Goal: Task Accomplishment & Management: Complete application form

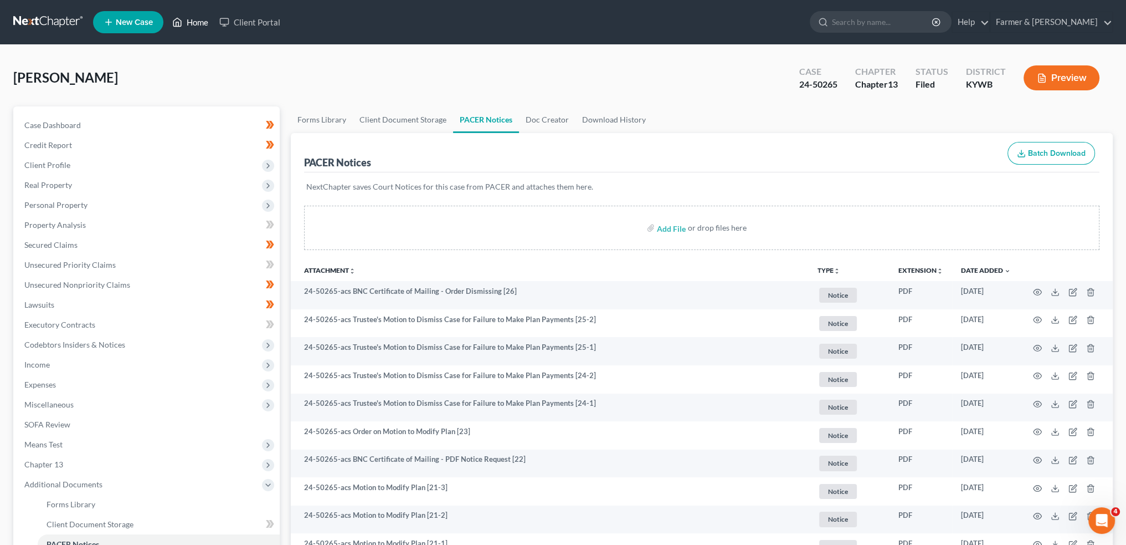
drag, startPoint x: 0, startPoint y: 0, endPoint x: 179, endPoint y: 20, distance: 180.7
click at [178, 20] on icon at bounding box center [177, 22] width 10 height 13
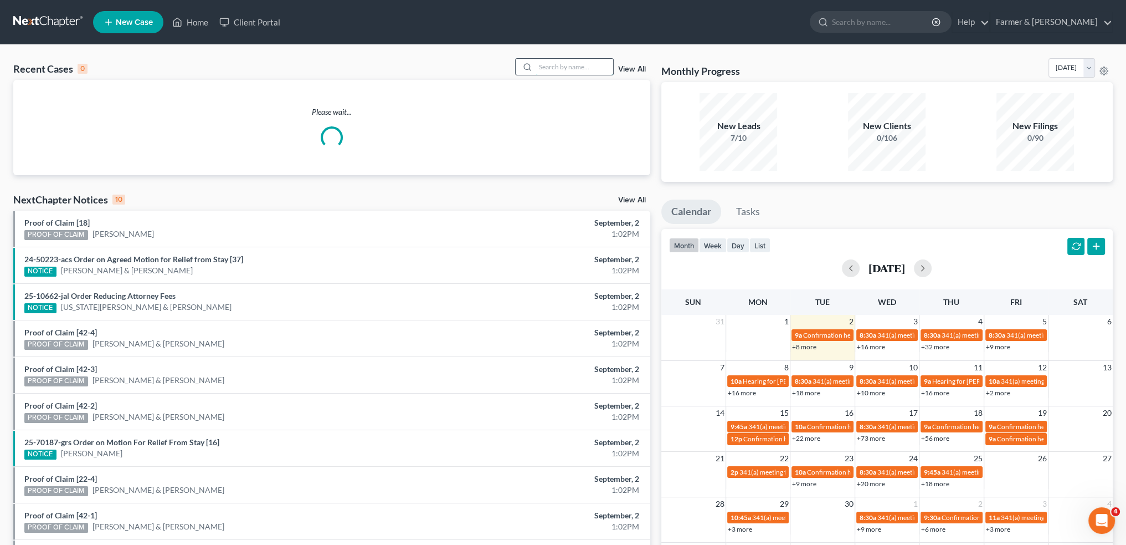
click at [563, 72] on input "search" at bounding box center [575, 67] width 78 height 16
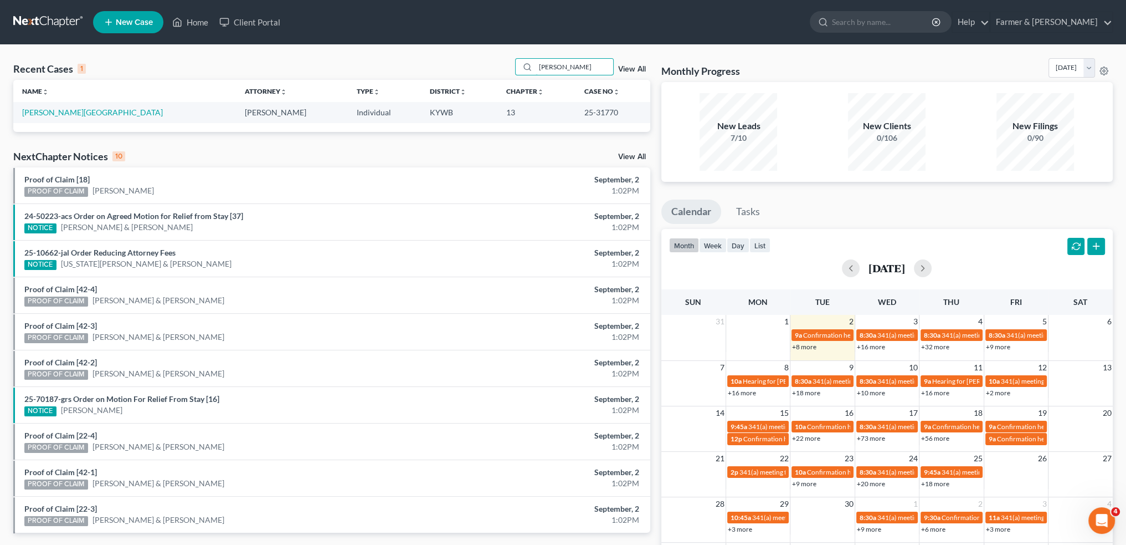
type input "[PERSON_NAME]"
click at [53, 109] on link "[PERSON_NAME][GEOGRAPHIC_DATA]" at bounding box center [92, 111] width 141 height 9
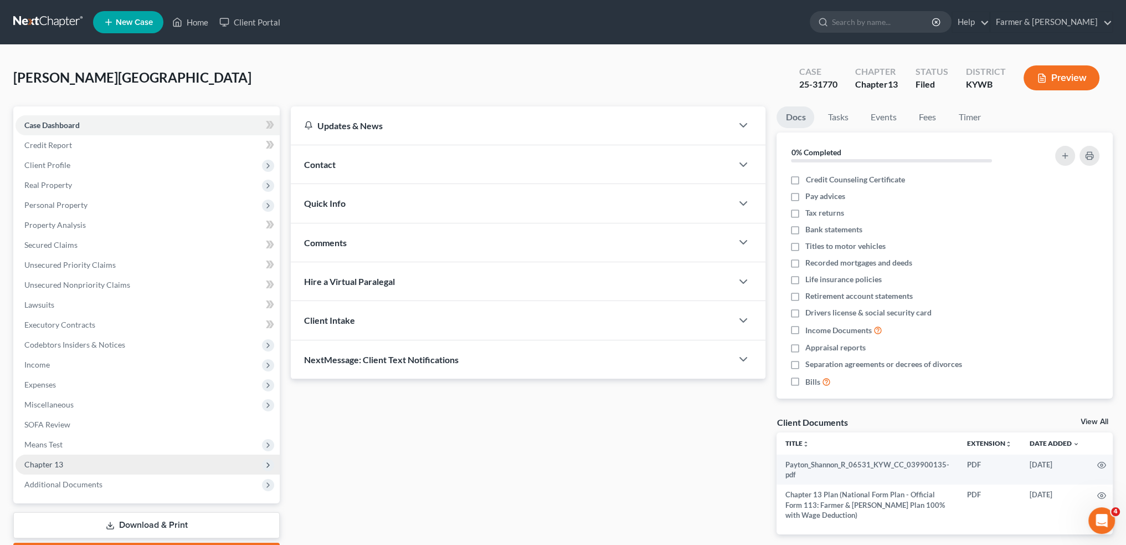
click at [120, 466] on span "Chapter 13" at bounding box center [148, 464] width 264 height 20
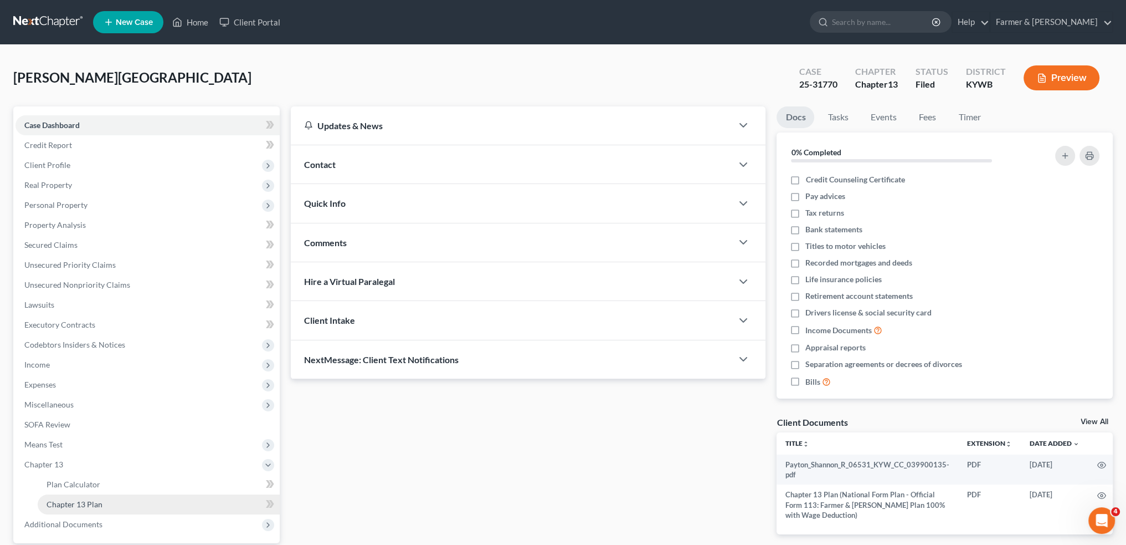
click at [117, 505] on link "Chapter 13 Plan" at bounding box center [159, 504] width 242 height 20
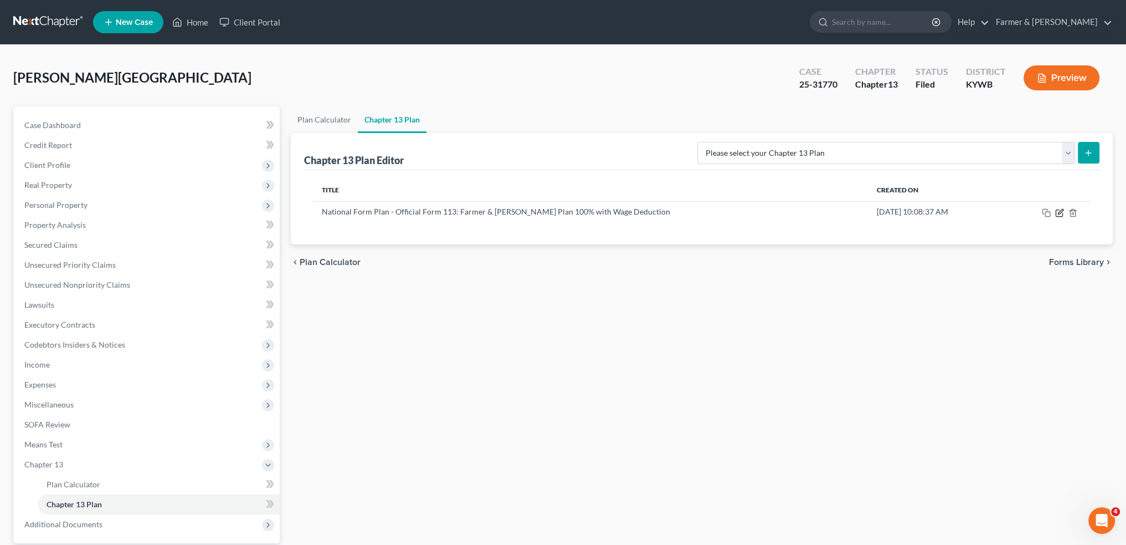
drag, startPoint x: 1059, startPoint y: 214, endPoint x: 1096, endPoint y: 257, distance: 56.5
click at [1059, 214] on icon "button" at bounding box center [1059, 212] width 9 height 9
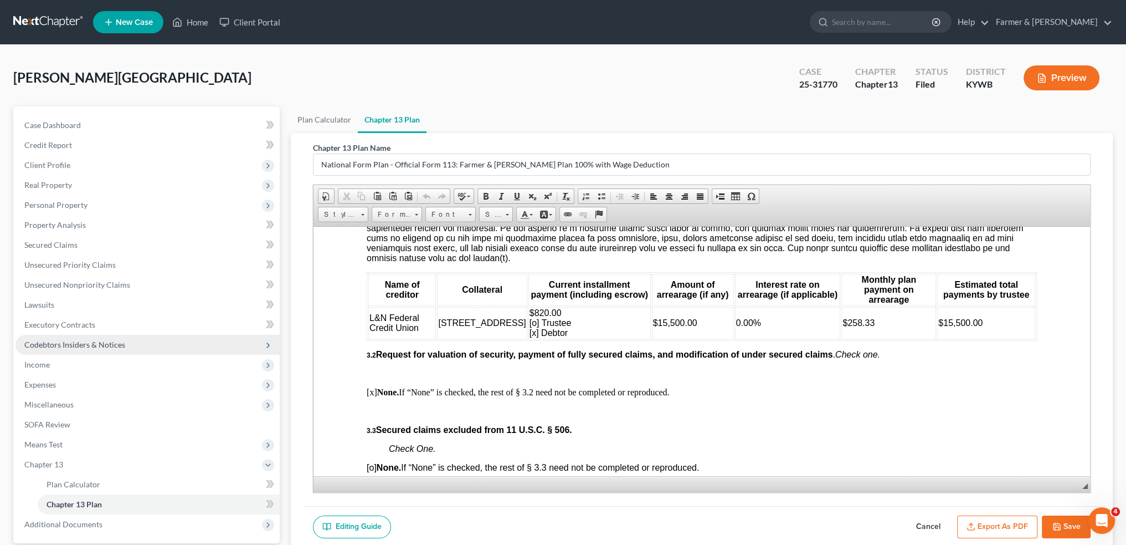
scroll to position [103, 0]
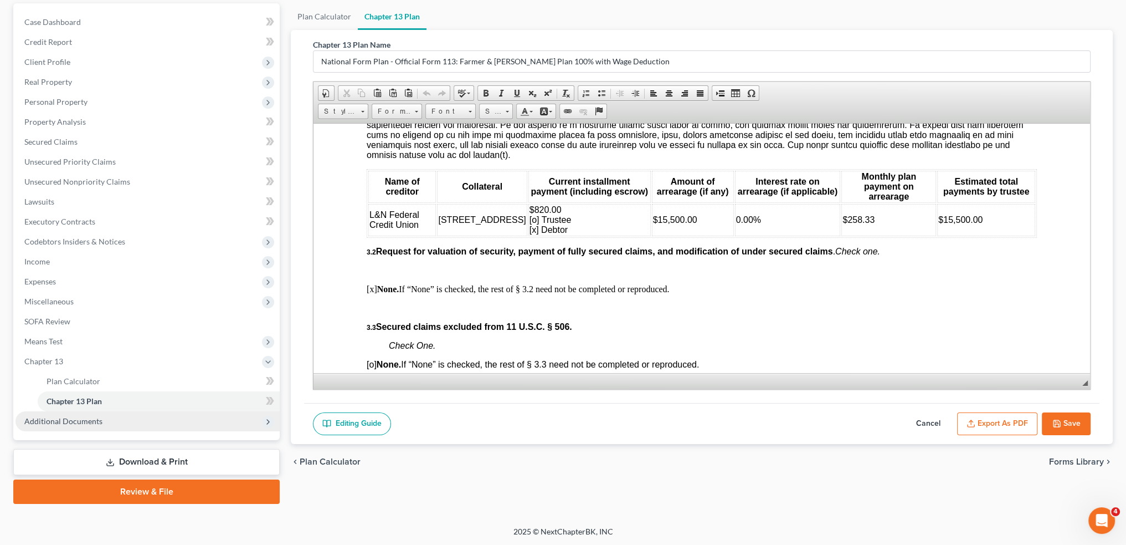
click at [117, 425] on span "Additional Documents" at bounding box center [148, 421] width 264 height 20
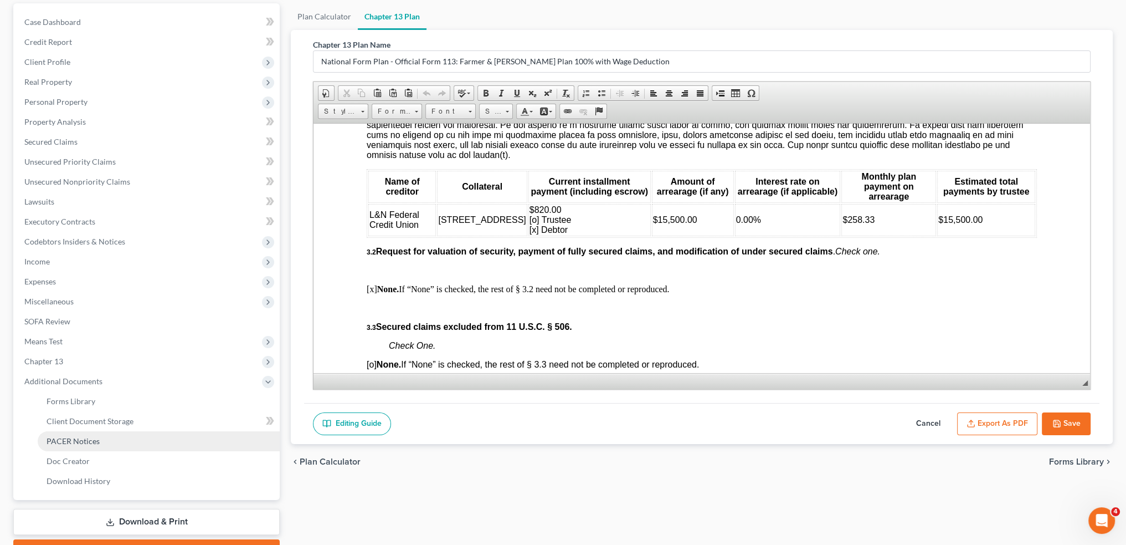
click at [109, 440] on link "PACER Notices" at bounding box center [159, 441] width 242 height 20
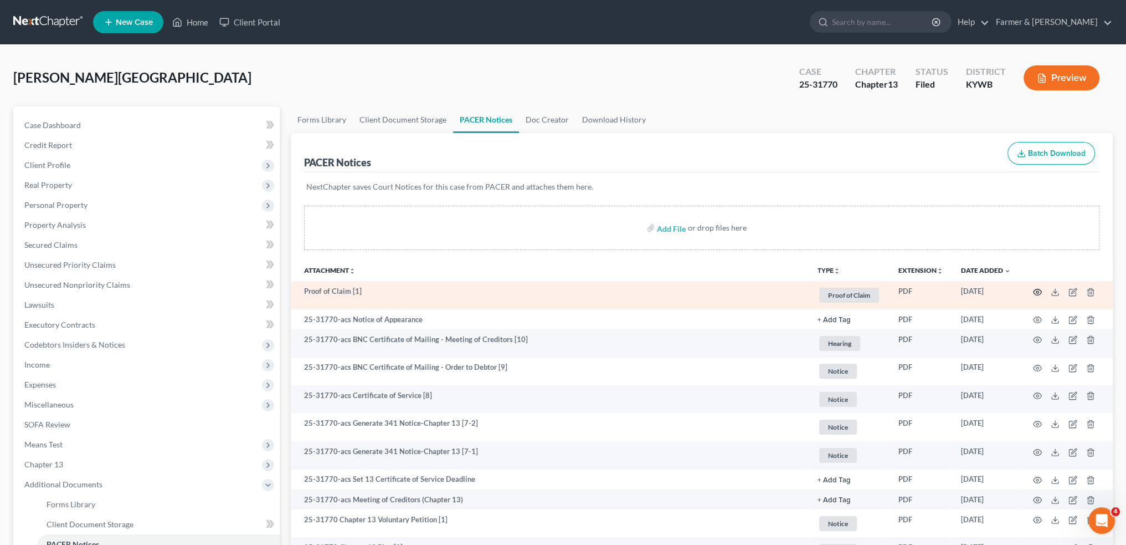
click at [1037, 291] on circle "button" at bounding box center [1038, 292] width 2 height 2
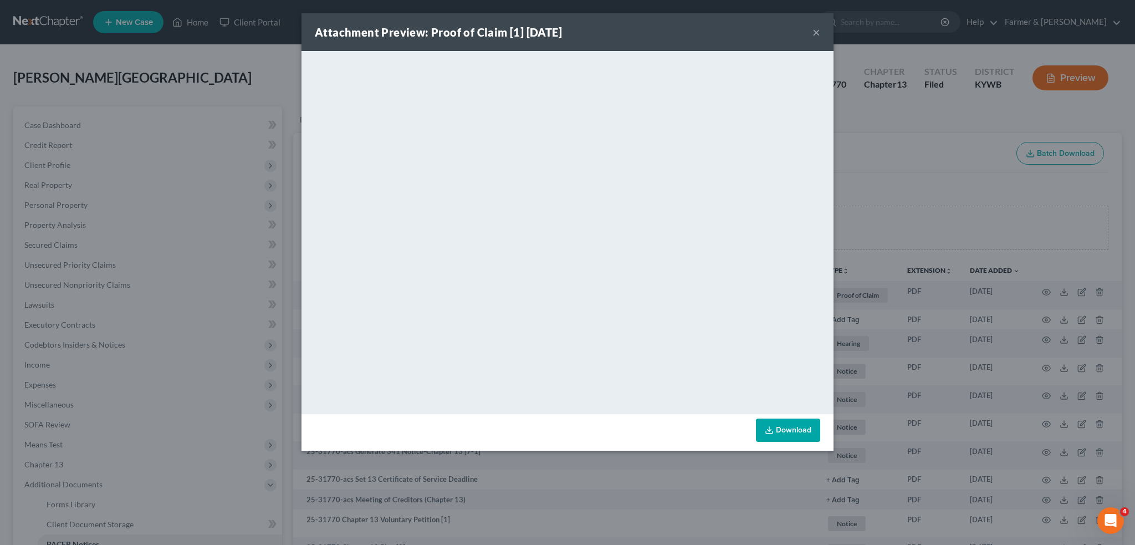
drag, startPoint x: 814, startPoint y: 30, endPoint x: 793, endPoint y: 48, distance: 27.5
click at [814, 30] on button "×" at bounding box center [816, 31] width 8 height 13
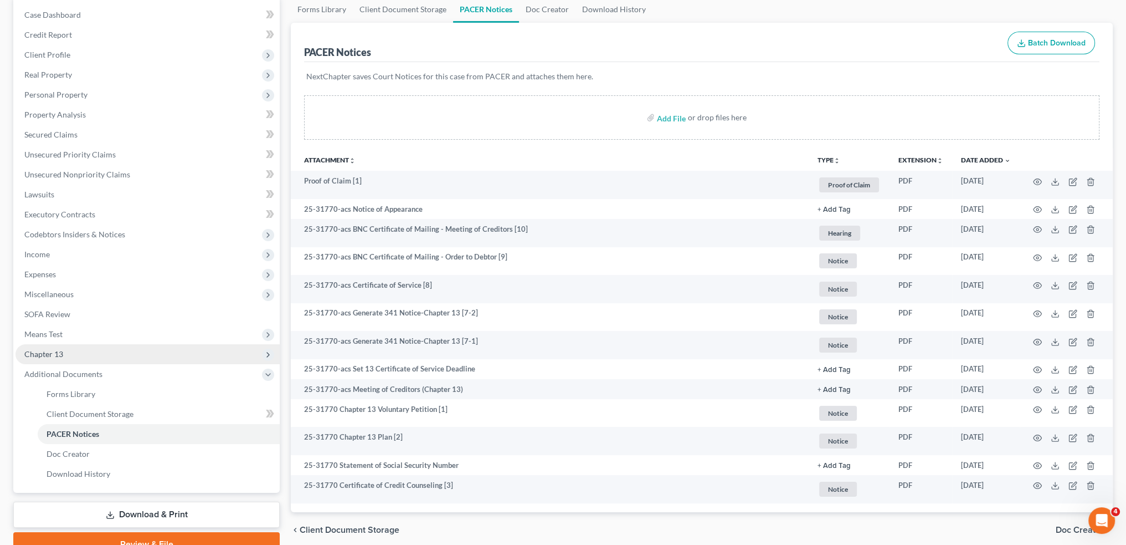
scroll to position [163, 0]
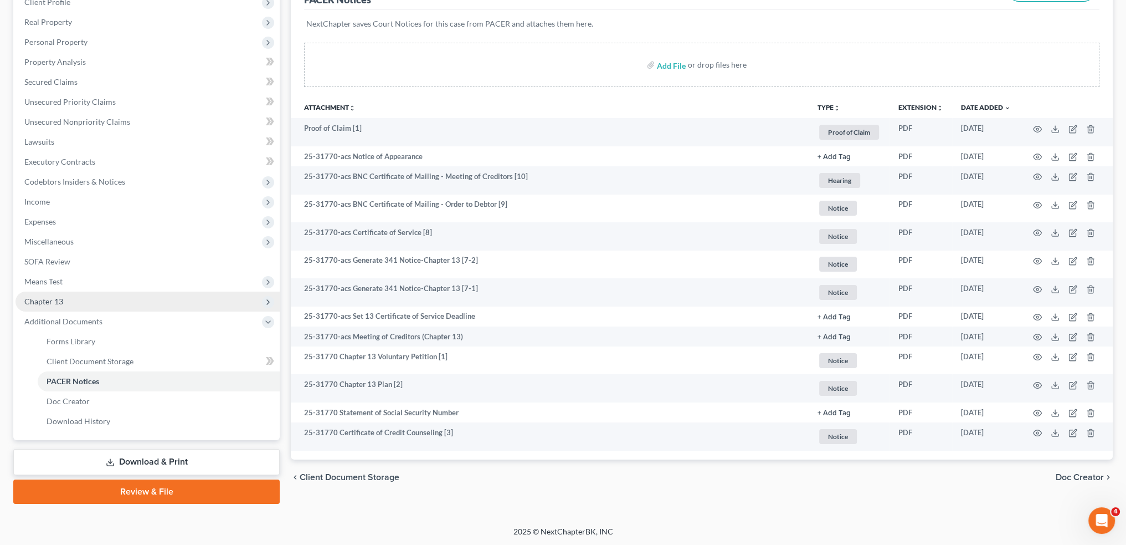
click at [109, 301] on span "Chapter 13" at bounding box center [148, 301] width 264 height 20
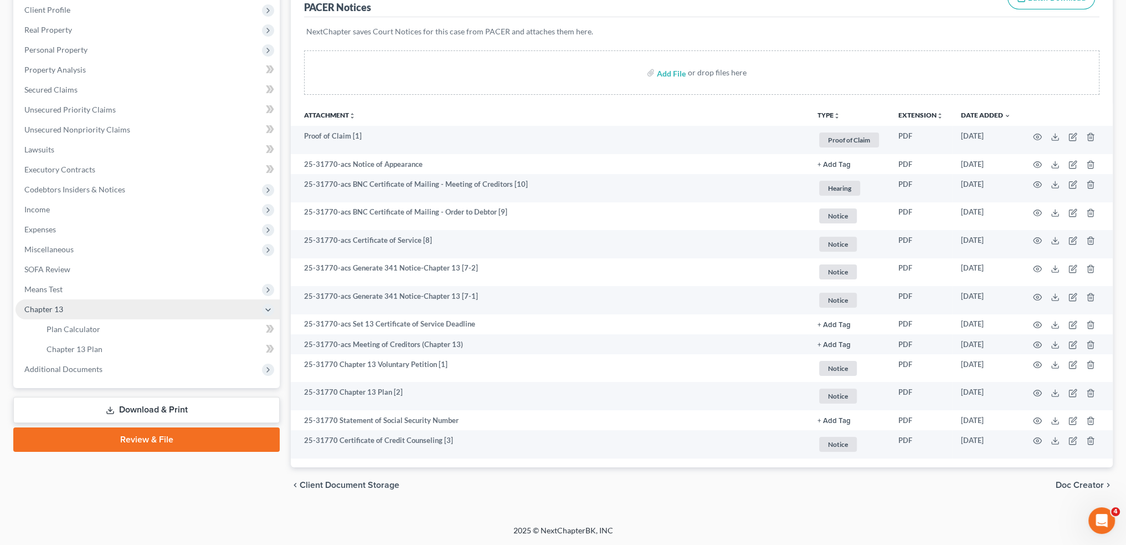
scroll to position [155, 0]
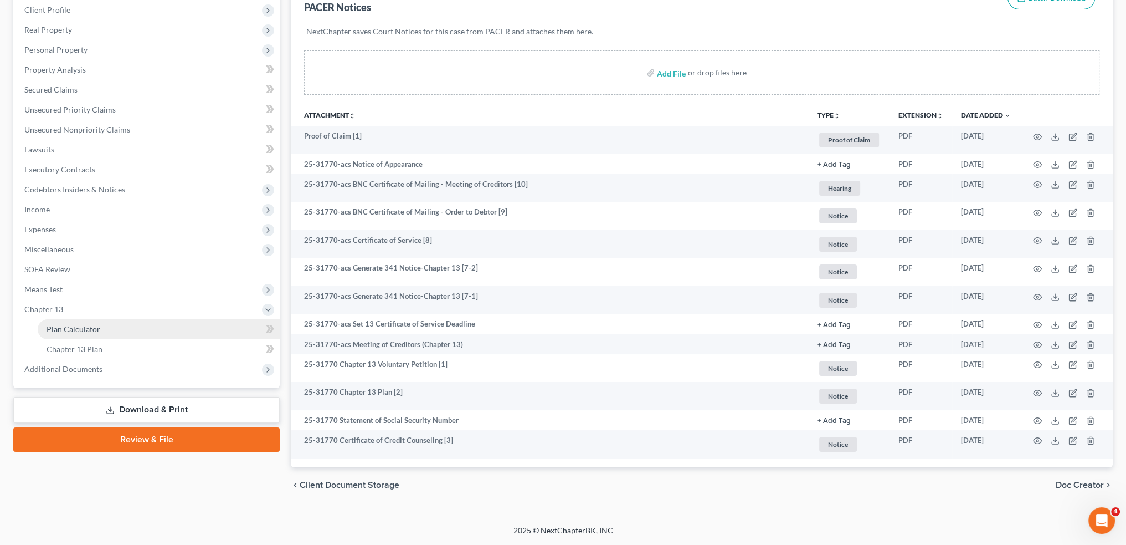
click at [109, 330] on link "Plan Calculator" at bounding box center [159, 329] width 242 height 20
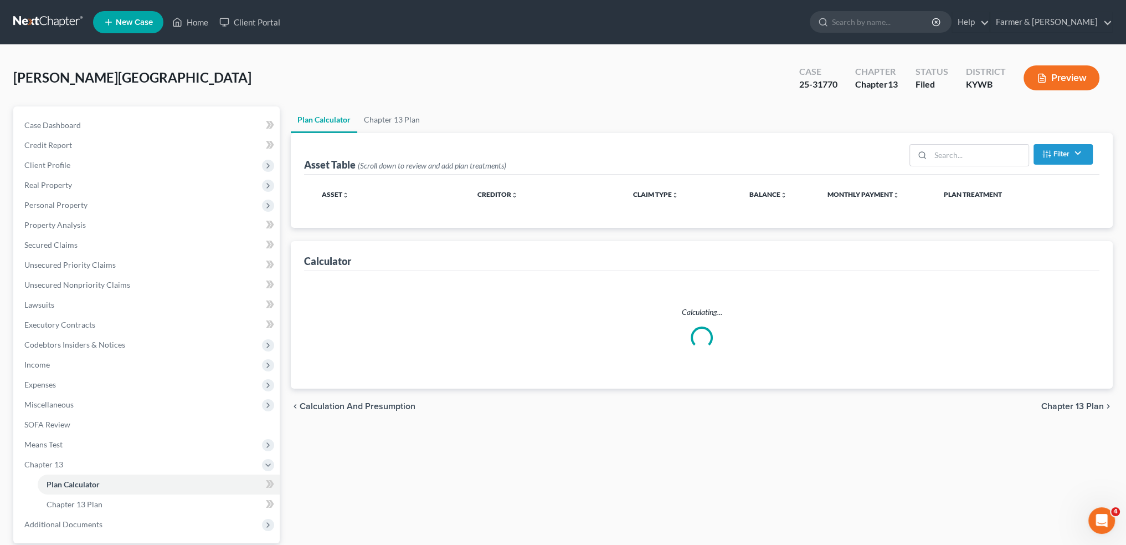
select select "59"
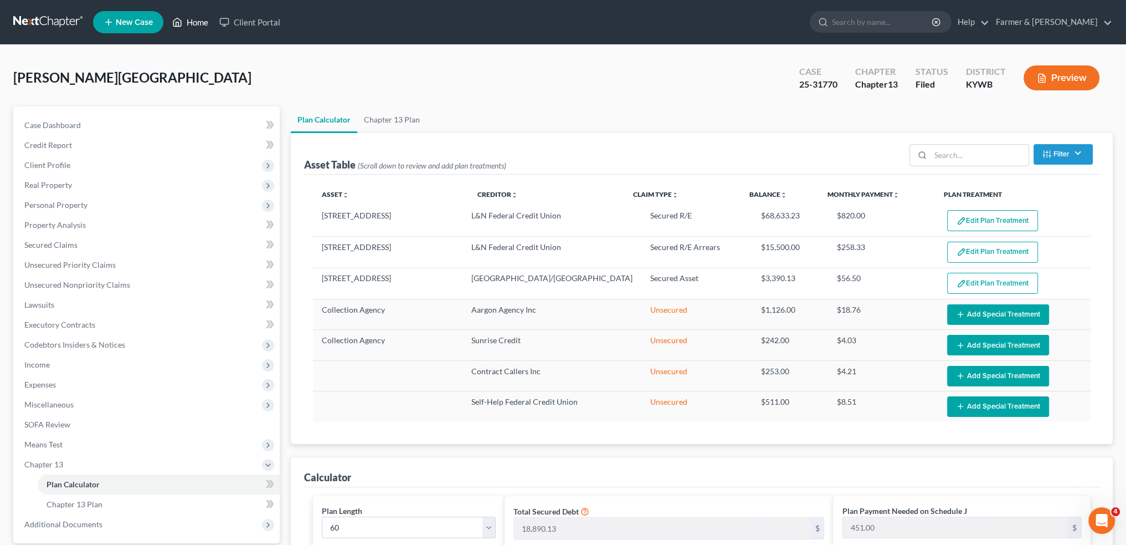
click at [212, 24] on link "Home" at bounding box center [190, 22] width 47 height 20
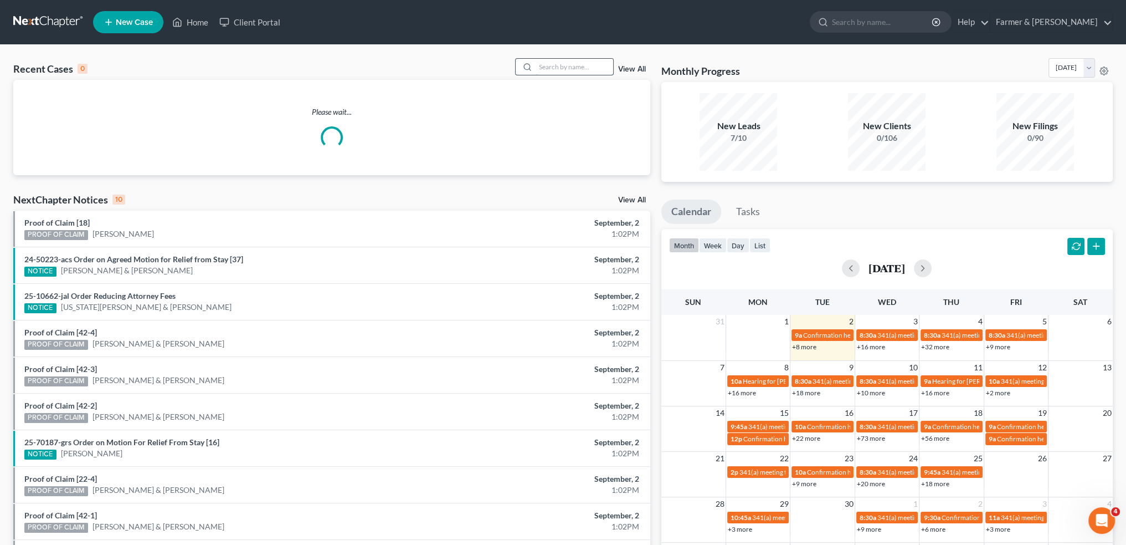
click at [576, 63] on input "search" at bounding box center [575, 67] width 78 height 16
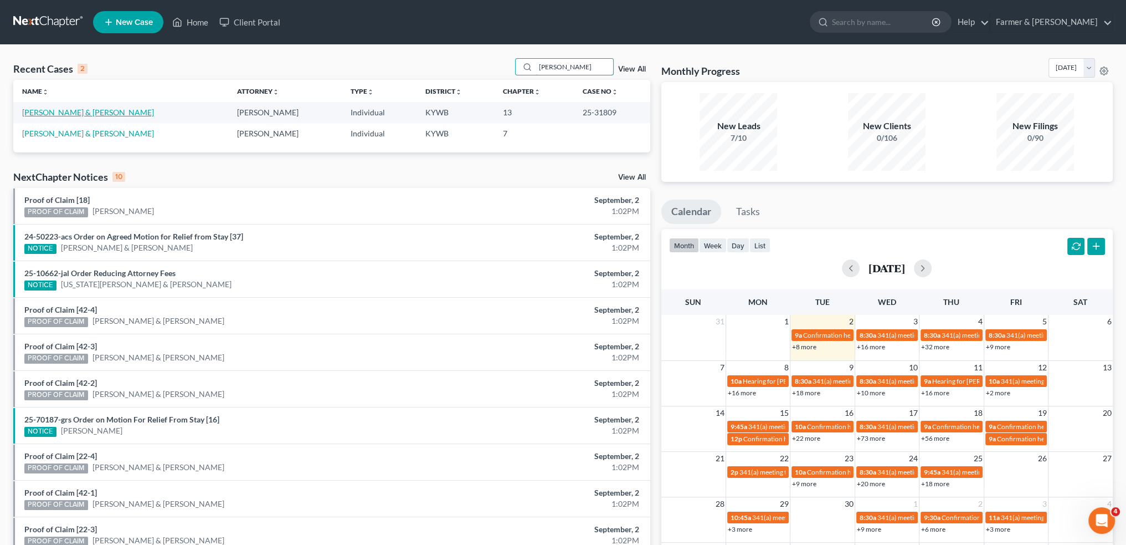
type input "[PERSON_NAME]"
click at [135, 111] on link "[PERSON_NAME] & [PERSON_NAME]" at bounding box center [88, 111] width 132 height 9
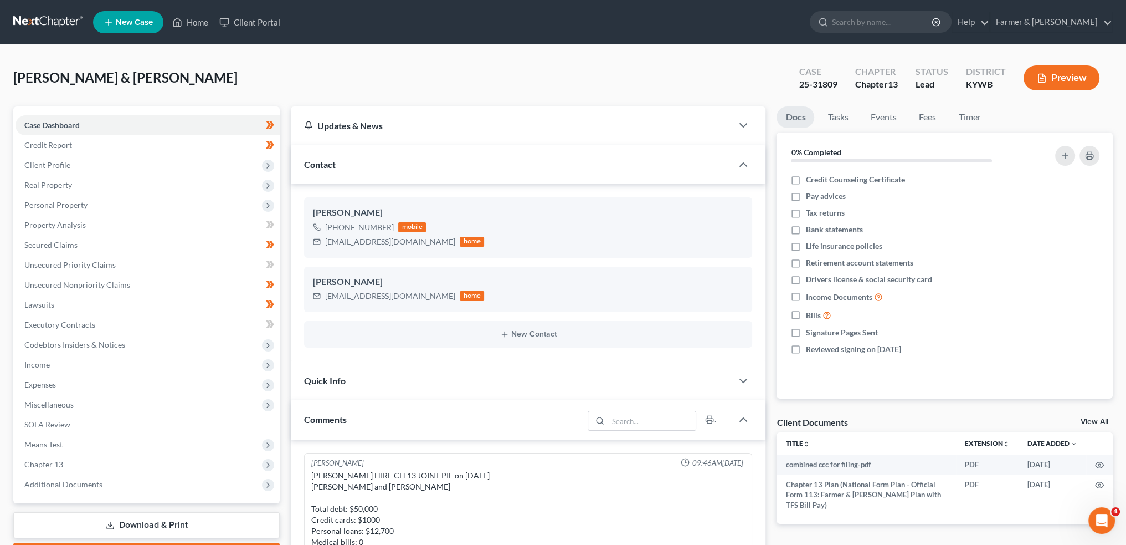
scroll to position [208, 0]
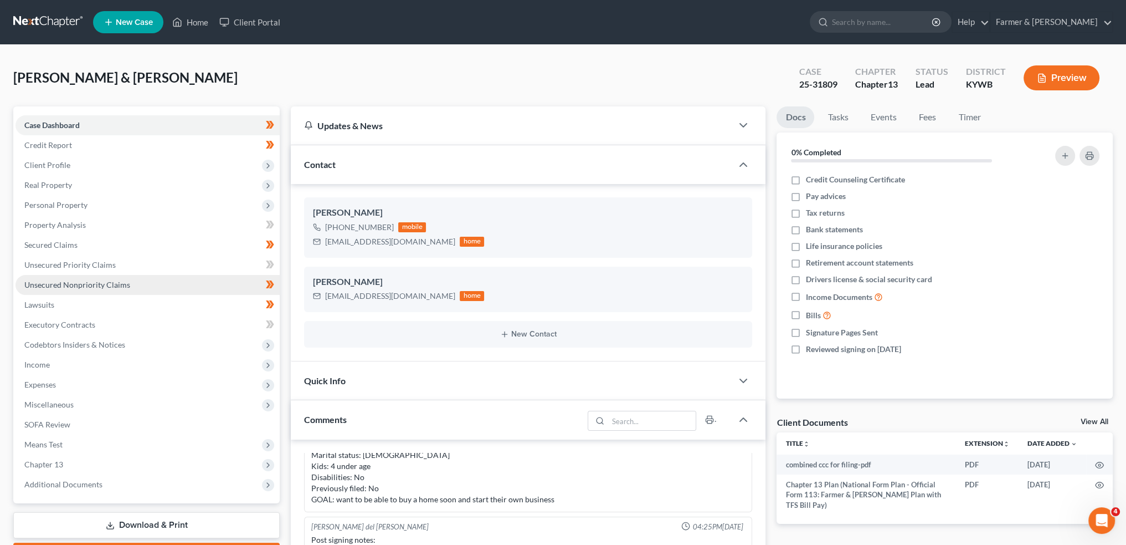
drag, startPoint x: 44, startPoint y: 466, endPoint x: 155, endPoint y: 279, distance: 217.6
click at [43, 466] on span "Chapter 13" at bounding box center [43, 463] width 39 height 9
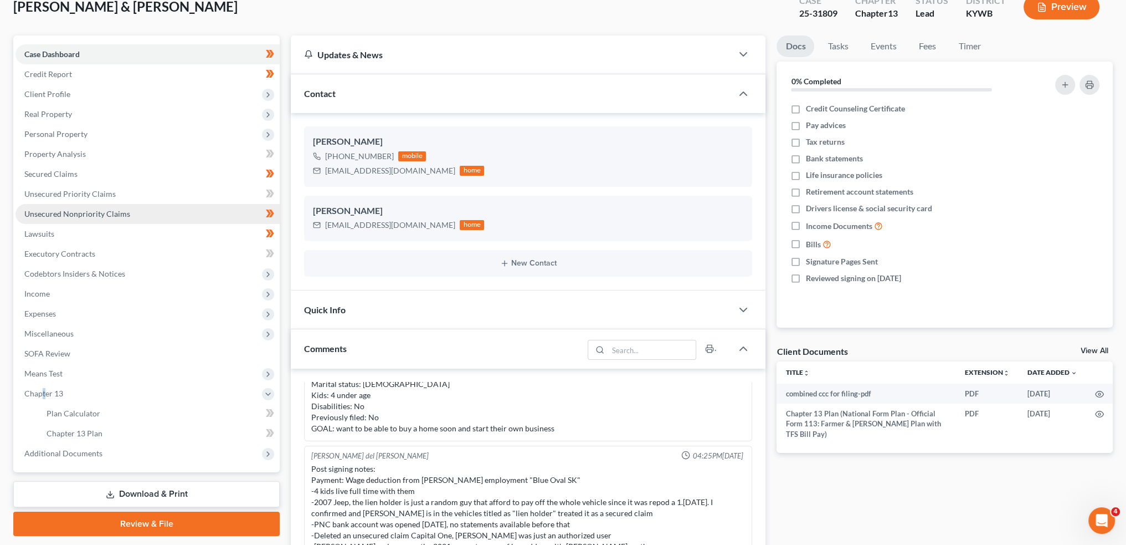
scroll to position [92, 0]
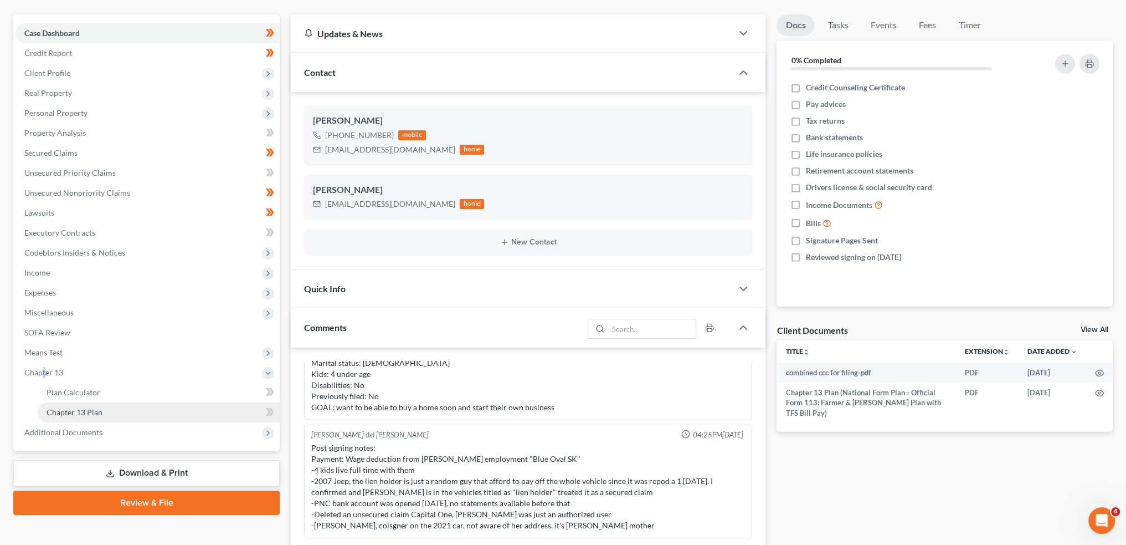
click at [114, 403] on link "Chapter 13 Plan" at bounding box center [159, 412] width 242 height 20
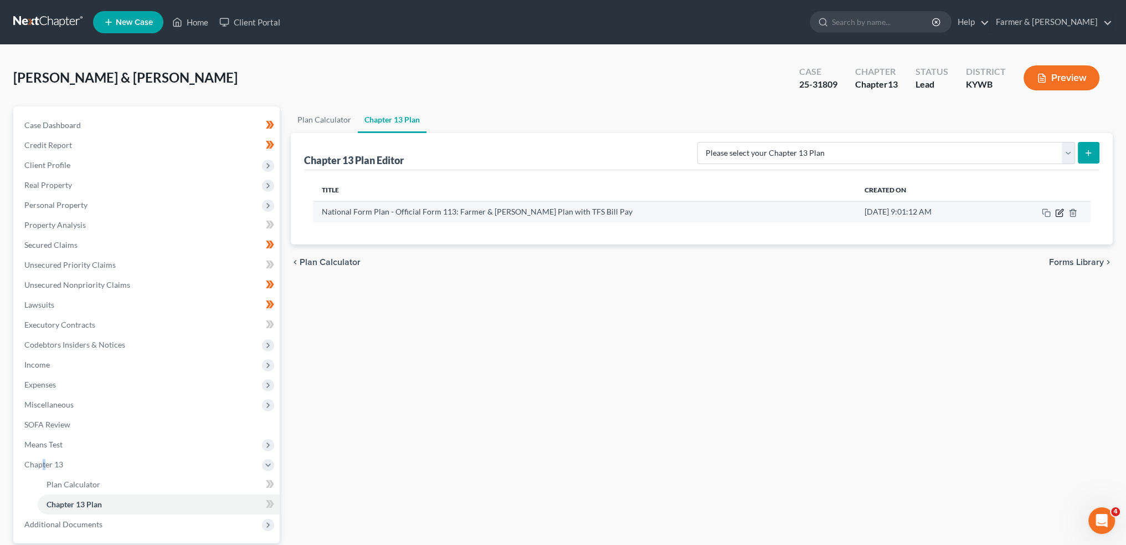
click at [1063, 213] on icon "button" at bounding box center [1059, 212] width 7 height 7
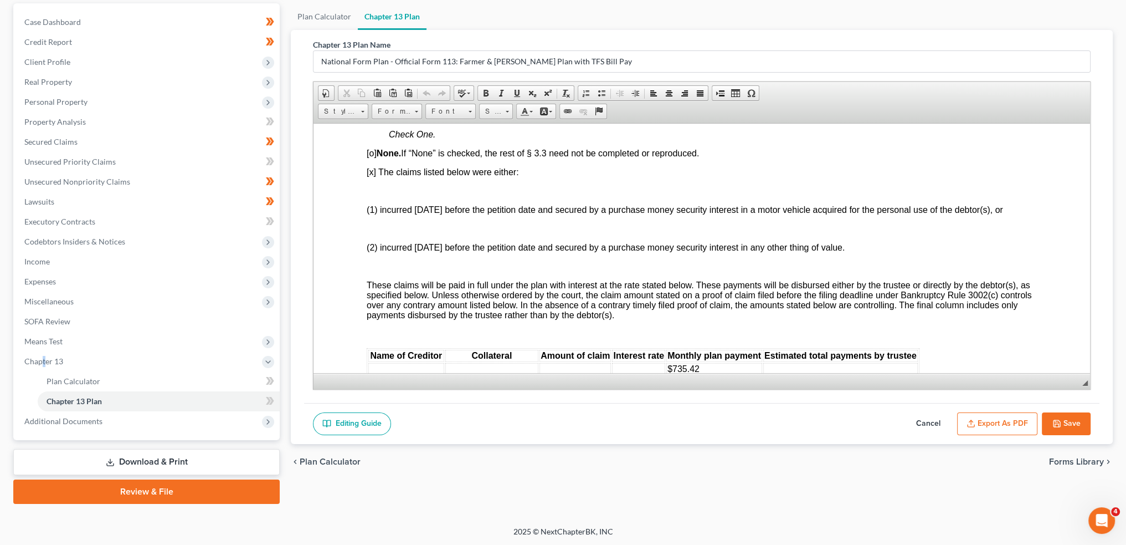
scroll to position [1570, 0]
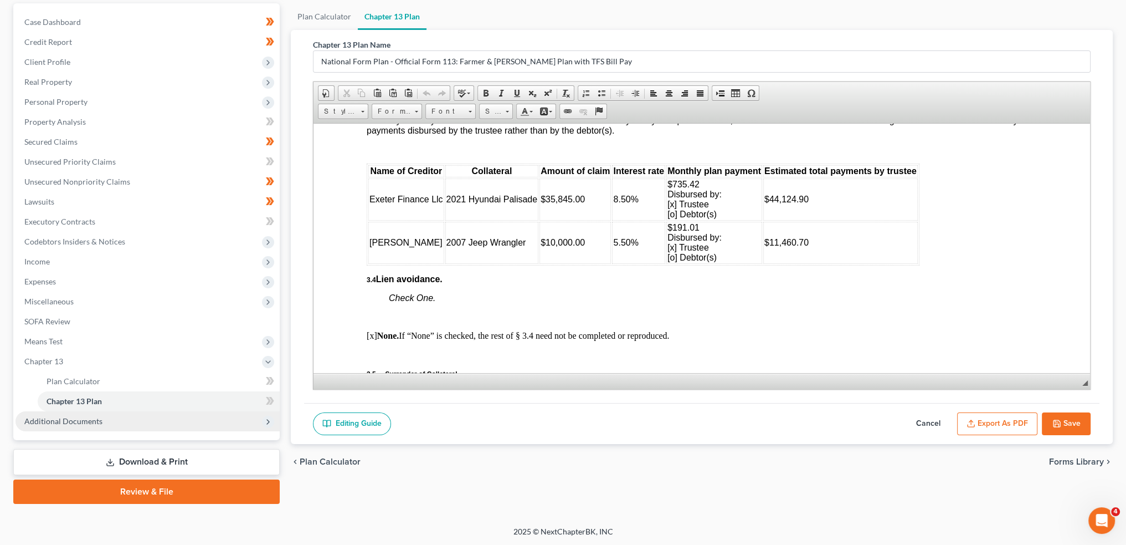
click at [150, 426] on span "Additional Documents" at bounding box center [148, 421] width 264 height 20
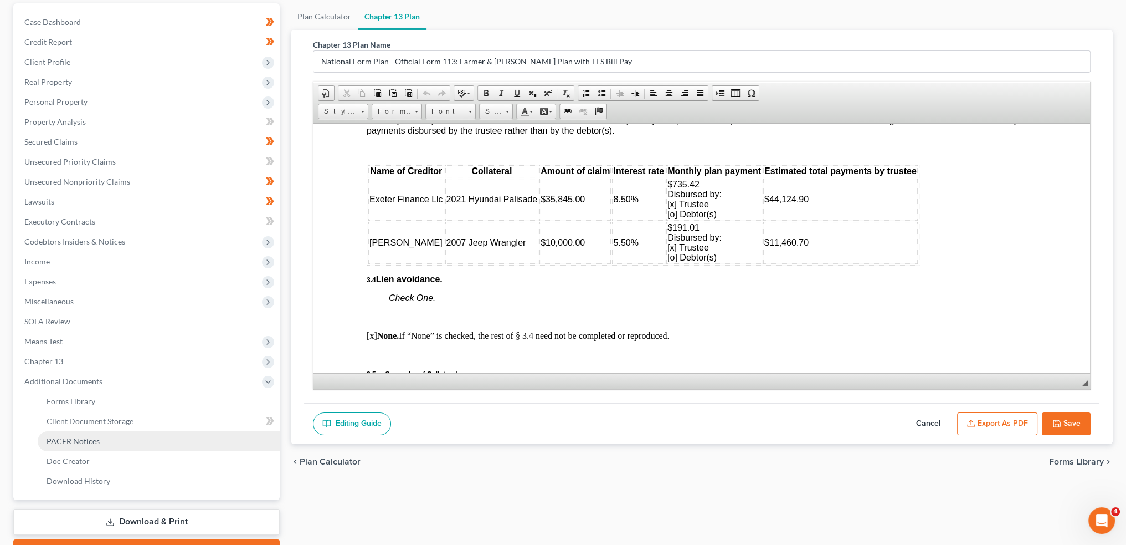
click at [141, 443] on link "PACER Notices" at bounding box center [159, 441] width 242 height 20
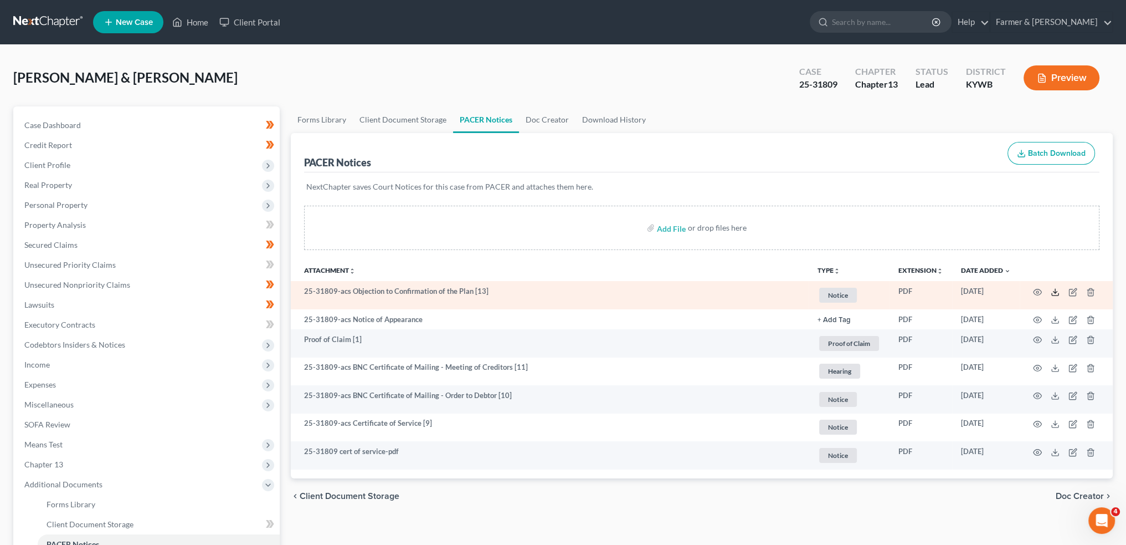
click at [1054, 290] on icon at bounding box center [1055, 292] width 9 height 9
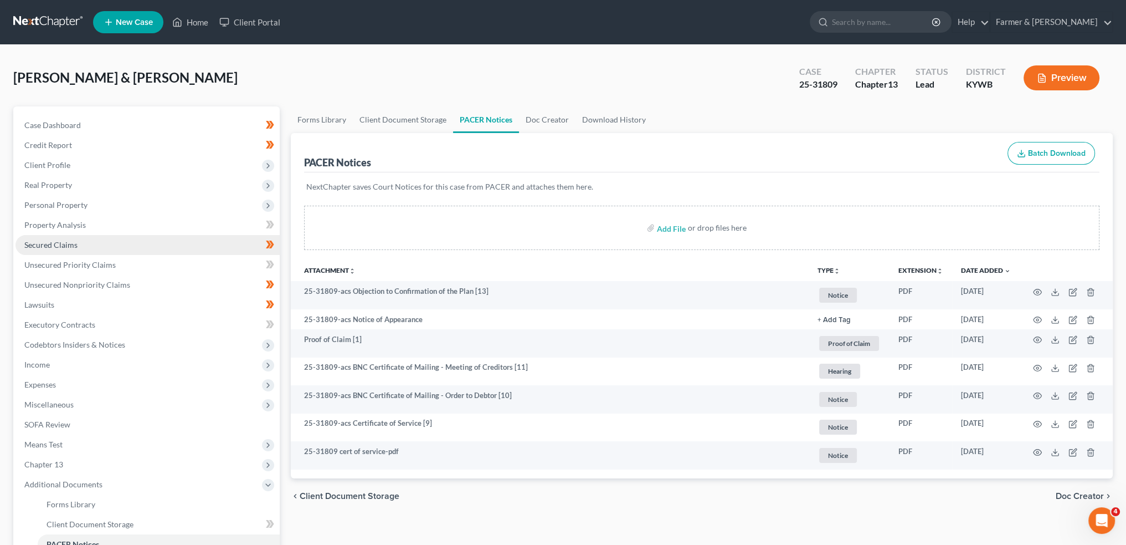
click at [113, 248] on link "Secured Claims" at bounding box center [148, 245] width 264 height 20
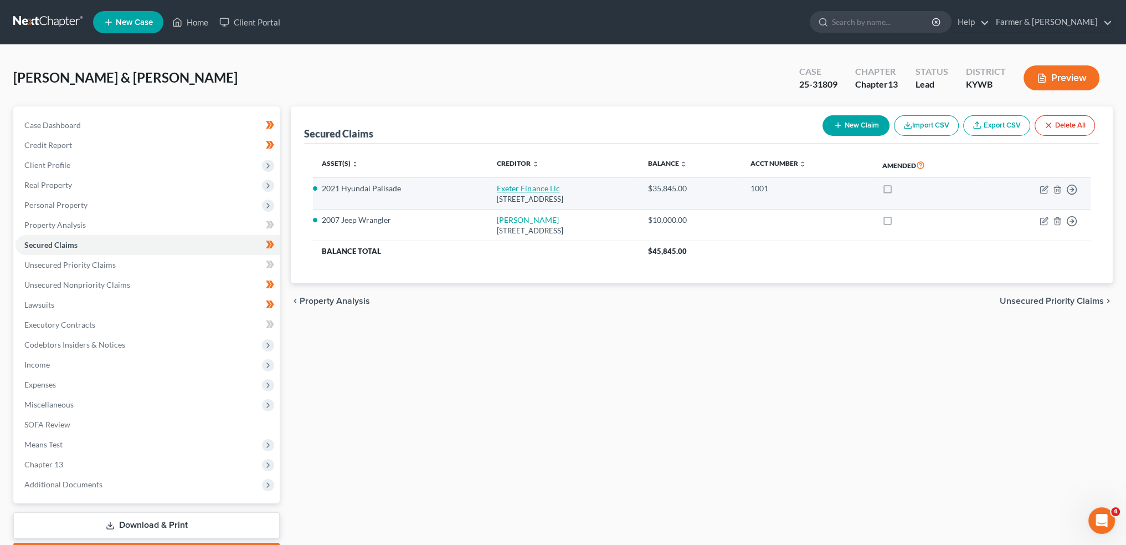
click at [509, 192] on link "Exeter Finance Llc" at bounding box center [528, 187] width 63 height 9
select select "45"
select select "0"
select select "3"
select select "4"
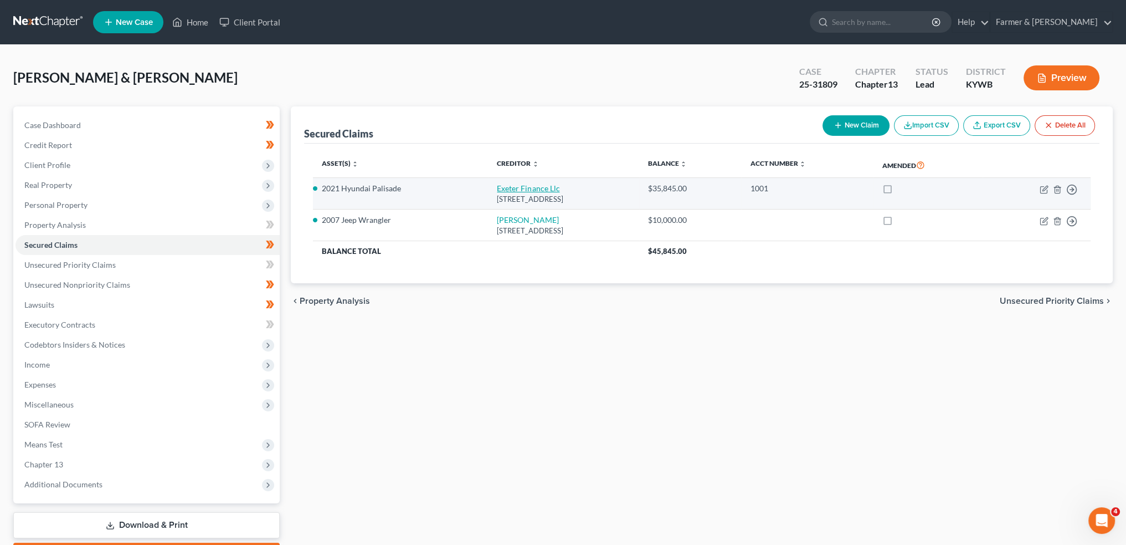
select select "0"
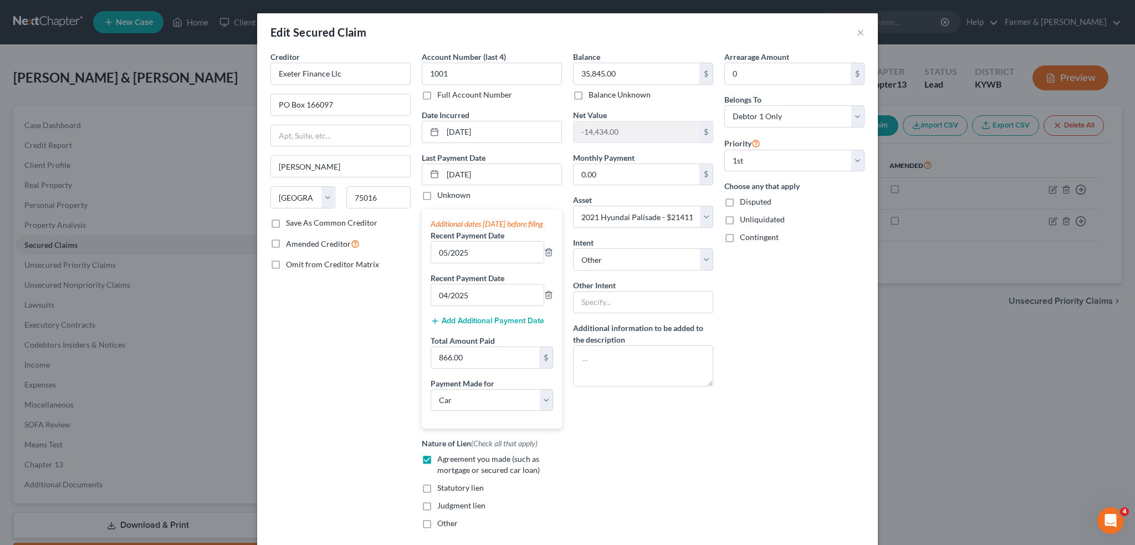
scroll to position [134, 0]
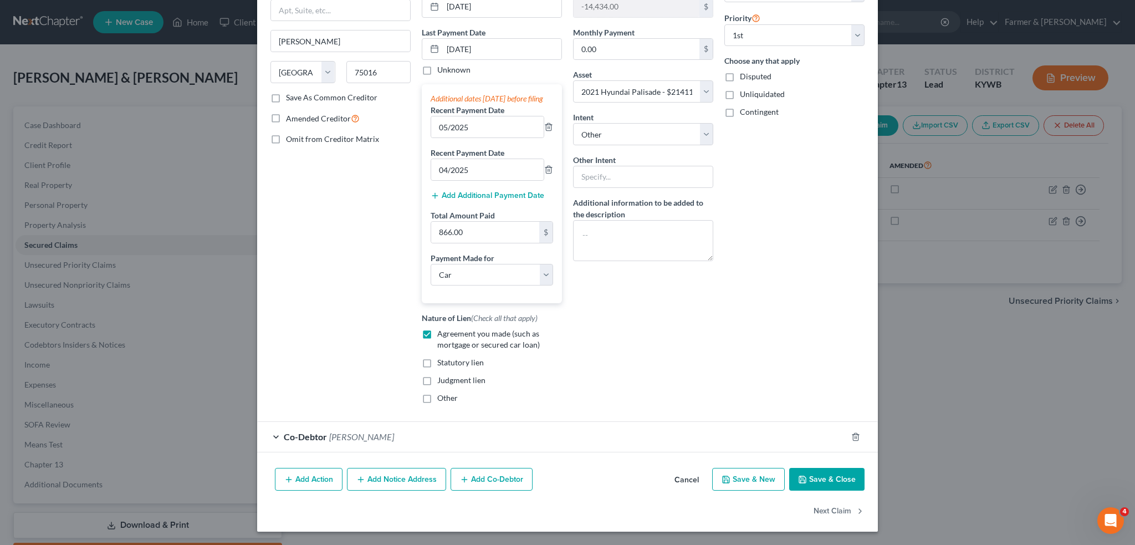
click at [607, 437] on div "Co-Debtor [PERSON_NAME]" at bounding box center [551, 436] width 589 height 29
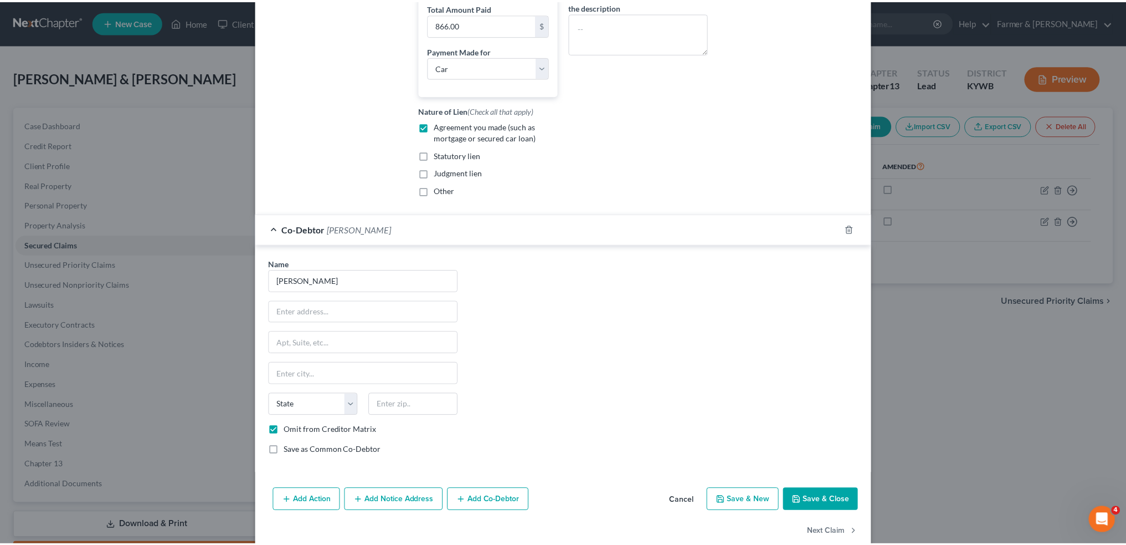
scroll to position [361, 0]
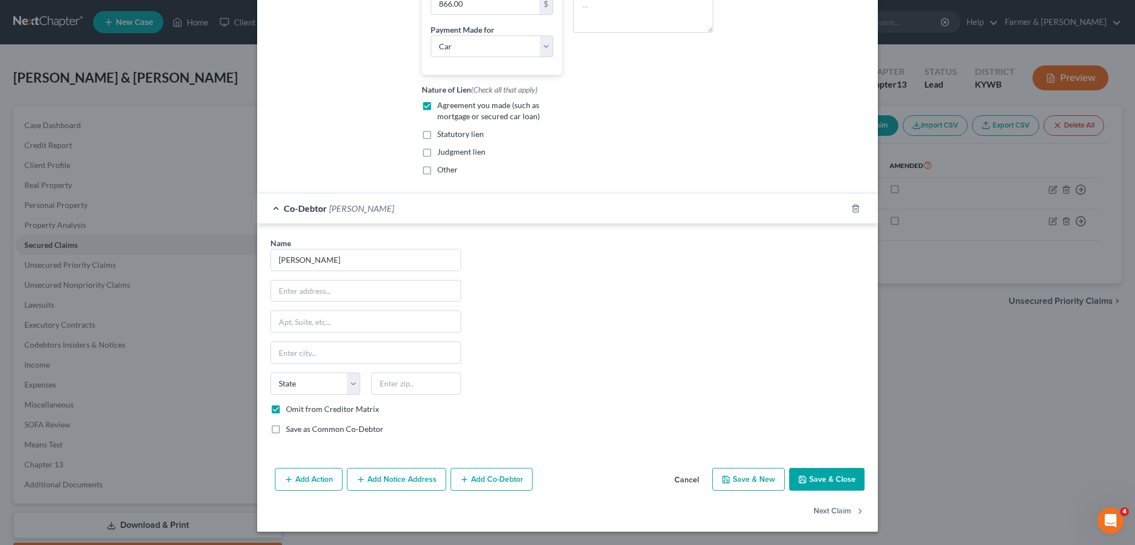
click at [813, 474] on button "Save & Close" at bounding box center [826, 479] width 75 height 23
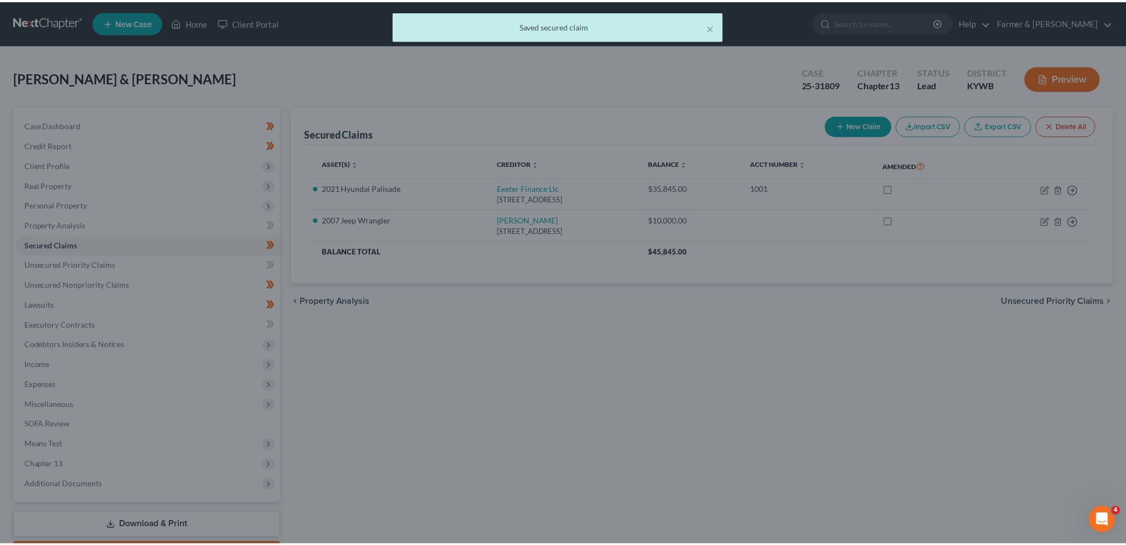
scroll to position [0, 0]
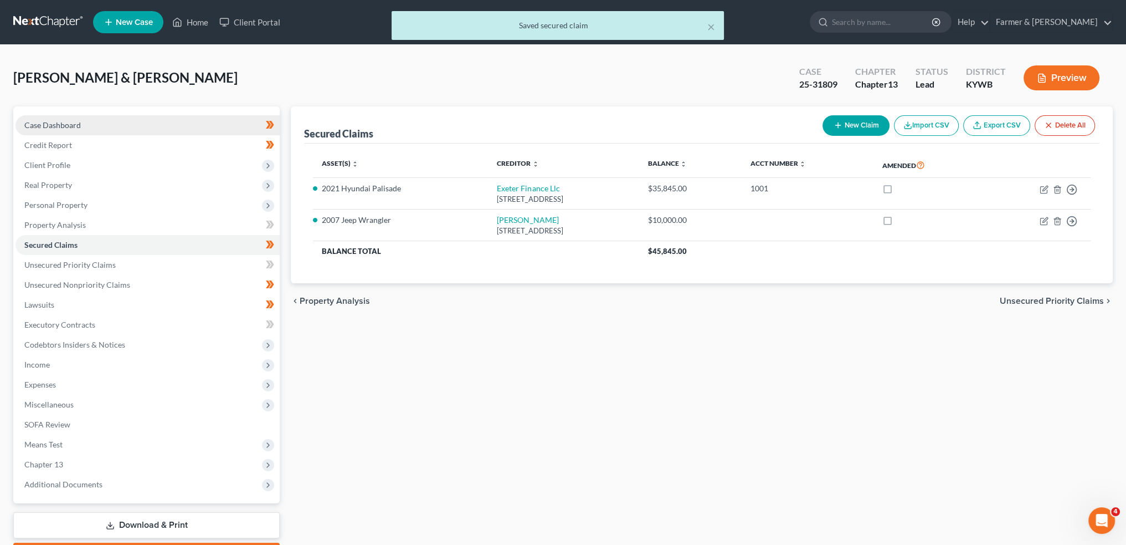
click at [122, 121] on link "Case Dashboard" at bounding box center [148, 125] width 264 height 20
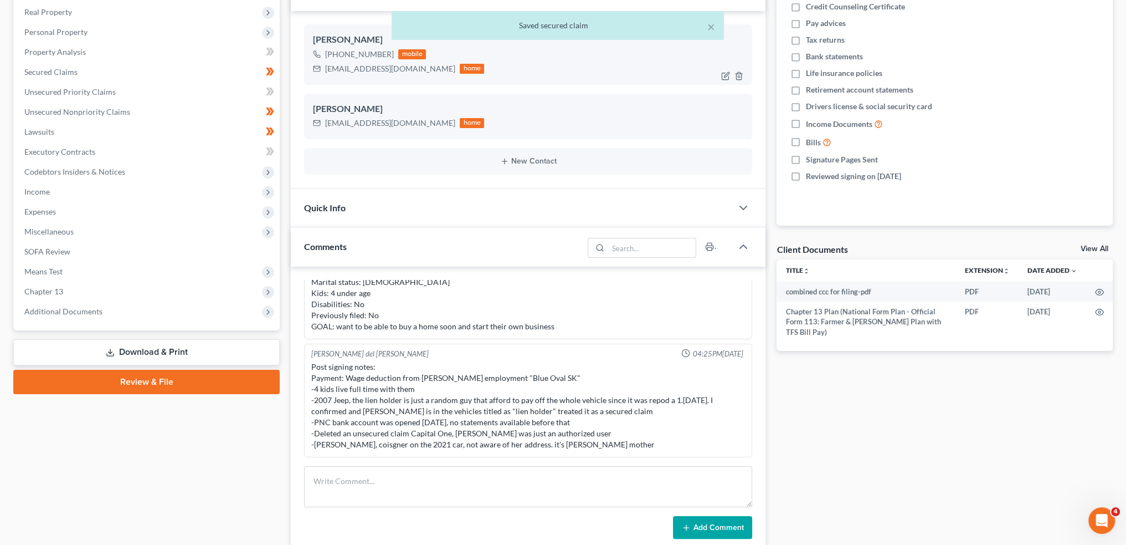
scroll to position [277, 0]
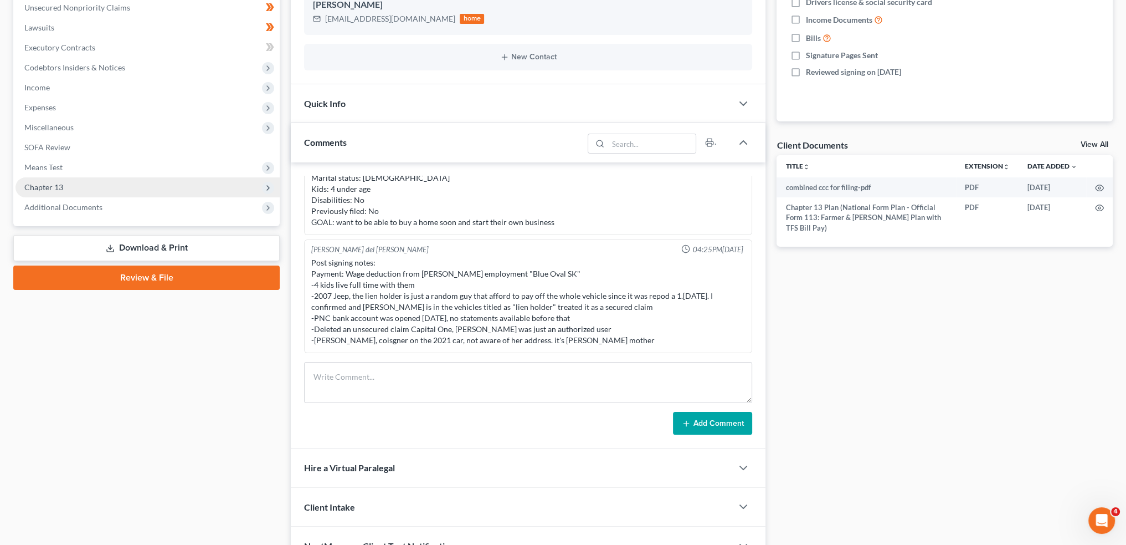
click at [65, 188] on span "Chapter 13" at bounding box center [148, 187] width 264 height 20
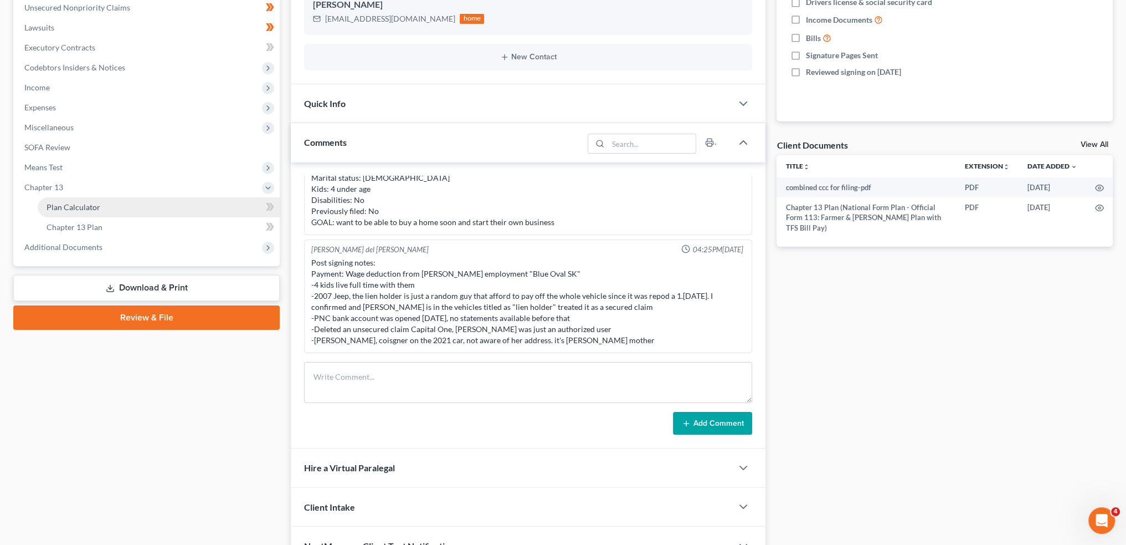
click at [68, 204] on span "Plan Calculator" at bounding box center [74, 206] width 54 height 9
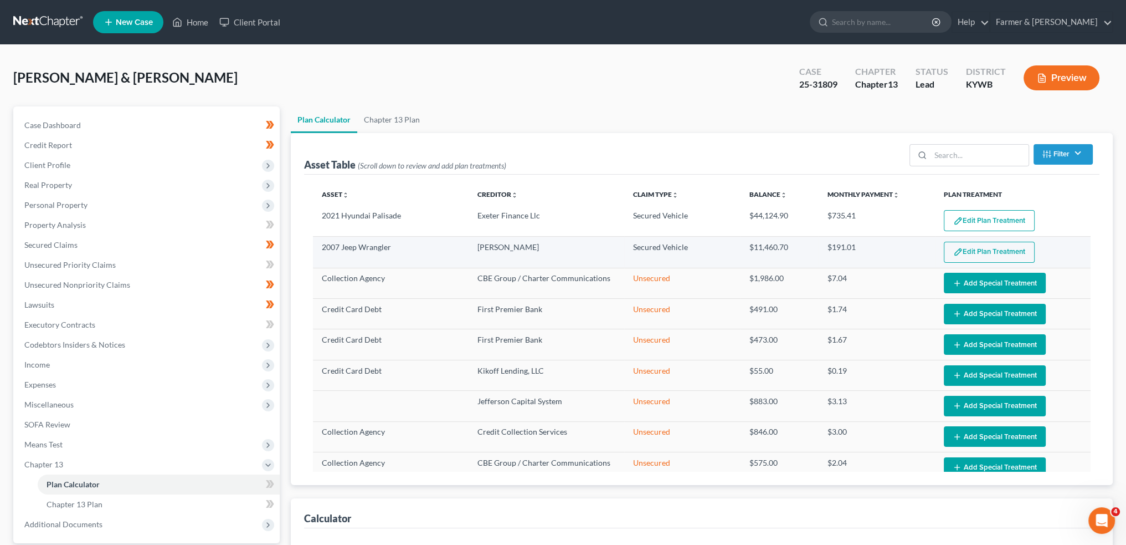
select select "59"
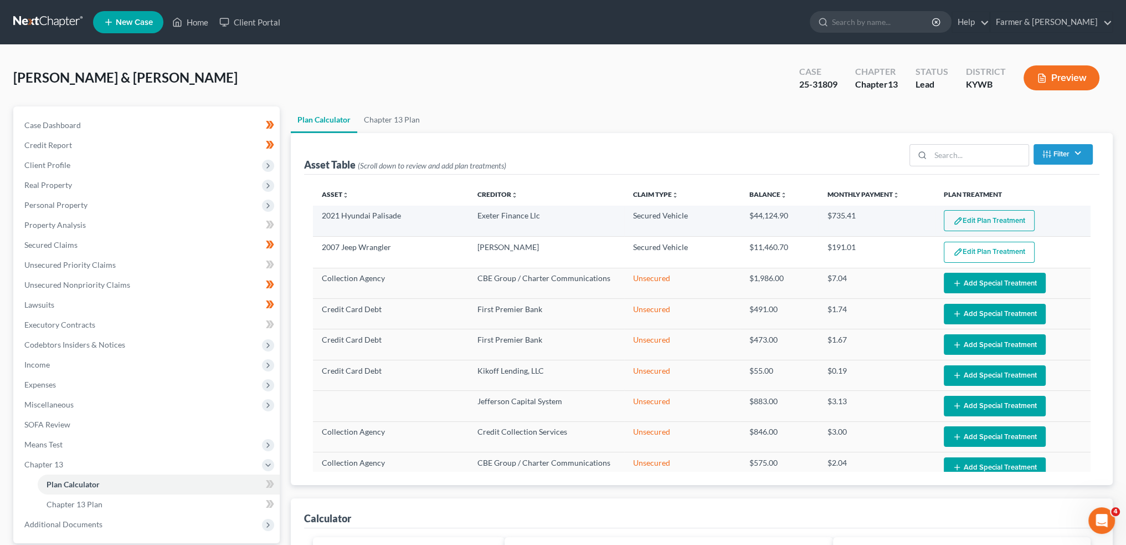
click at [975, 214] on button "Edit Plan Treatment" at bounding box center [989, 220] width 91 height 21
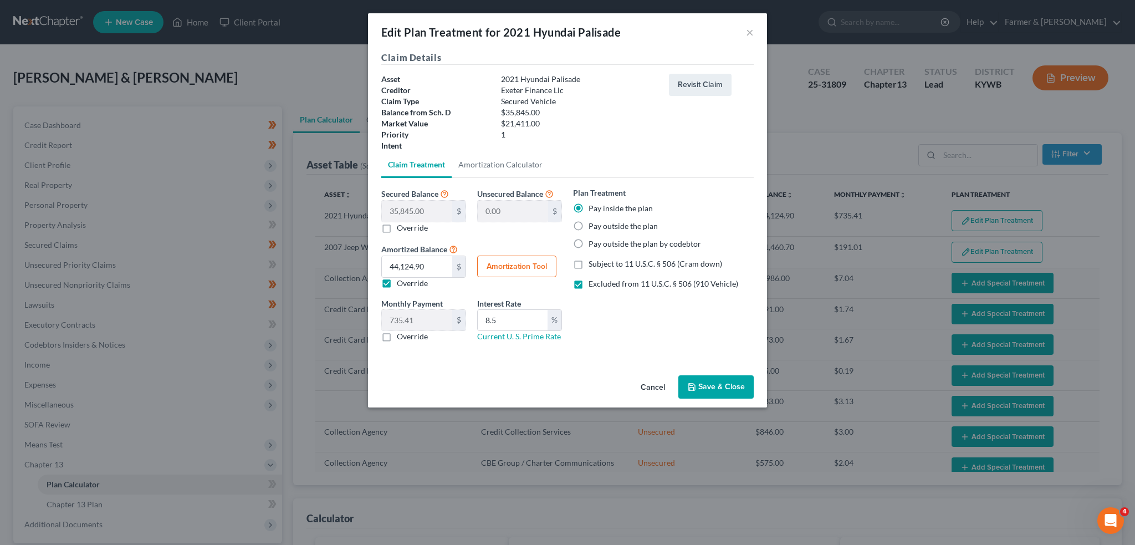
click at [716, 378] on button "Save & Close" at bounding box center [715, 386] width 75 height 23
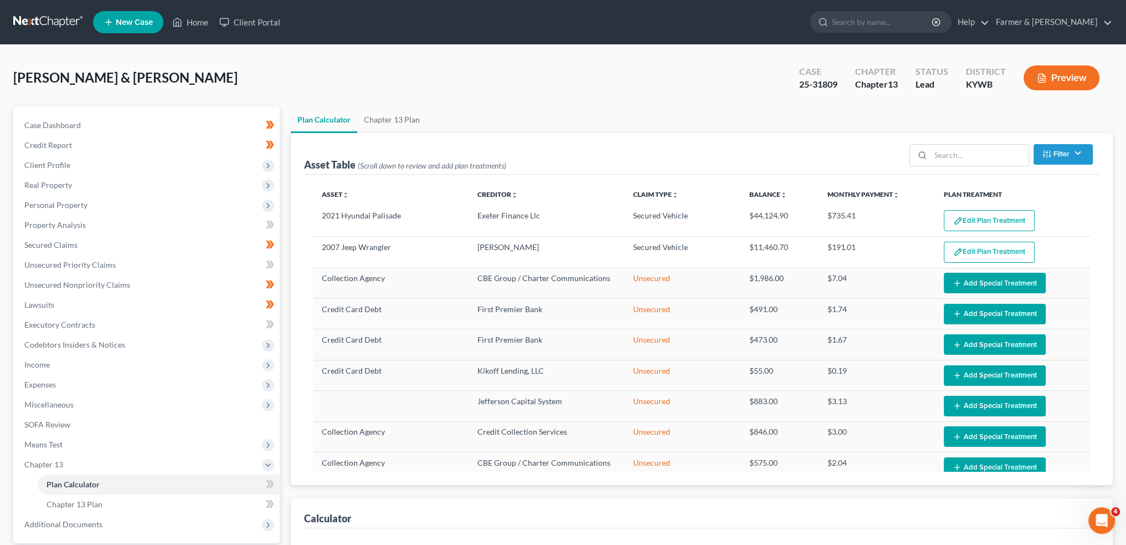
select select "59"
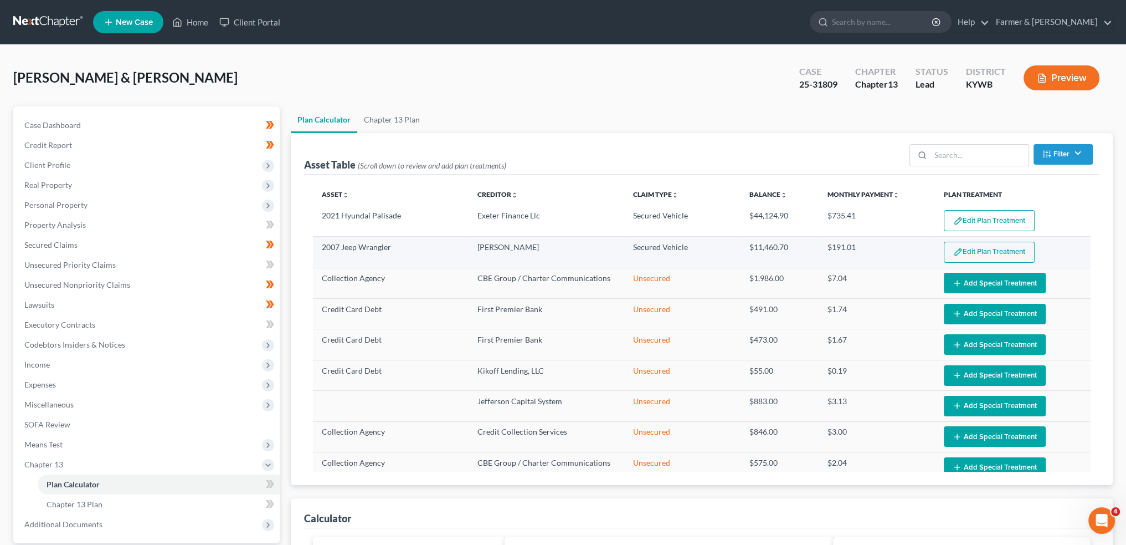
click at [982, 256] on button "Edit Plan Treatment" at bounding box center [989, 252] width 91 height 21
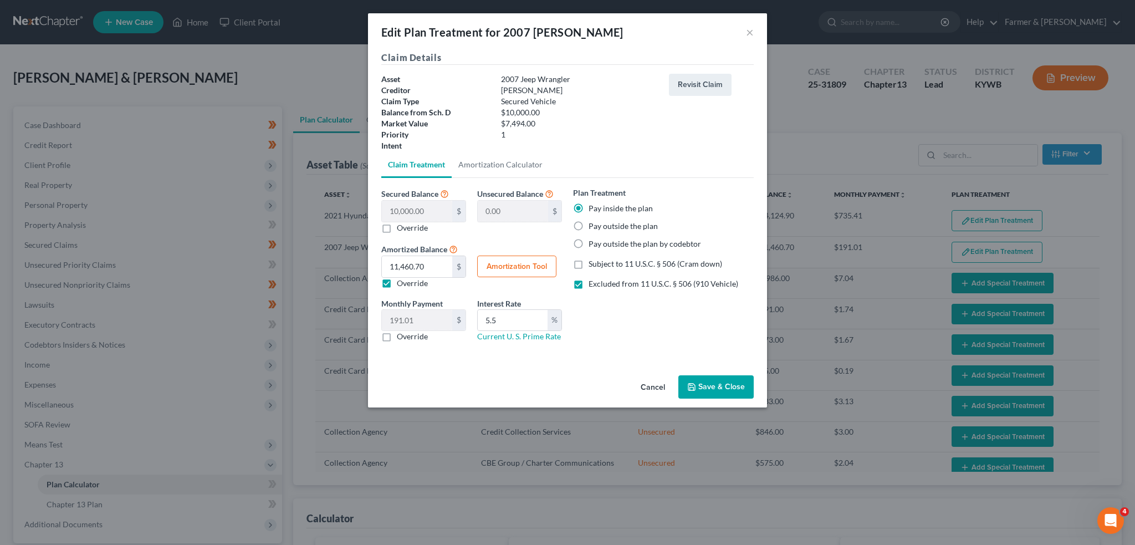
click at [726, 382] on button "Save & Close" at bounding box center [715, 386] width 75 height 23
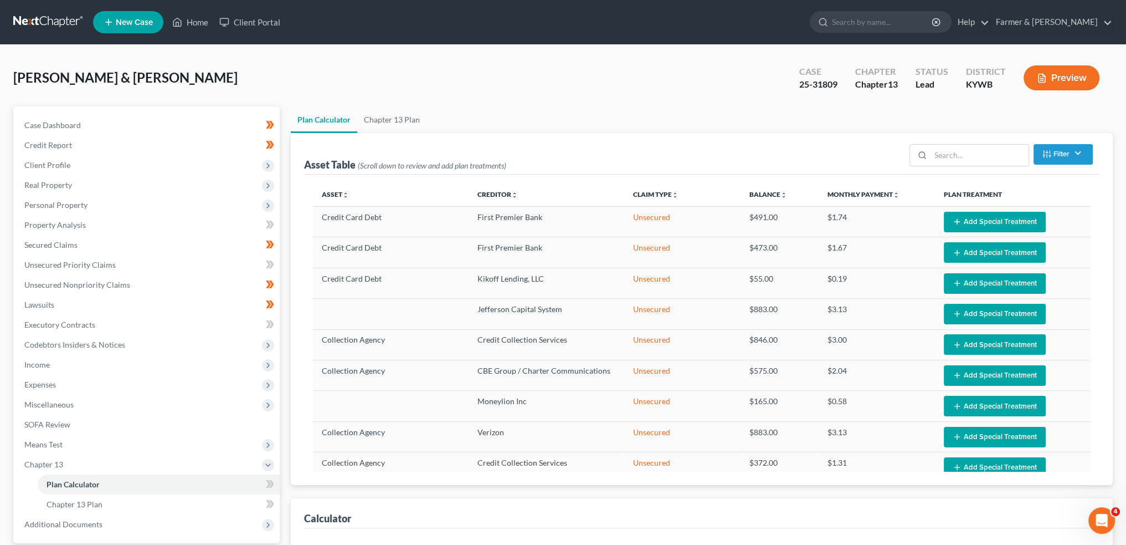
scroll to position [277, 0]
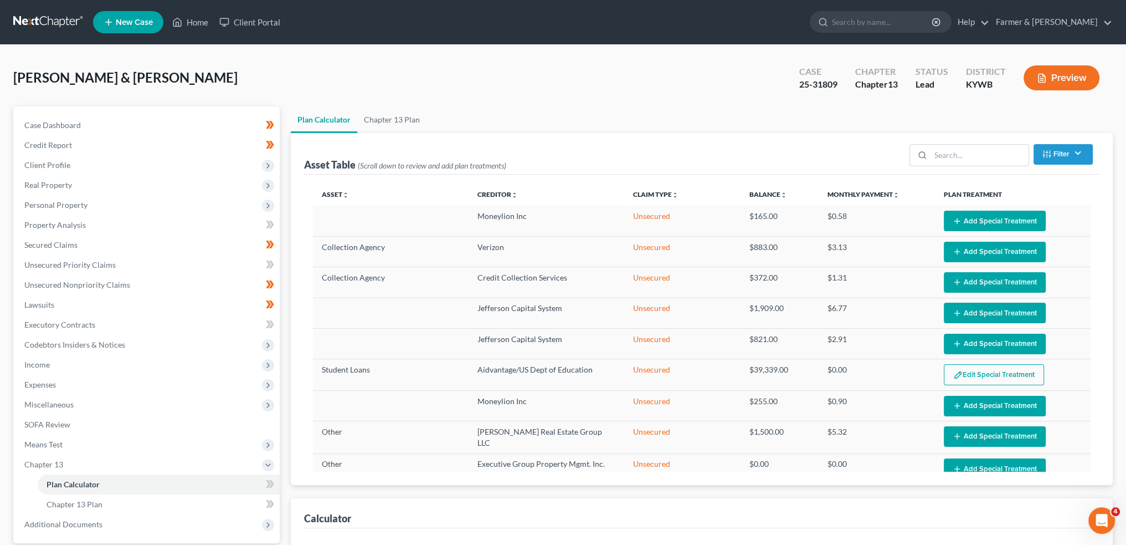
select select "59"
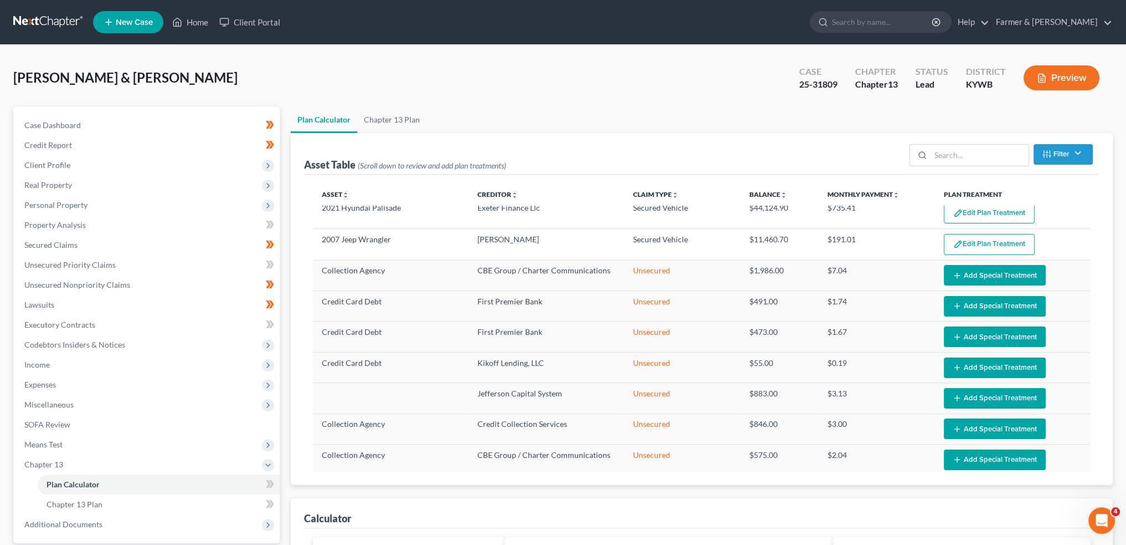
scroll to position [0, 0]
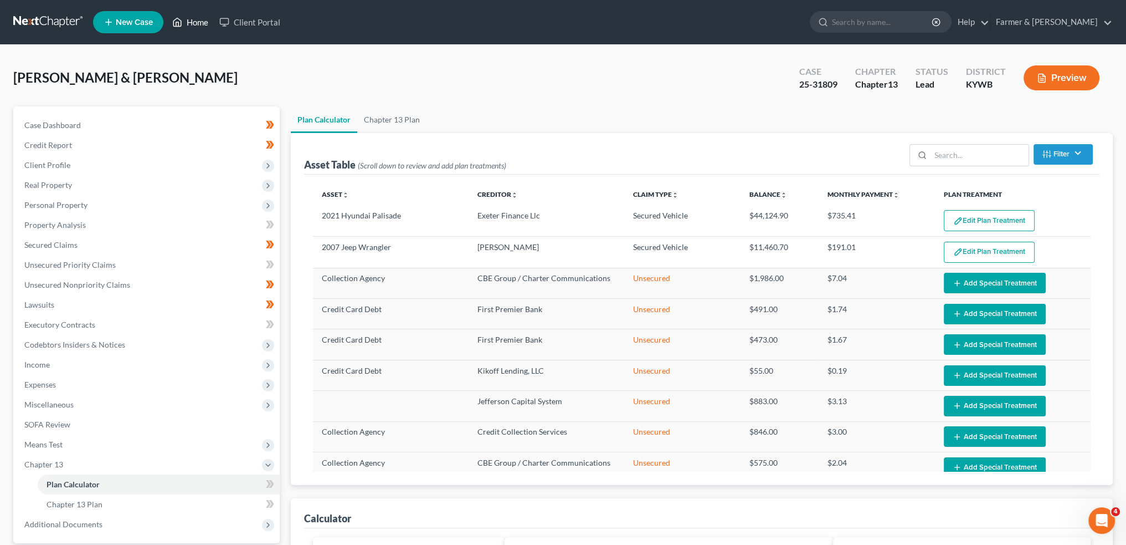
click at [196, 22] on link "Home" at bounding box center [190, 22] width 47 height 20
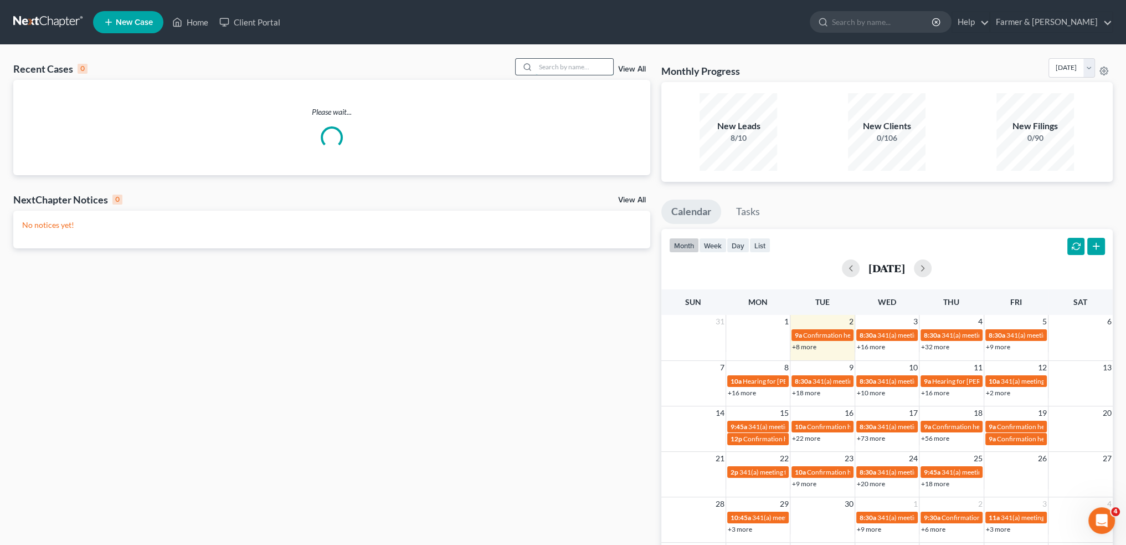
click at [581, 66] on input "search" at bounding box center [575, 67] width 78 height 16
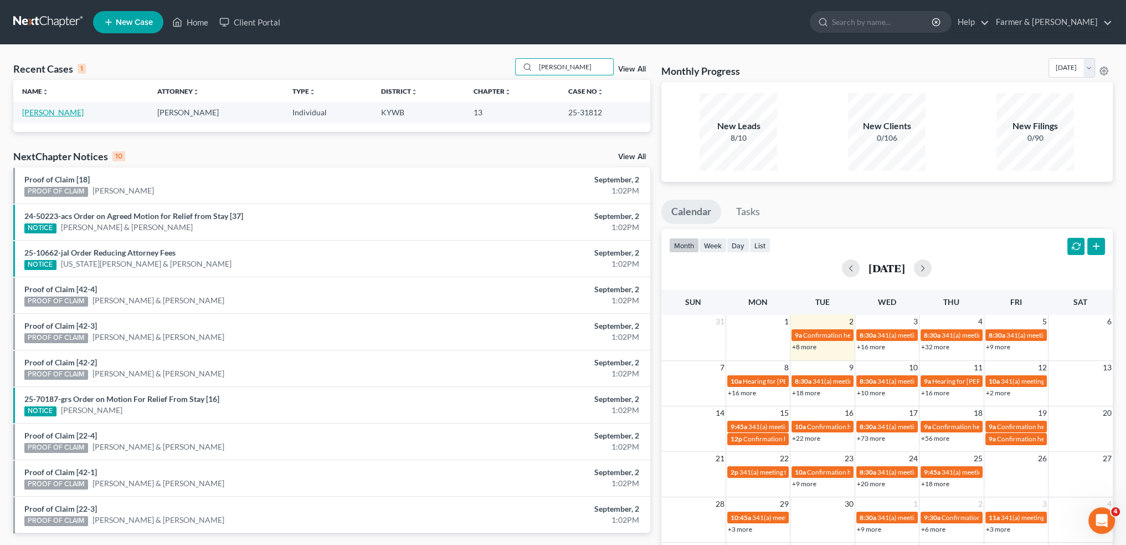
type input "[PERSON_NAME]"
click at [43, 114] on link "[PERSON_NAME]" at bounding box center [52, 111] width 61 height 9
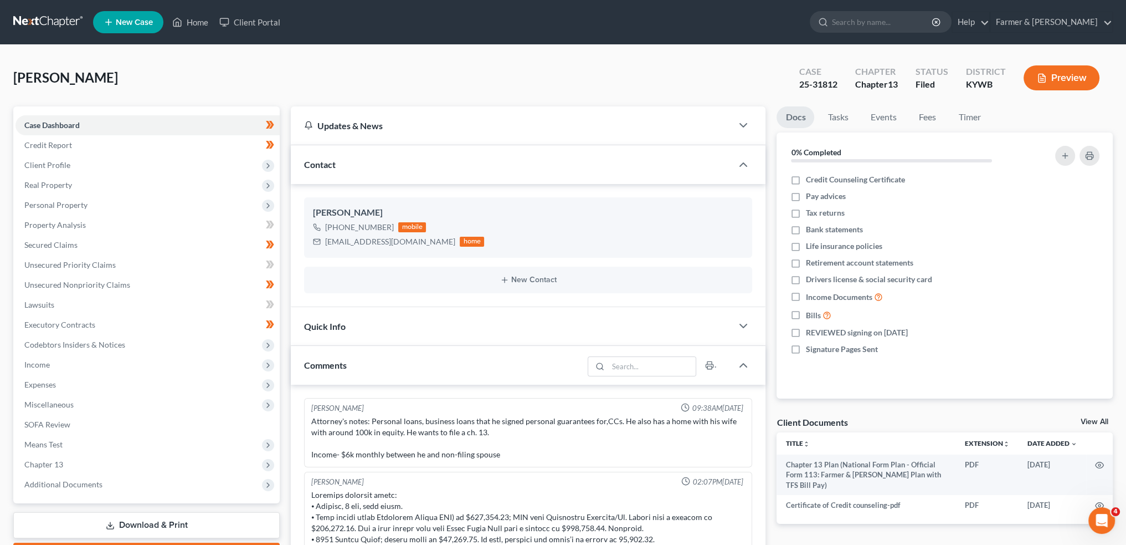
scroll to position [237, 0]
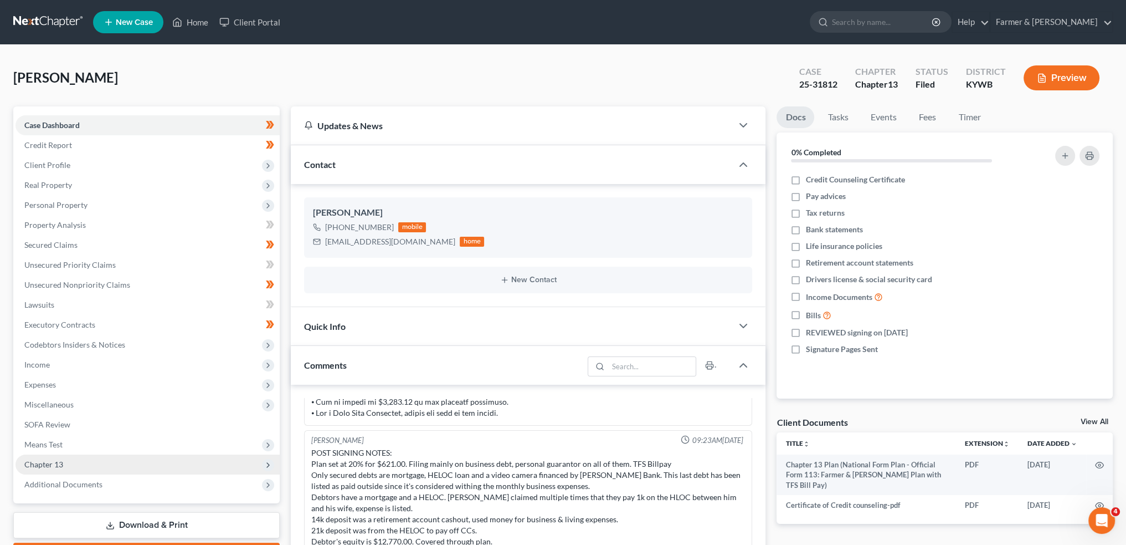
drag, startPoint x: 61, startPoint y: 460, endPoint x: 112, endPoint y: 460, distance: 51.5
click at [61, 460] on span "Chapter 13" at bounding box center [43, 463] width 39 height 9
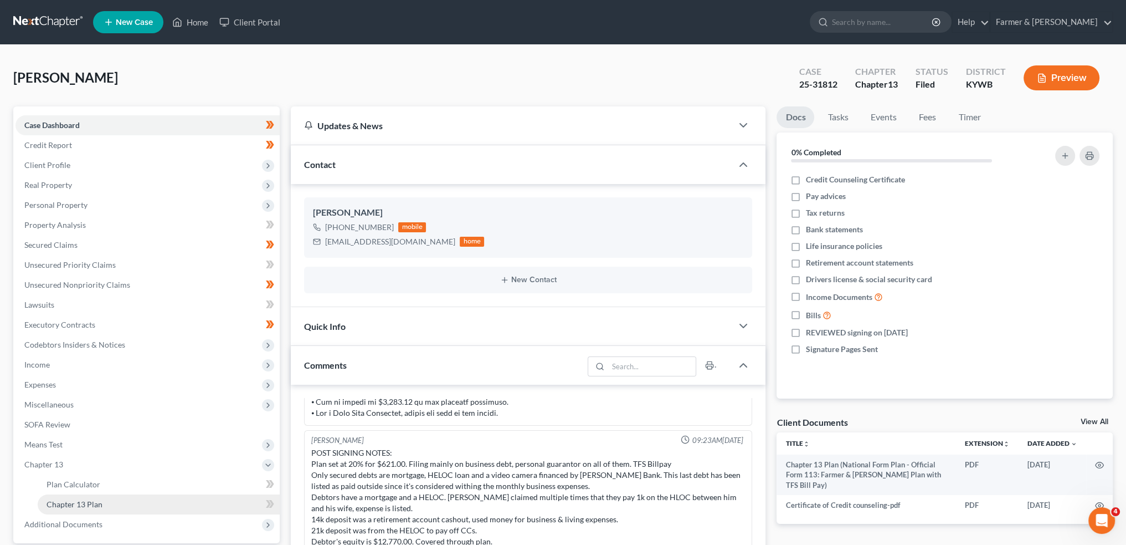
click at [153, 510] on link "Chapter 13 Plan" at bounding box center [159, 504] width 242 height 20
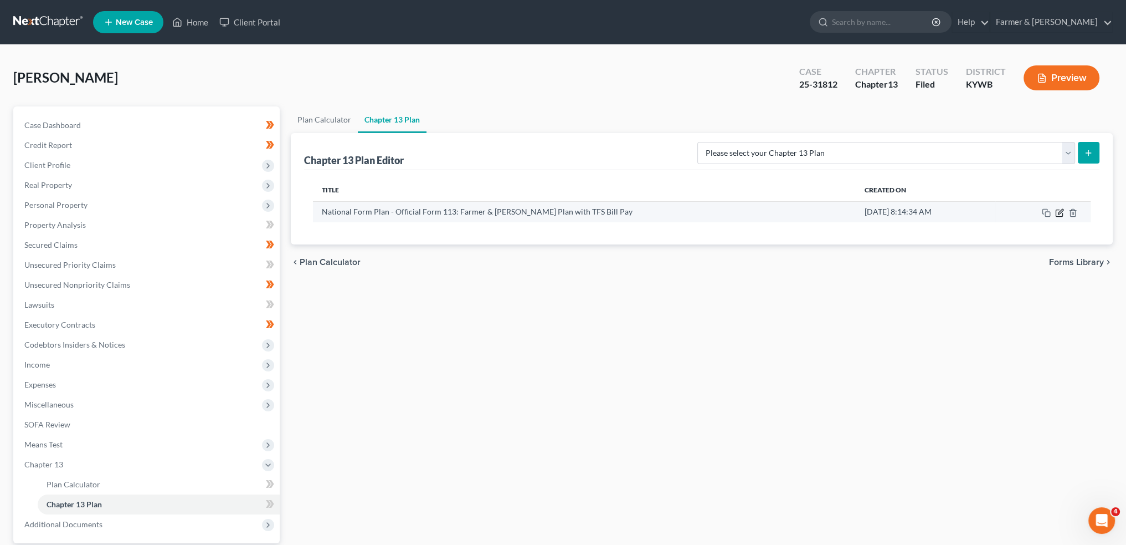
click at [1056, 210] on icon "button" at bounding box center [1059, 212] width 7 height 7
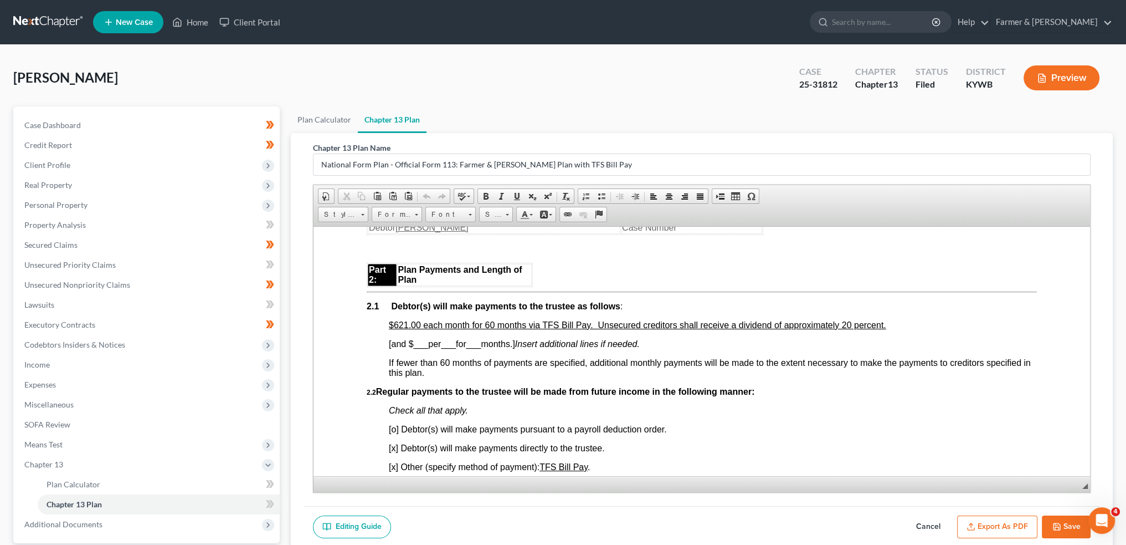
scroll to position [646, 0]
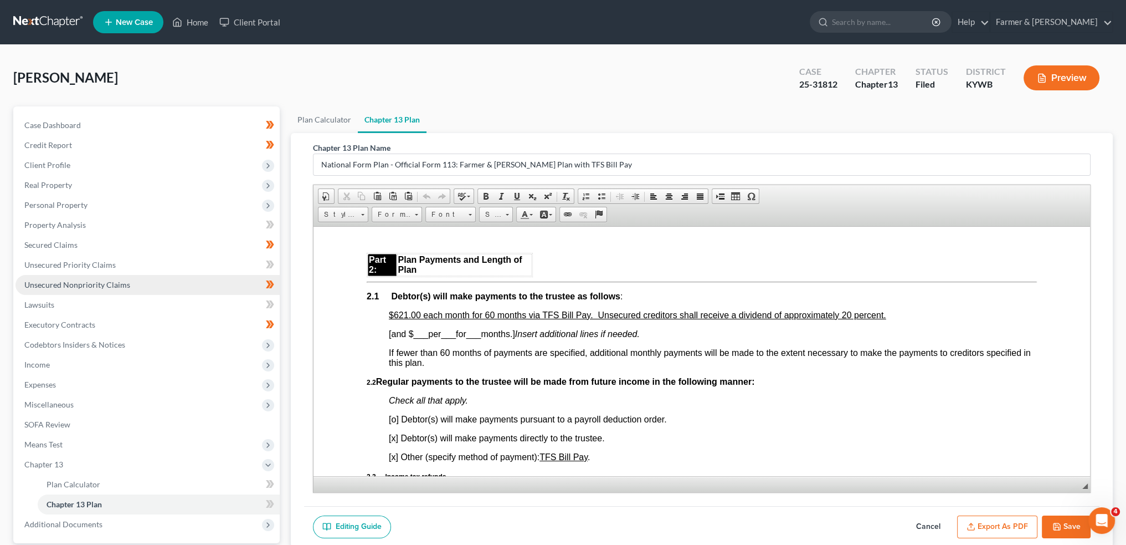
click at [85, 286] on span "Unsecured Nonpriority Claims" at bounding box center [77, 284] width 106 height 9
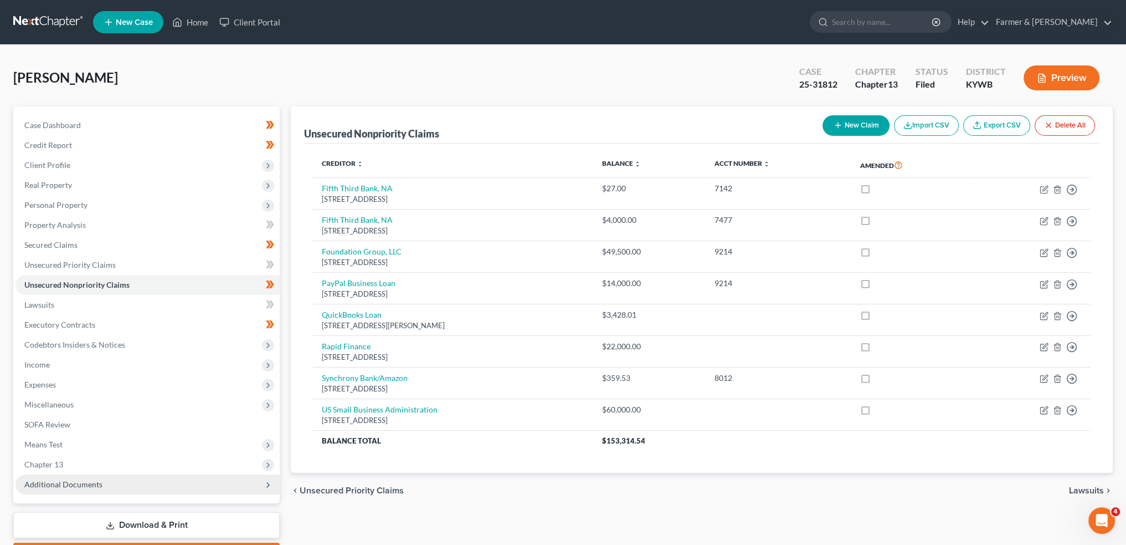
click at [60, 483] on span "Additional Documents" at bounding box center [63, 483] width 78 height 9
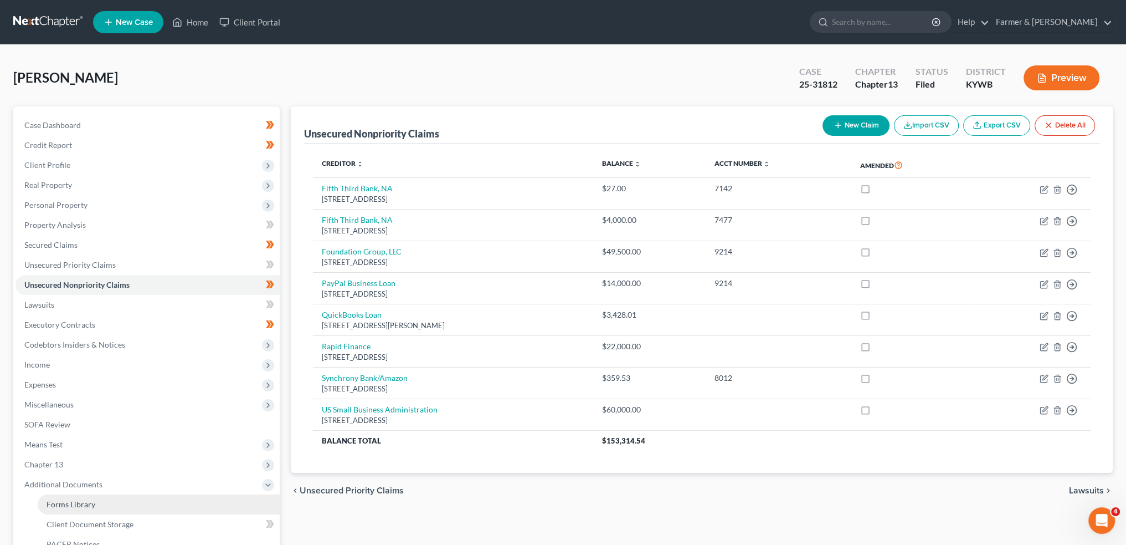
scroll to position [92, 0]
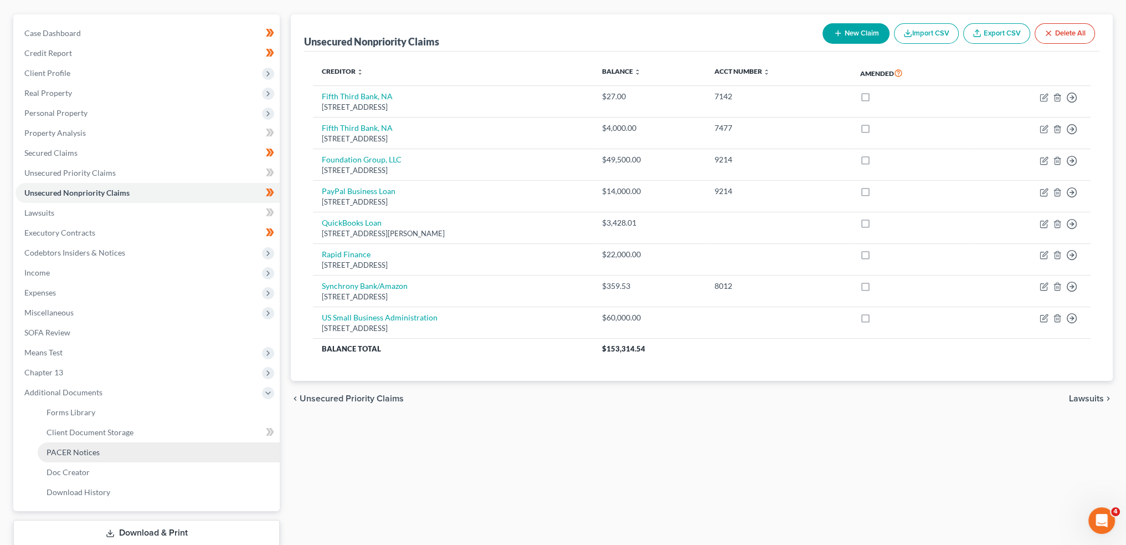
click at [95, 450] on span "PACER Notices" at bounding box center [73, 451] width 53 height 9
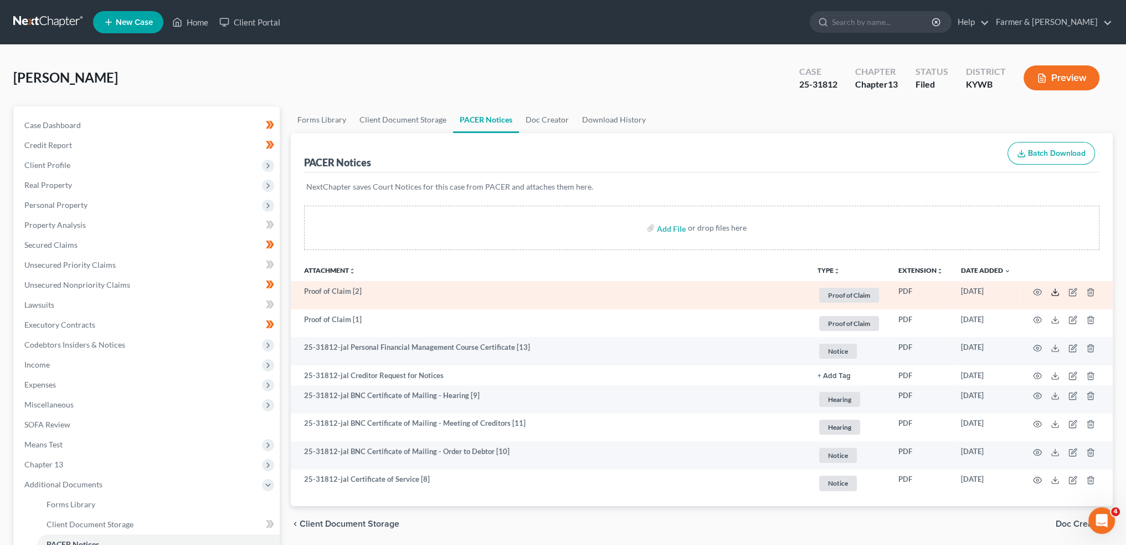
click at [1059, 293] on icon at bounding box center [1055, 292] width 9 height 9
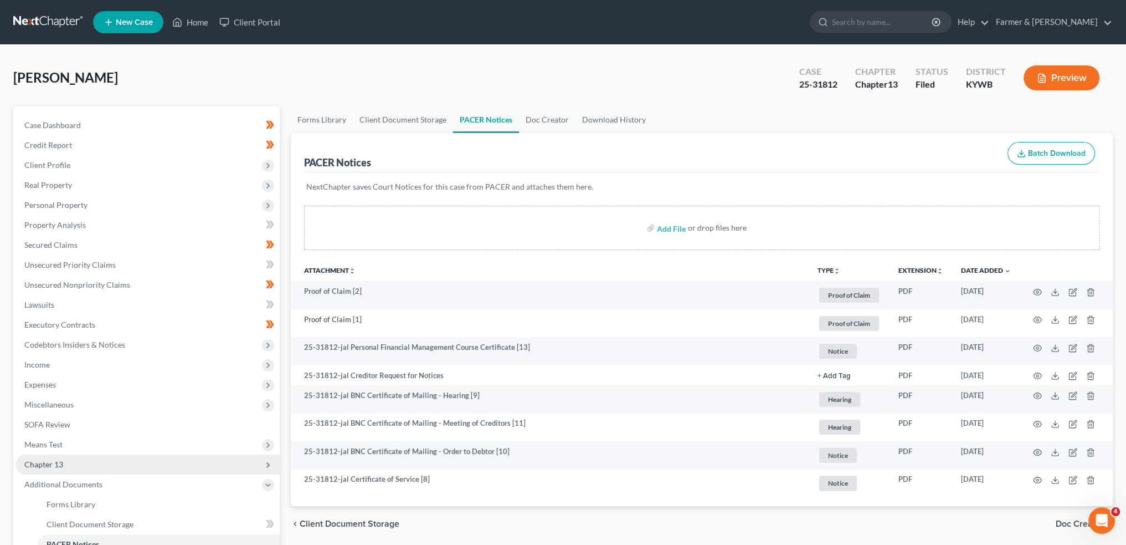
click at [80, 465] on span "Chapter 13" at bounding box center [148, 464] width 264 height 20
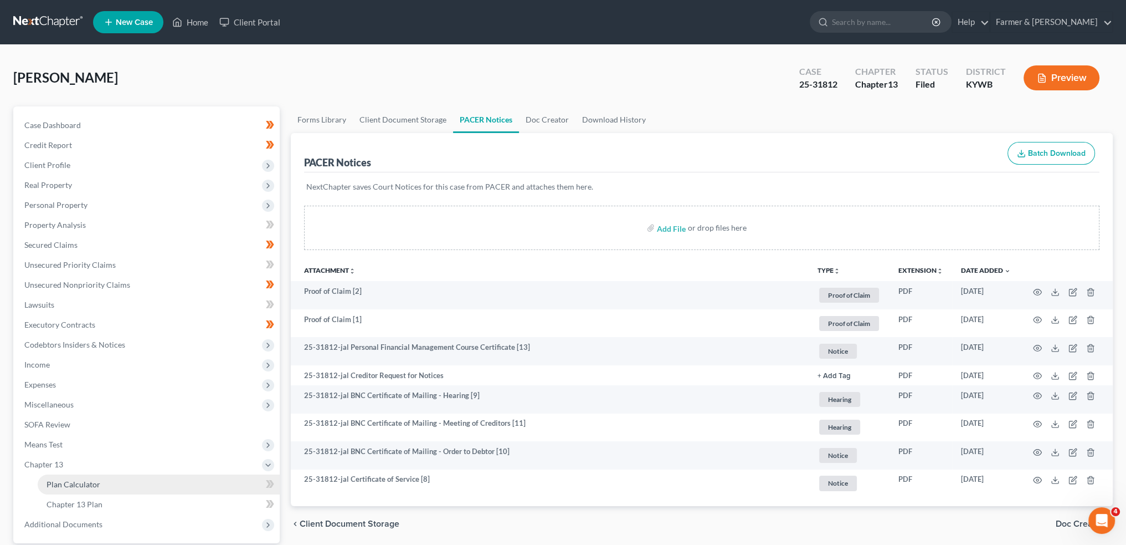
click at [80, 480] on span "Plan Calculator" at bounding box center [74, 483] width 54 height 9
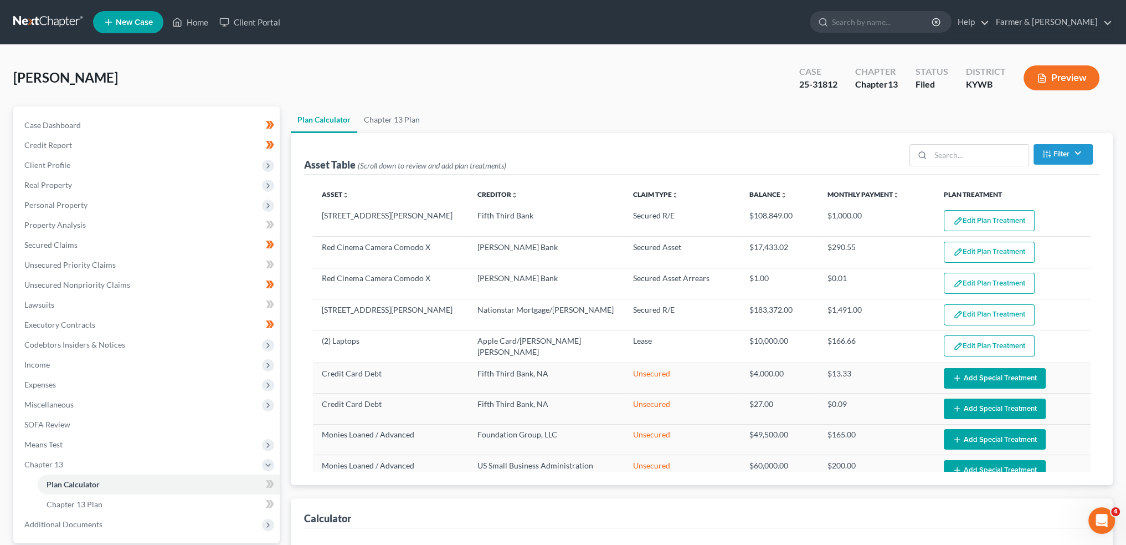
select select "59"
click at [979, 215] on button "Edit Plan Treatment" at bounding box center [989, 220] width 91 height 21
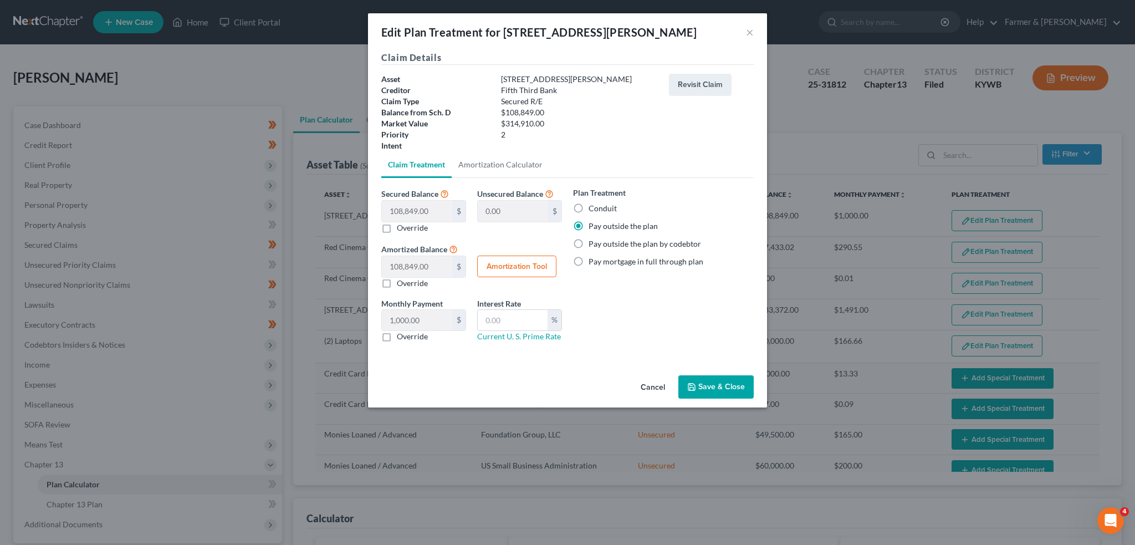
drag, startPoint x: 704, startPoint y: 389, endPoint x: 1058, endPoint y: 259, distance: 377.9
click at [704, 389] on button "Save & Close" at bounding box center [715, 386] width 75 height 23
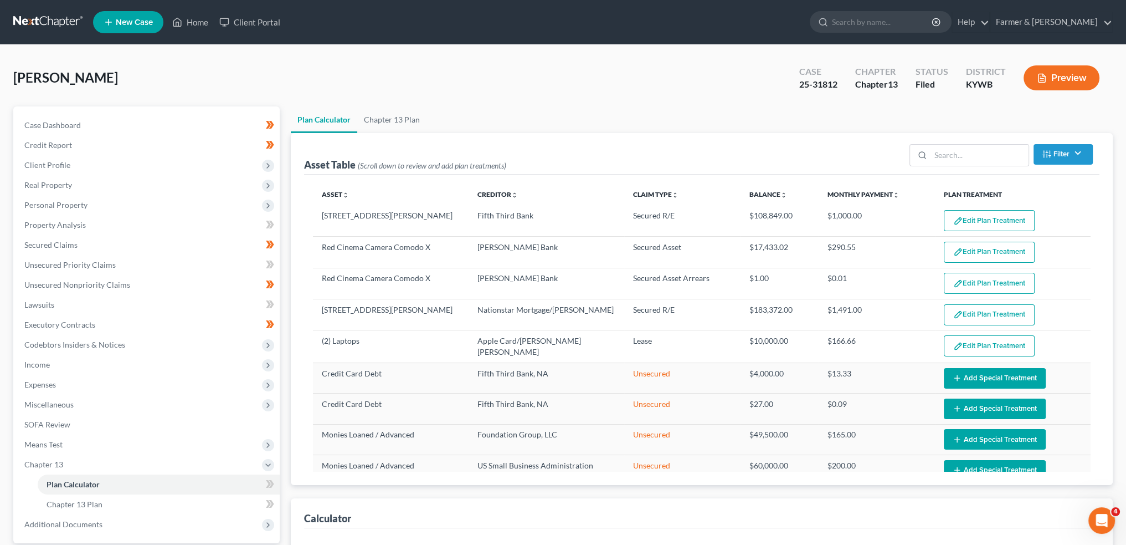
select select "59"
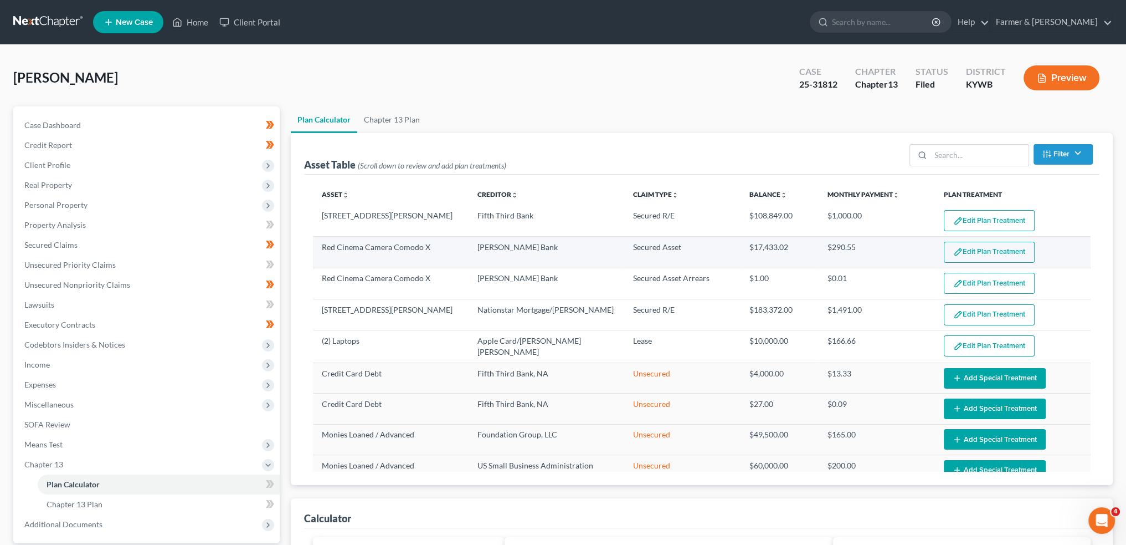
click at [988, 257] on button "Edit Plan Treatment" at bounding box center [989, 252] width 91 height 21
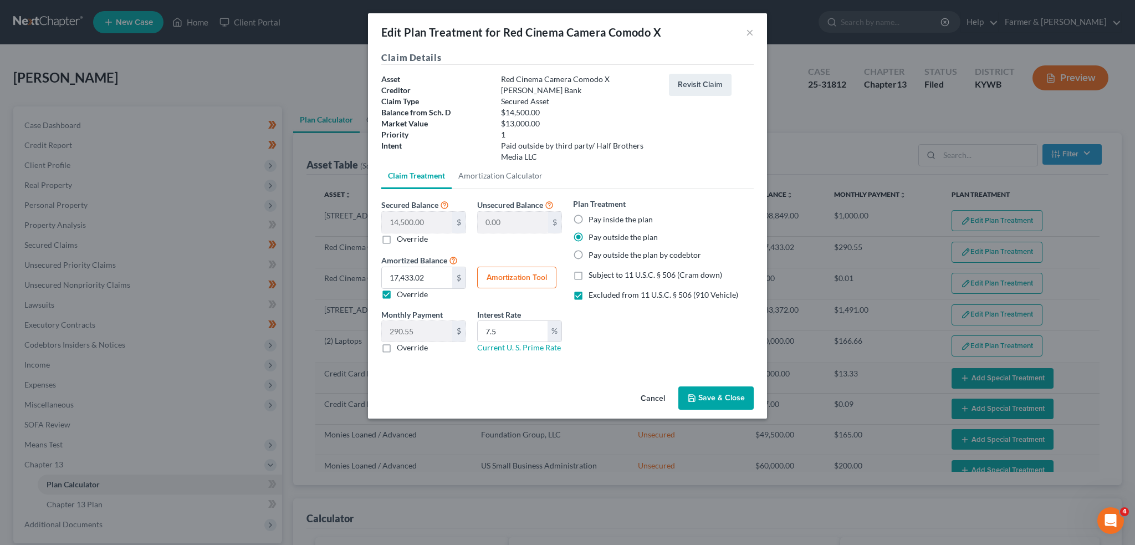
click at [717, 404] on button "Save & Close" at bounding box center [715, 397] width 75 height 23
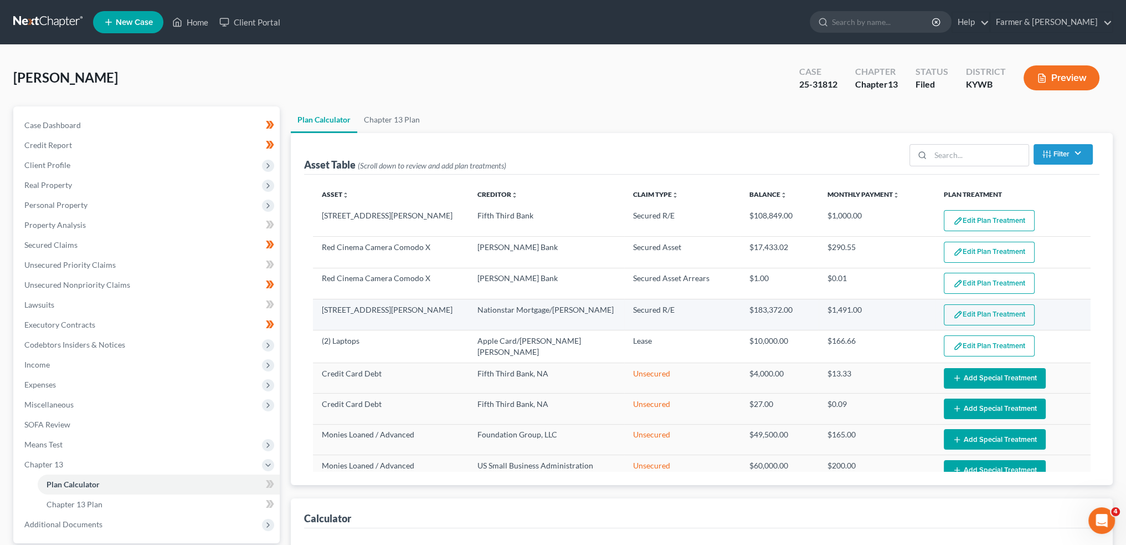
click at [991, 314] on button "Edit Plan Treatment" at bounding box center [989, 314] width 91 height 21
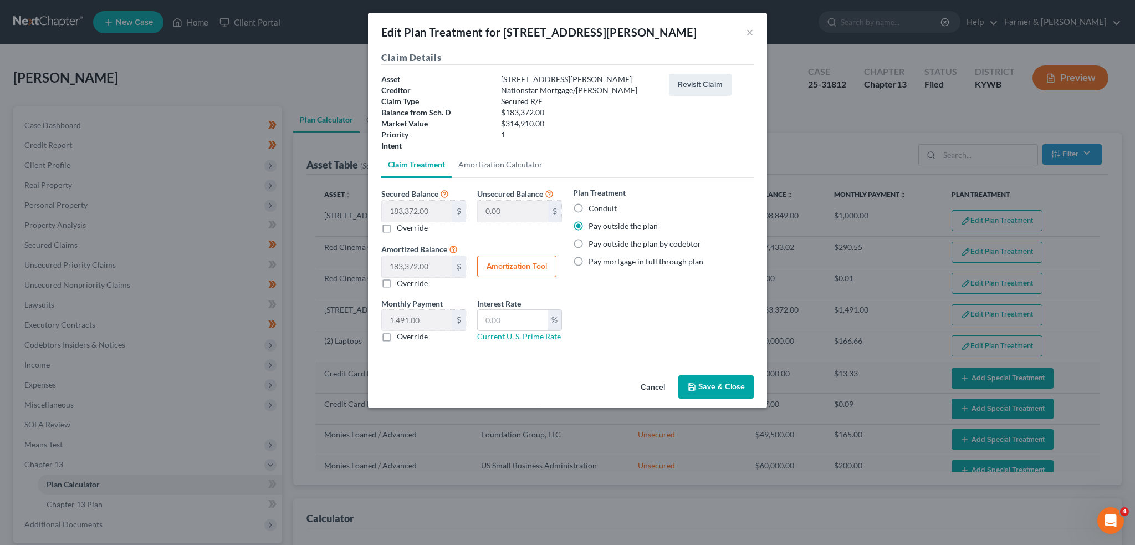
click at [717, 379] on button "Save & Close" at bounding box center [715, 386] width 75 height 23
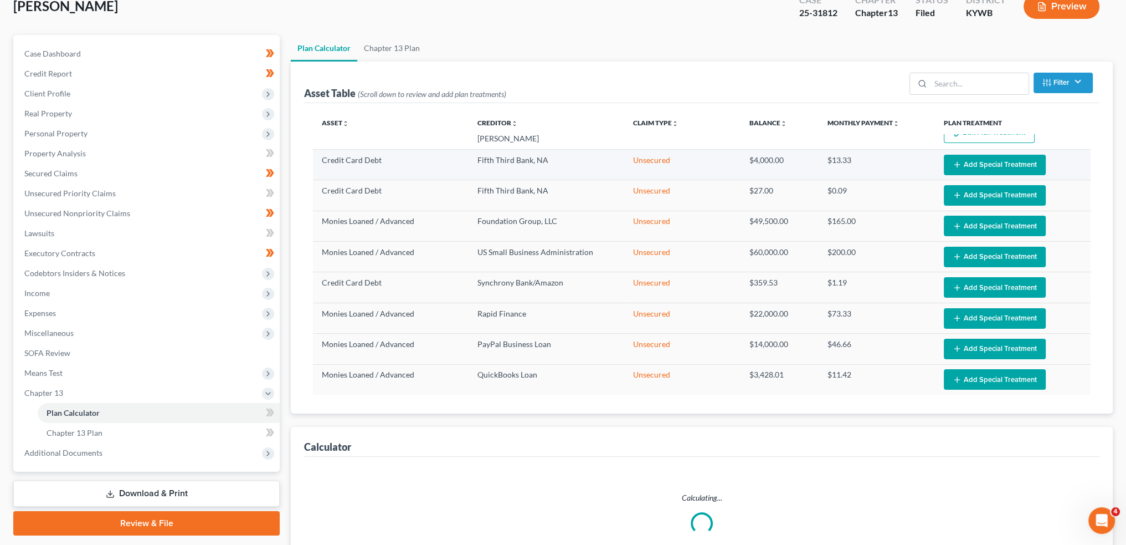
scroll to position [92, 0]
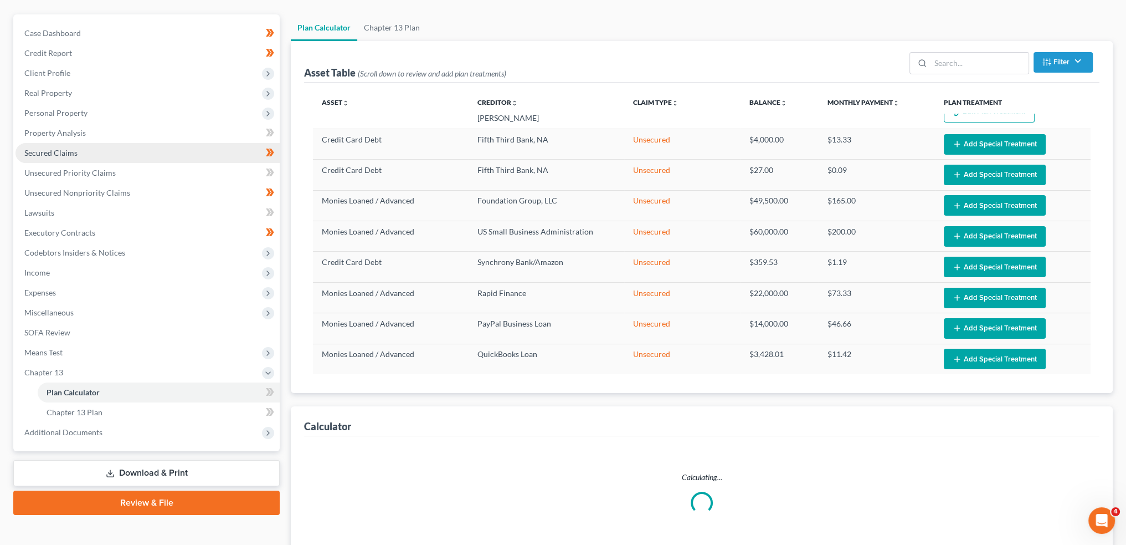
click at [69, 157] on link "Secured Claims" at bounding box center [148, 153] width 264 height 20
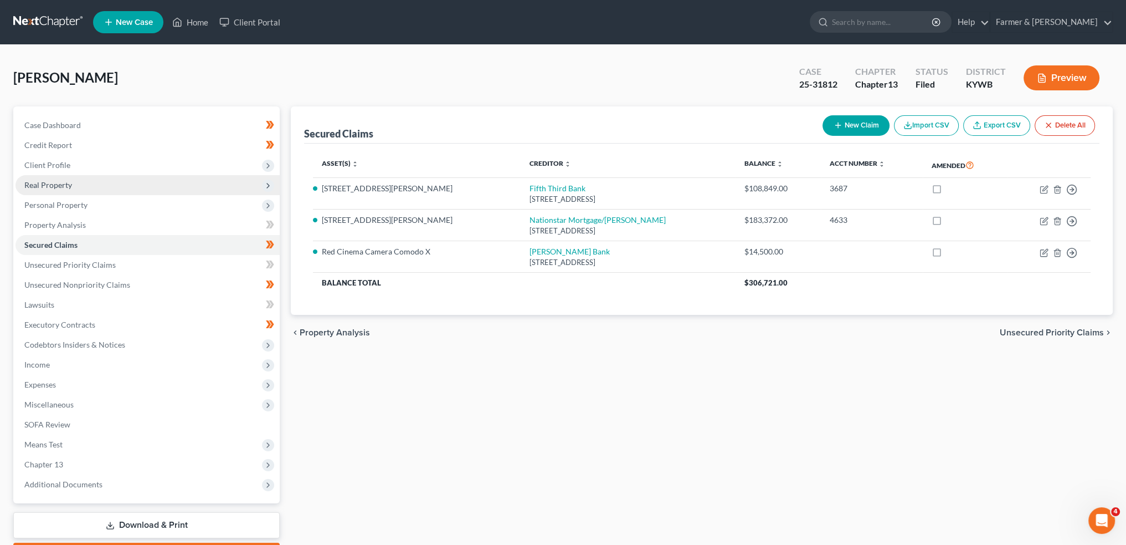
click at [66, 183] on span "Real Property" at bounding box center [48, 184] width 48 height 9
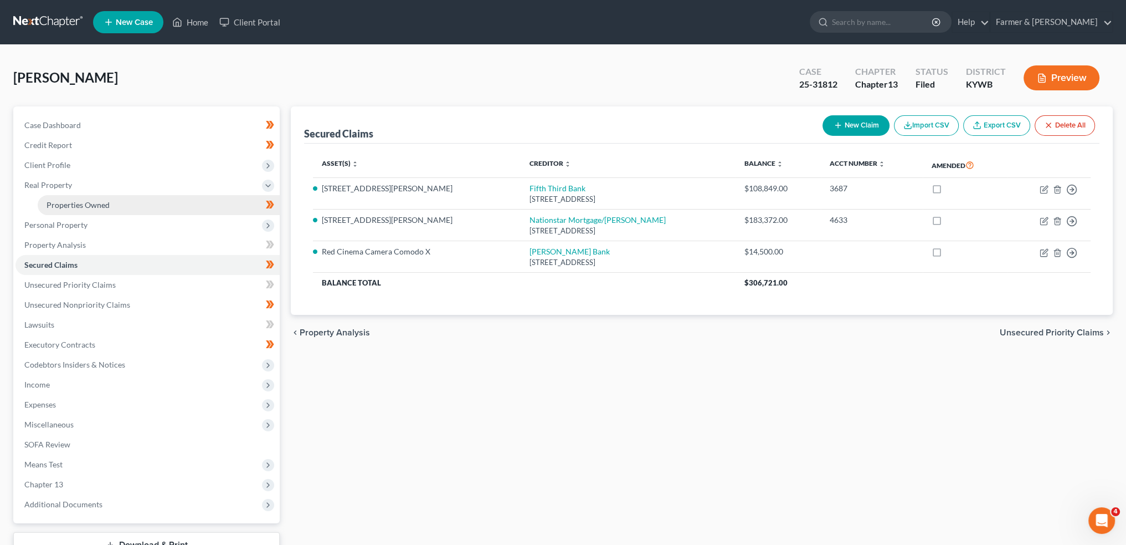
click at [70, 198] on link "Properties Owned" at bounding box center [159, 205] width 242 height 20
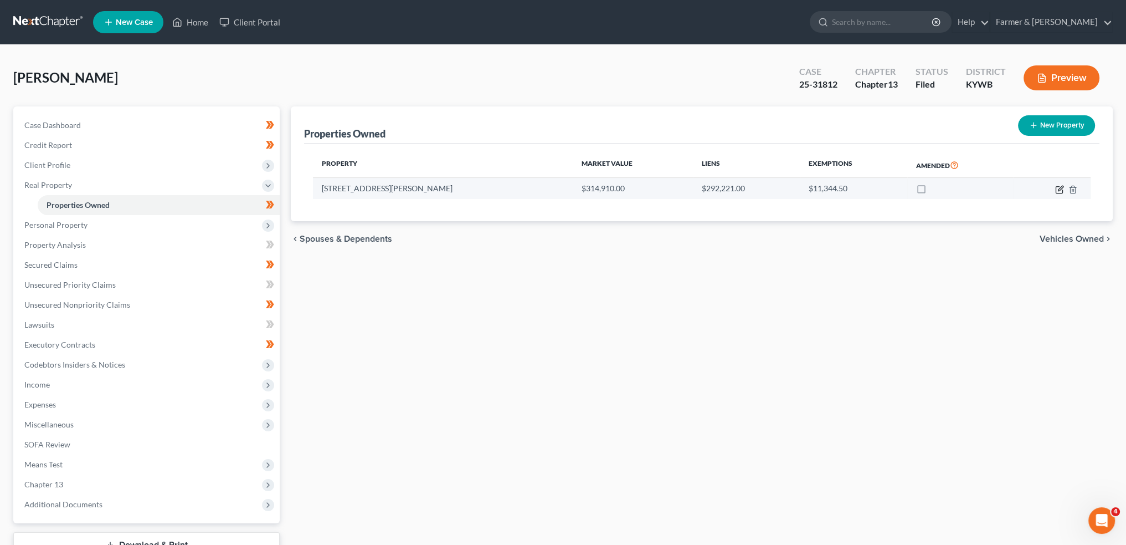
click at [1060, 187] on icon "button" at bounding box center [1059, 189] width 9 height 9
select select "18"
select select "55"
select select "3"
select select "1"
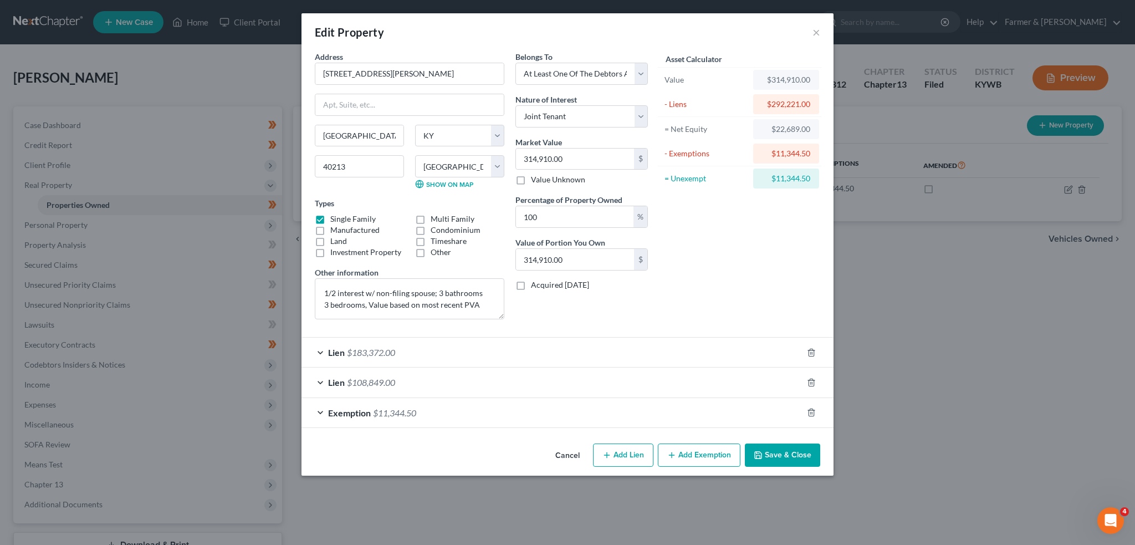
click at [788, 443] on button "Save & Close" at bounding box center [782, 454] width 75 height 23
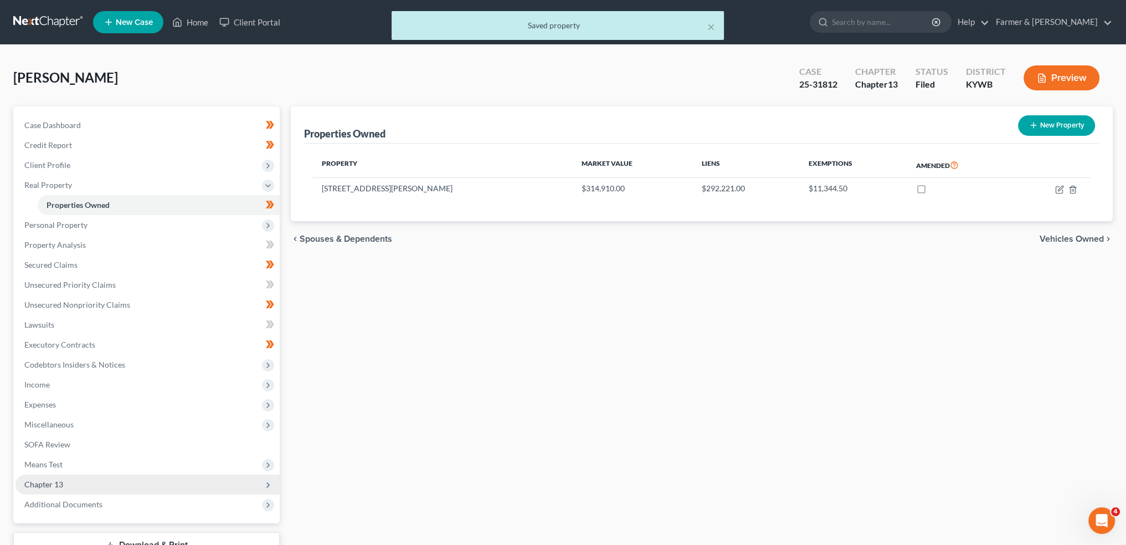
click at [75, 485] on span "Chapter 13" at bounding box center [148, 484] width 264 height 20
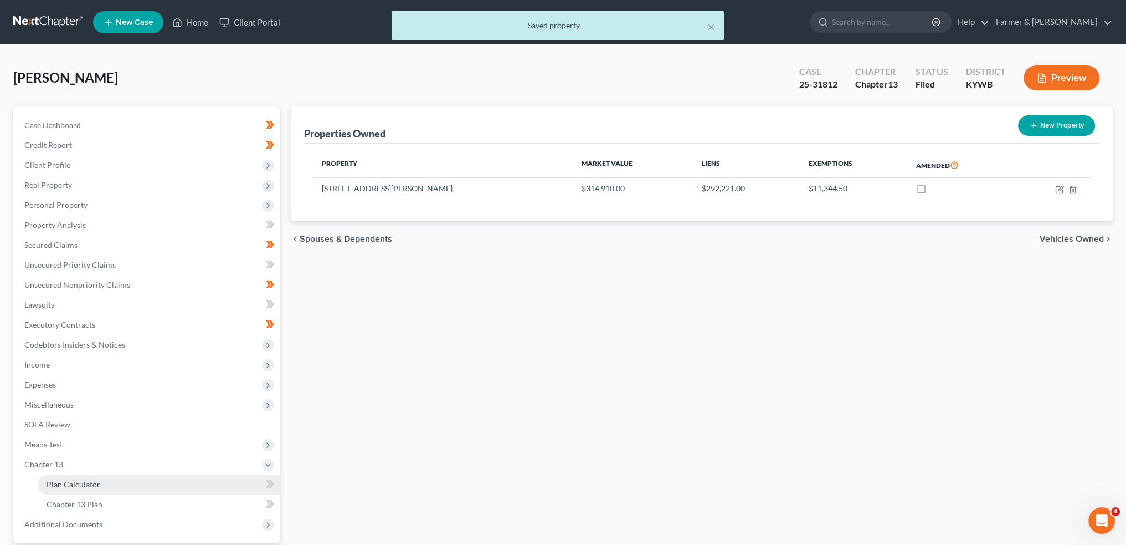
click at [75, 488] on span "Plan Calculator" at bounding box center [74, 483] width 54 height 9
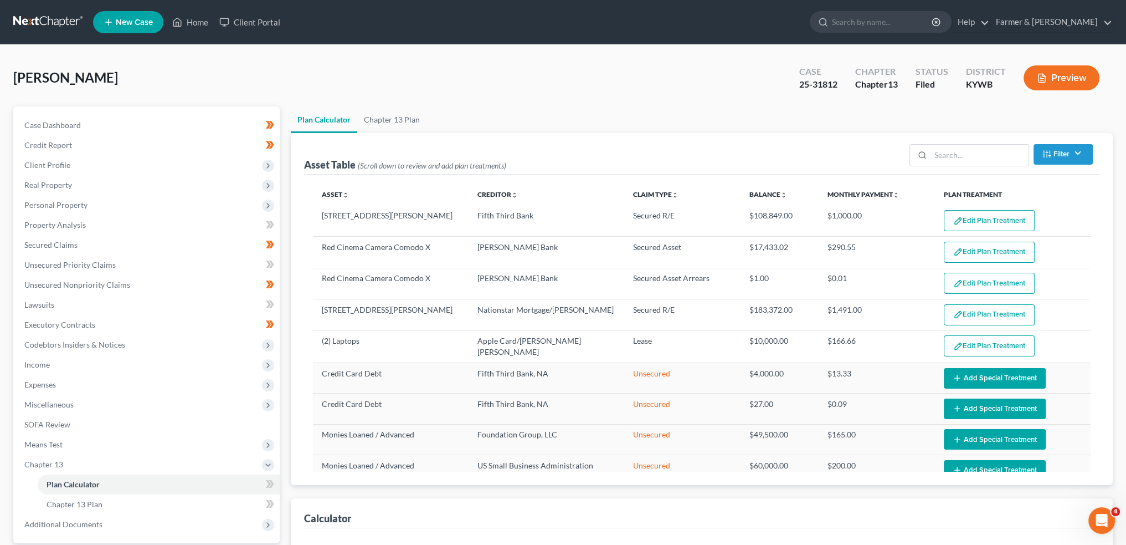
click at [38, 474] on link "Plan Calculator" at bounding box center [159, 484] width 242 height 20
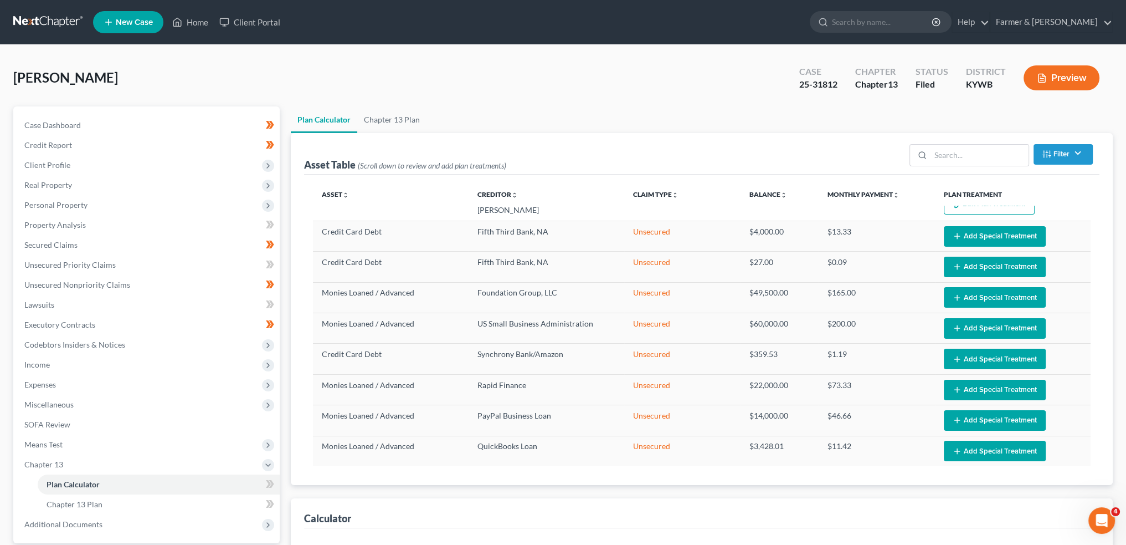
select select "59"
drag, startPoint x: 135, startPoint y: 73, endPoint x: 172, endPoint y: 37, distance: 51.7
click at [135, 73] on div "[PERSON_NAME] Upgraded Case 25-31812 Chapter Chapter 13 Status Filed District […" at bounding box center [563, 82] width 1100 height 48
click at [188, 19] on link "Home" at bounding box center [190, 22] width 47 height 20
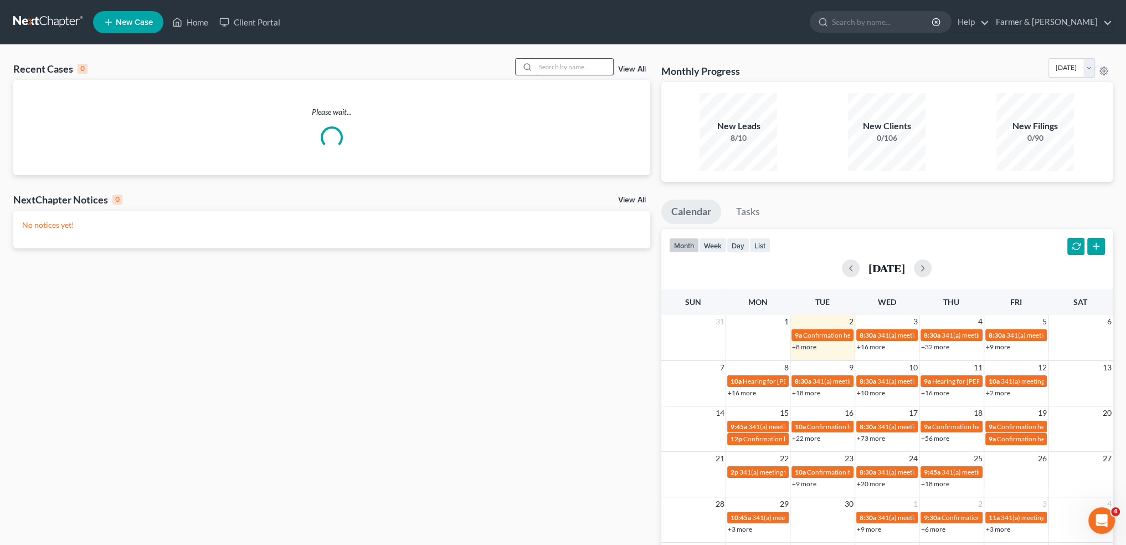
click at [565, 62] on input "search" at bounding box center [575, 67] width 78 height 16
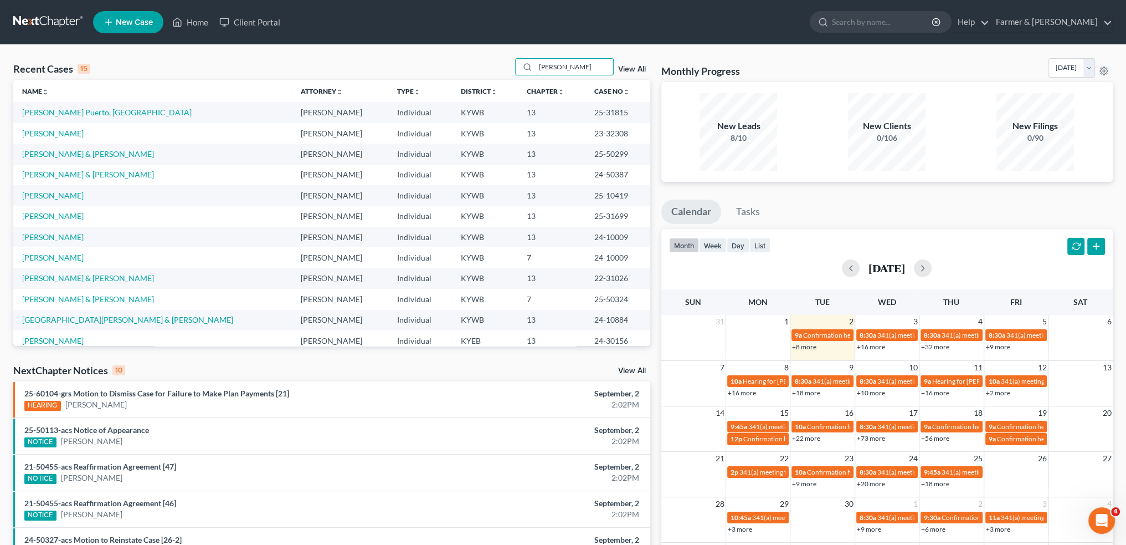
type input "[PERSON_NAME]"
click at [40, 107] on td "[PERSON_NAME] Puerto, [GEOGRAPHIC_DATA]" at bounding box center [152, 112] width 279 height 20
click at [43, 112] on link "[PERSON_NAME] Puerto, [GEOGRAPHIC_DATA]" at bounding box center [107, 111] width 170 height 9
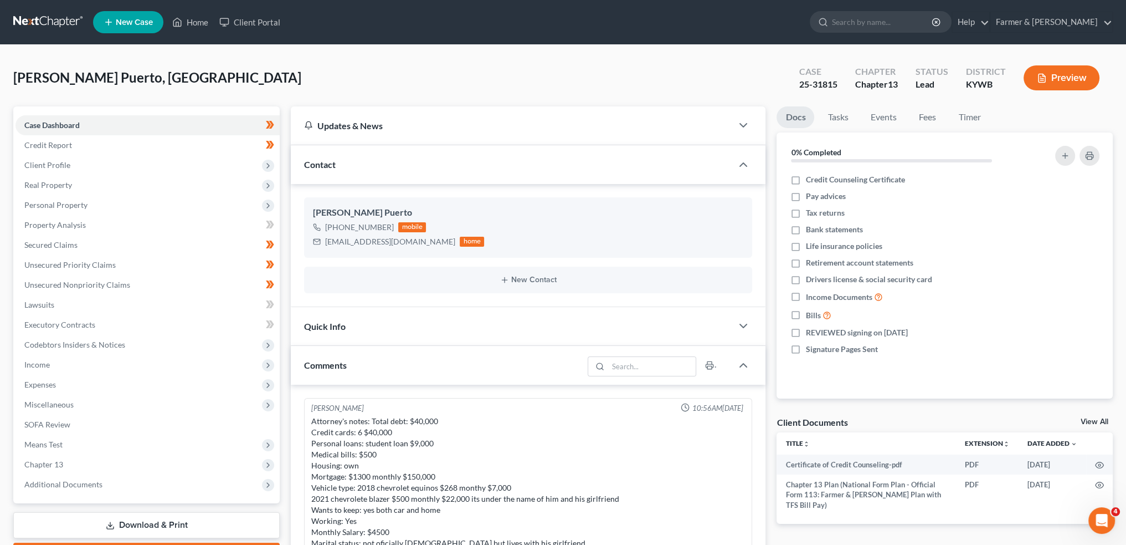
scroll to position [270, 0]
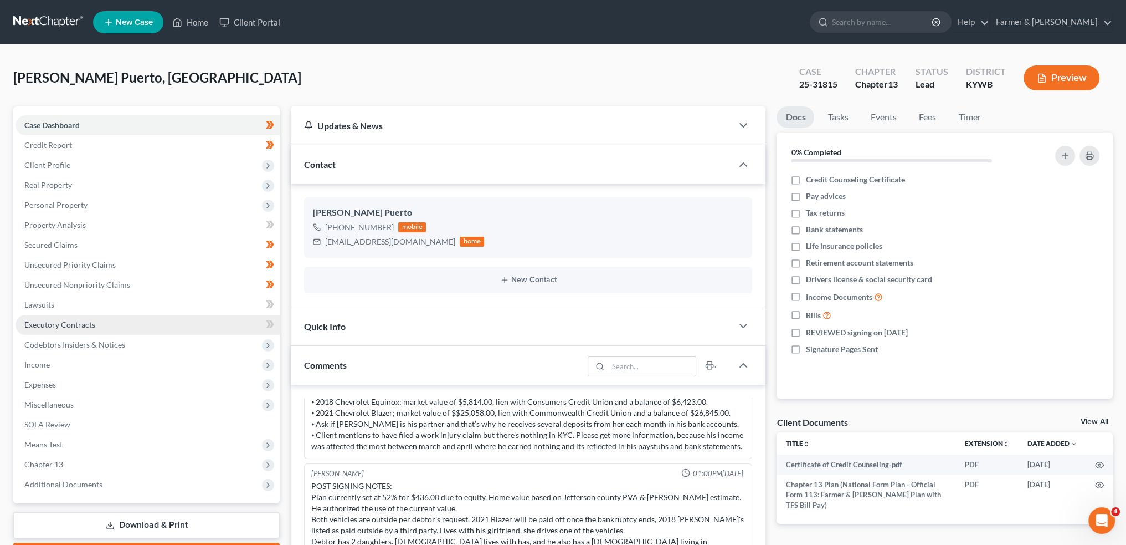
drag, startPoint x: 43, startPoint y: 468, endPoint x: 117, endPoint y: 321, distance: 165.3
click at [43, 468] on span "Chapter 13" at bounding box center [43, 463] width 39 height 9
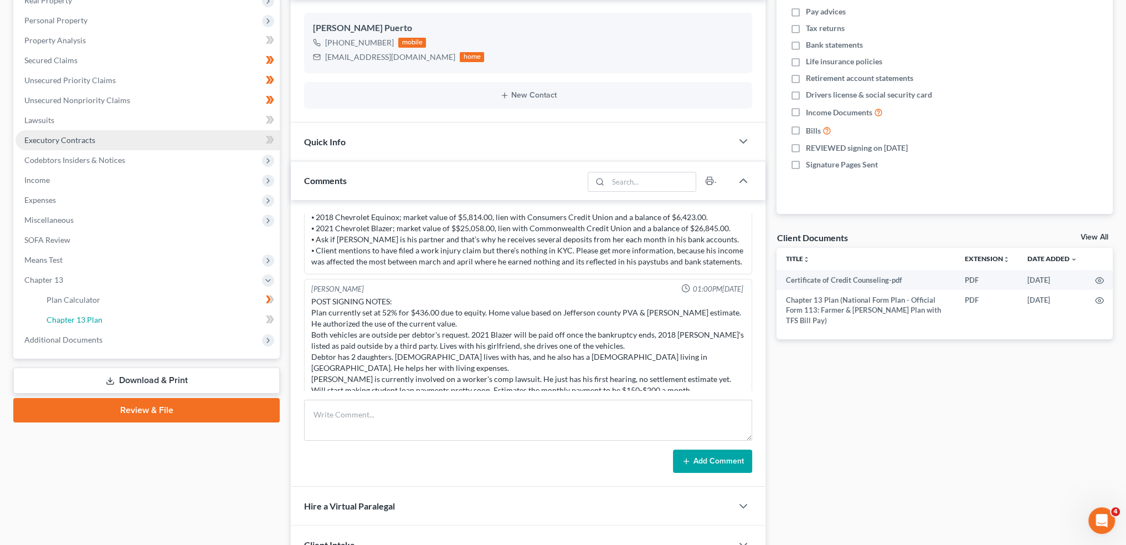
click at [117, 321] on link "Chapter 13 Plan" at bounding box center [159, 320] width 242 height 20
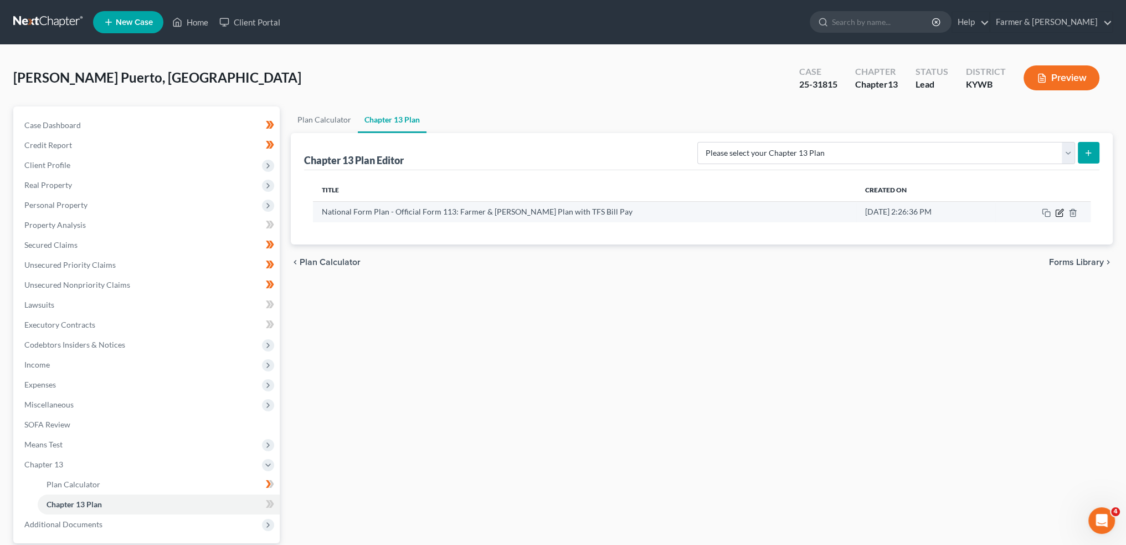
click at [1058, 210] on icon "button" at bounding box center [1059, 212] width 9 height 9
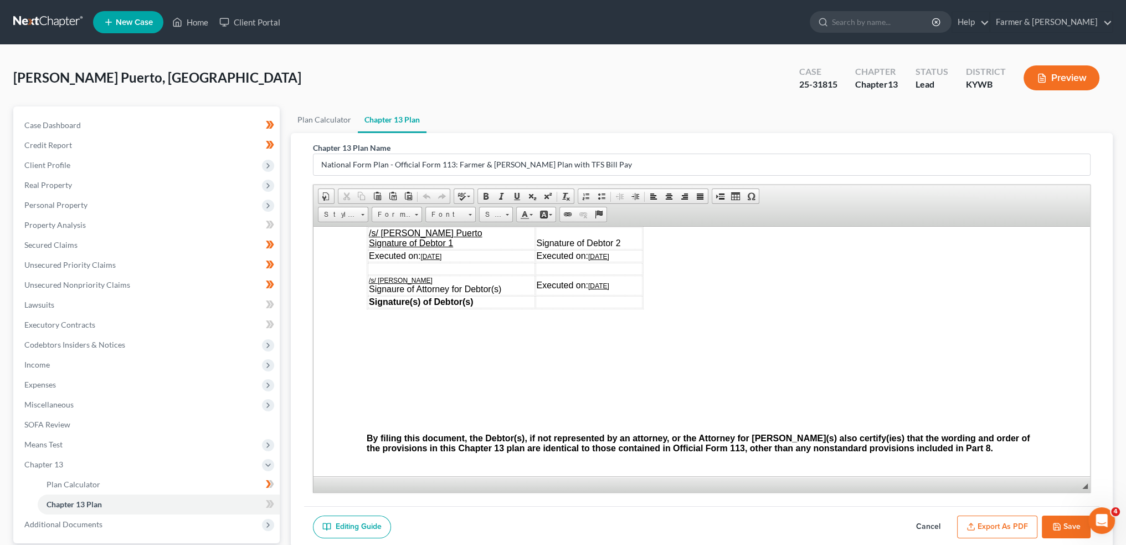
scroll to position [3324, 0]
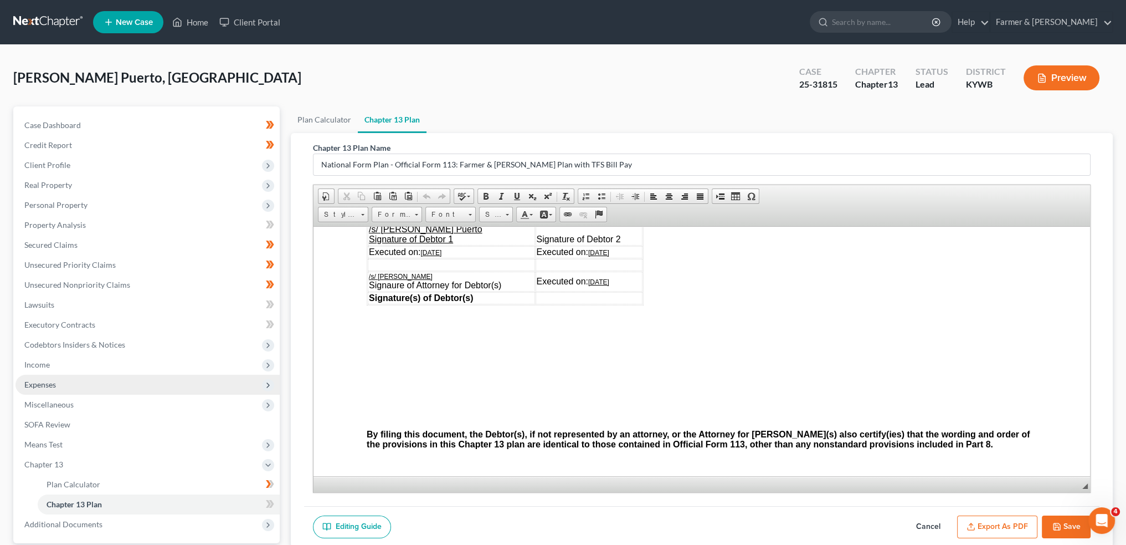
click at [128, 380] on span "Expenses" at bounding box center [148, 385] width 264 height 20
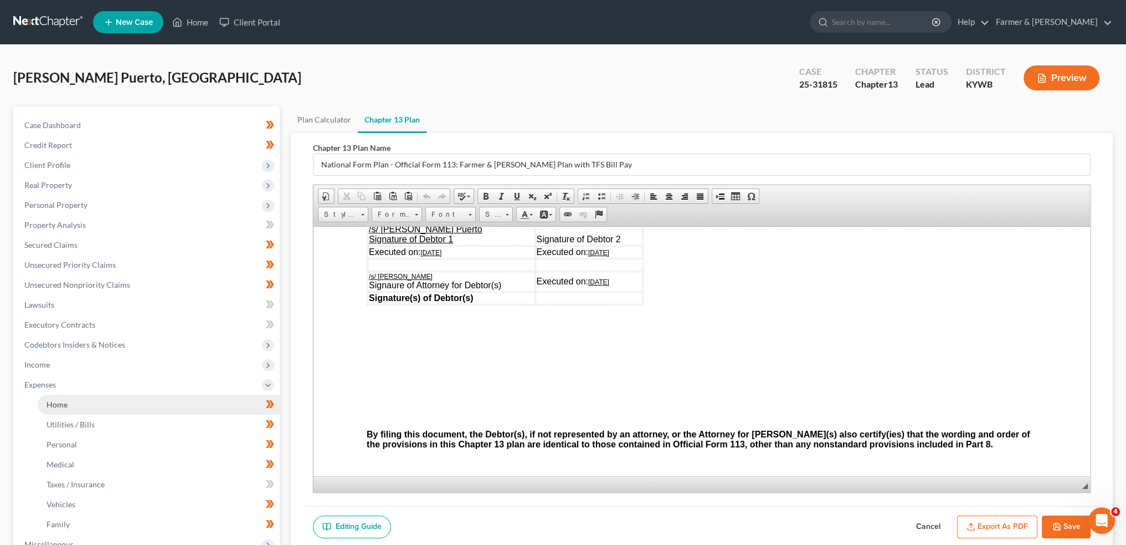
click at [124, 396] on link "Home" at bounding box center [159, 404] width 242 height 20
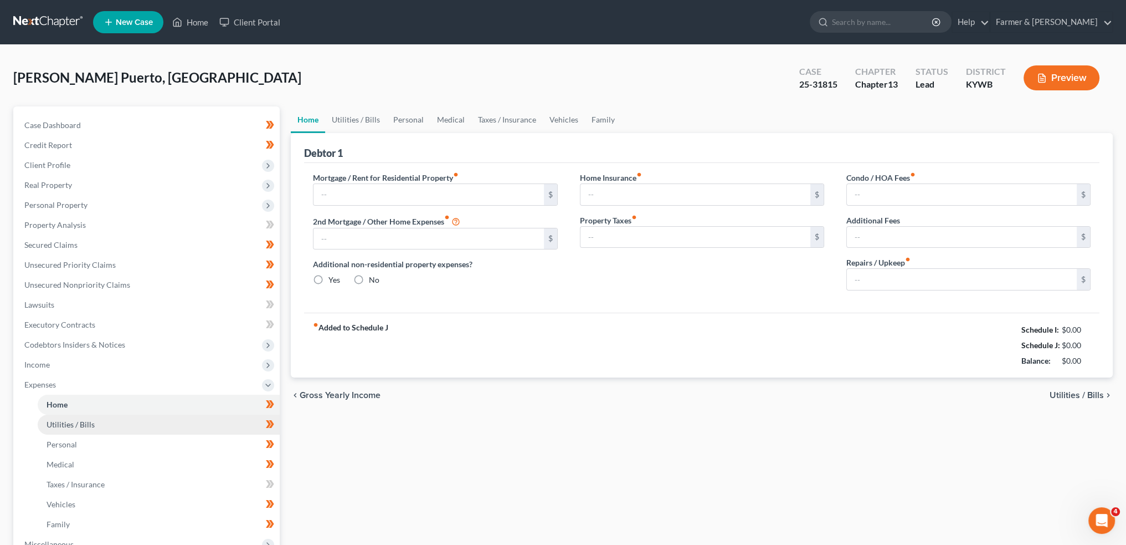
type input "1,376.25"
type input "0.00"
radio input "true"
type input "0.00"
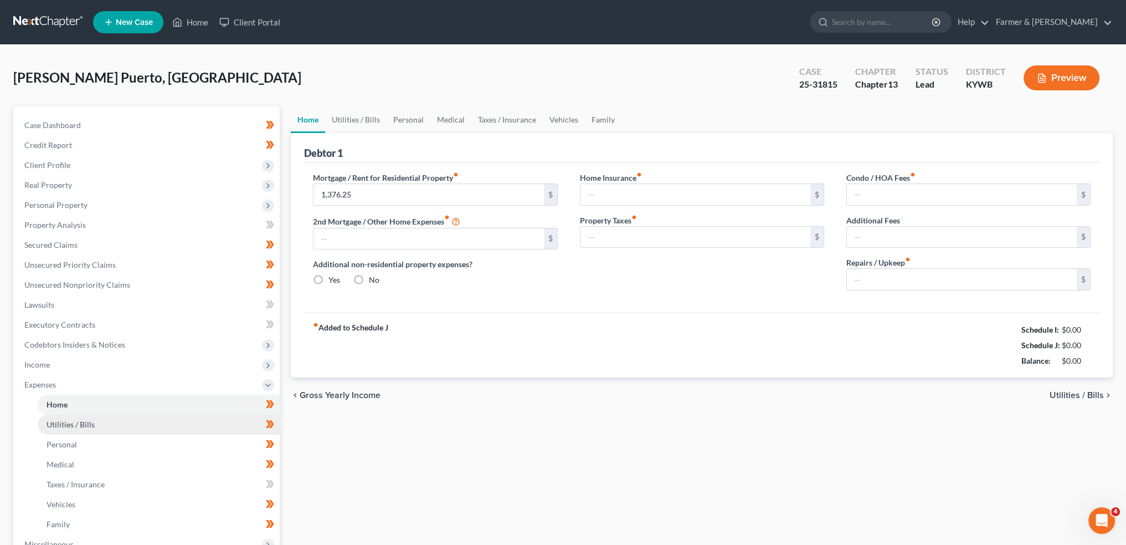
type input "0.00"
type input "150.00"
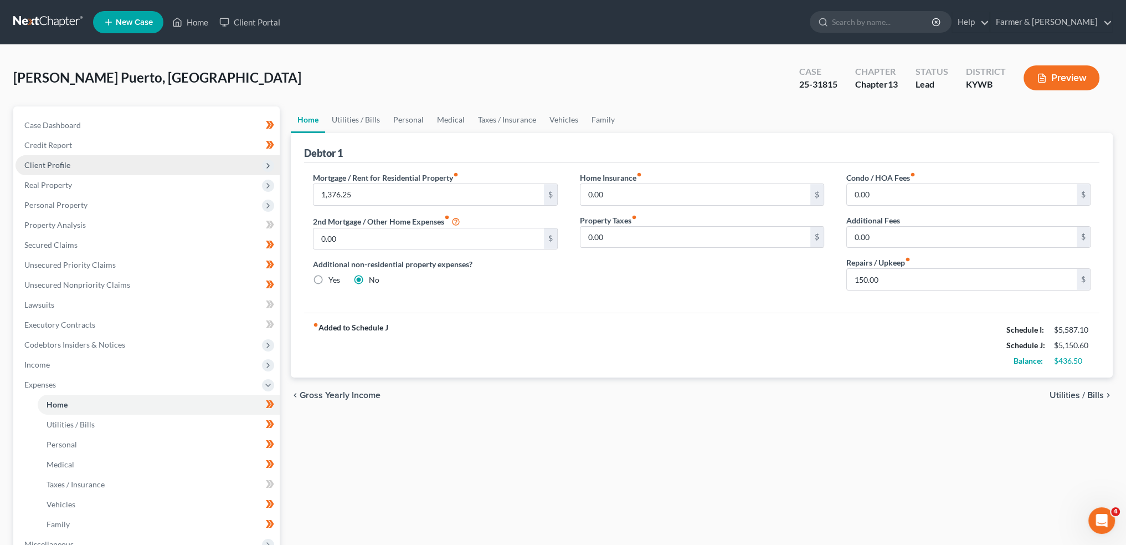
click at [32, 160] on span "Client Profile" at bounding box center [47, 164] width 46 height 9
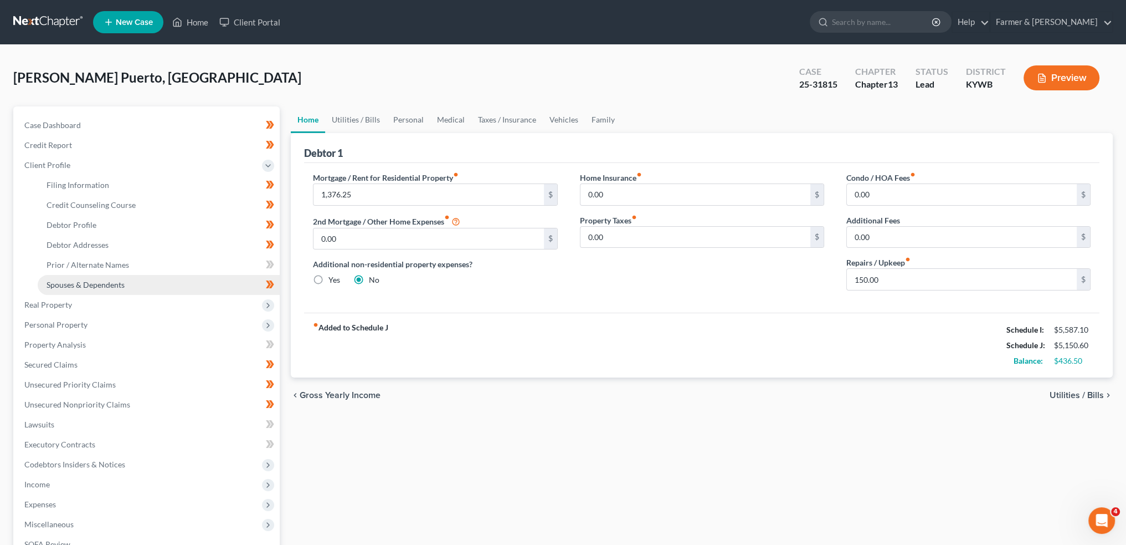
click at [86, 284] on span "Spouses & Dependents" at bounding box center [86, 284] width 78 height 9
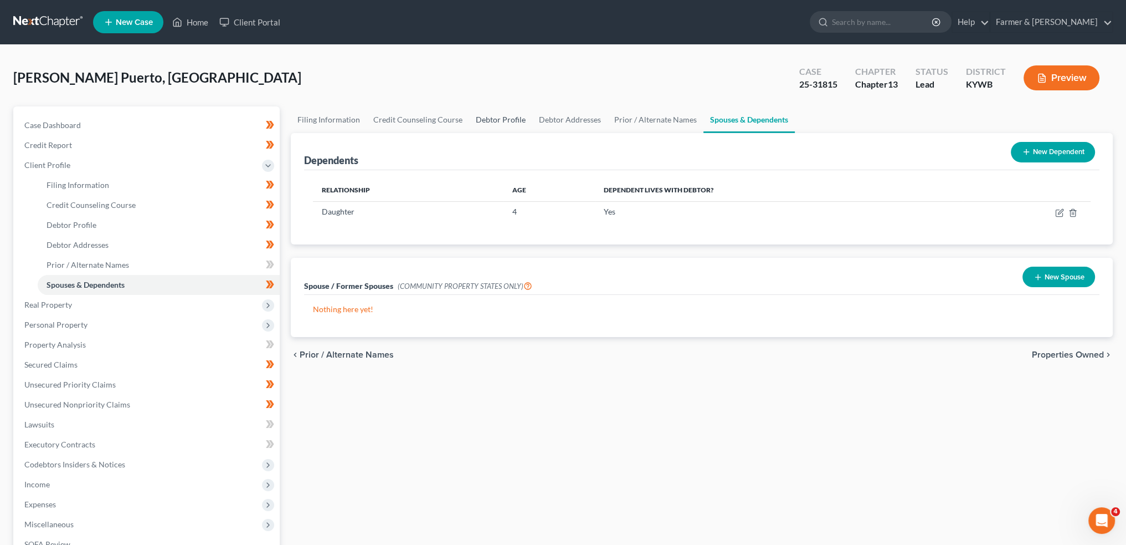
click at [490, 117] on link "Debtor Profile" at bounding box center [500, 119] width 63 height 27
select select "0"
select select "1"
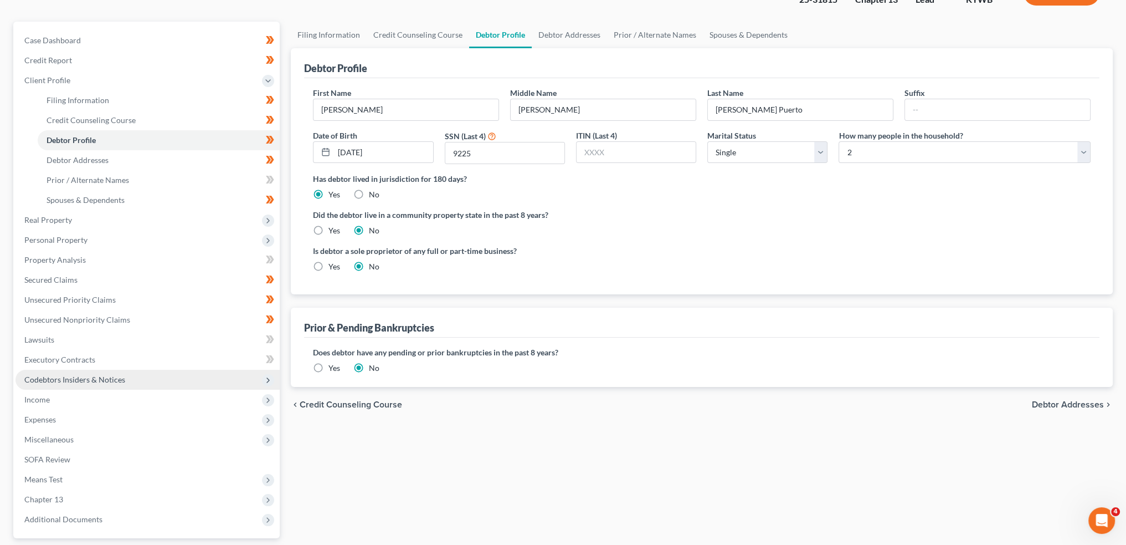
scroll to position [183, 0]
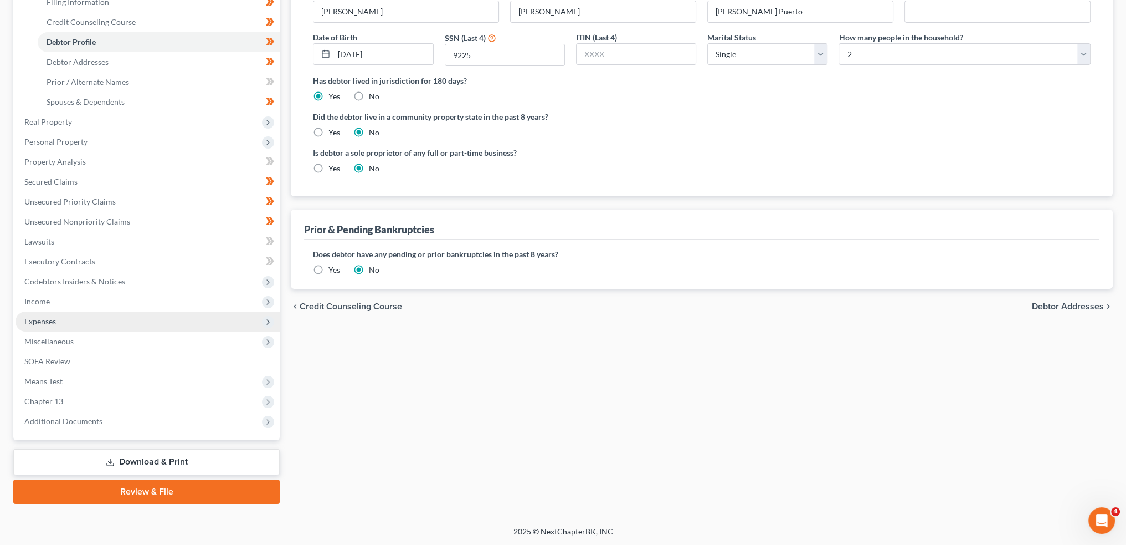
click at [80, 327] on span "Expenses" at bounding box center [148, 321] width 264 height 20
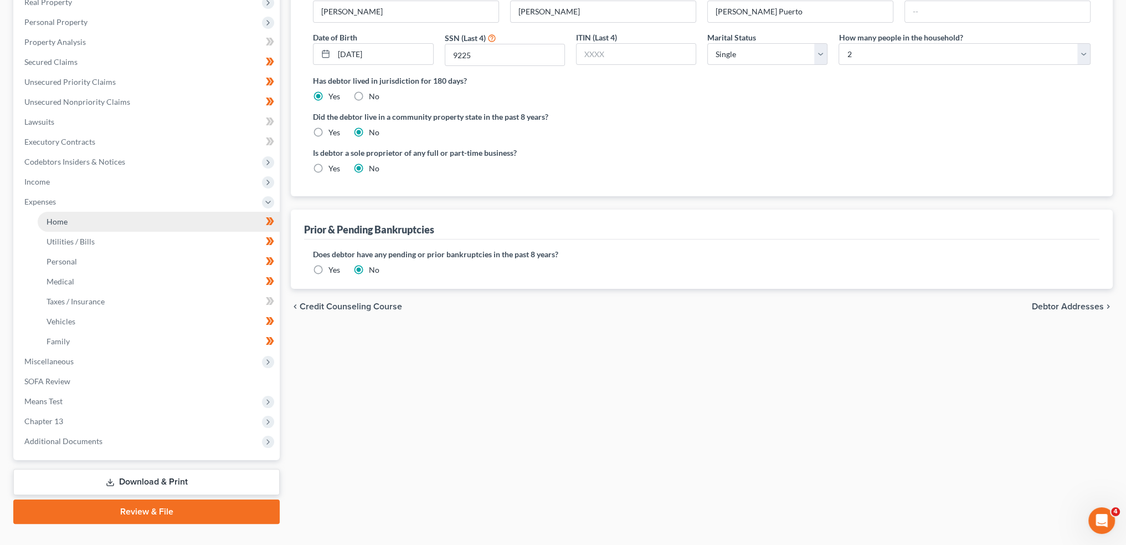
click at [91, 220] on link "Home" at bounding box center [159, 222] width 242 height 20
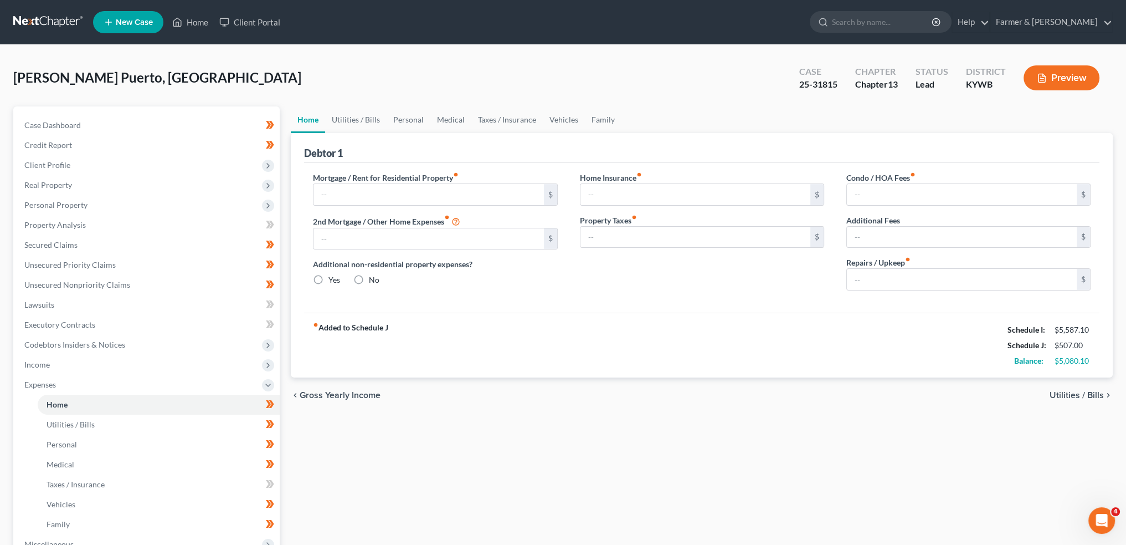
type input "1,376.25"
type input "0.00"
radio input "true"
type input "0.00"
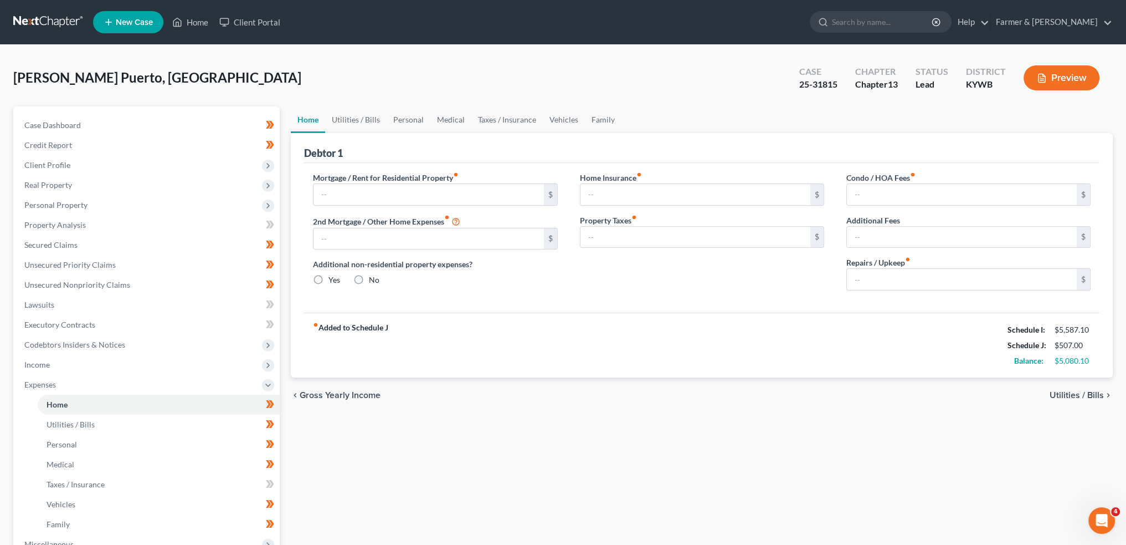
type input "0.00"
type input "150.00"
click at [356, 114] on link "Utilities / Bills" at bounding box center [355, 119] width 61 height 27
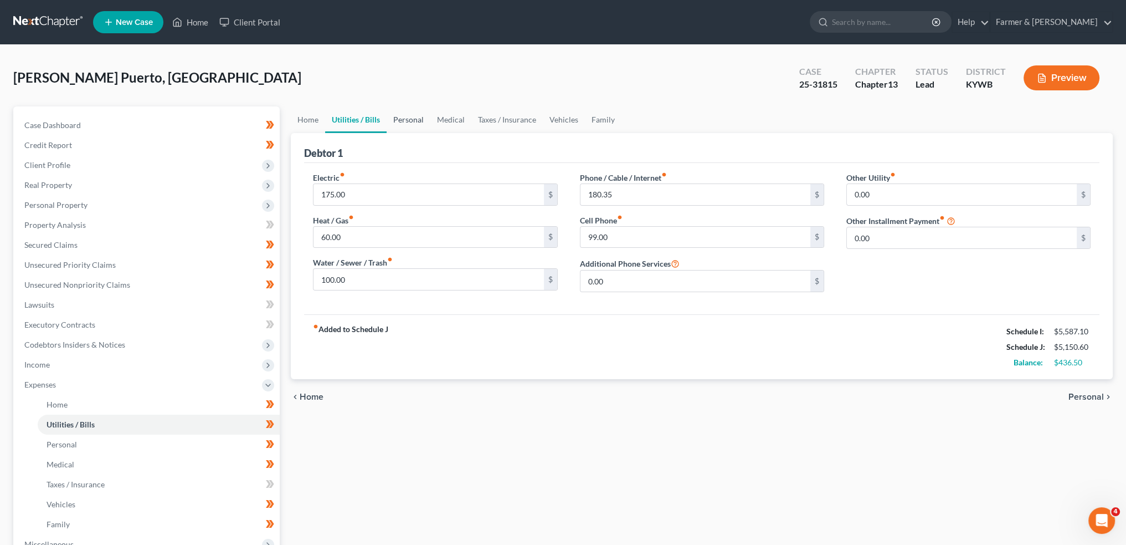
click at [410, 124] on link "Personal" at bounding box center [409, 119] width 44 height 27
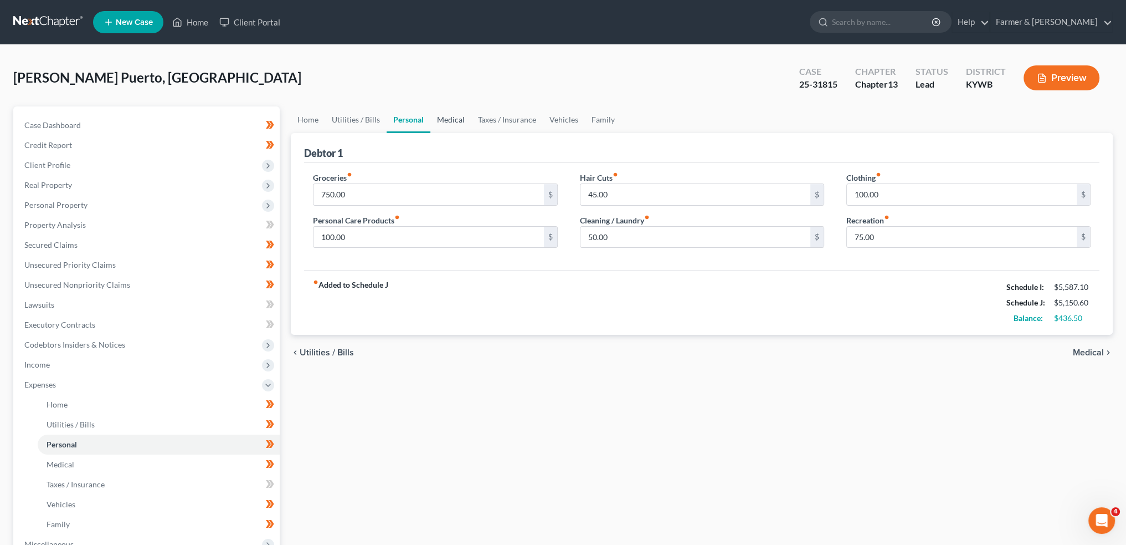
click at [447, 120] on link "Medical" at bounding box center [450, 119] width 41 height 27
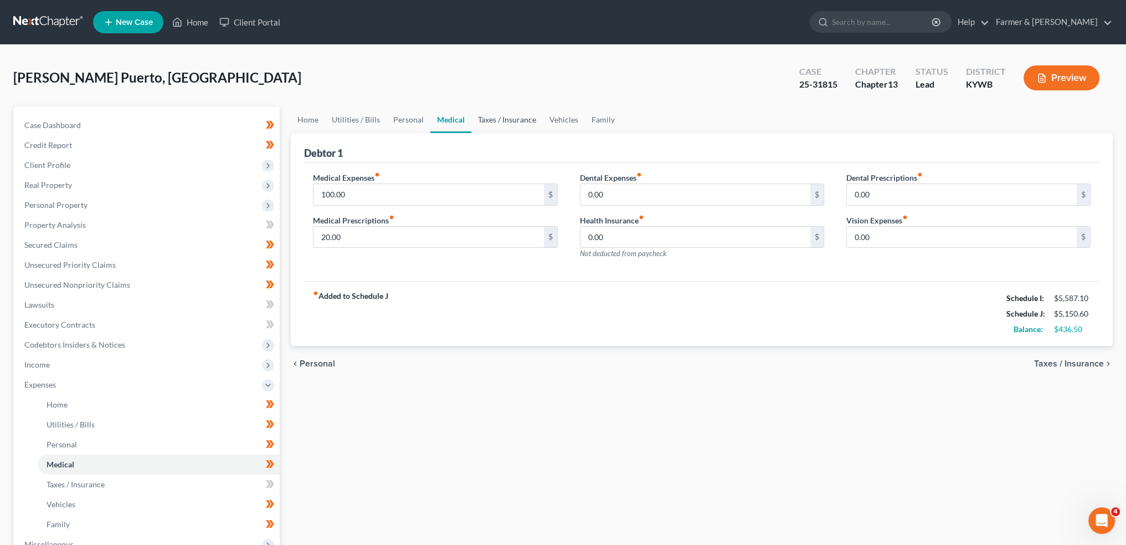
click at [482, 117] on link "Taxes / Insurance" at bounding box center [506, 119] width 71 height 27
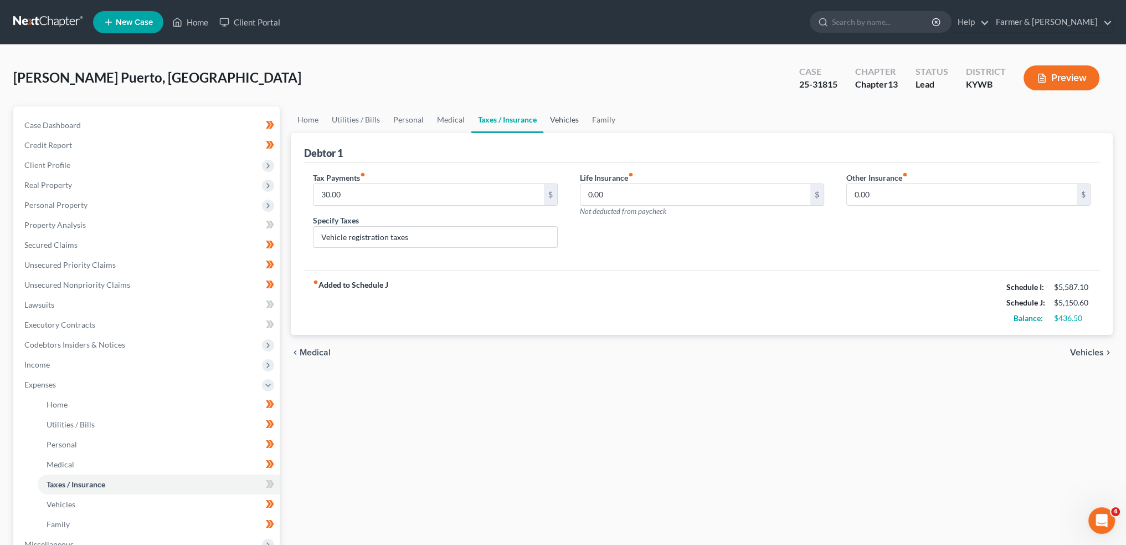
click at [554, 122] on link "Vehicles" at bounding box center [564, 119] width 42 height 27
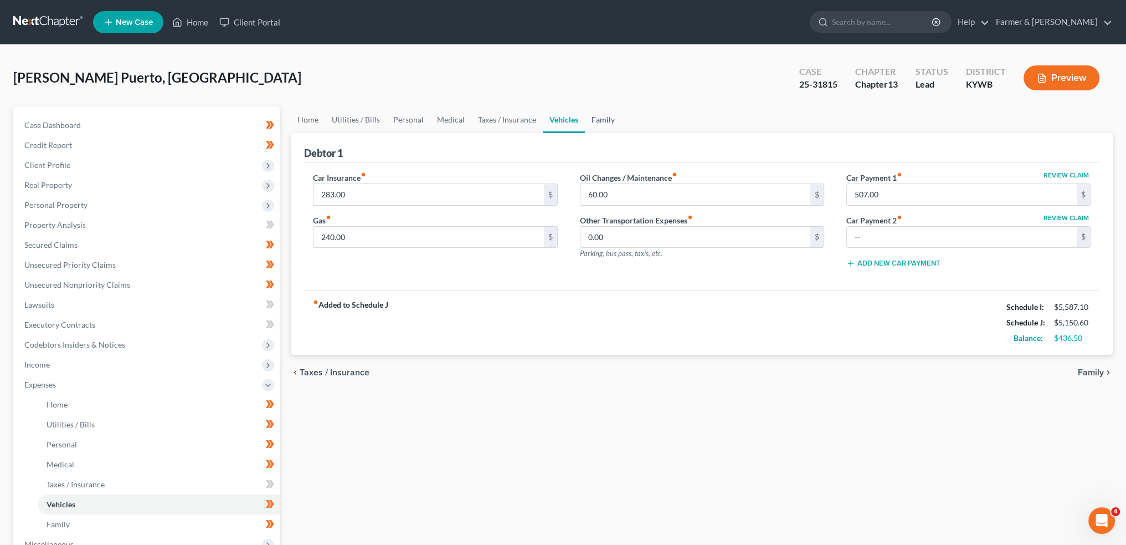
click at [589, 119] on link "Family" at bounding box center [603, 119] width 37 height 27
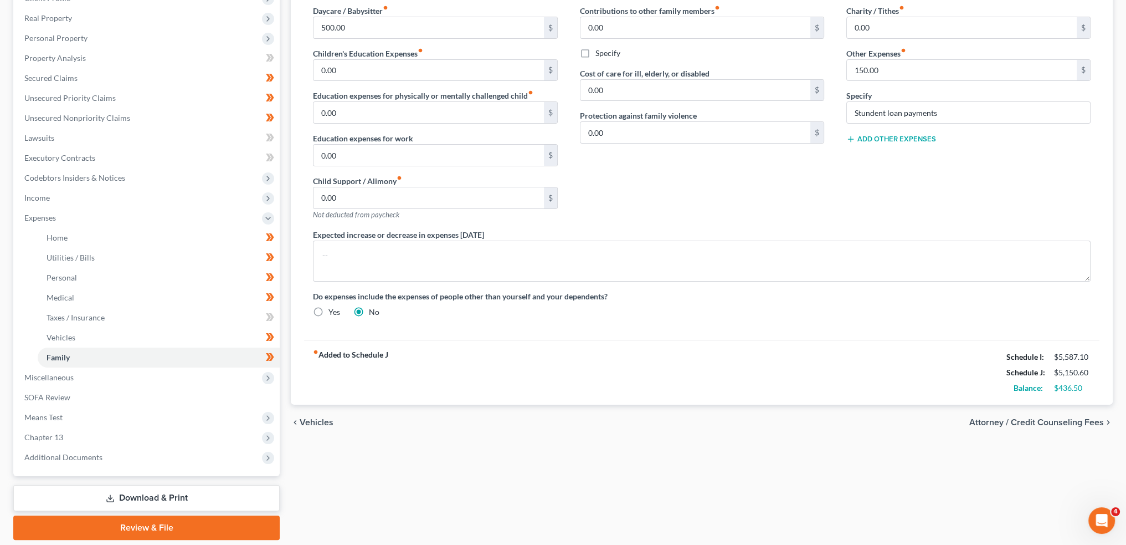
scroll to position [184, 0]
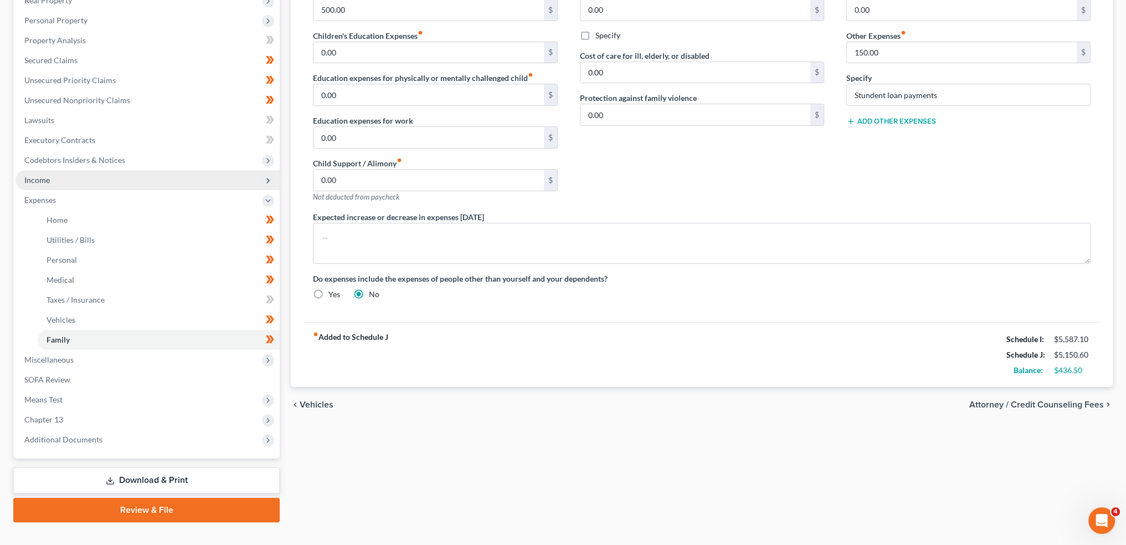
click at [86, 183] on span "Income" at bounding box center [148, 180] width 264 height 20
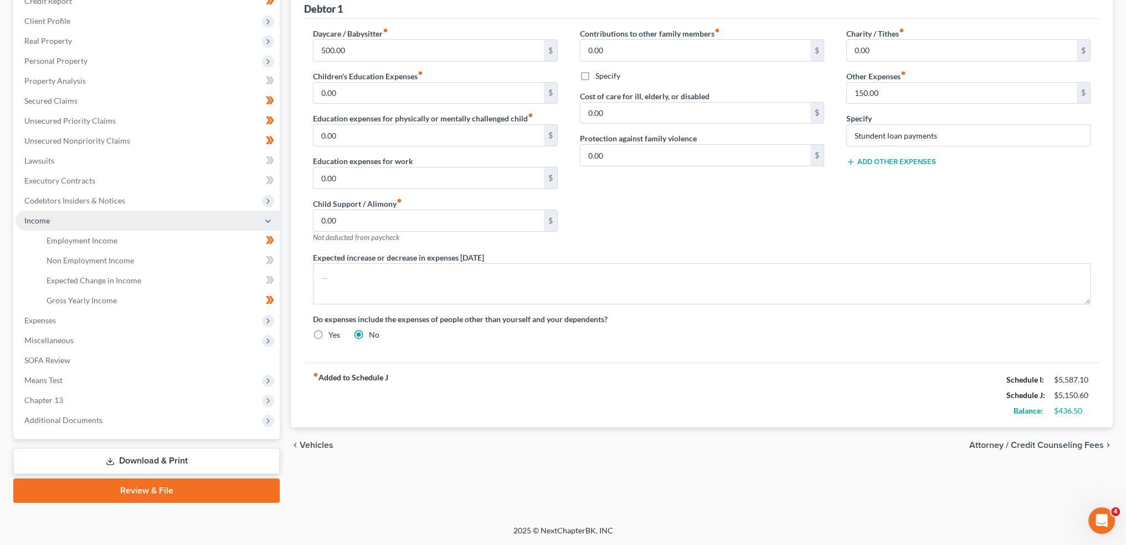
scroll to position [143, 0]
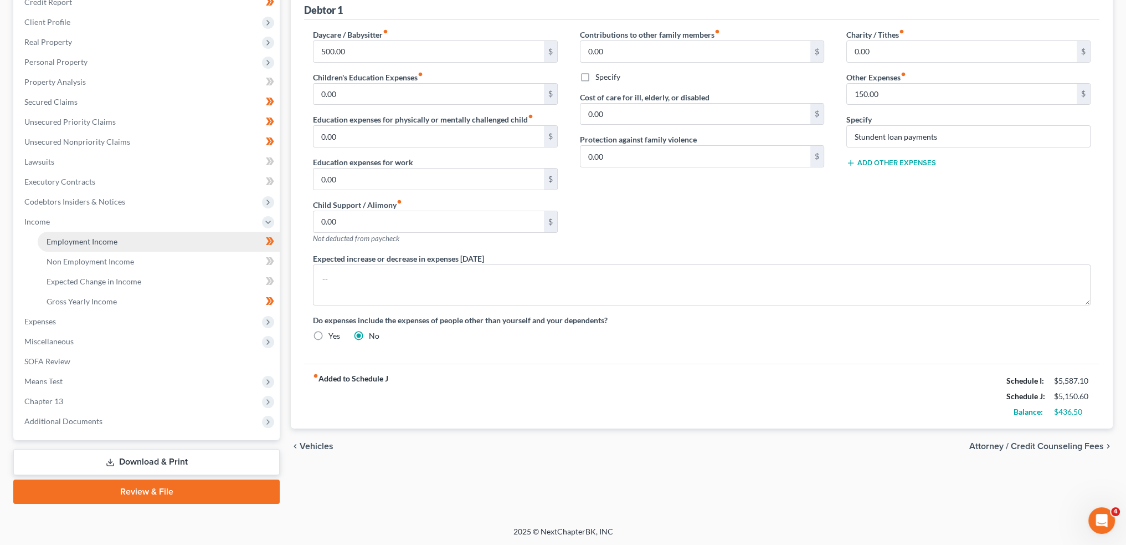
click at [129, 237] on link "Employment Income" at bounding box center [159, 242] width 242 height 20
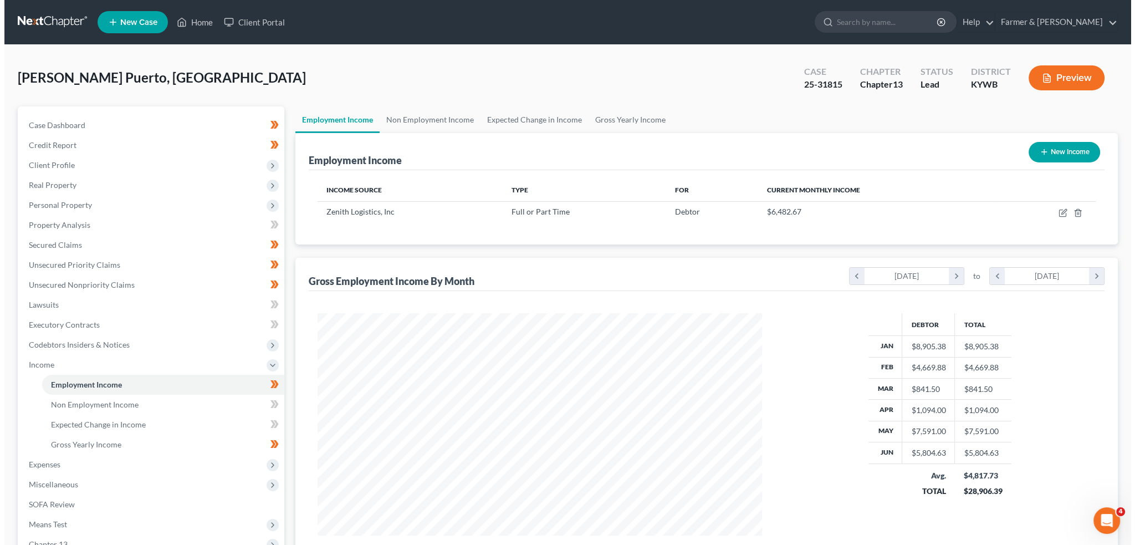
scroll to position [222, 466]
click at [1053, 160] on button "New Income" at bounding box center [1059, 152] width 71 height 20
select select "0"
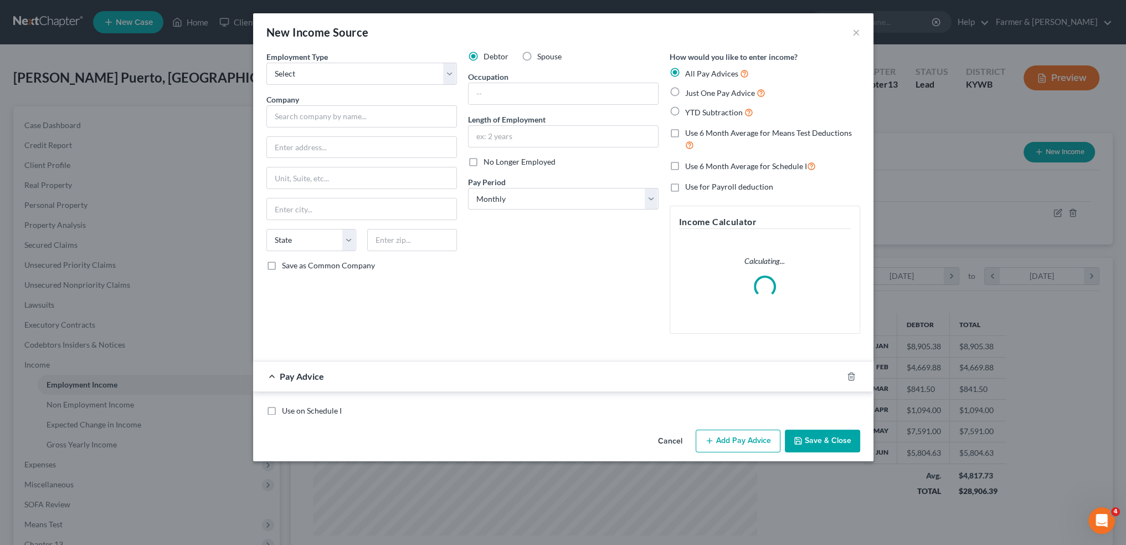
scroll to position [224, 470]
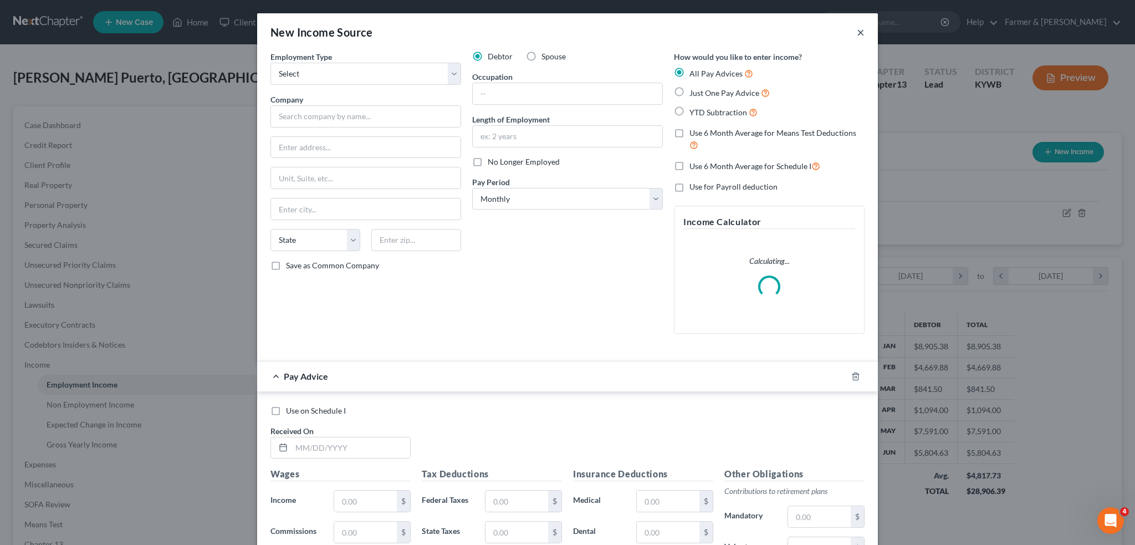
click at [859, 34] on button "×" at bounding box center [861, 31] width 8 height 13
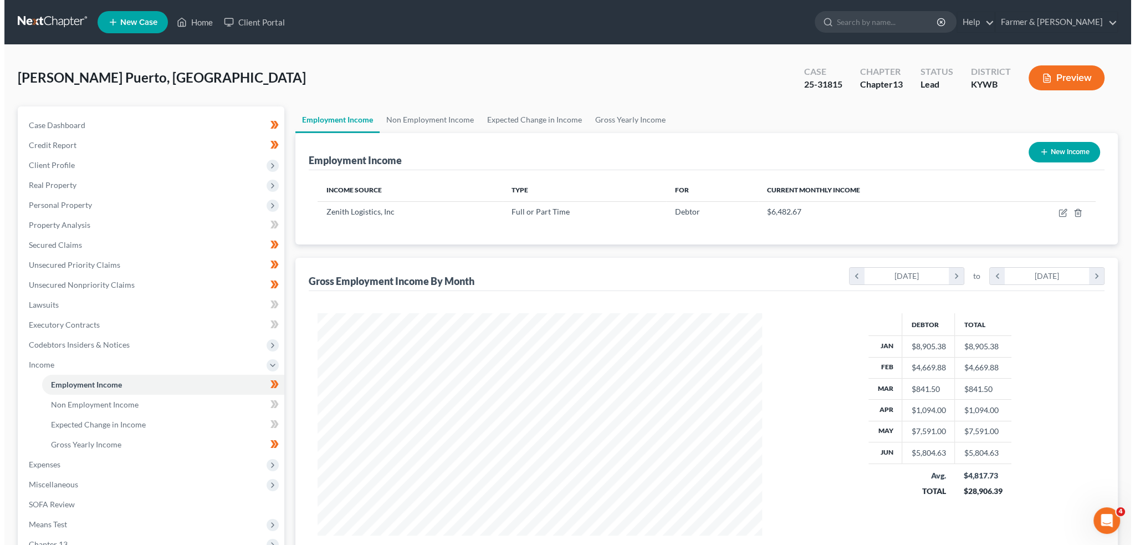
scroll to position [553788, 553543]
click at [1059, 212] on icon "button" at bounding box center [1058, 211] width 5 height 5
select select "0"
select select "18"
select select "3"
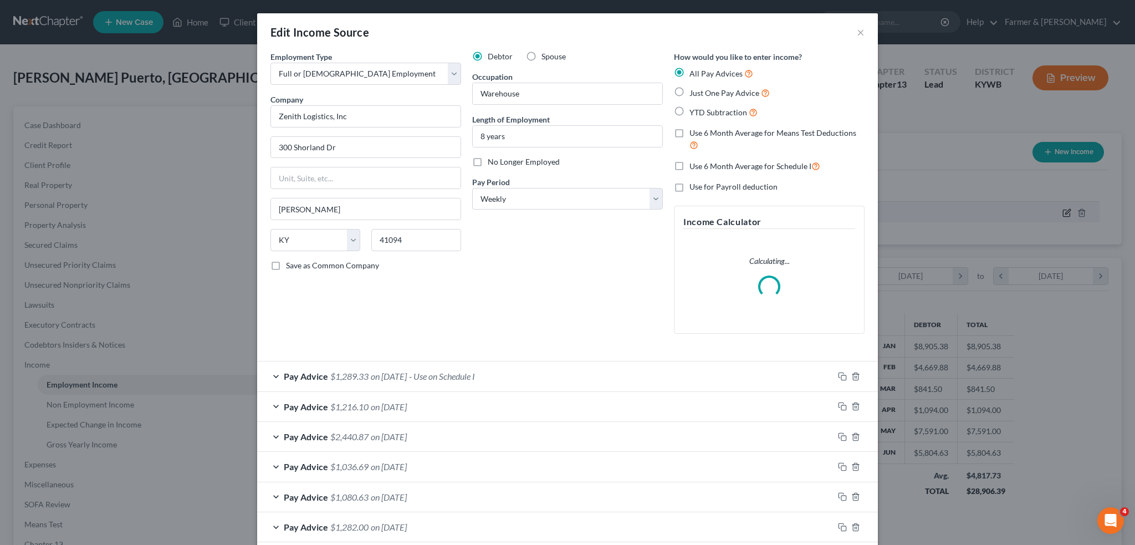
scroll to position [224, 470]
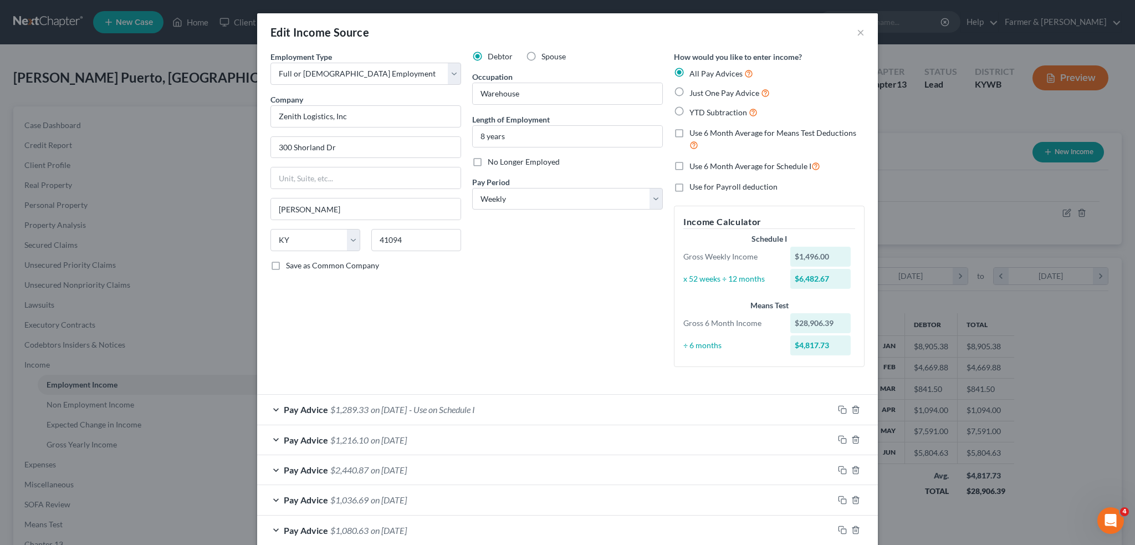
click at [541, 403] on div "Pay Advice $1,289.33 on [DATE] - Use on Schedule I" at bounding box center [545, 408] width 576 height 29
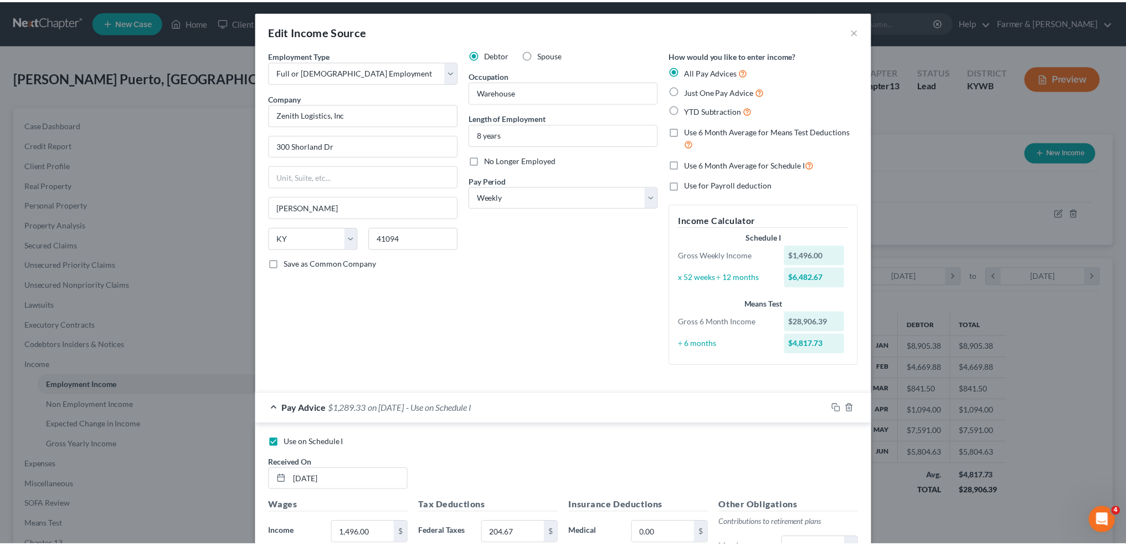
scroll to position [0, 0]
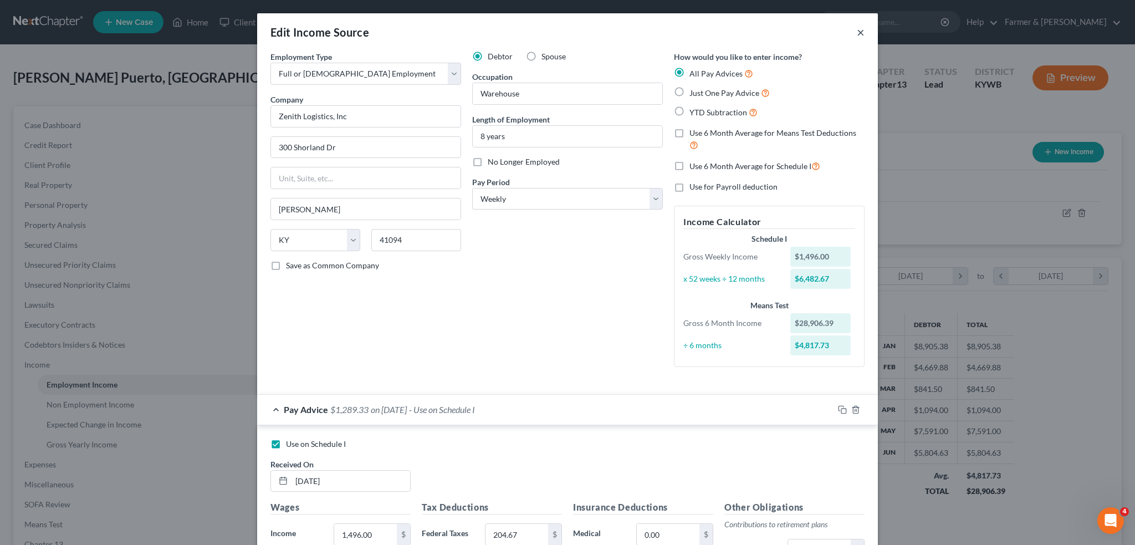
drag, startPoint x: 858, startPoint y: 30, endPoint x: 853, endPoint y: 37, distance: 8.0
click at [857, 33] on button "×" at bounding box center [861, 31] width 8 height 13
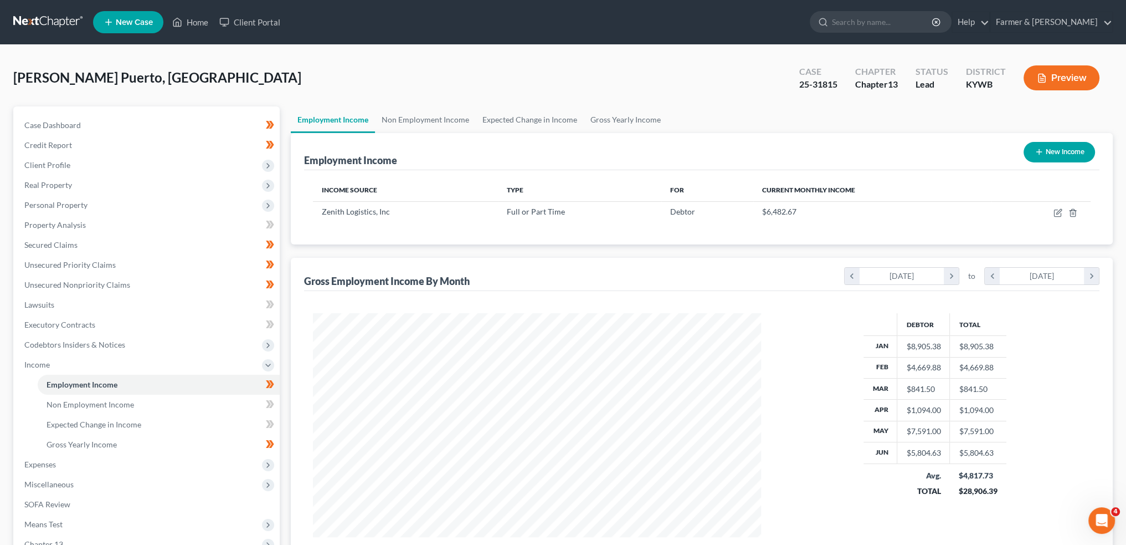
scroll to position [553788, 553543]
click at [393, 121] on link "Non Employment Income" at bounding box center [425, 119] width 101 height 27
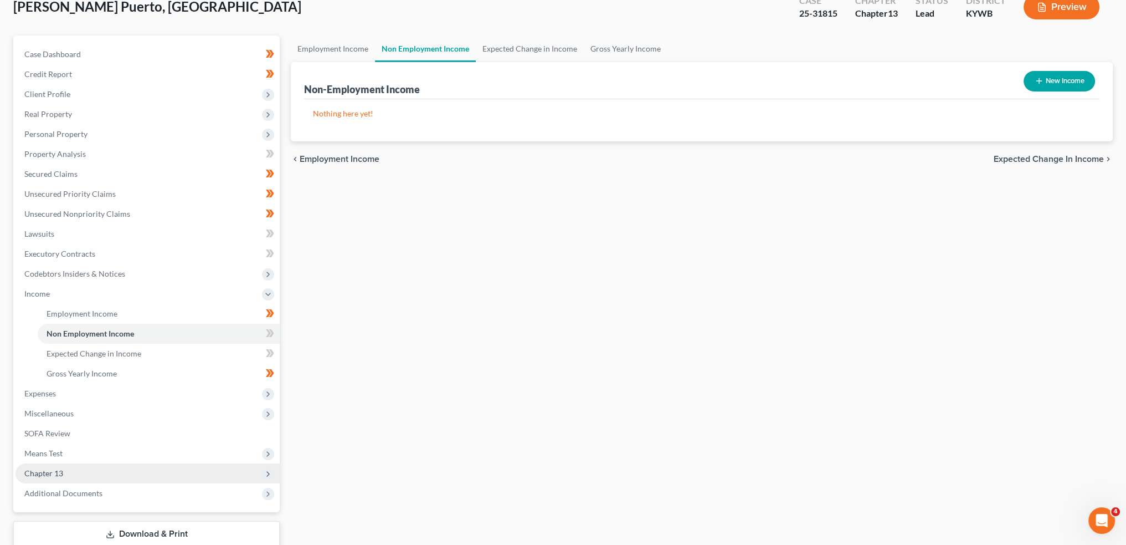
scroll to position [92, 0]
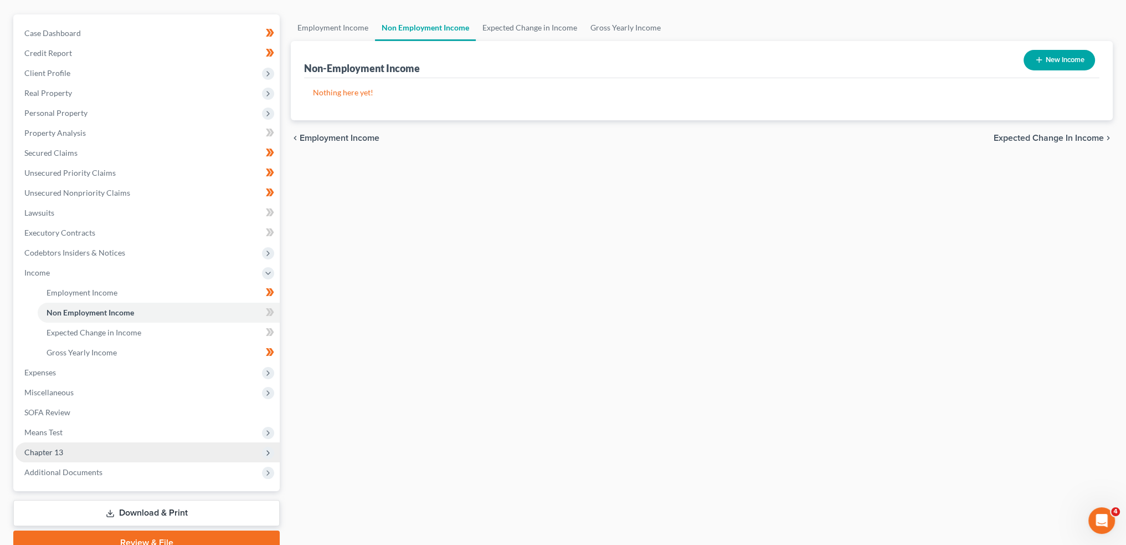
click at [86, 449] on span "Chapter 13" at bounding box center [148, 452] width 264 height 20
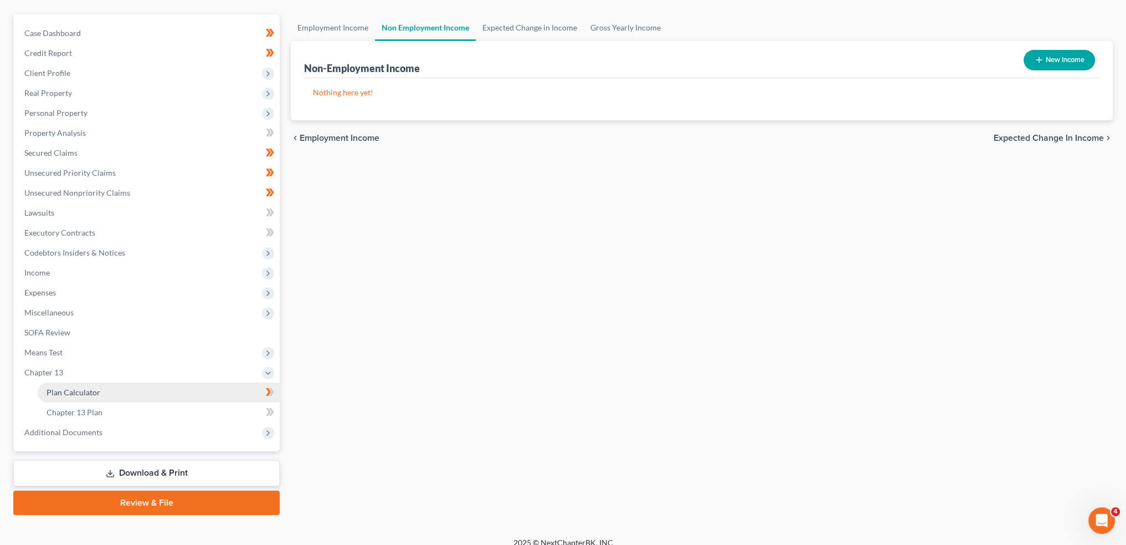
click at [93, 392] on span "Plan Calculator" at bounding box center [74, 391] width 54 height 9
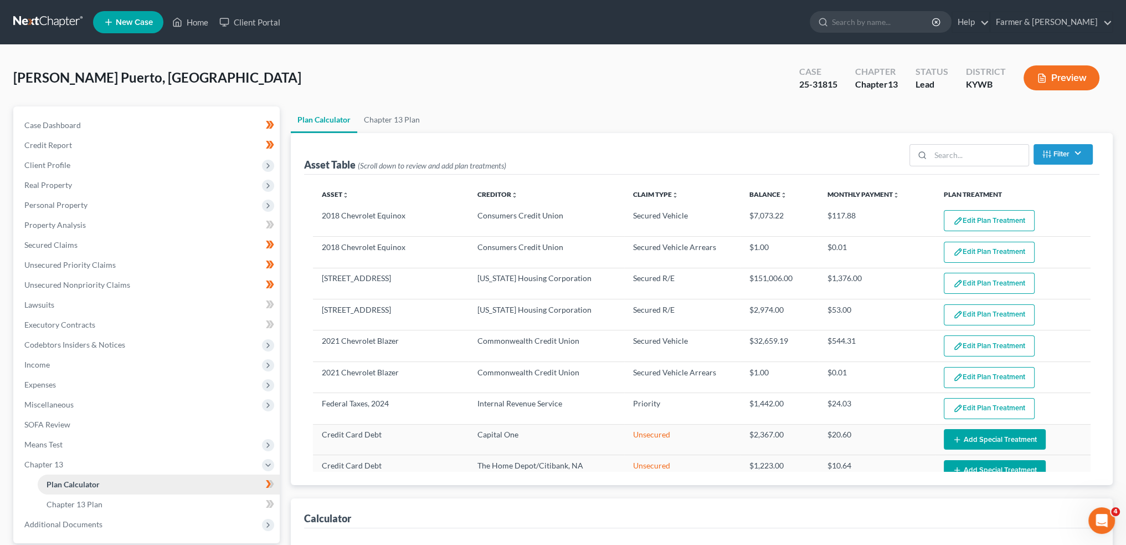
select select "59"
click at [957, 214] on button "Edit Plan Treatment" at bounding box center [989, 220] width 91 height 21
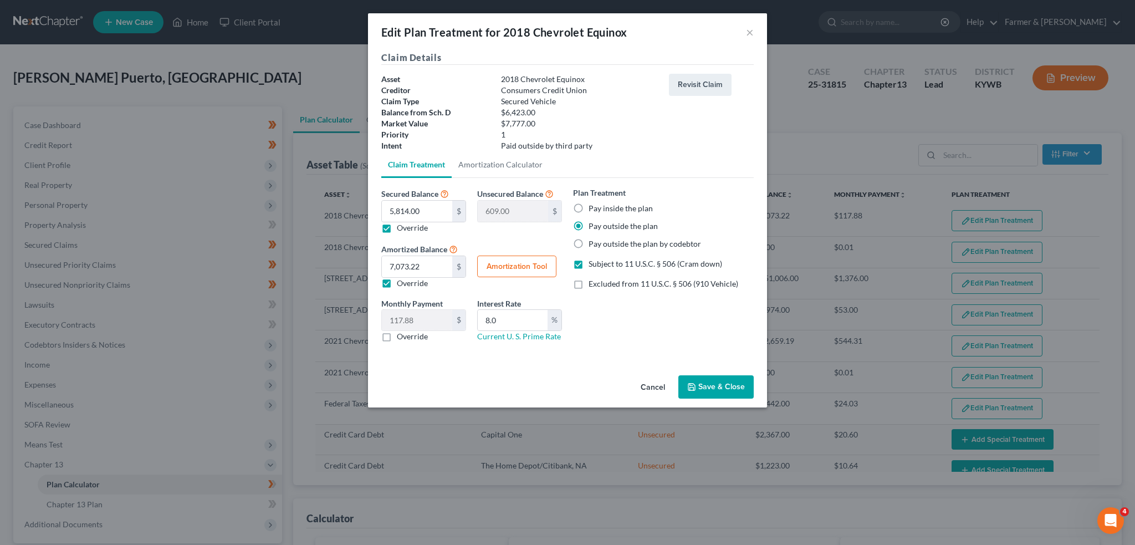
click at [708, 378] on button "Save & Close" at bounding box center [715, 386] width 75 height 23
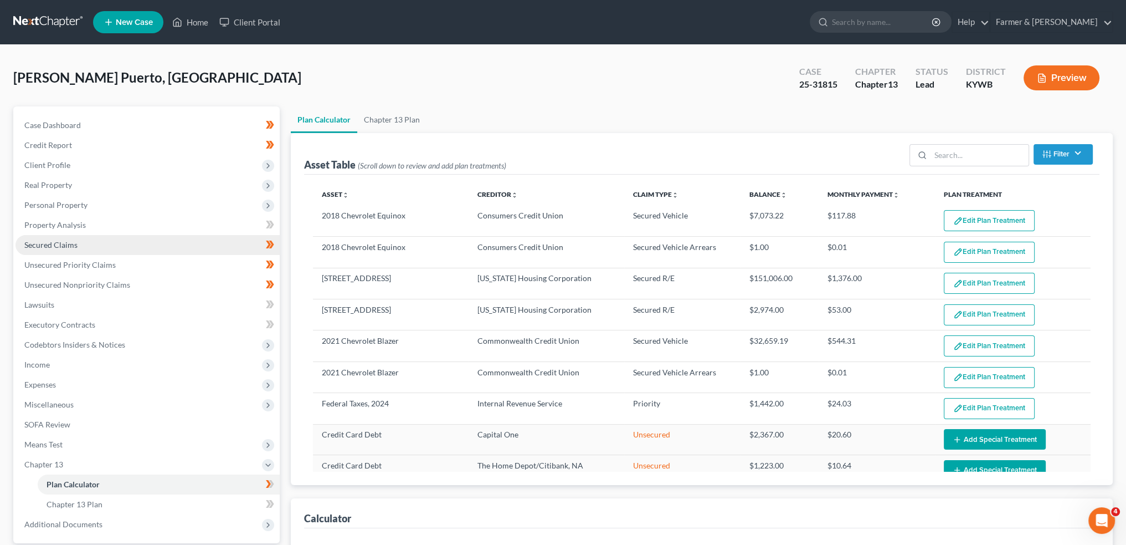
select select "59"
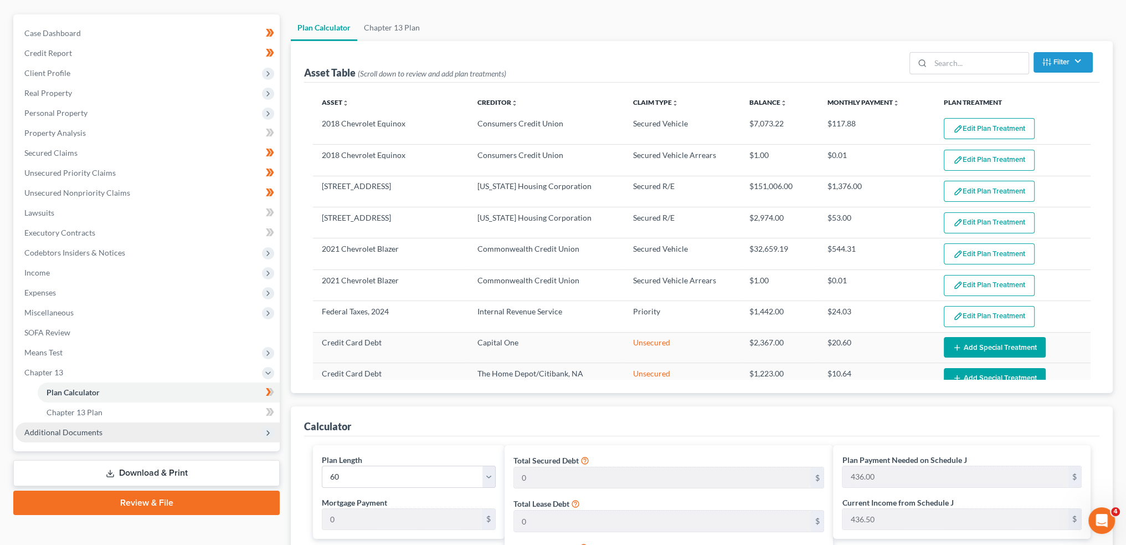
click at [109, 434] on span "Additional Documents" at bounding box center [148, 432] width 264 height 20
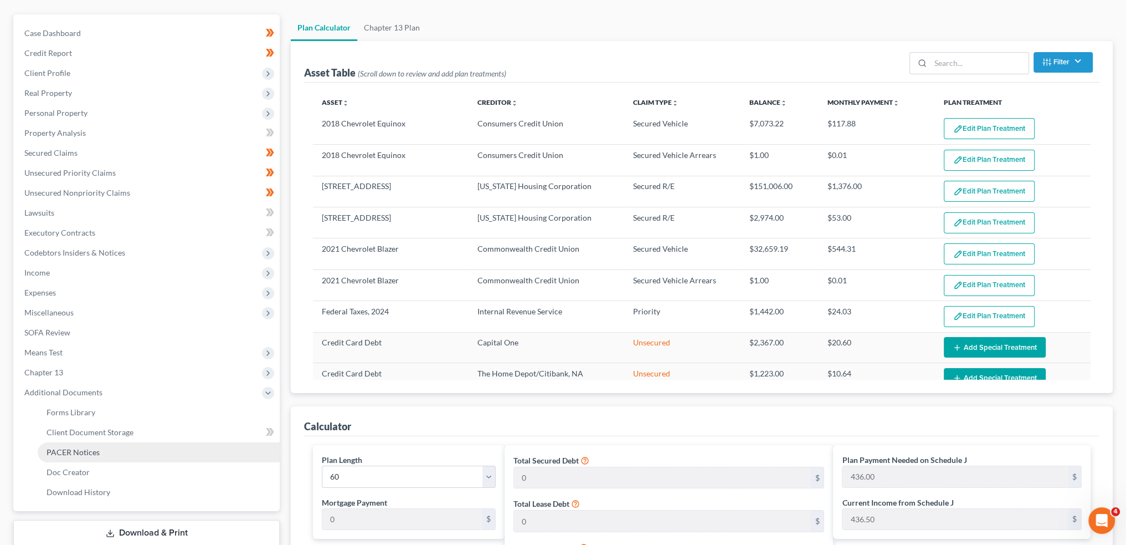
click at [130, 453] on link "PACER Notices" at bounding box center [159, 452] width 242 height 20
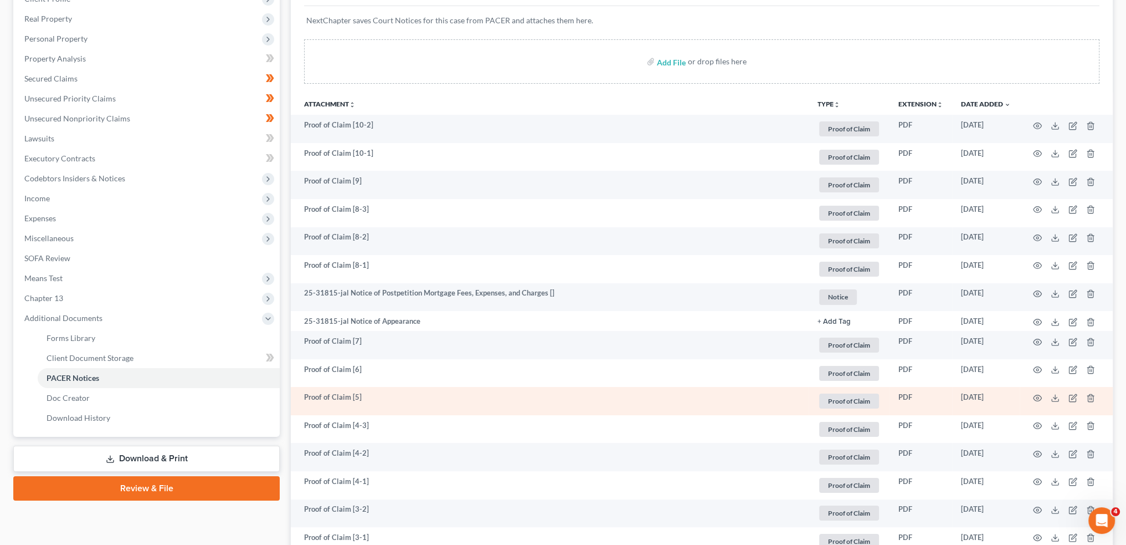
scroll to position [184, 0]
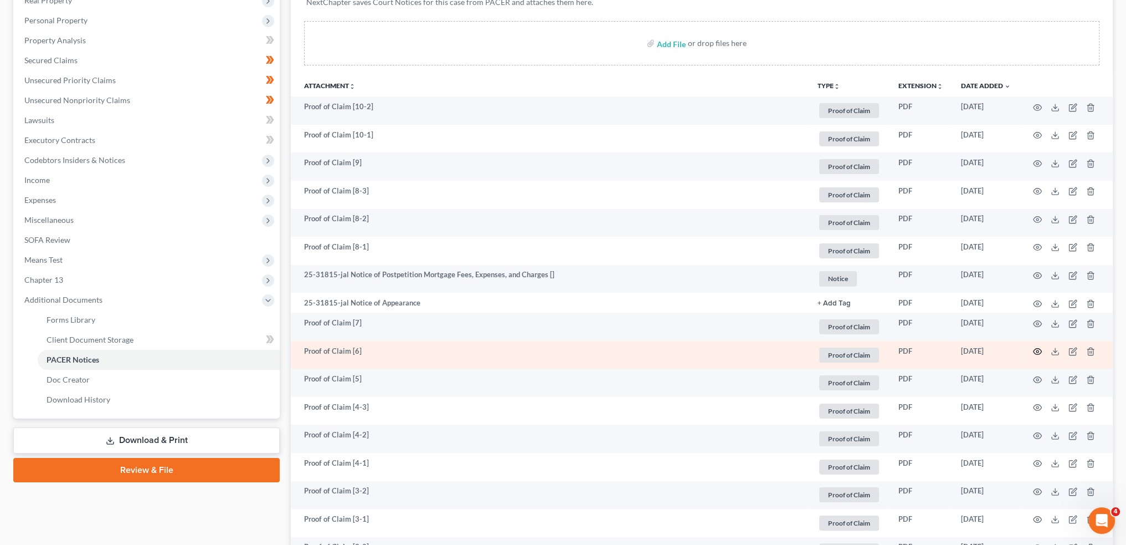
click at [1040, 348] on icon "button" at bounding box center [1038, 351] width 8 height 6
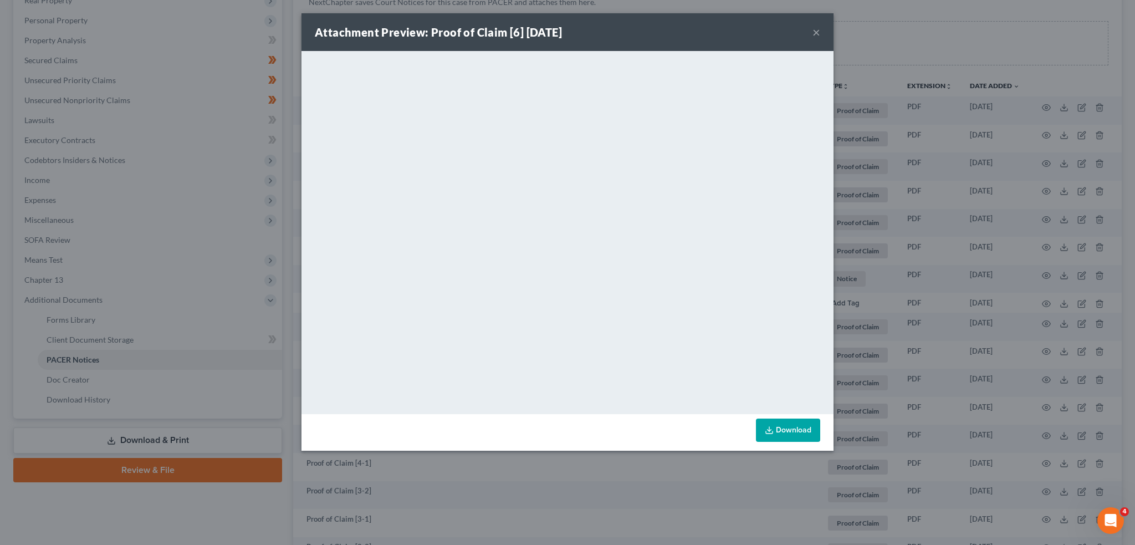
click at [816, 33] on button "×" at bounding box center [816, 31] width 8 height 13
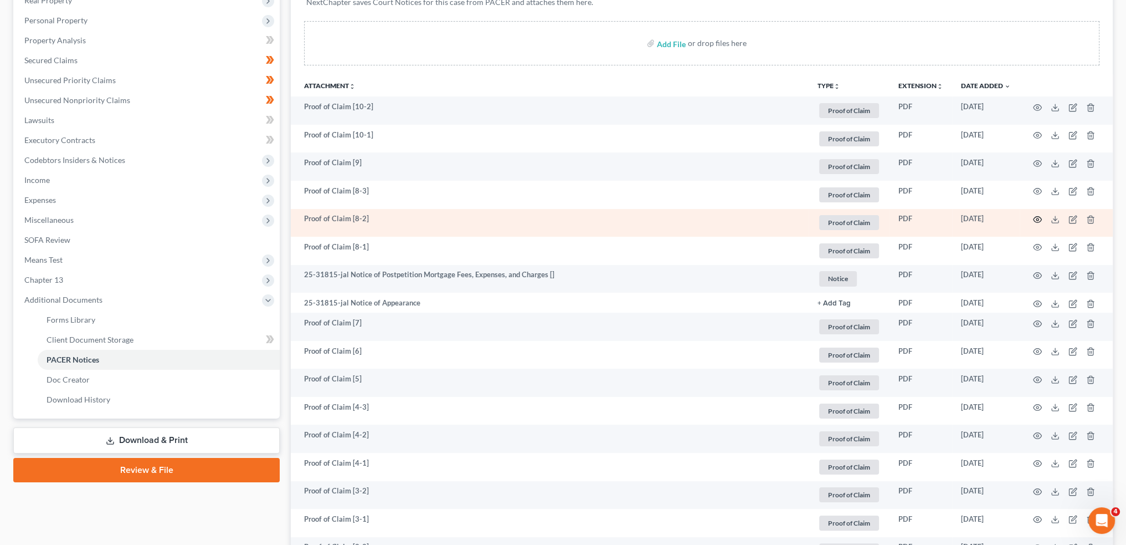
click at [1040, 217] on icon "button" at bounding box center [1038, 220] width 8 height 6
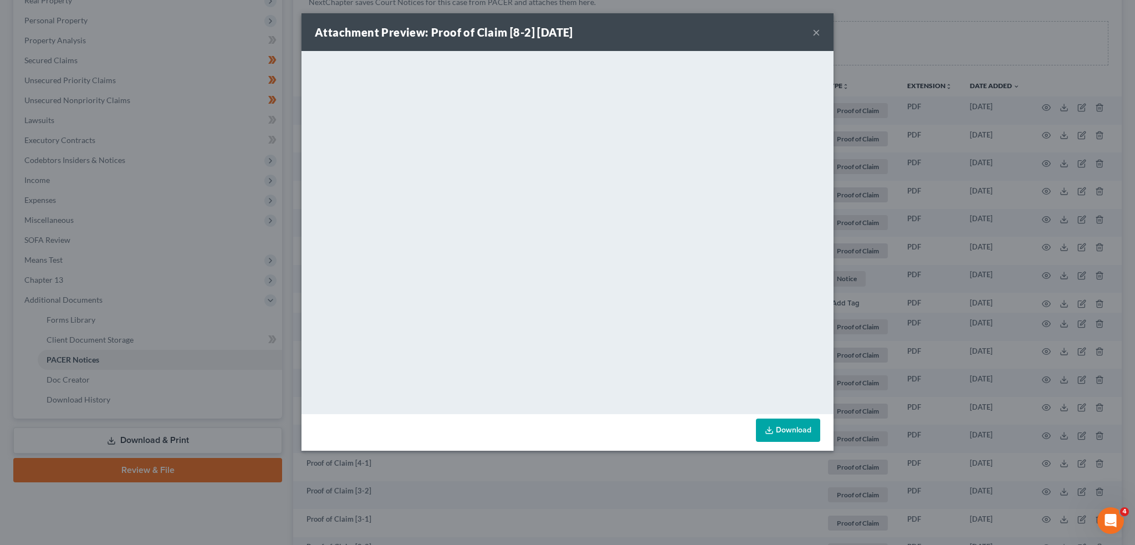
drag, startPoint x: 813, startPoint y: 31, endPoint x: 810, endPoint y: 55, distance: 24.1
click at [813, 31] on button "×" at bounding box center [816, 31] width 8 height 13
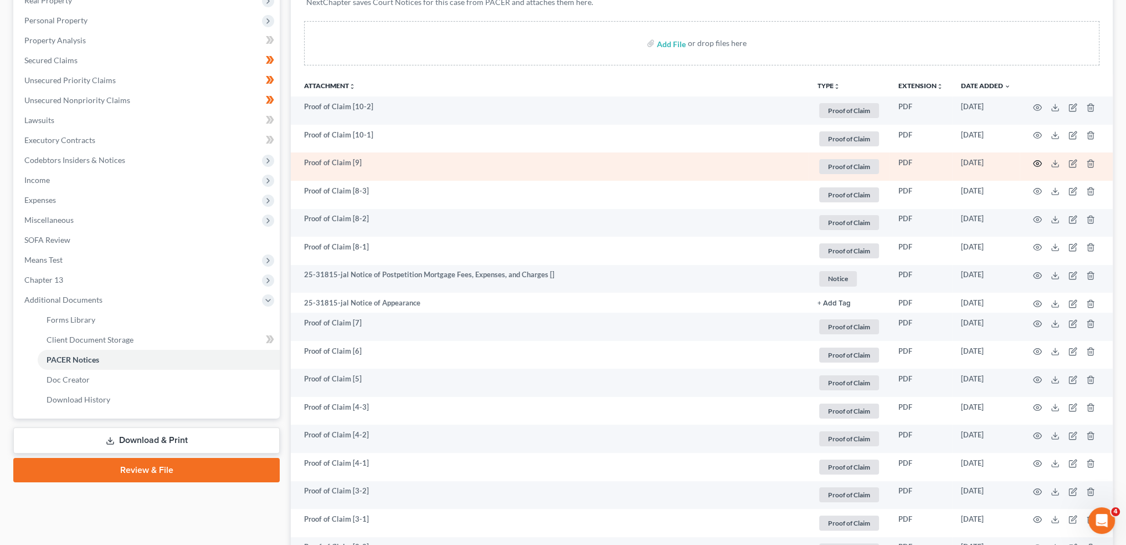
click at [1035, 164] on icon "button" at bounding box center [1038, 164] width 8 height 6
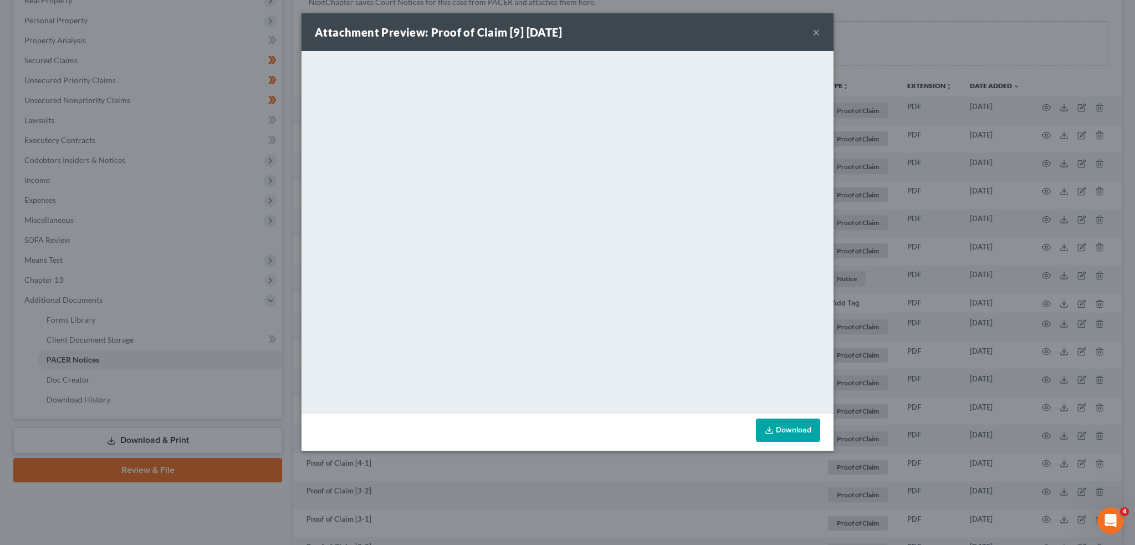
drag, startPoint x: 818, startPoint y: 33, endPoint x: 992, endPoint y: 147, distance: 208.1
click at [818, 33] on button "×" at bounding box center [816, 31] width 8 height 13
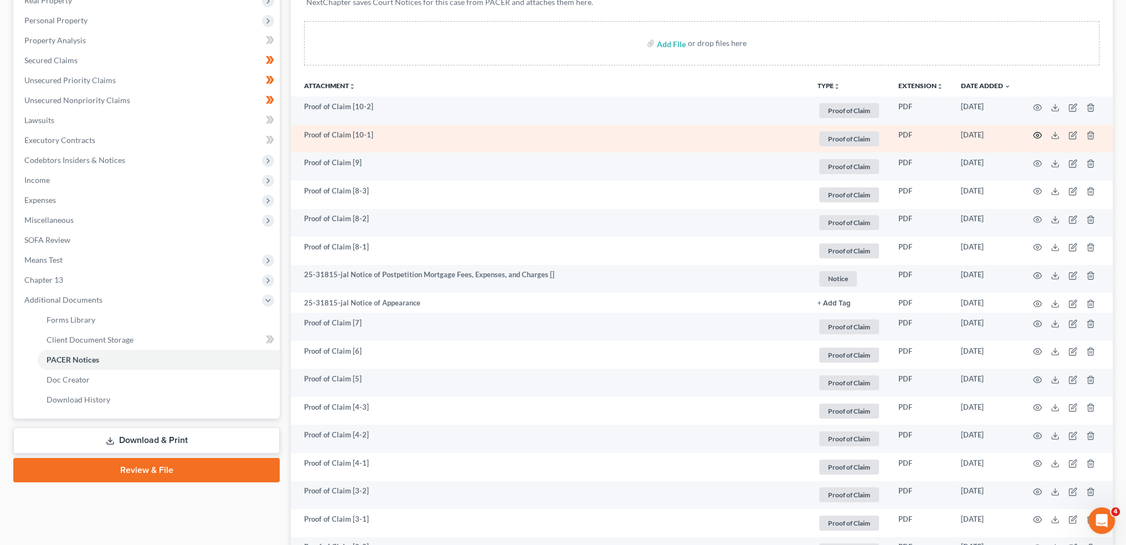
click at [1034, 135] on icon "button" at bounding box center [1038, 135] width 8 height 6
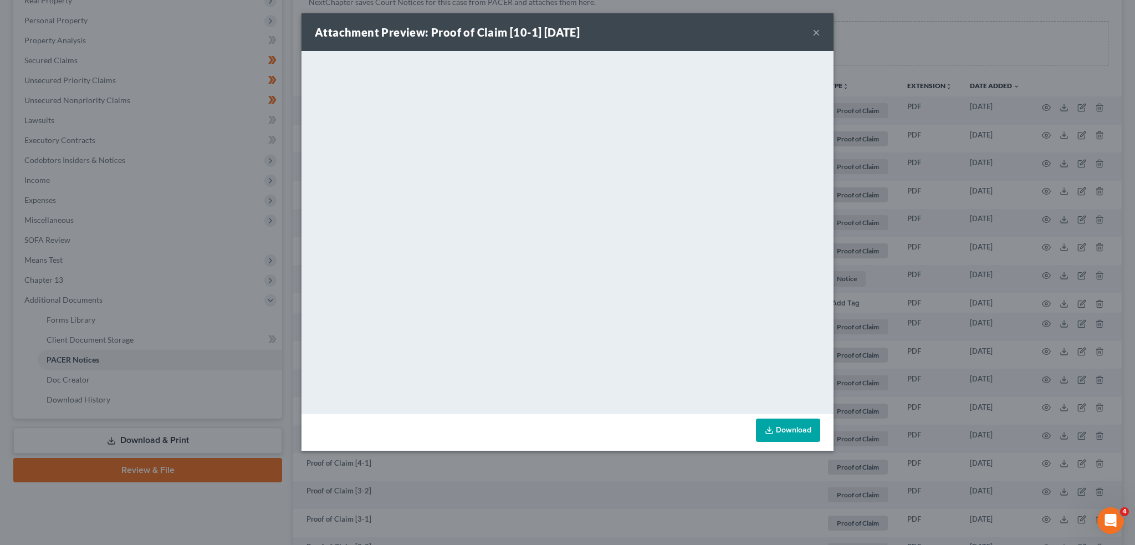
drag, startPoint x: 817, startPoint y: 27, endPoint x: 156, endPoint y: 273, distance: 705.0
click at [817, 27] on button "×" at bounding box center [816, 31] width 8 height 13
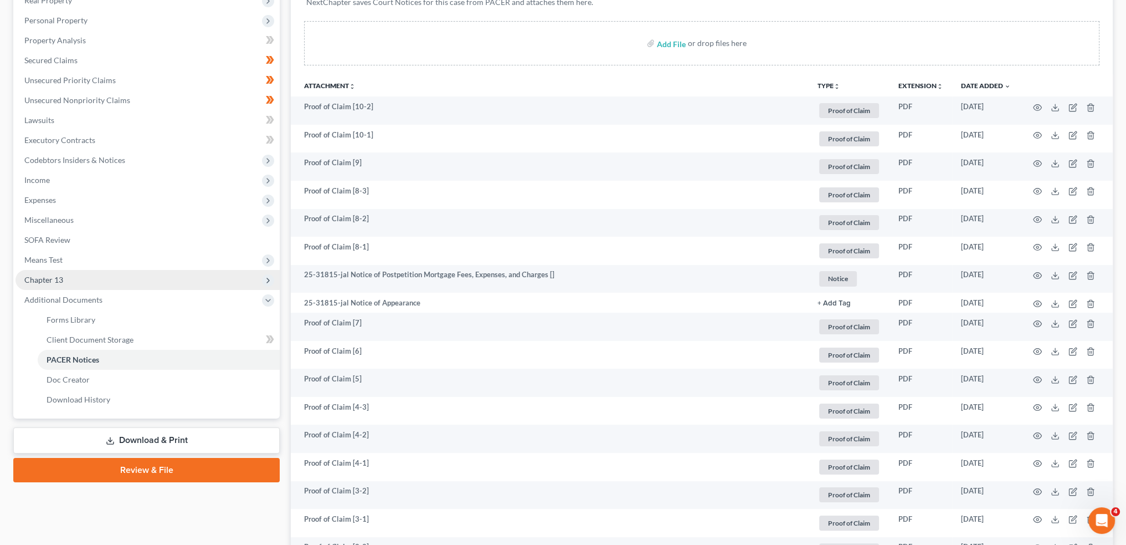
click at [134, 276] on span "Chapter 13" at bounding box center [148, 280] width 264 height 20
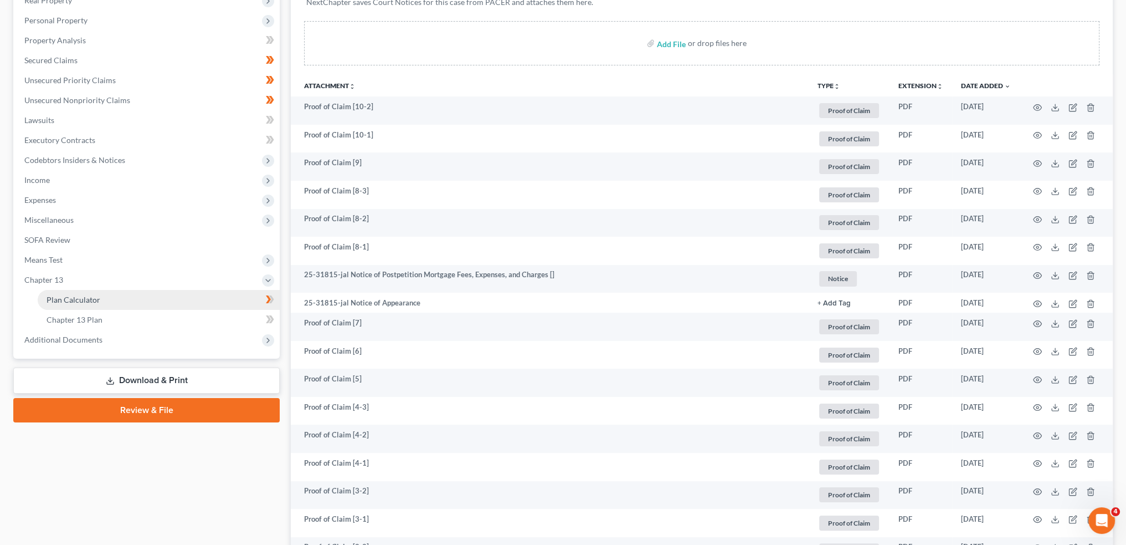
click at [130, 302] on link "Plan Calculator" at bounding box center [159, 300] width 242 height 20
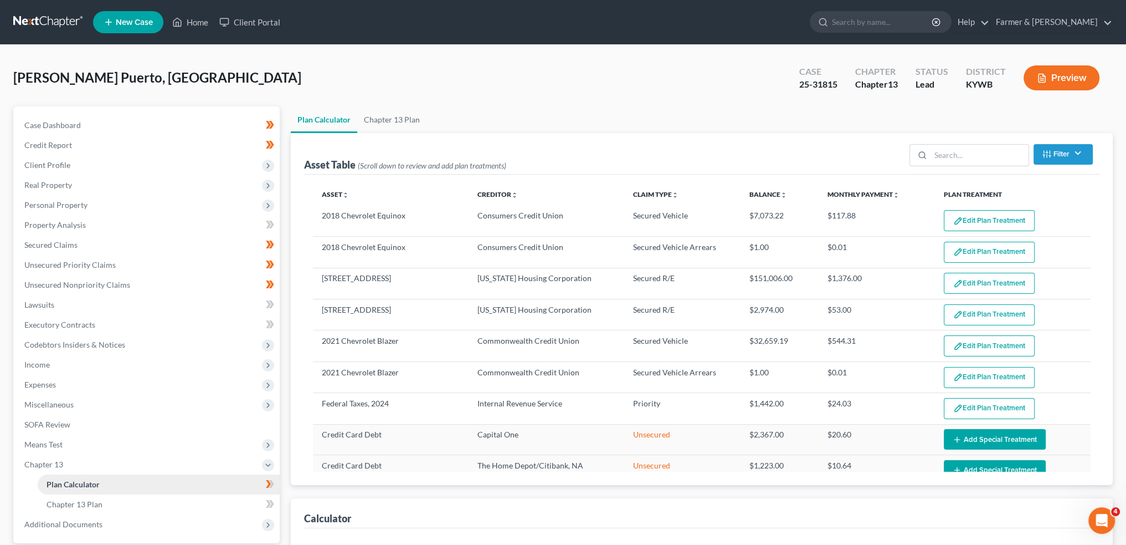
select select "59"
click at [983, 314] on button "Edit Plan Treatment" at bounding box center [989, 314] width 91 height 21
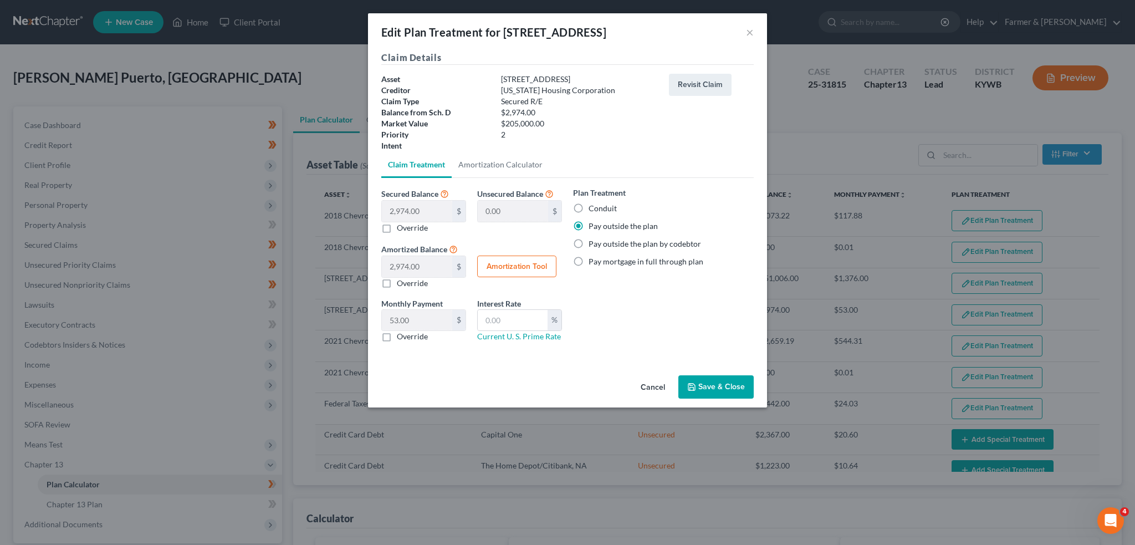
click at [725, 381] on button "Save & Close" at bounding box center [715, 386] width 75 height 23
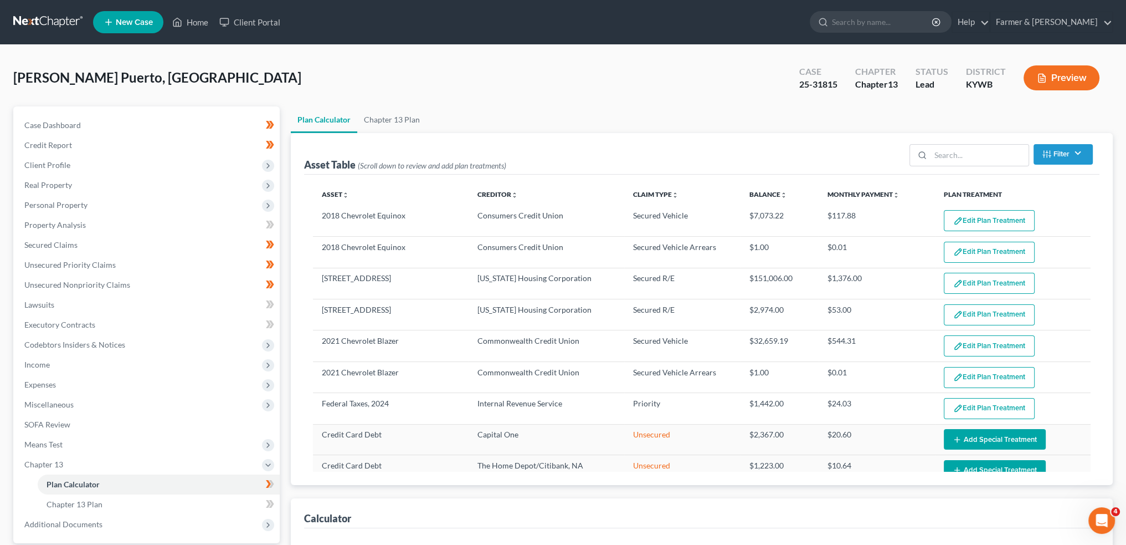
select select "59"
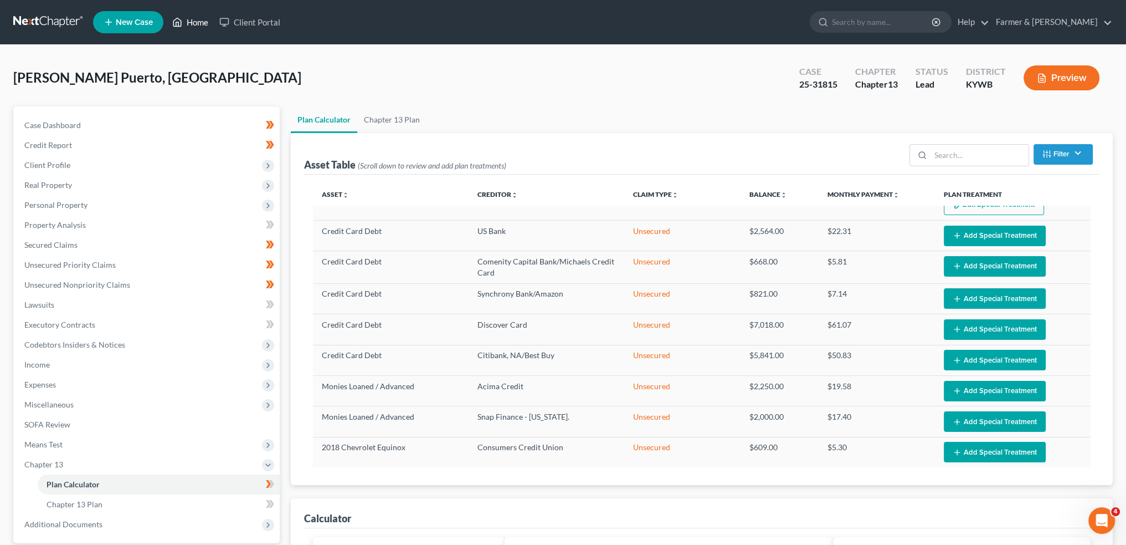
drag, startPoint x: 186, startPoint y: 15, endPoint x: 366, endPoint y: 79, distance: 191.7
click at [186, 15] on link "Home" at bounding box center [190, 22] width 47 height 20
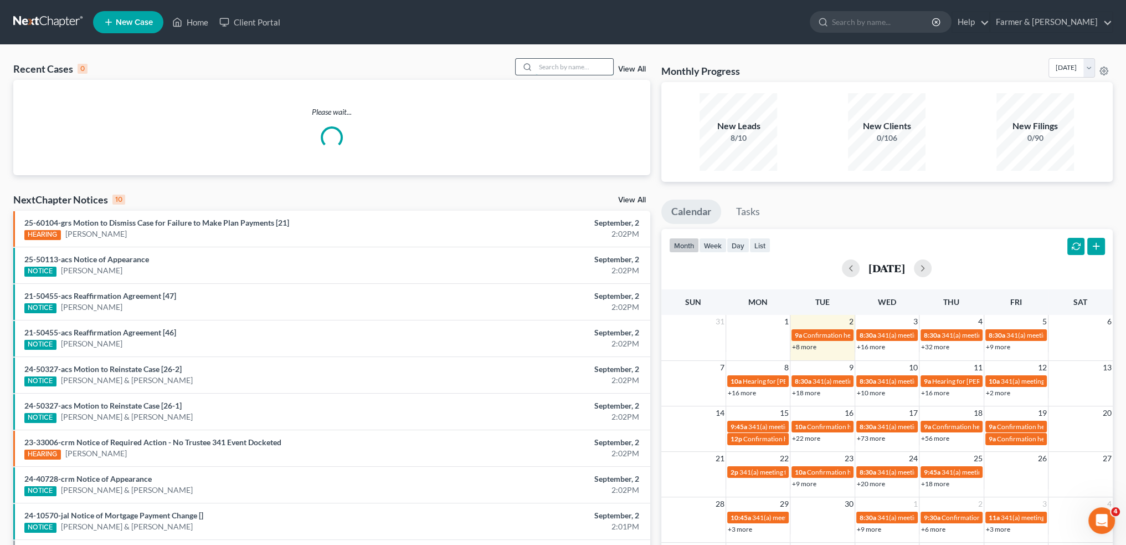
click at [591, 63] on input "search" at bounding box center [575, 67] width 78 height 16
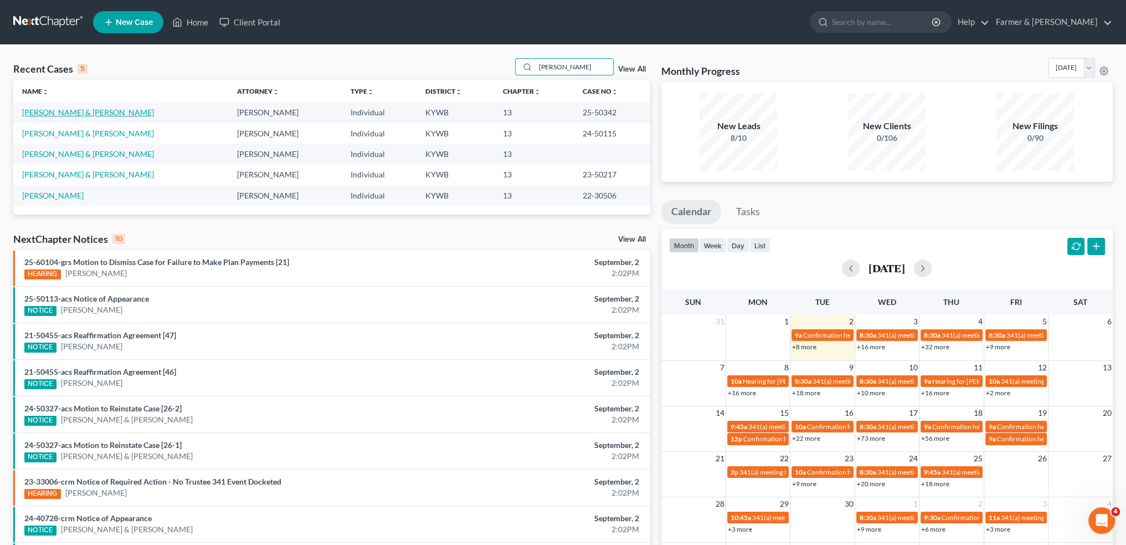
type input "[PERSON_NAME]"
click at [102, 112] on link "[PERSON_NAME] & [PERSON_NAME]" at bounding box center [88, 111] width 132 height 9
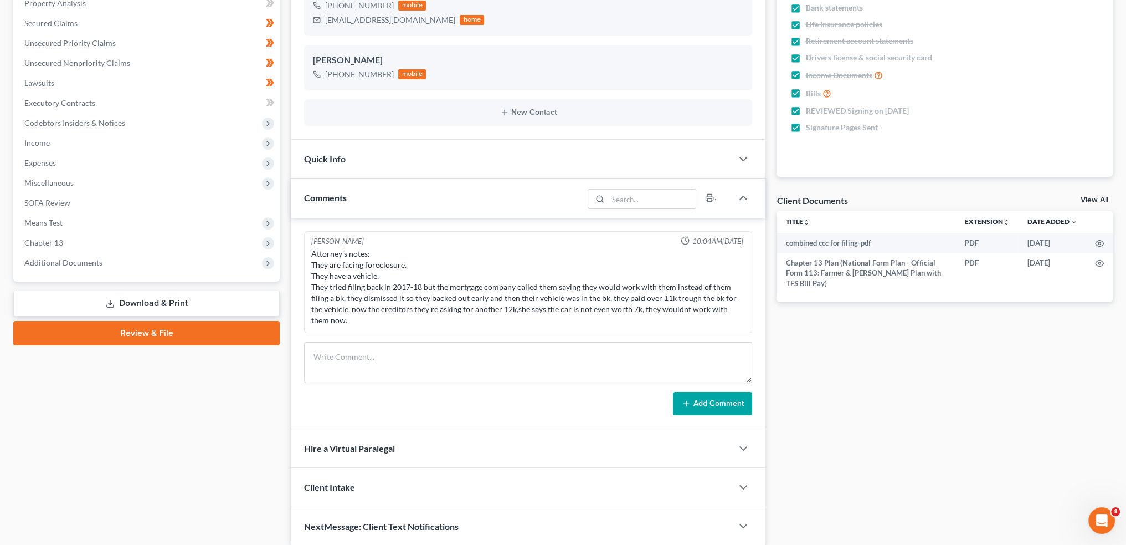
scroll to position [263, 0]
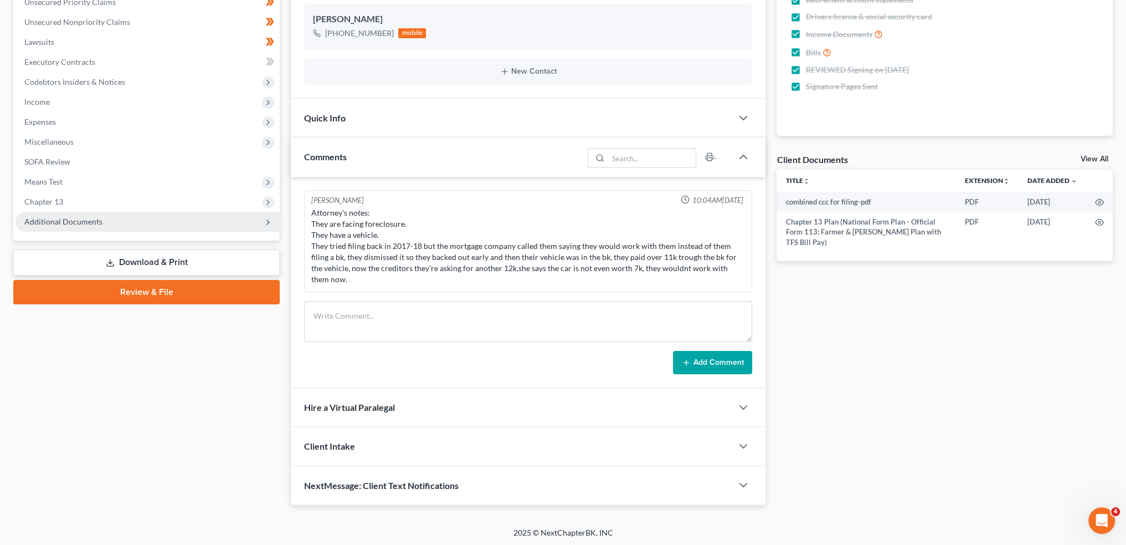
click at [100, 221] on span "Additional Documents" at bounding box center [148, 222] width 264 height 20
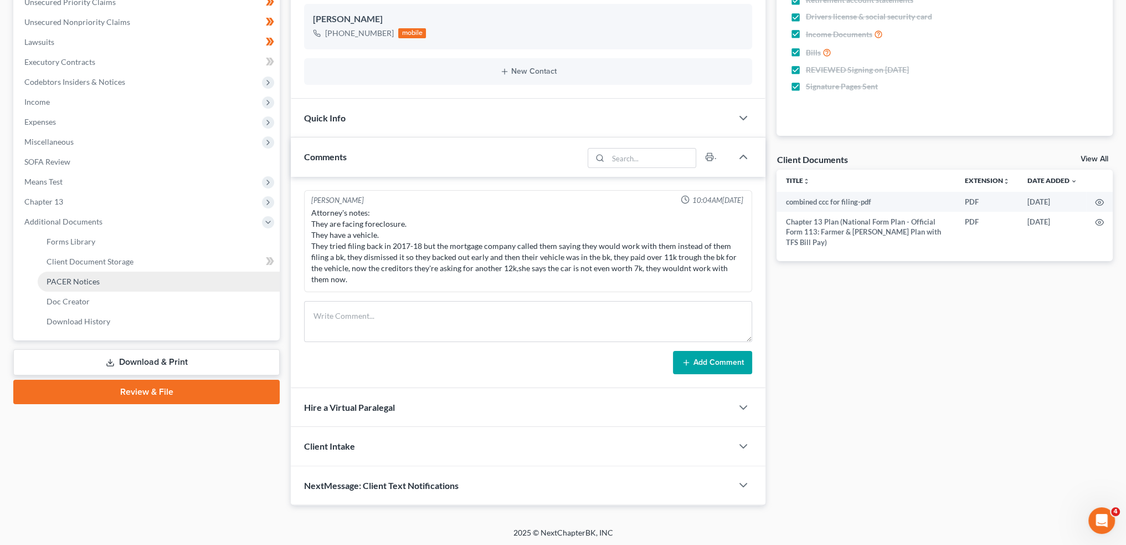
click at [96, 279] on span "PACER Notices" at bounding box center [73, 280] width 53 height 9
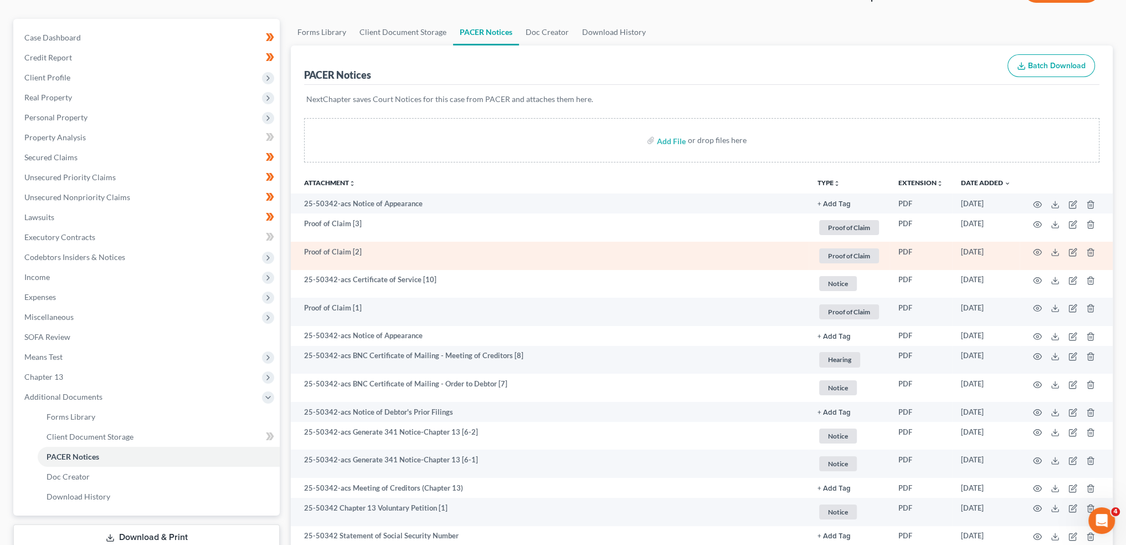
scroll to position [184, 0]
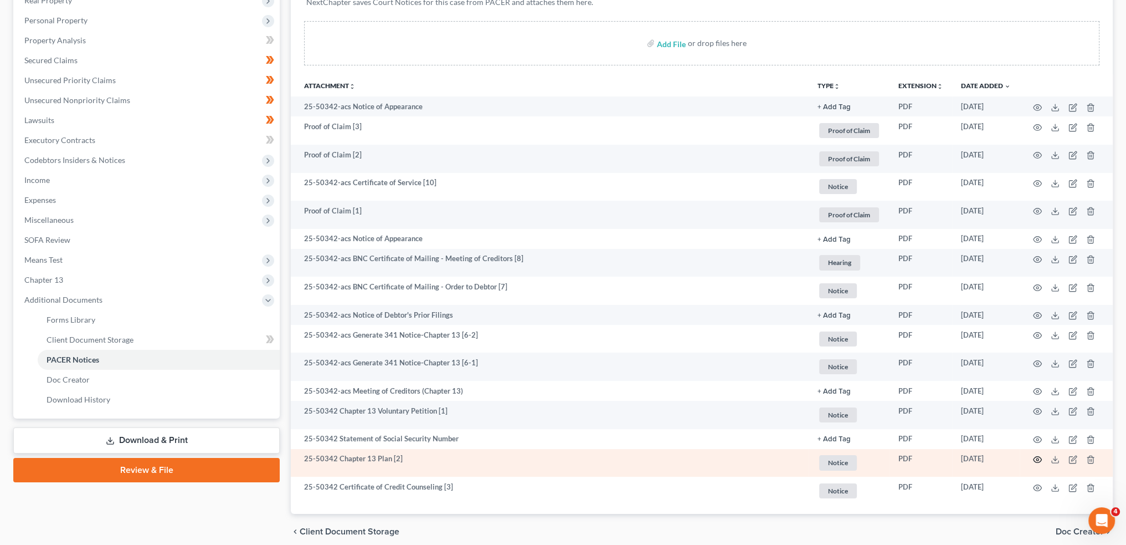
click at [1037, 459] on circle "button" at bounding box center [1038, 459] width 2 height 2
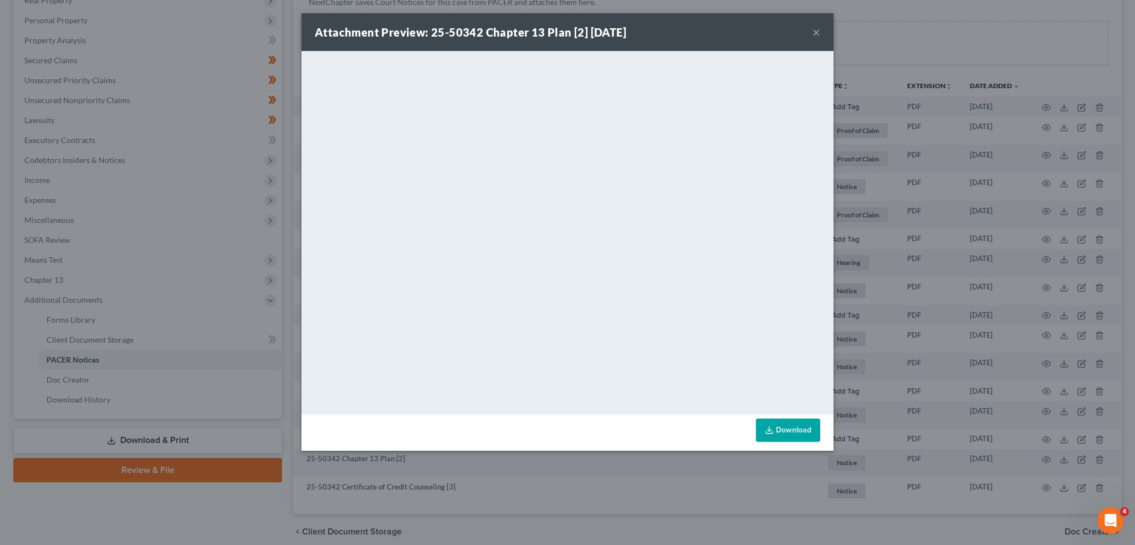
click at [816, 30] on button "×" at bounding box center [816, 31] width 8 height 13
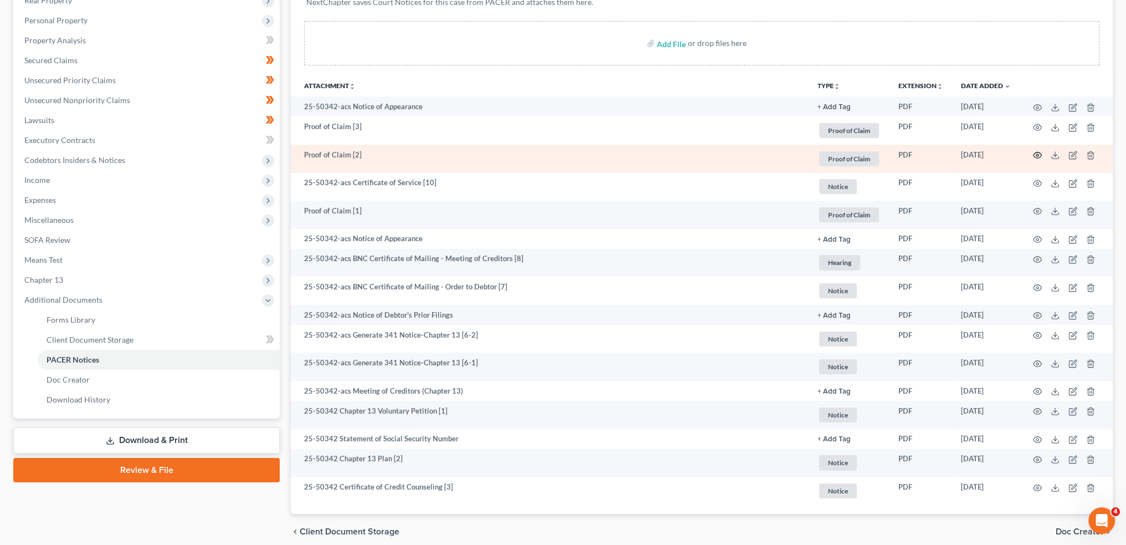
click at [1037, 152] on icon "button" at bounding box center [1037, 155] width 9 height 9
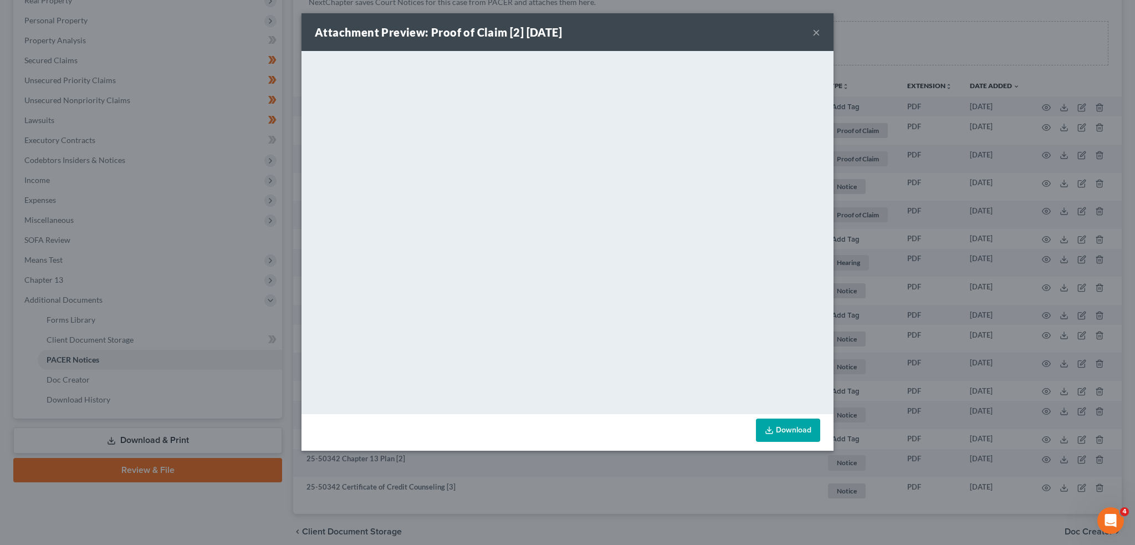
click at [817, 31] on button "×" at bounding box center [816, 31] width 8 height 13
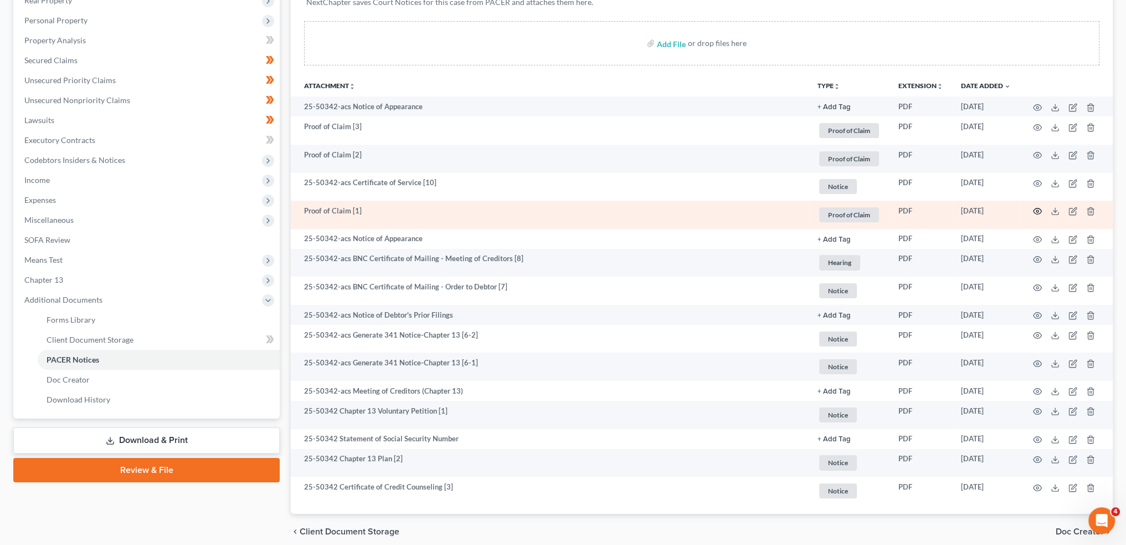
click at [1034, 209] on icon "button" at bounding box center [1038, 211] width 8 height 6
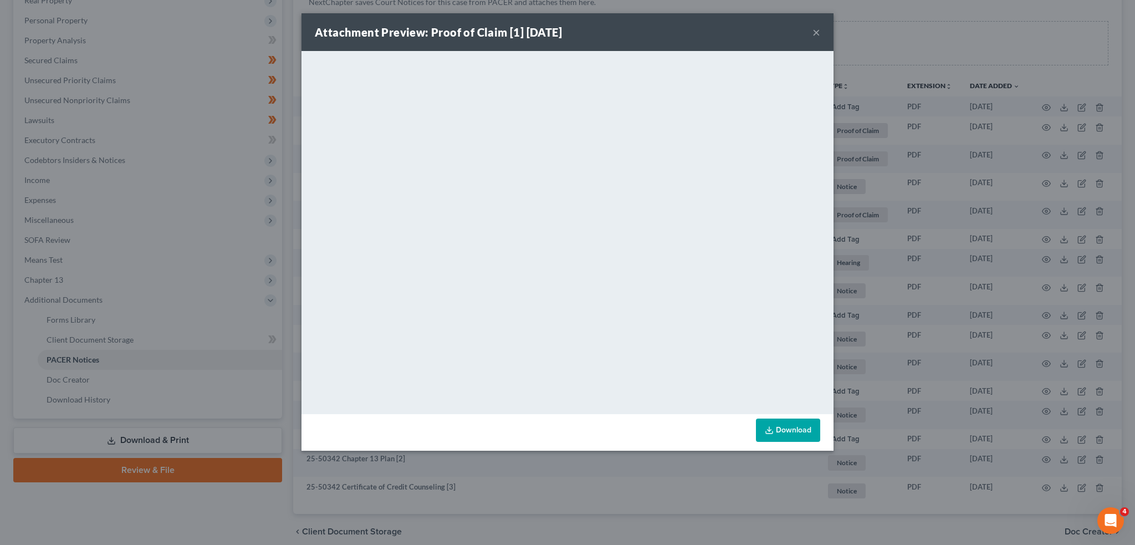
click at [791, 427] on link "Download" at bounding box center [788, 429] width 64 height 23
click at [819, 34] on button "×" at bounding box center [816, 31] width 8 height 13
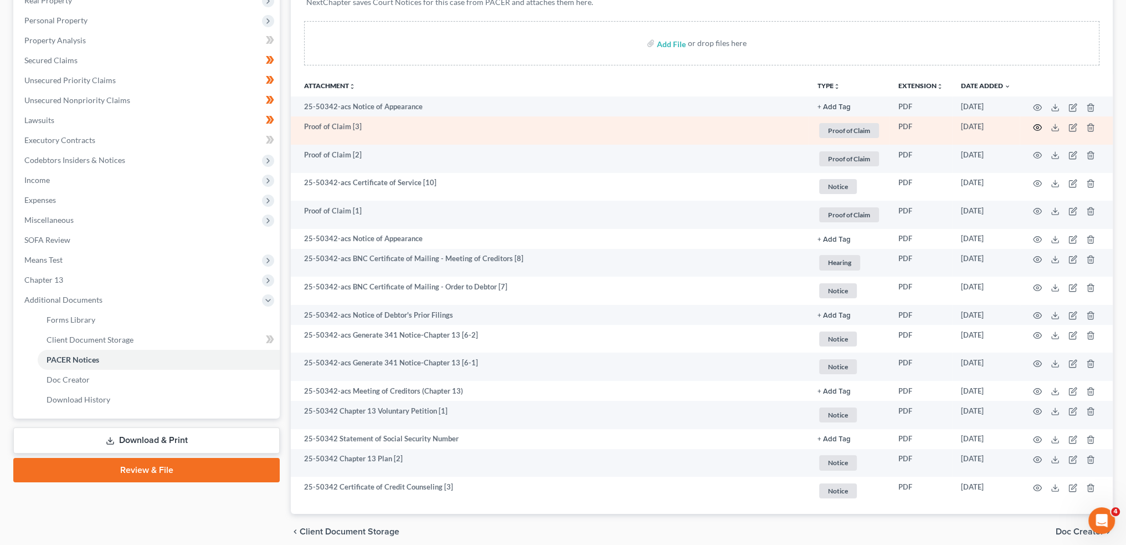
click at [1037, 126] on circle "button" at bounding box center [1038, 127] width 2 height 2
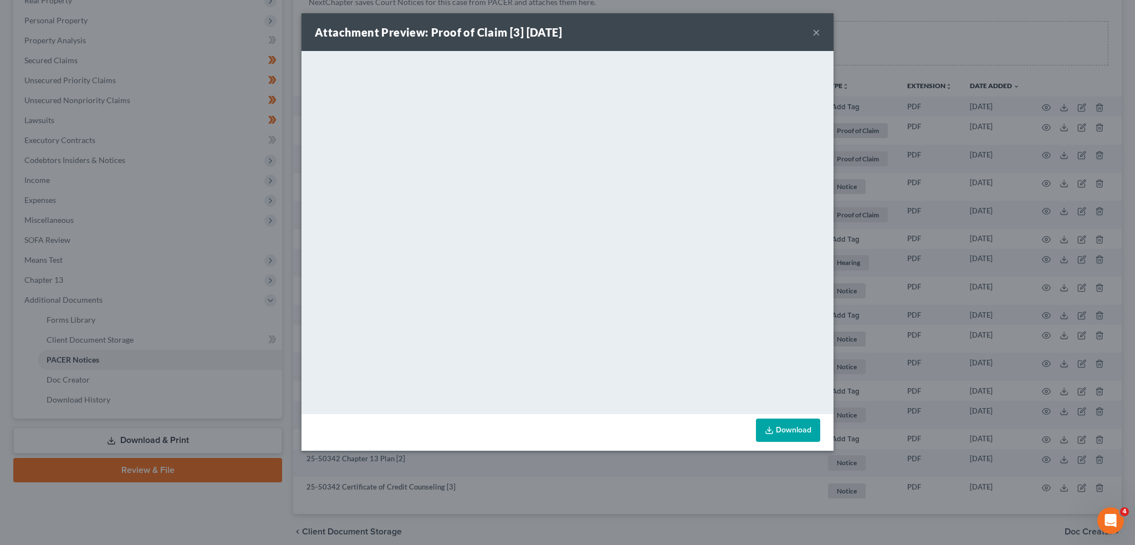
click at [811, 29] on div "Attachment Preview: Proof of Claim [3] [DATE] ×" at bounding box center [567, 32] width 532 height 38
click at [816, 30] on button "×" at bounding box center [816, 31] width 8 height 13
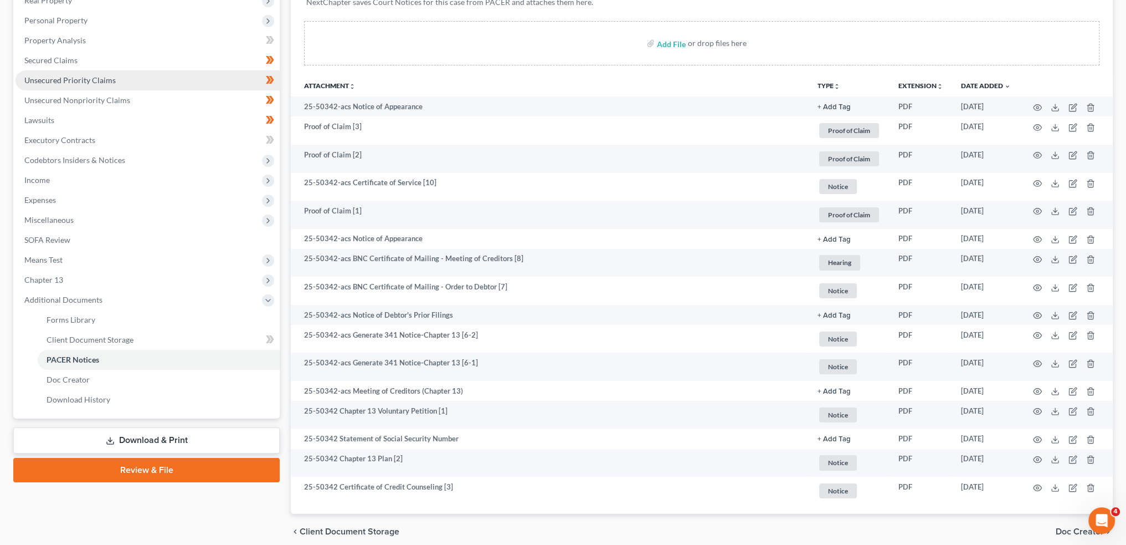
click at [132, 86] on link "Unsecured Priority Claims" at bounding box center [148, 80] width 264 height 20
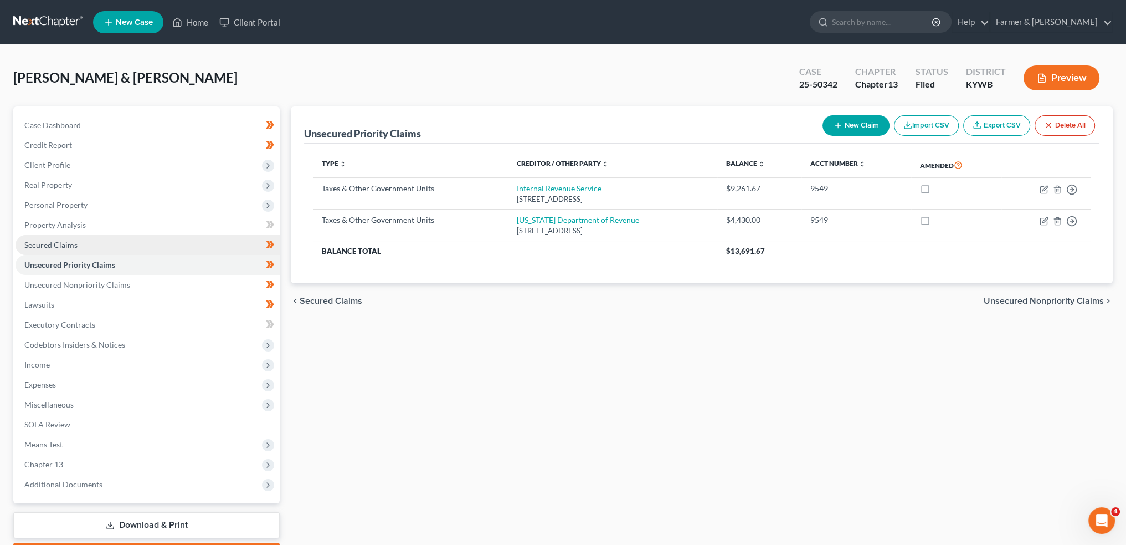
click at [56, 250] on link "Secured Claims" at bounding box center [148, 245] width 264 height 20
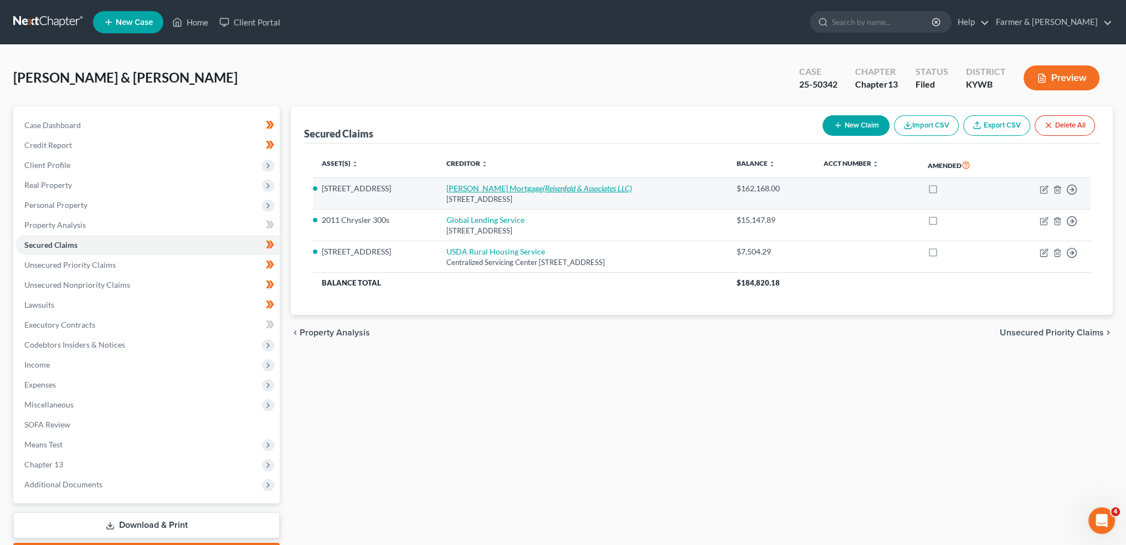
click at [458, 187] on link "[PERSON_NAME] Mortgage (Reisenfeld & Associates LLC)" at bounding box center [539, 187] width 186 height 9
select select "15"
select select "3"
select select "4"
select select "2"
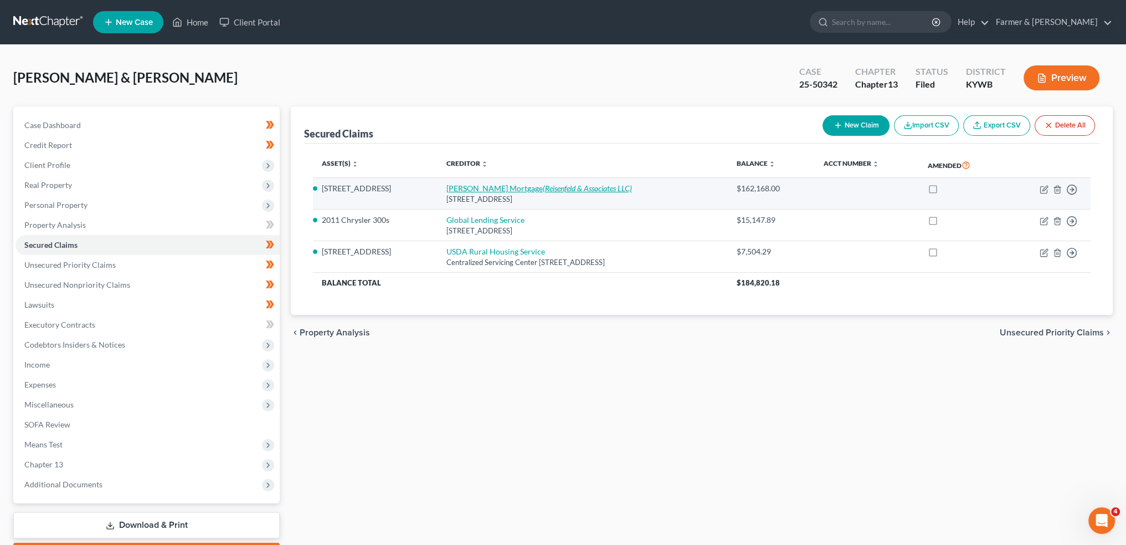
select select "0"
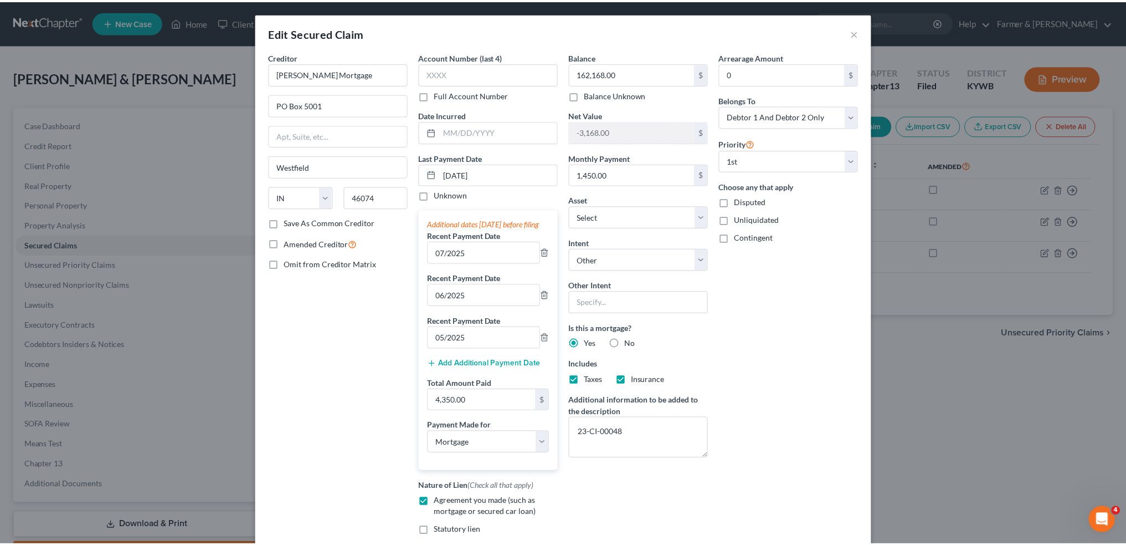
scroll to position [177, 0]
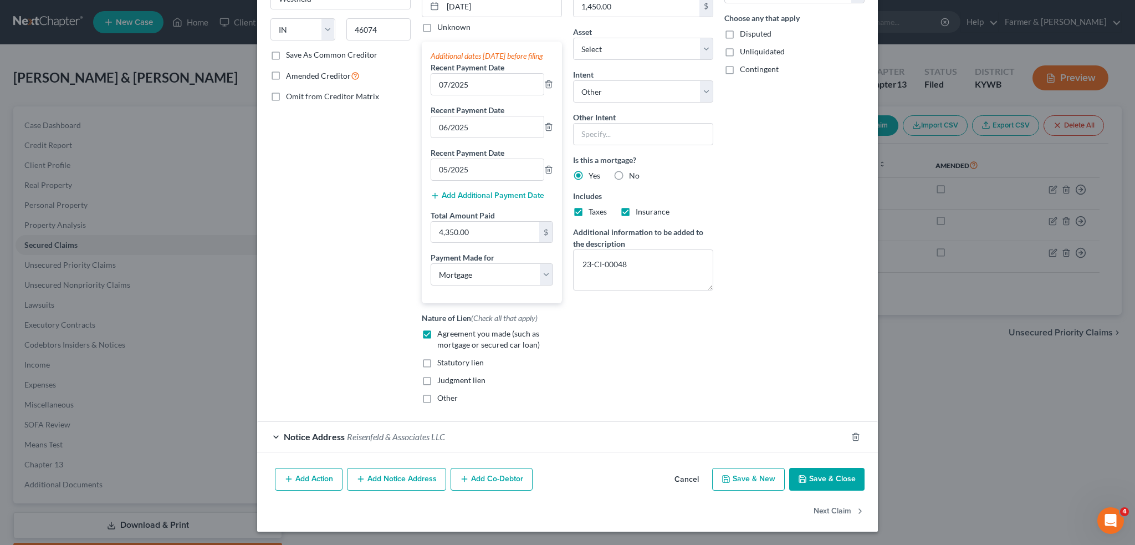
click at [828, 472] on button "Save & Close" at bounding box center [826, 479] width 75 height 23
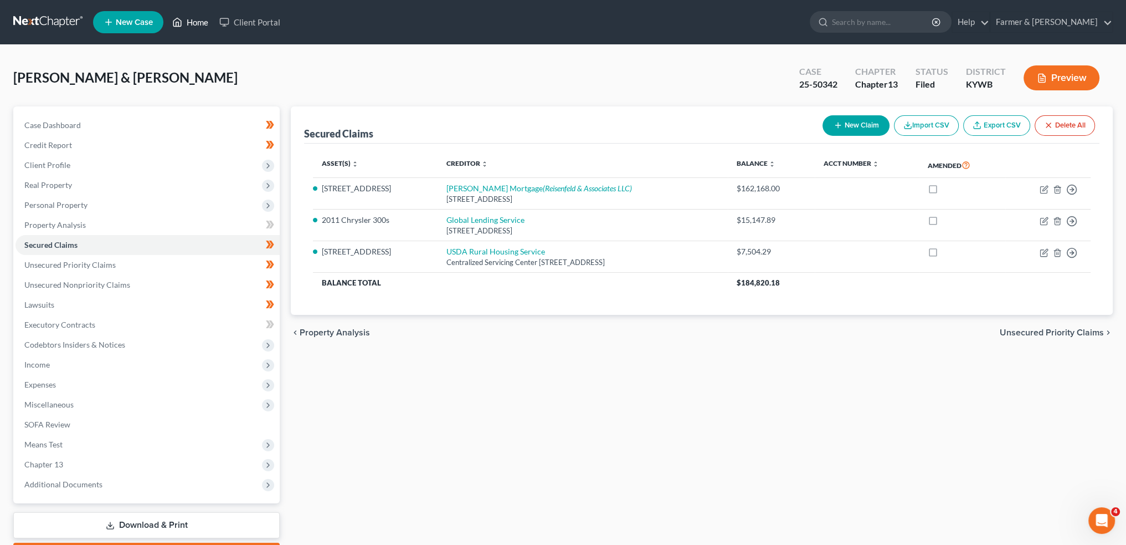
click at [193, 22] on link "Home" at bounding box center [190, 22] width 47 height 20
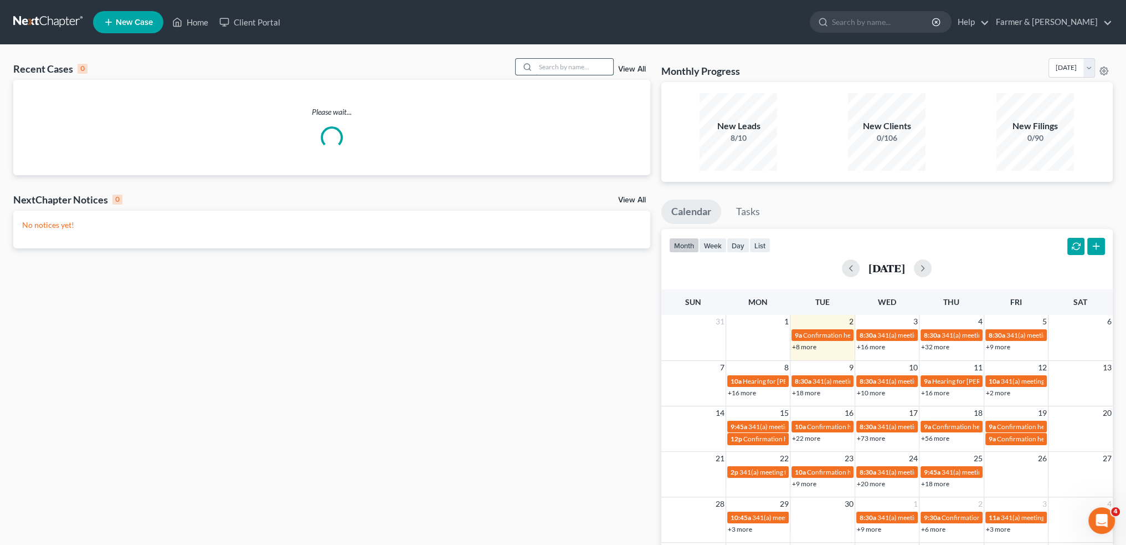
click at [583, 66] on input "search" at bounding box center [575, 67] width 78 height 16
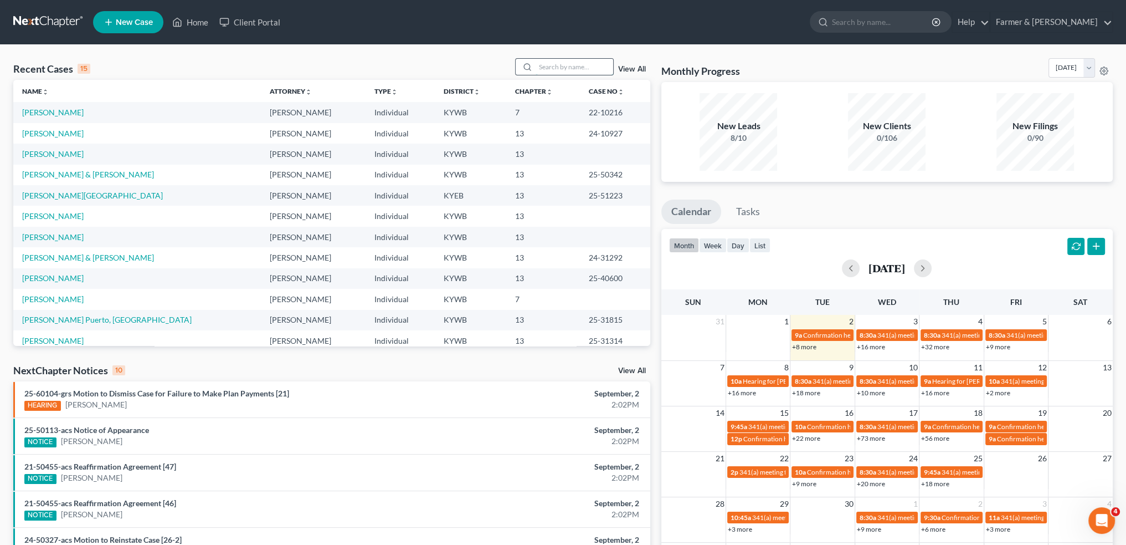
type input "y"
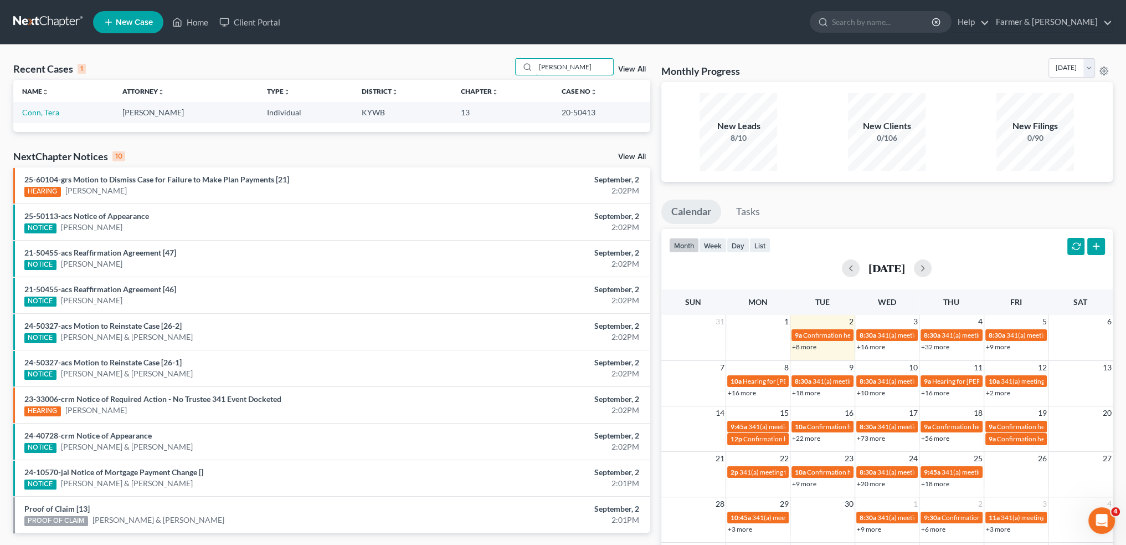
type input "[PERSON_NAME]"
click at [40, 107] on link "Conn, Tera" at bounding box center [40, 111] width 37 height 9
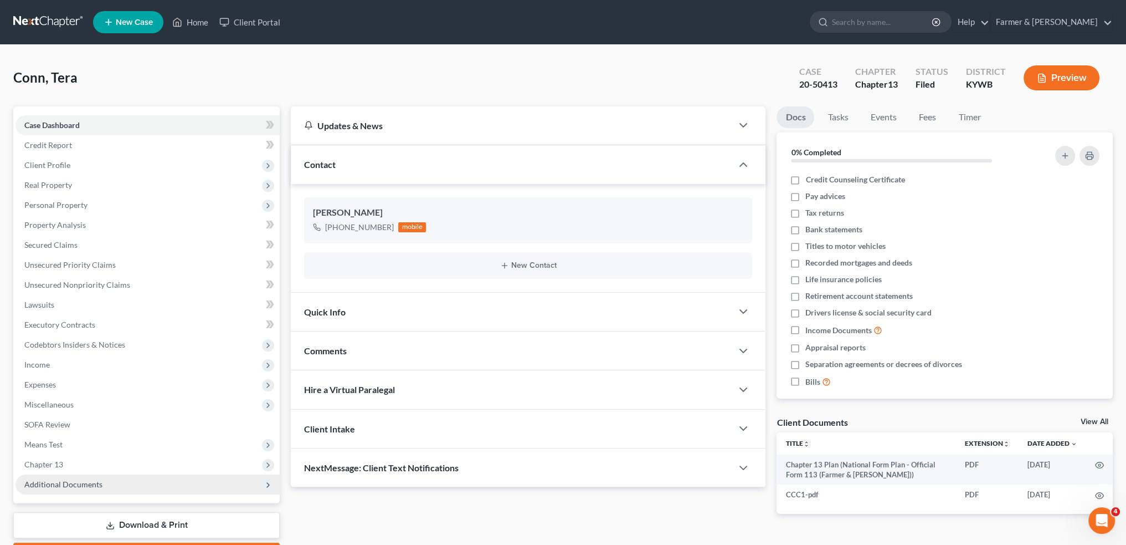
scroll to position [63, 0]
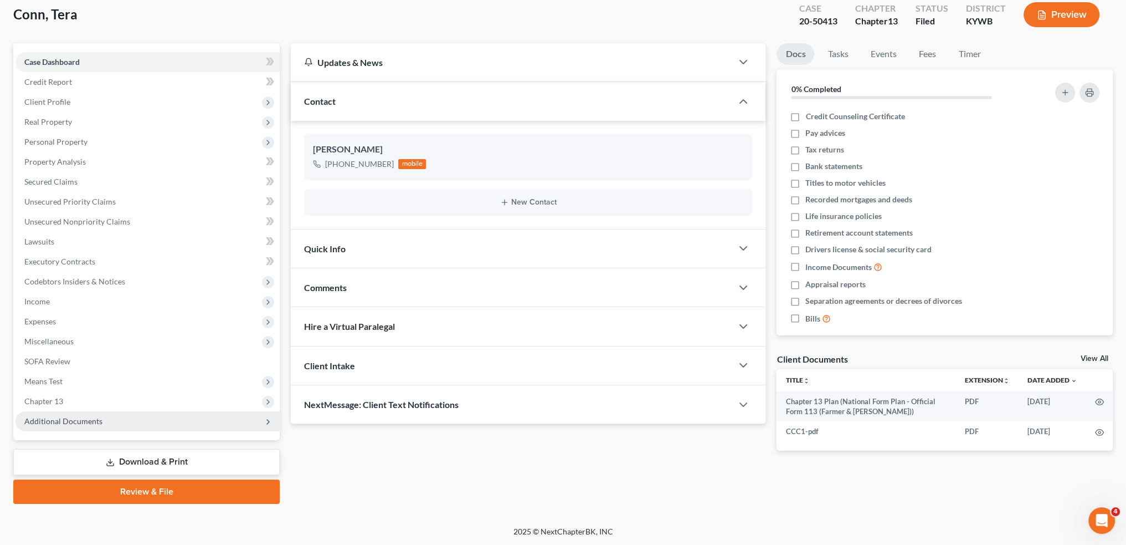
click at [66, 419] on span "Additional Documents" at bounding box center [63, 420] width 78 height 9
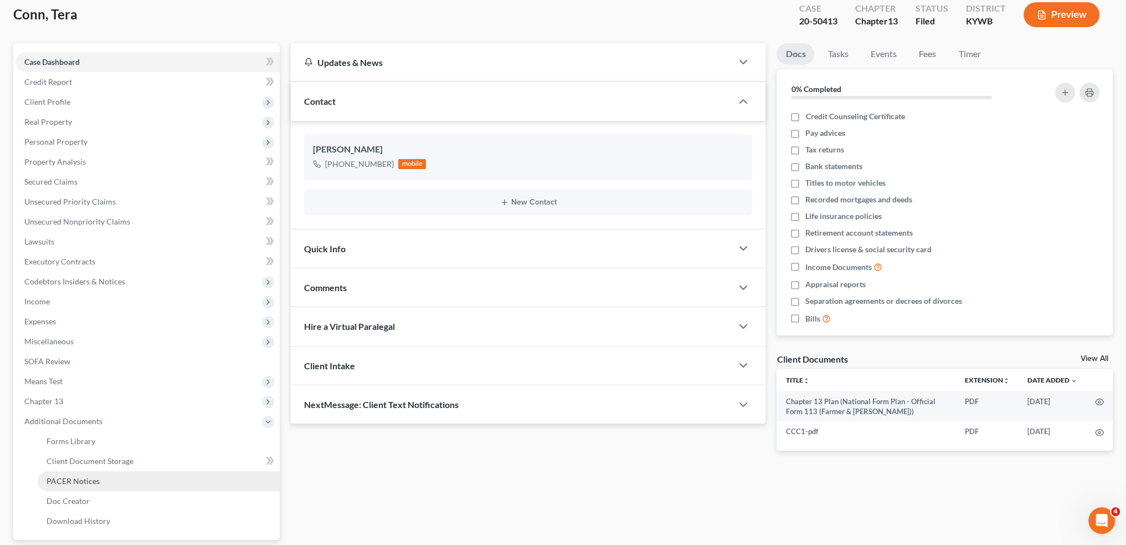
click at [80, 484] on span "PACER Notices" at bounding box center [73, 480] width 53 height 9
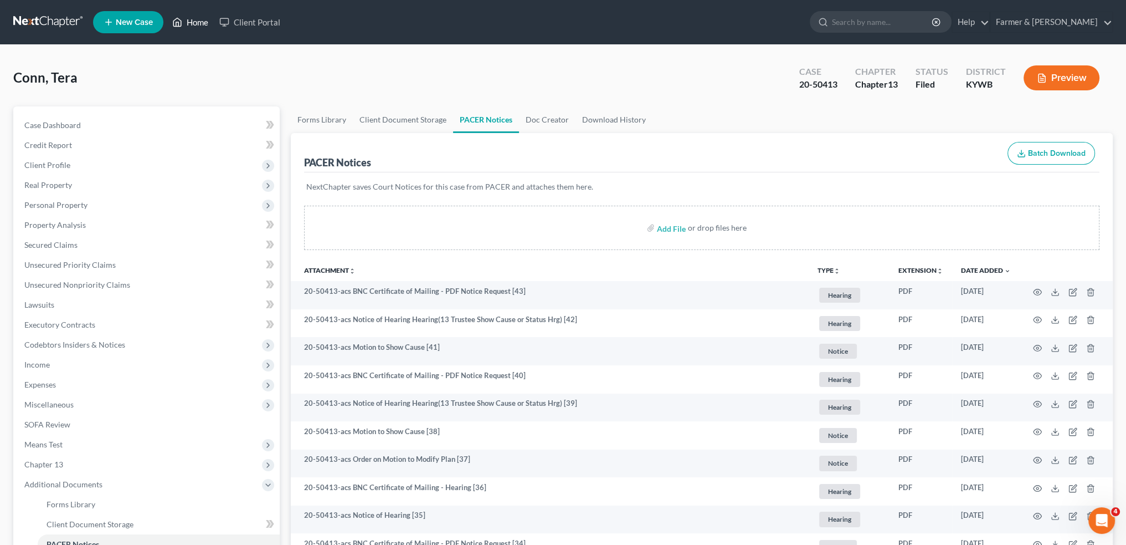
click at [197, 18] on link "Home" at bounding box center [190, 22] width 47 height 20
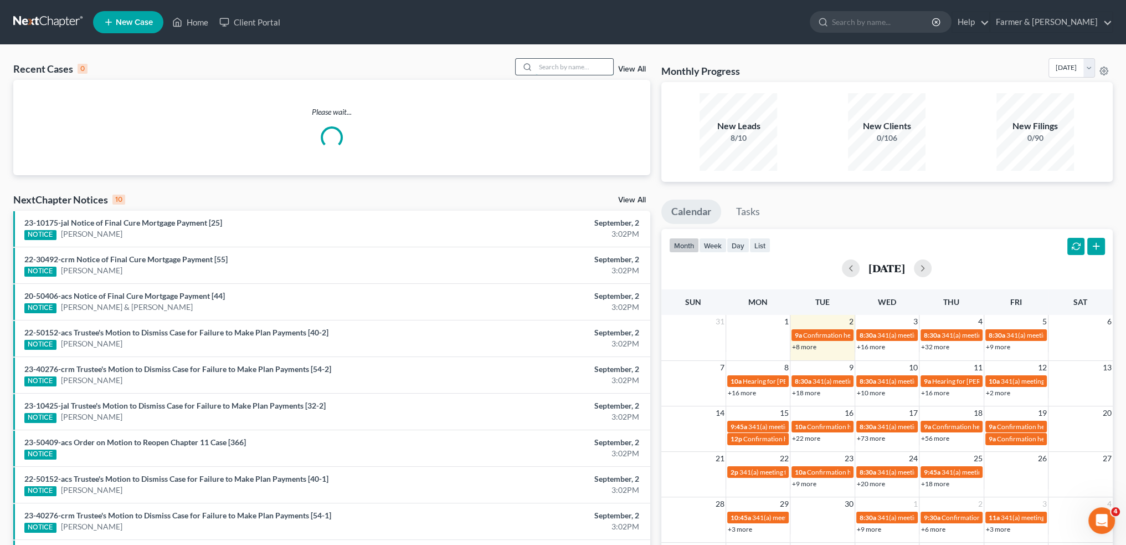
click at [583, 66] on input "search" at bounding box center [575, 67] width 78 height 16
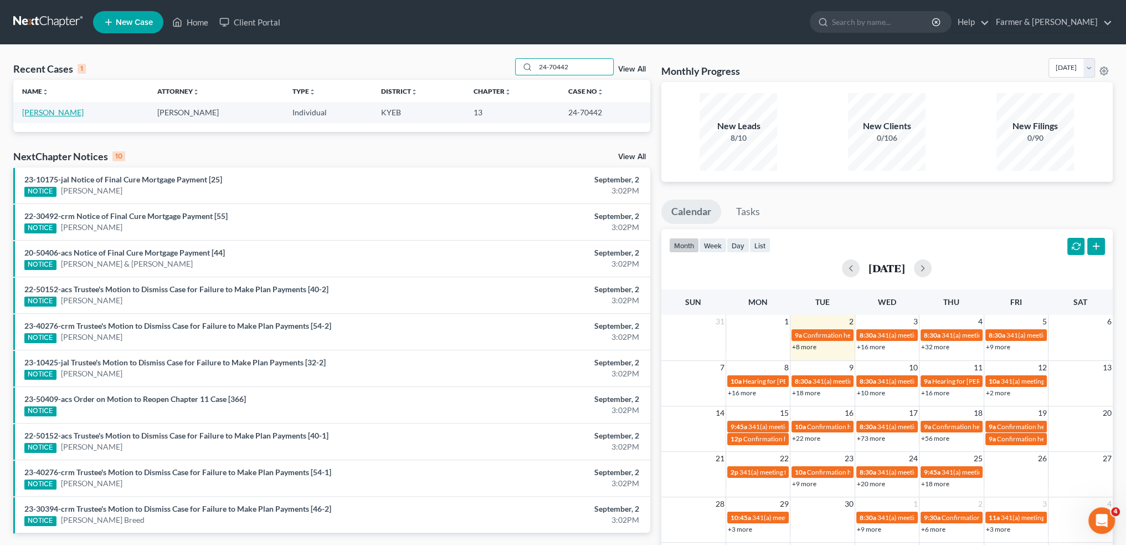
type input "24-70442"
click at [44, 112] on link "[PERSON_NAME]" at bounding box center [52, 111] width 61 height 9
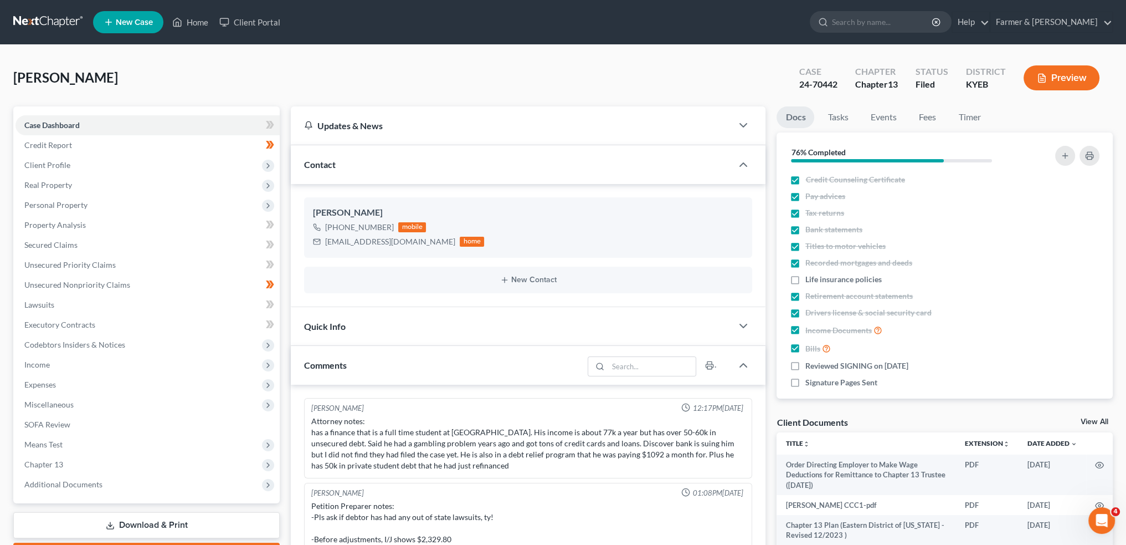
scroll to position [93, 0]
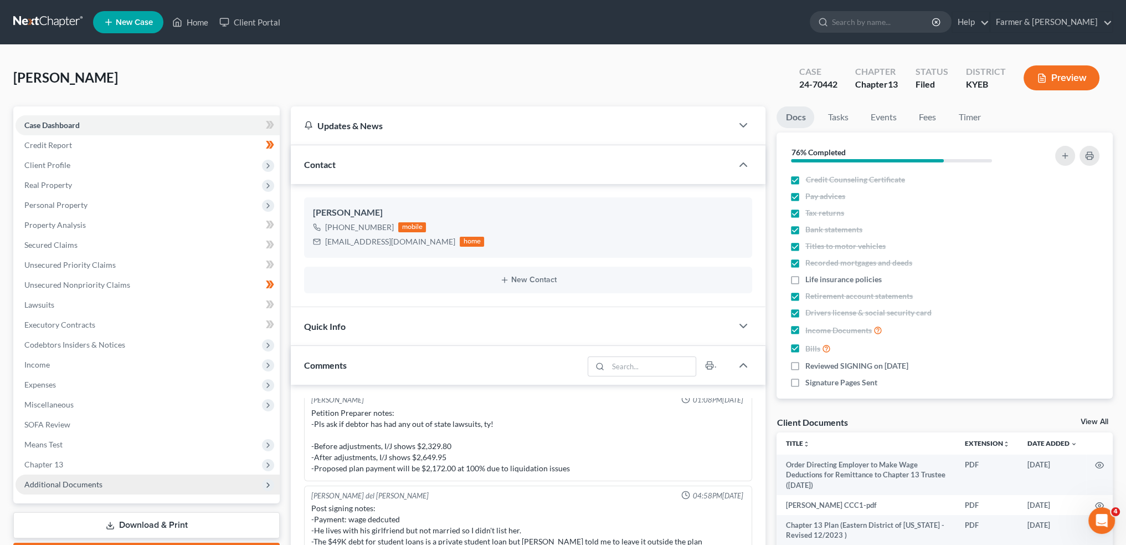
click at [86, 480] on span "Additional Documents" at bounding box center [63, 483] width 78 height 9
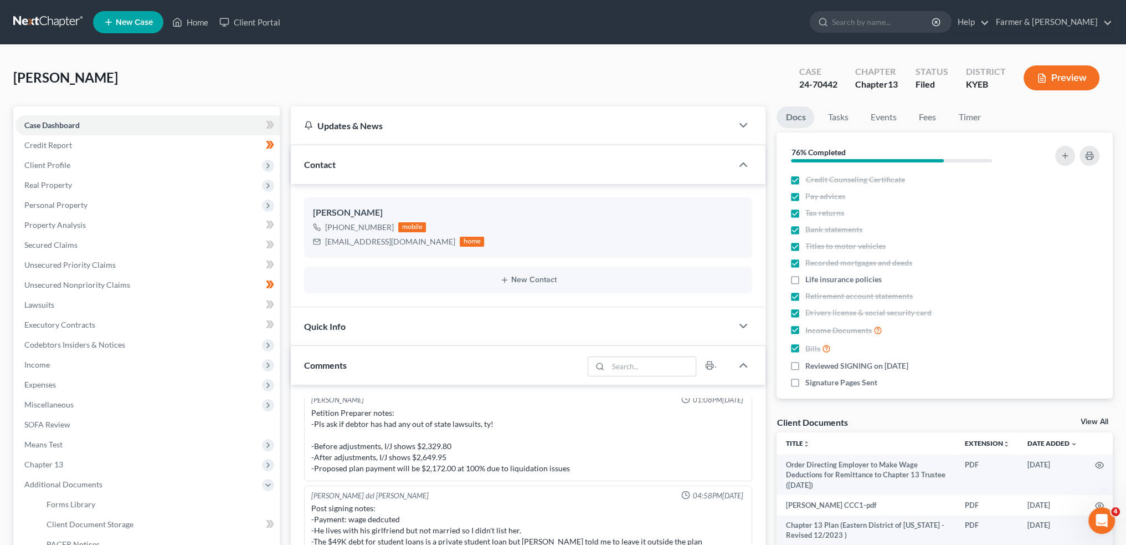
scroll to position [184, 0]
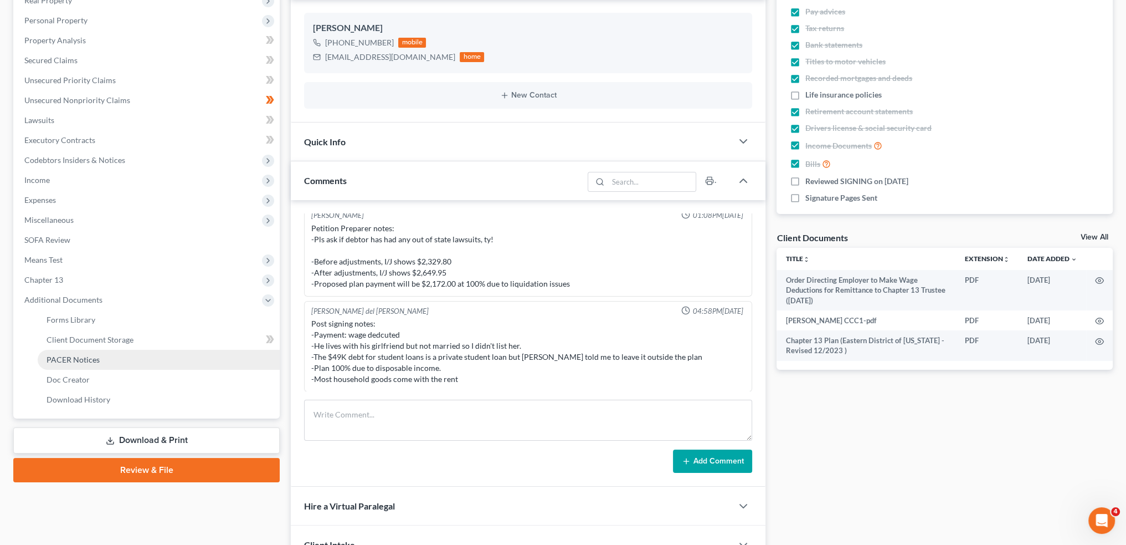
click at [63, 362] on span "PACER Notices" at bounding box center [73, 359] width 53 height 9
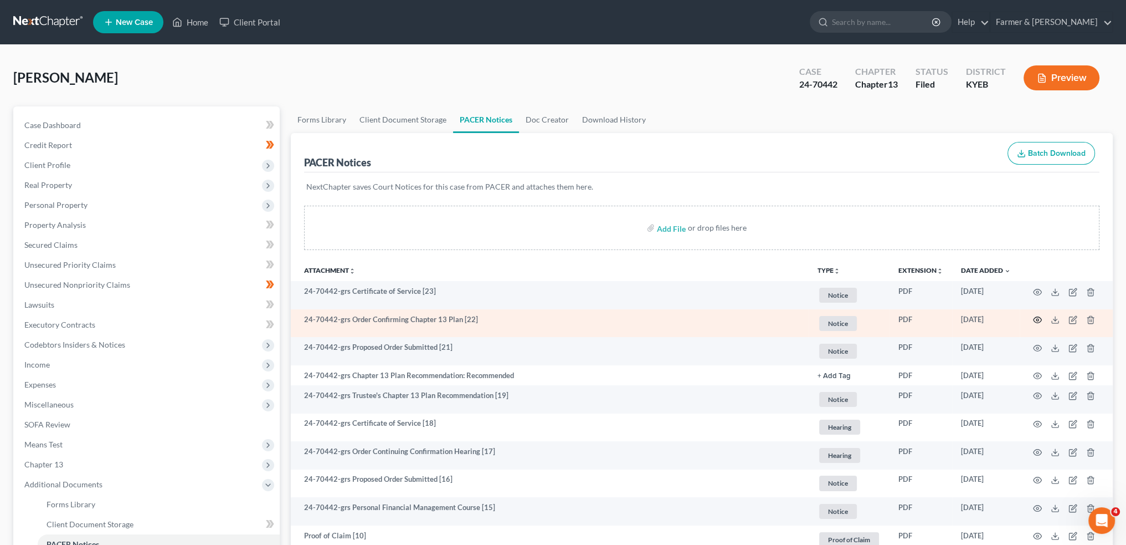
click at [1036, 317] on icon "button" at bounding box center [1037, 319] width 9 height 9
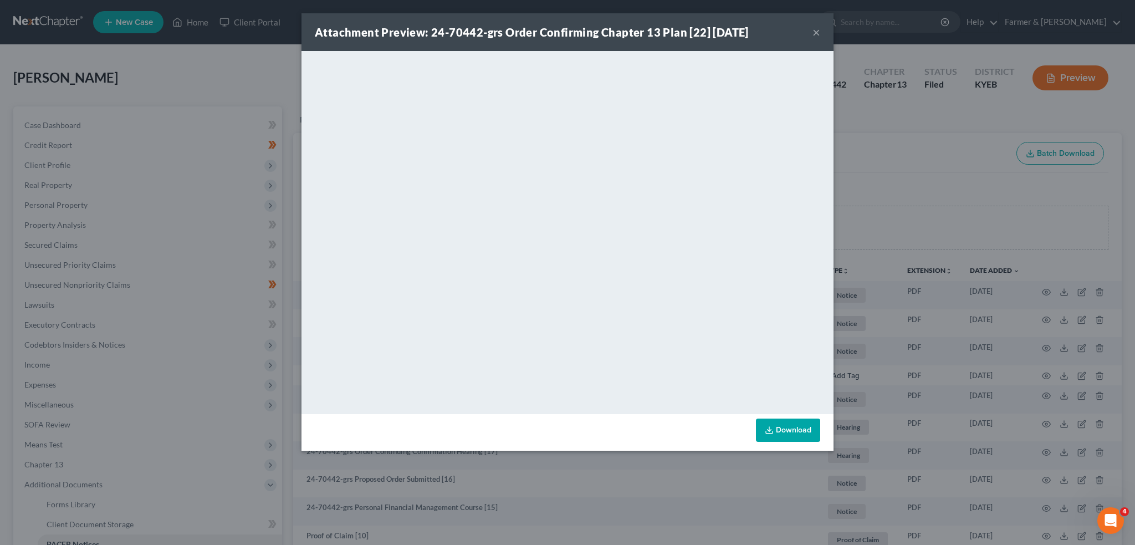
click at [815, 31] on button "×" at bounding box center [816, 31] width 8 height 13
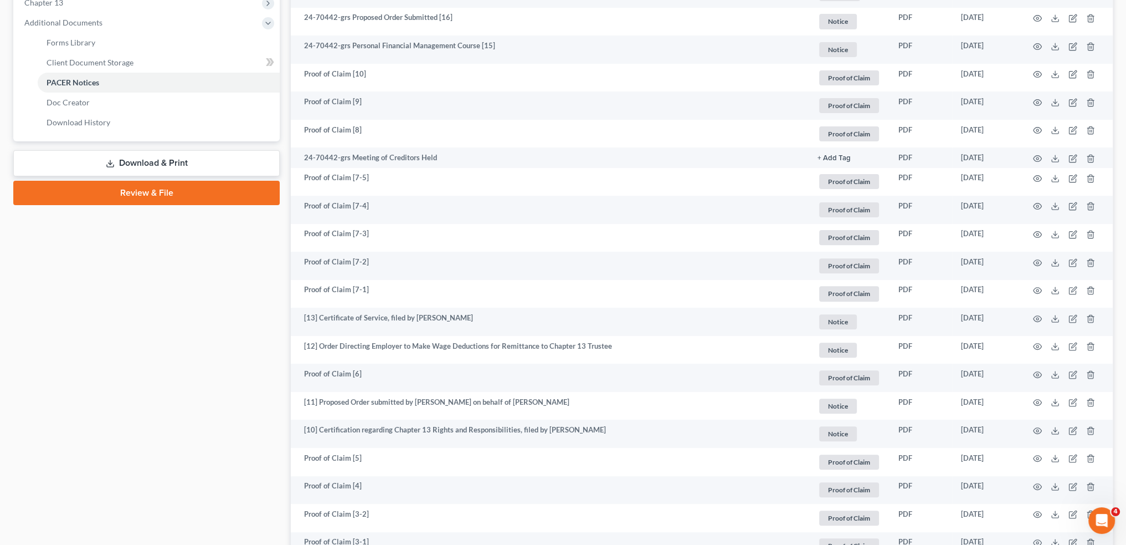
scroll to position [554, 0]
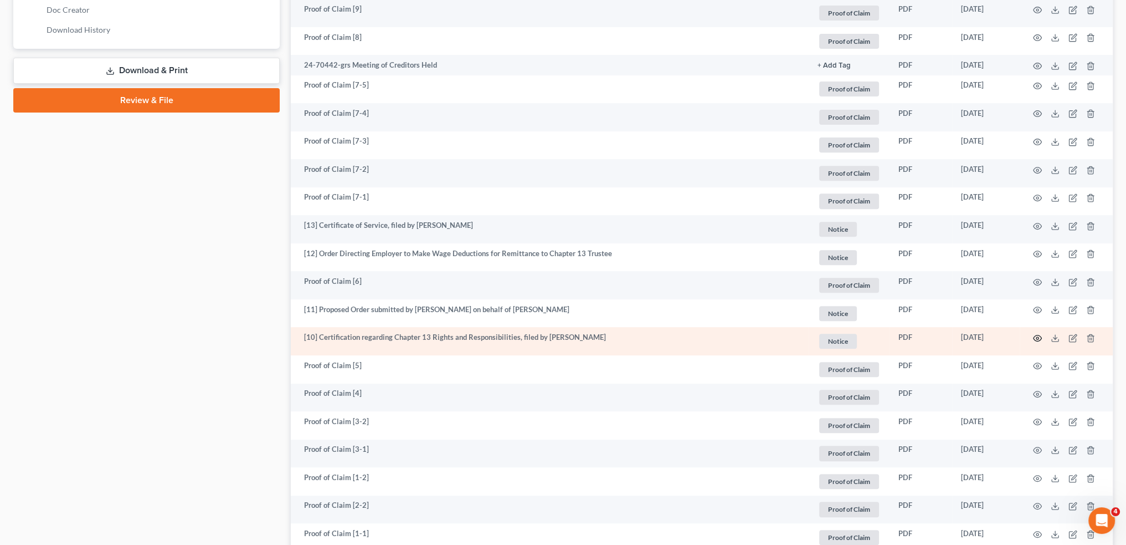
click at [1037, 337] on circle "button" at bounding box center [1038, 338] width 2 height 2
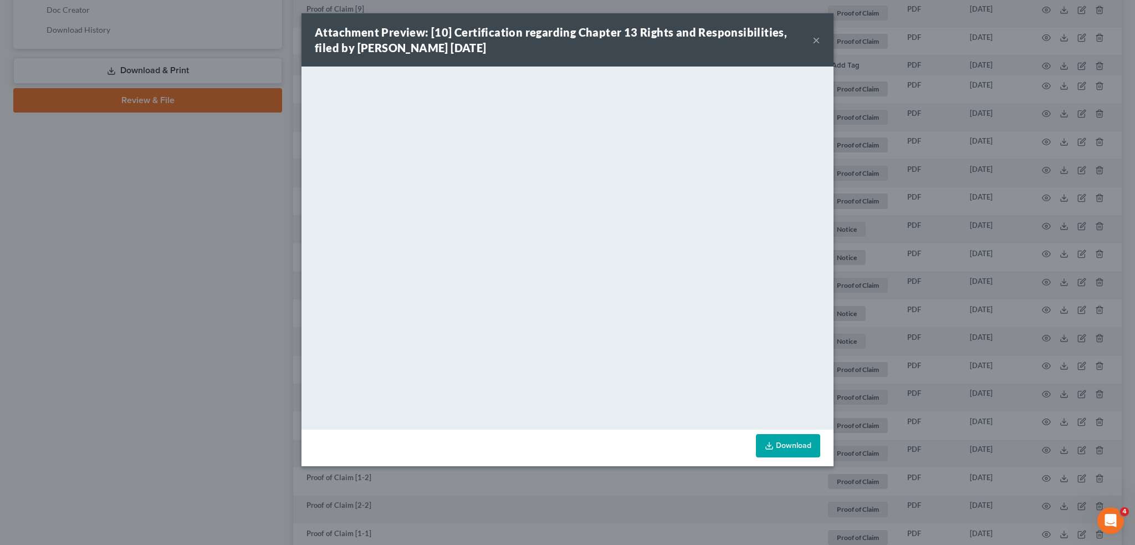
click at [813, 39] on button "×" at bounding box center [816, 39] width 8 height 13
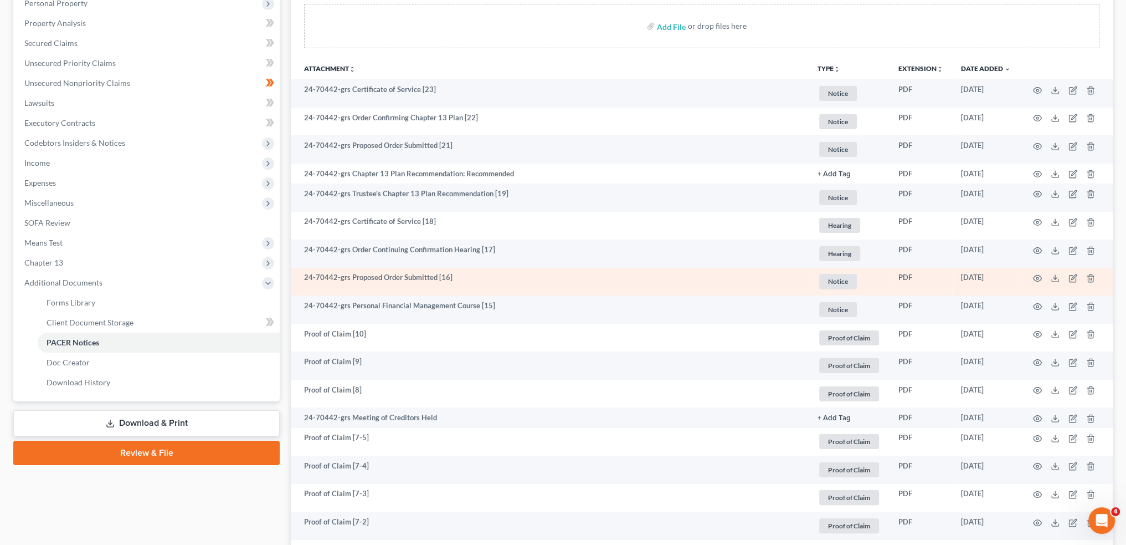
scroll to position [184, 0]
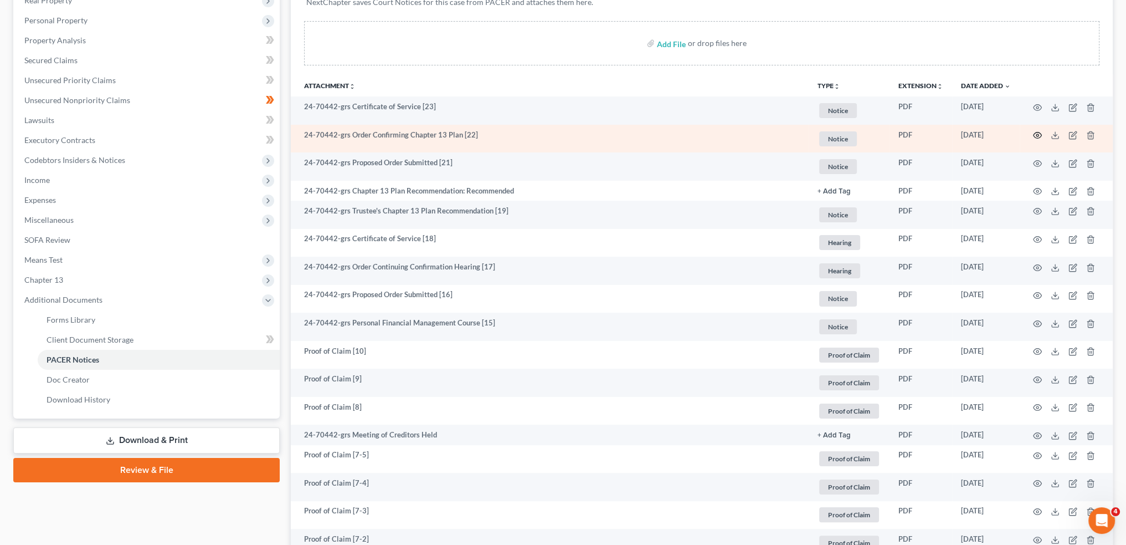
click at [1037, 134] on icon "button" at bounding box center [1037, 135] width 9 height 9
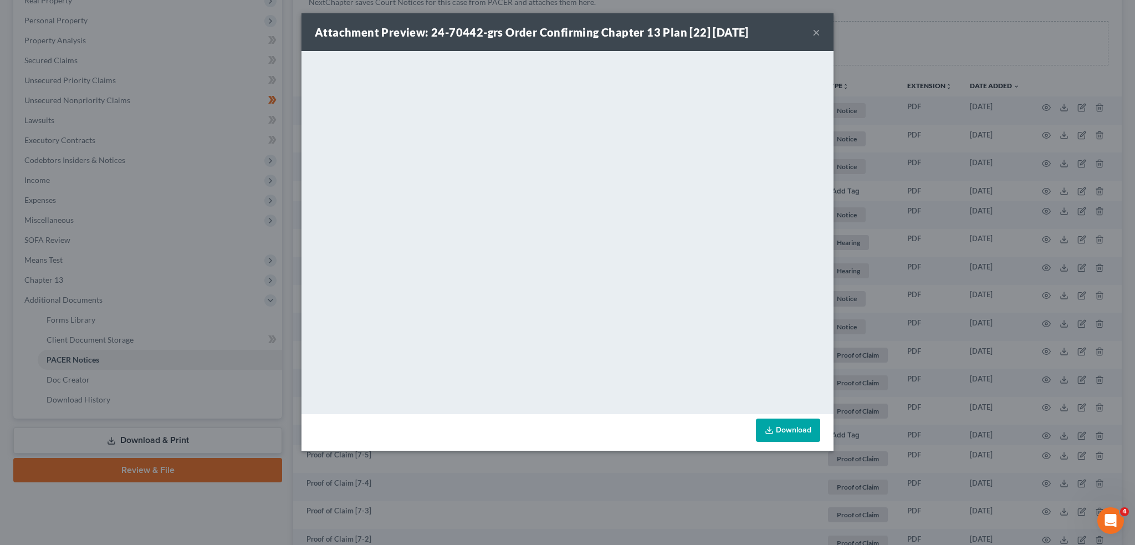
drag, startPoint x: 818, startPoint y: 28, endPoint x: 1032, endPoint y: 97, distance: 224.6
click at [818, 28] on button "×" at bounding box center [816, 31] width 8 height 13
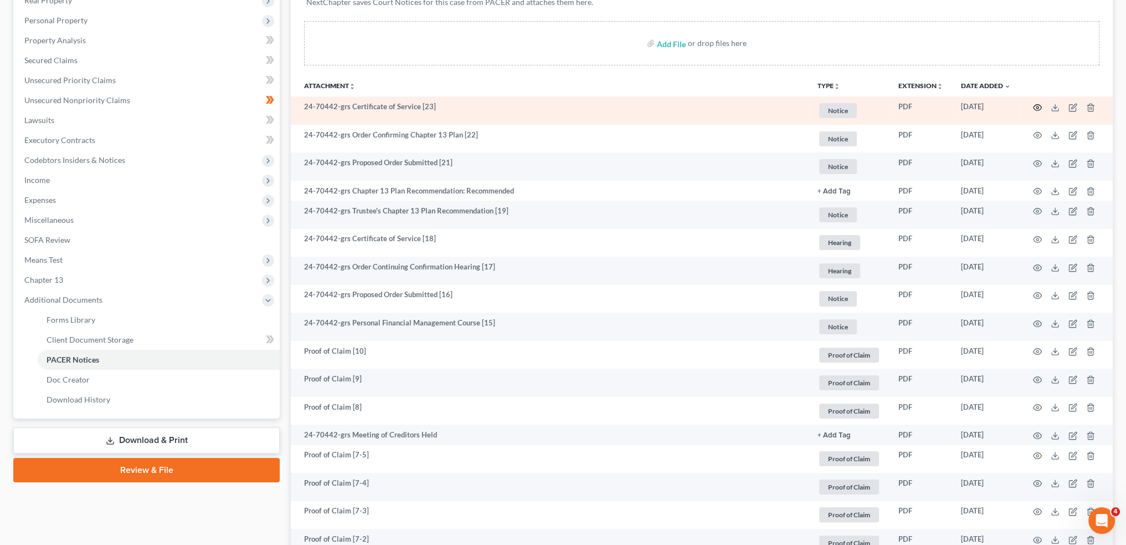
click at [1035, 105] on icon "button" at bounding box center [1037, 107] width 9 height 9
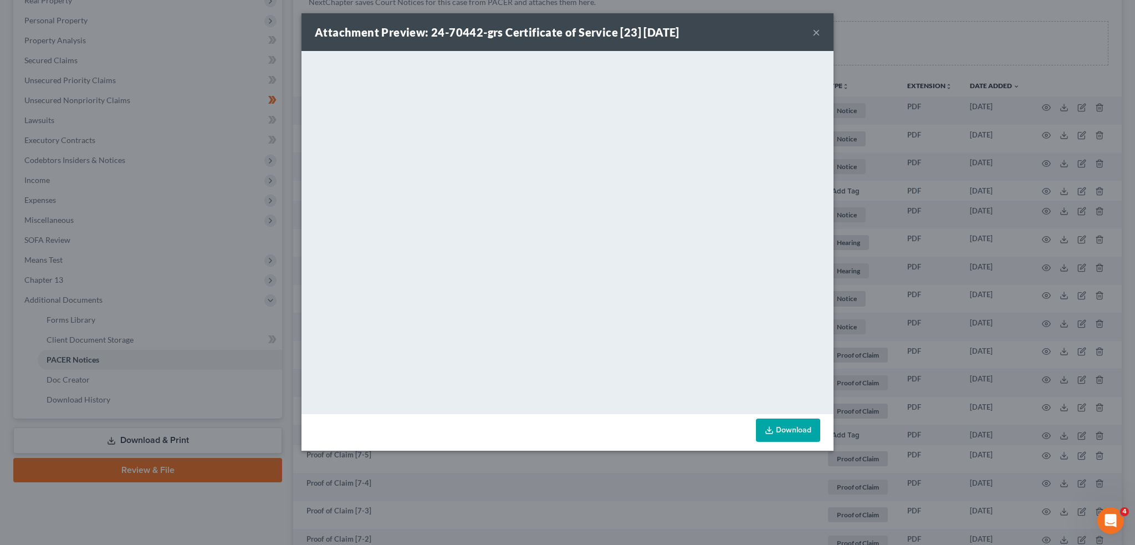
click at [814, 32] on button "×" at bounding box center [816, 31] width 8 height 13
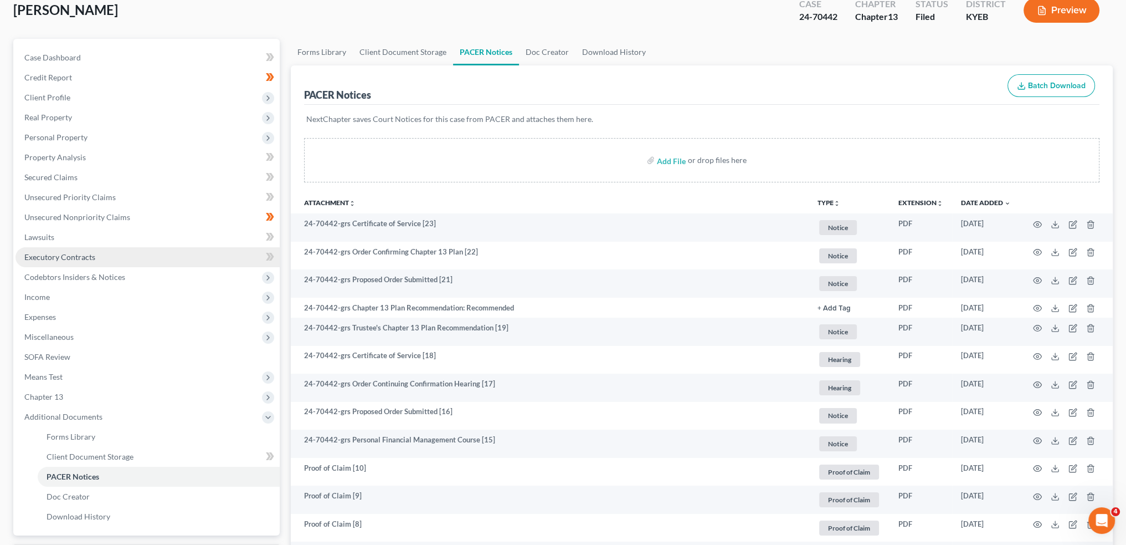
scroll to position [0, 0]
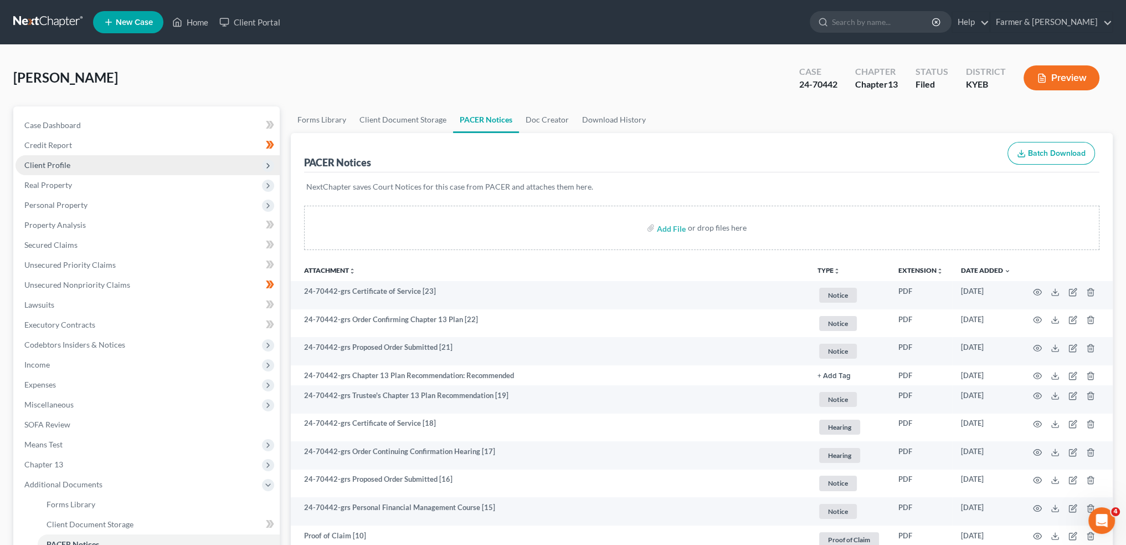
click at [94, 163] on span "Client Profile" at bounding box center [148, 165] width 264 height 20
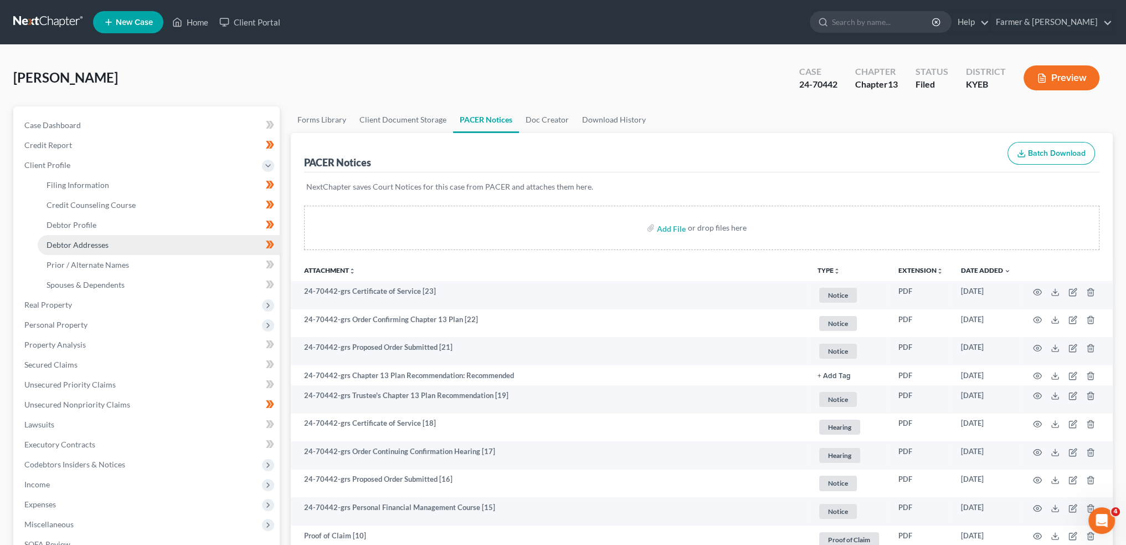
click at [63, 241] on span "Debtor Addresses" at bounding box center [78, 244] width 62 height 9
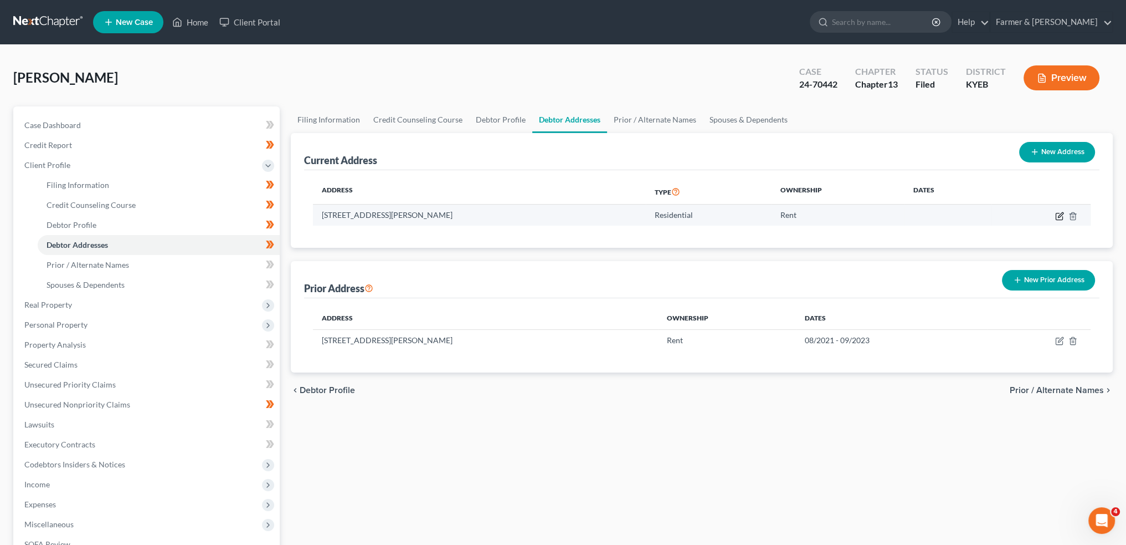
click at [1059, 216] on icon "button" at bounding box center [1059, 216] width 9 height 9
select select "18"
select select "97"
select select "0"
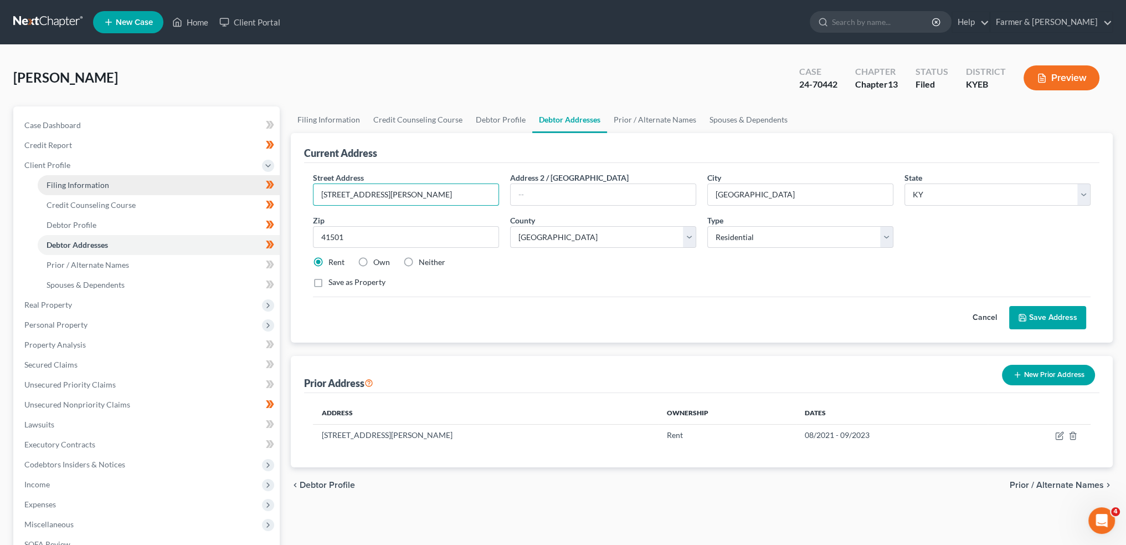
drag, startPoint x: 421, startPoint y: 188, endPoint x: 253, endPoint y: 183, distance: 168.5
click at [253, 182] on div "Petition Navigation Case Dashboard Payments Invoices Payments Payments Credit R…" at bounding box center [563, 396] width 1111 height 580
type input "[STREET_ADDRESS] No. 38"
type input "41011"
type input "[PERSON_NAME]"
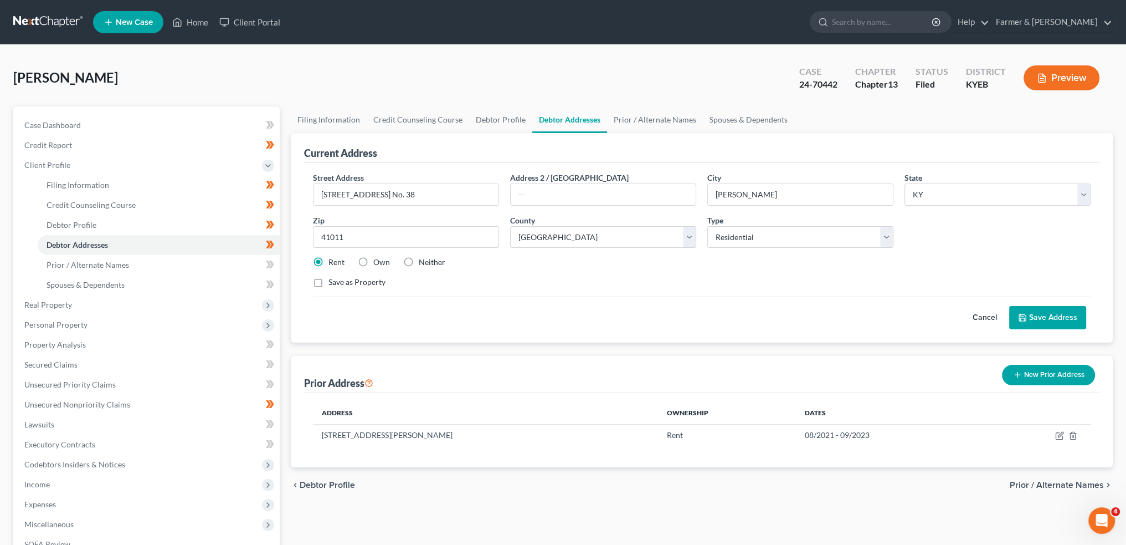
click at [1058, 319] on button "Save Address" at bounding box center [1047, 317] width 77 height 23
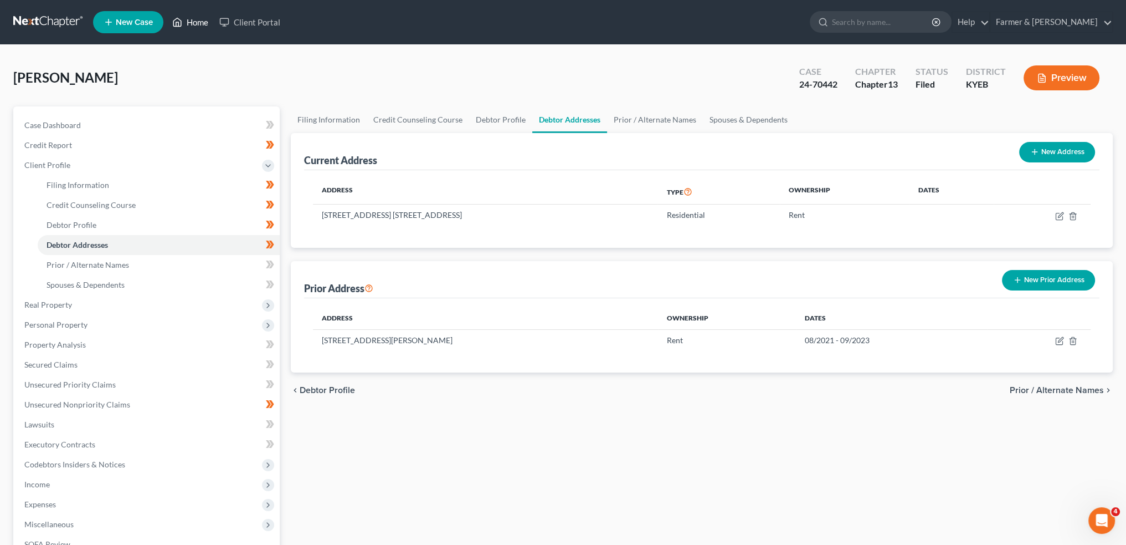
click at [193, 24] on link "Home" at bounding box center [190, 22] width 47 height 20
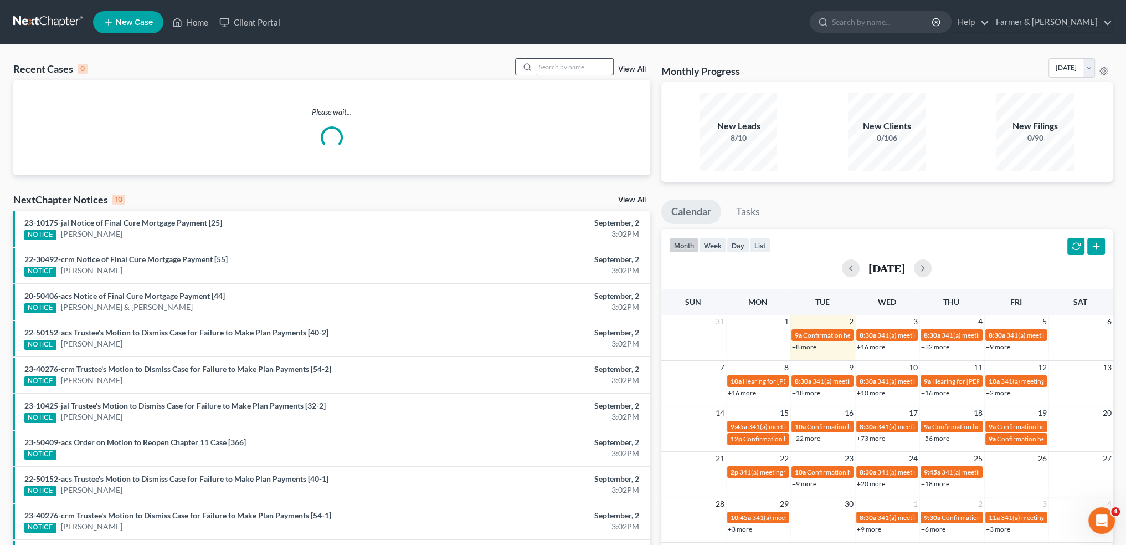
click at [578, 66] on input "search" at bounding box center [575, 67] width 78 height 16
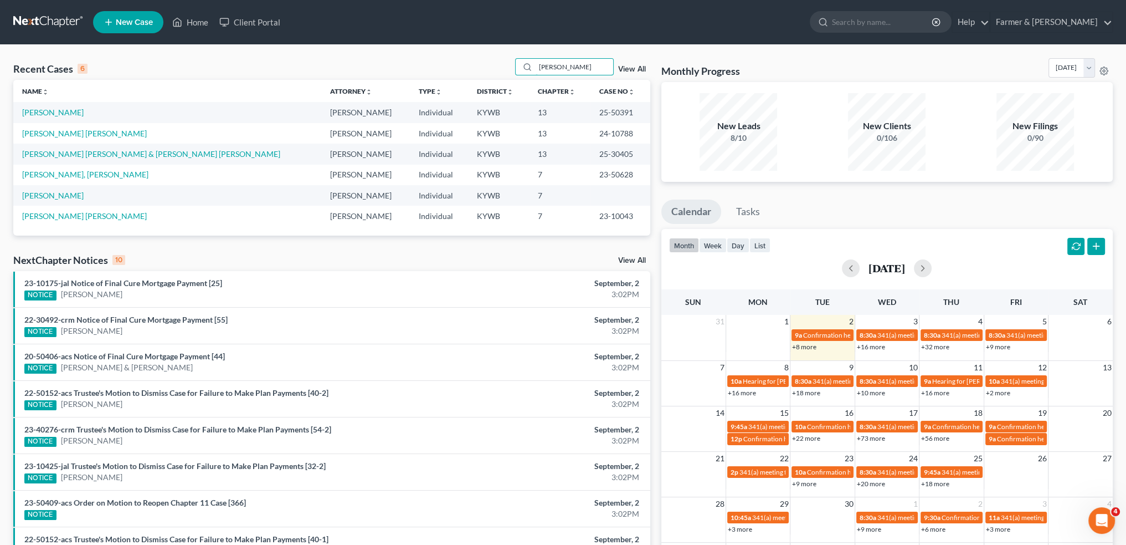
drag, startPoint x: 527, startPoint y: 64, endPoint x: 450, endPoint y: 64, distance: 77.6
click at [450, 64] on div "Recent Cases 6 [PERSON_NAME] View All" at bounding box center [331, 69] width 637 height 22
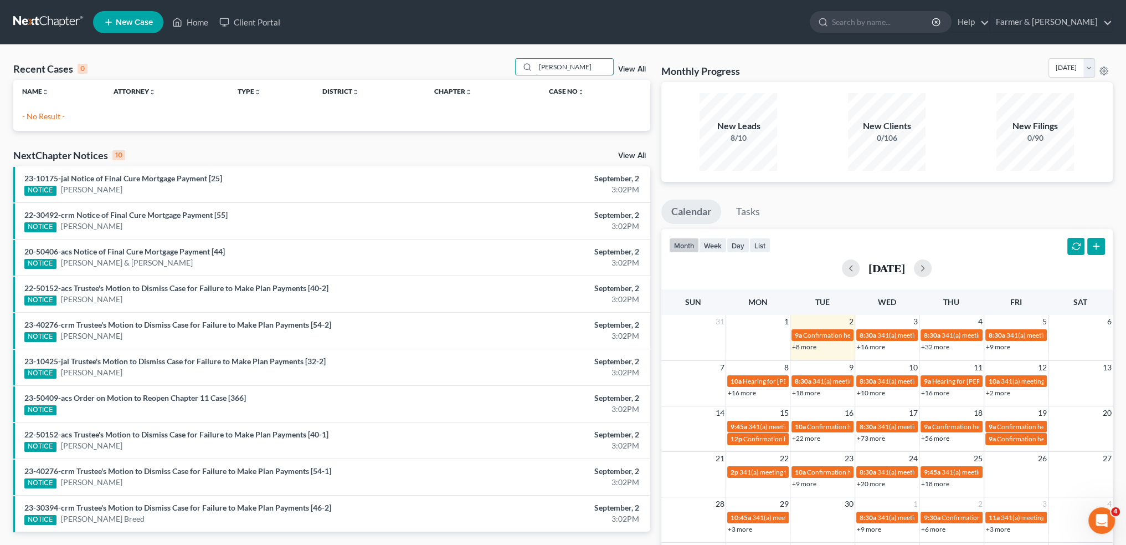
drag, startPoint x: 589, startPoint y: 68, endPoint x: 332, endPoint y: 61, distance: 257.7
click at [332, 61] on div "Recent Cases 0 [PERSON_NAME] View All" at bounding box center [331, 69] width 637 height 22
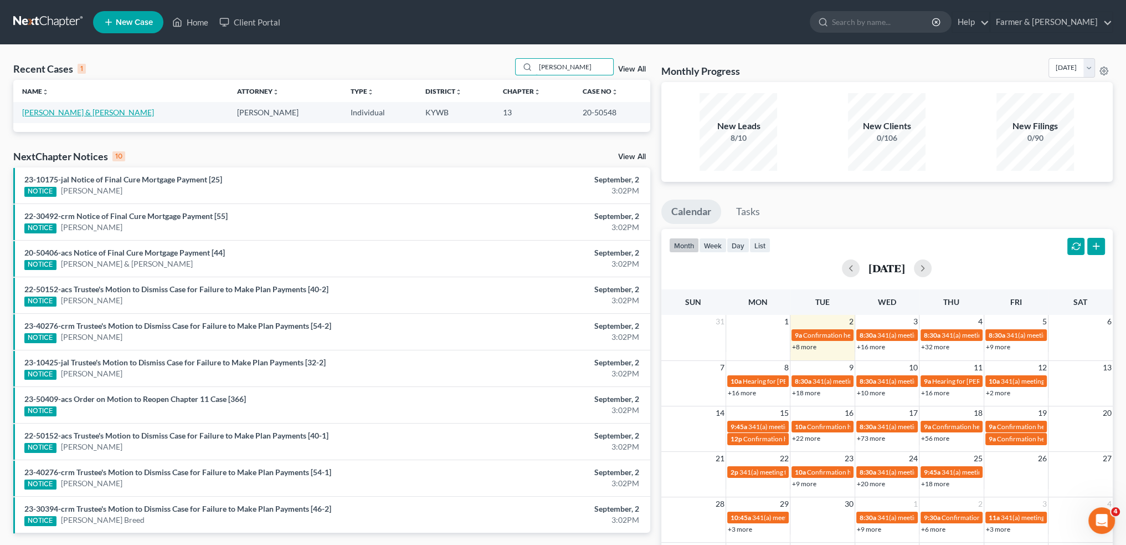
type input "[PERSON_NAME]"
click at [60, 111] on link "[PERSON_NAME] & [PERSON_NAME]" at bounding box center [88, 111] width 132 height 9
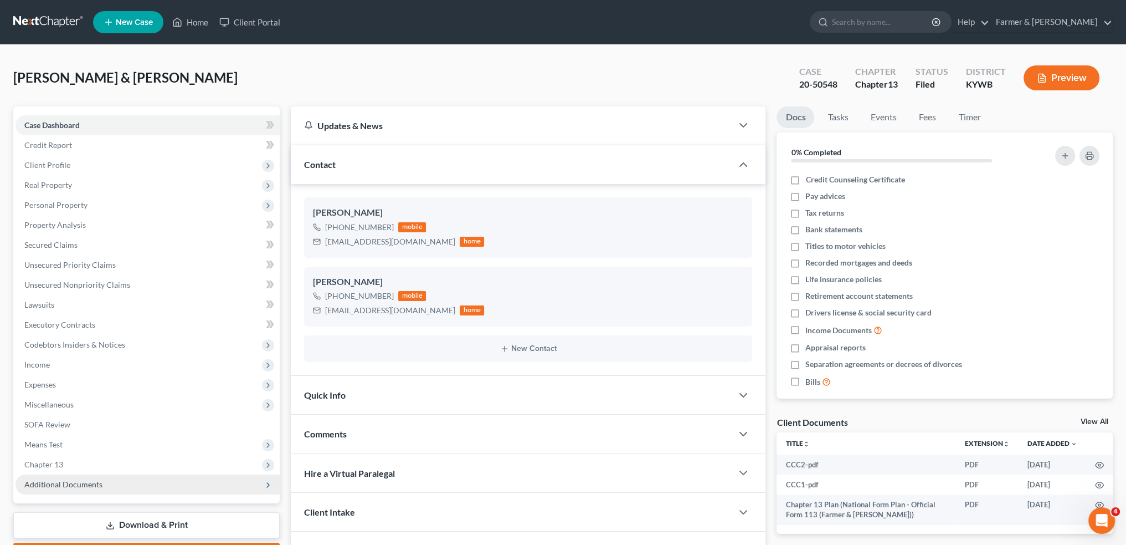
scroll to position [63, 0]
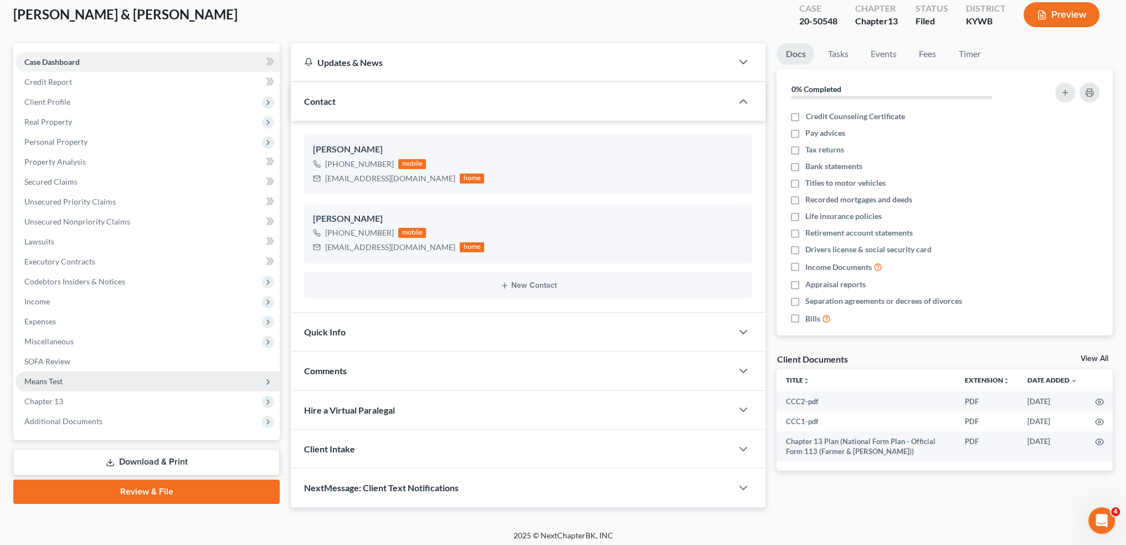
drag, startPoint x: 75, startPoint y: 426, endPoint x: 47, endPoint y: 381, distance: 53.8
click at [75, 426] on span "Additional Documents" at bounding box center [148, 421] width 264 height 20
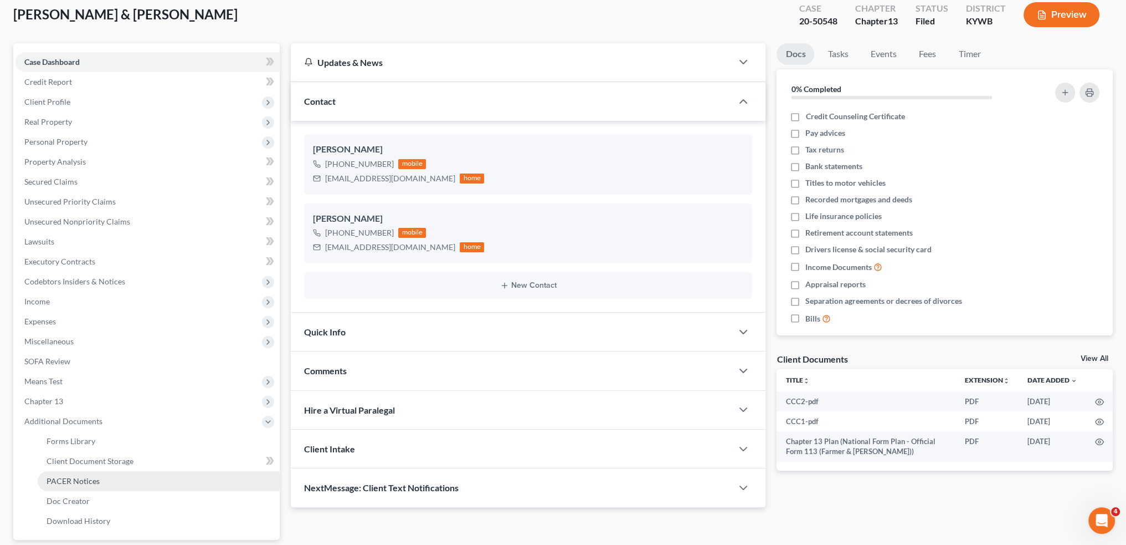
click at [70, 486] on link "PACER Notices" at bounding box center [159, 481] width 242 height 20
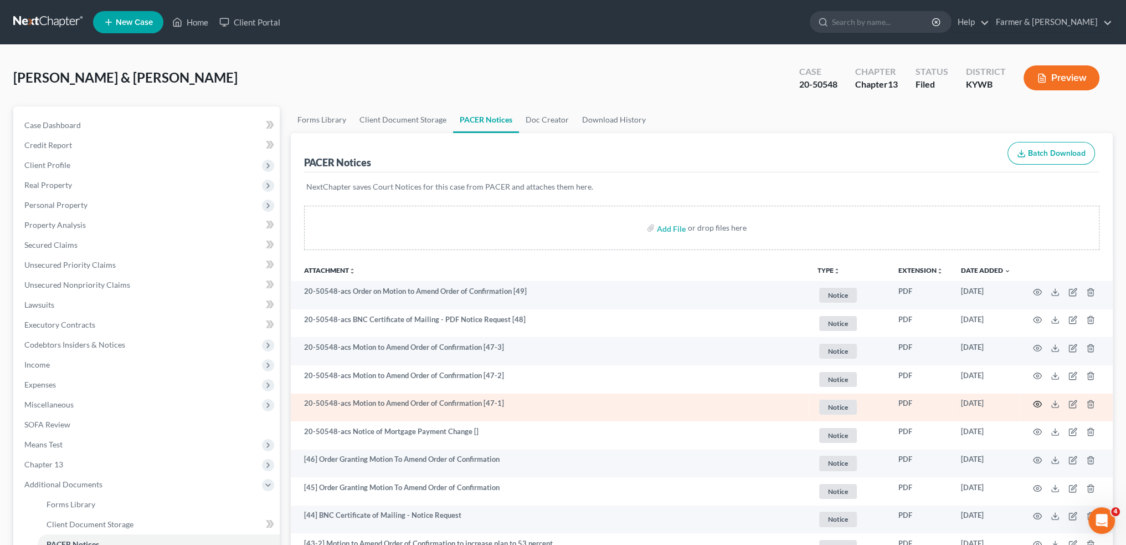
click at [1035, 406] on icon "button" at bounding box center [1038, 404] width 8 height 6
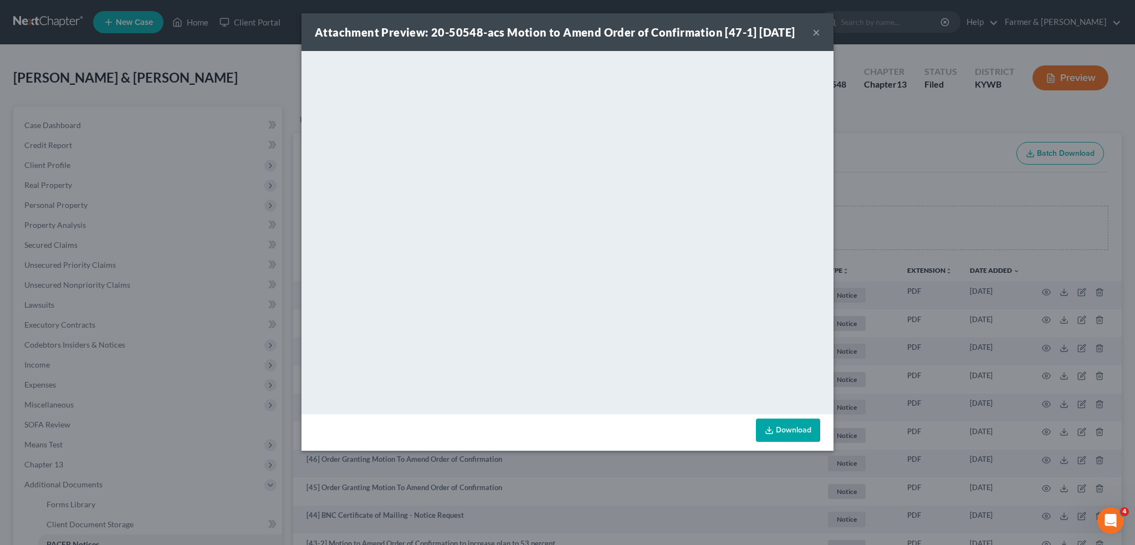
click at [815, 39] on button "×" at bounding box center [816, 31] width 8 height 13
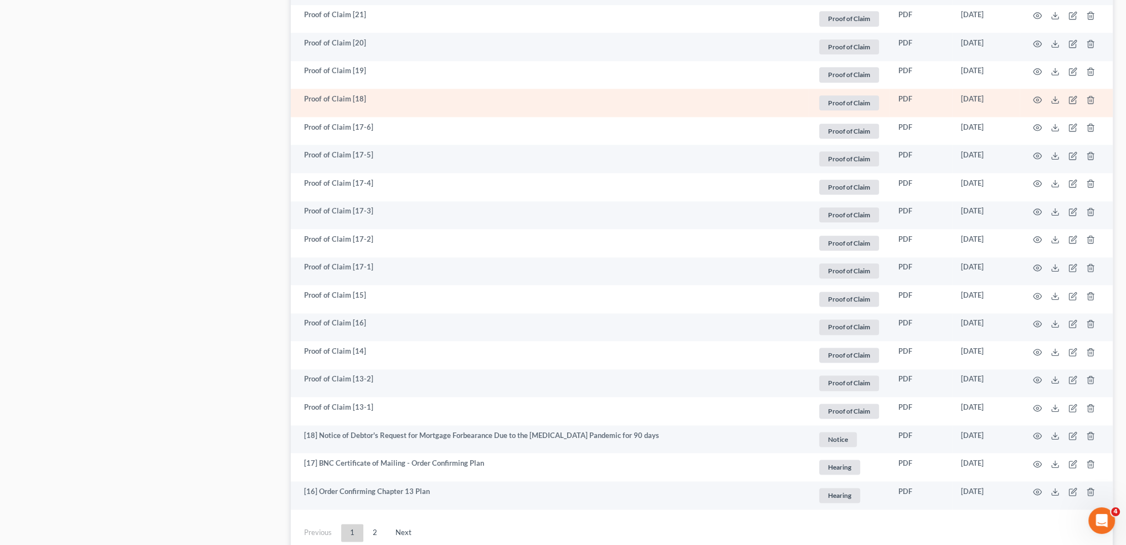
scroll to position [1929, 0]
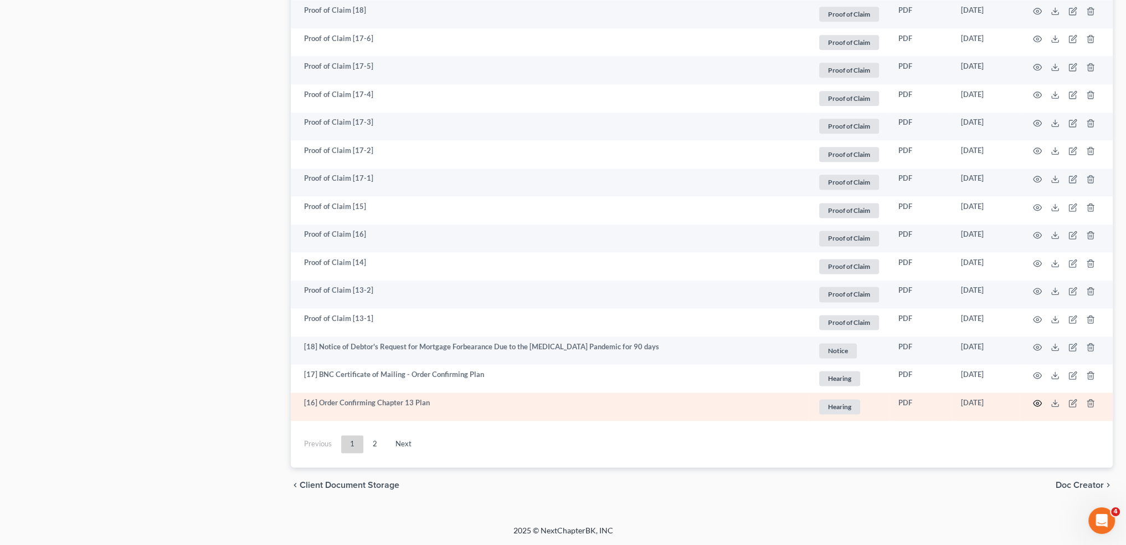
click at [1038, 403] on circle "button" at bounding box center [1038, 403] width 2 height 2
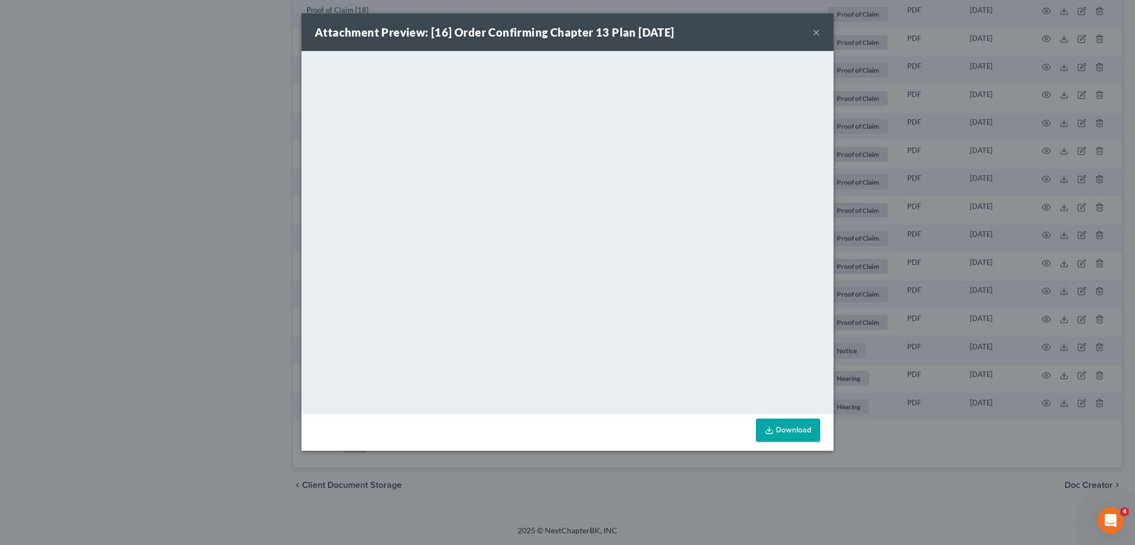
click at [819, 29] on button "×" at bounding box center [816, 31] width 8 height 13
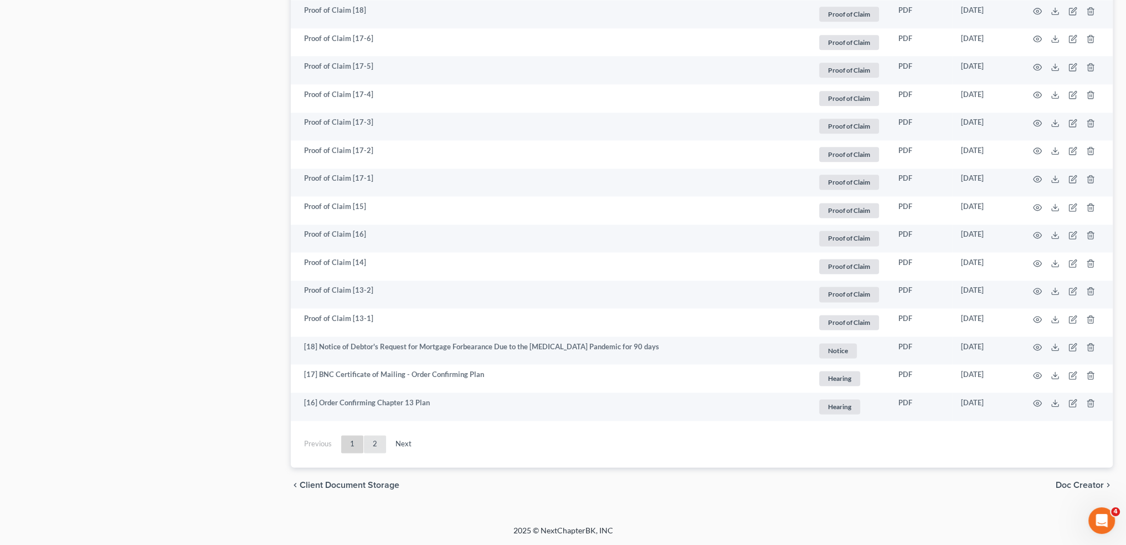
click at [375, 442] on link "2" at bounding box center [375, 444] width 22 height 18
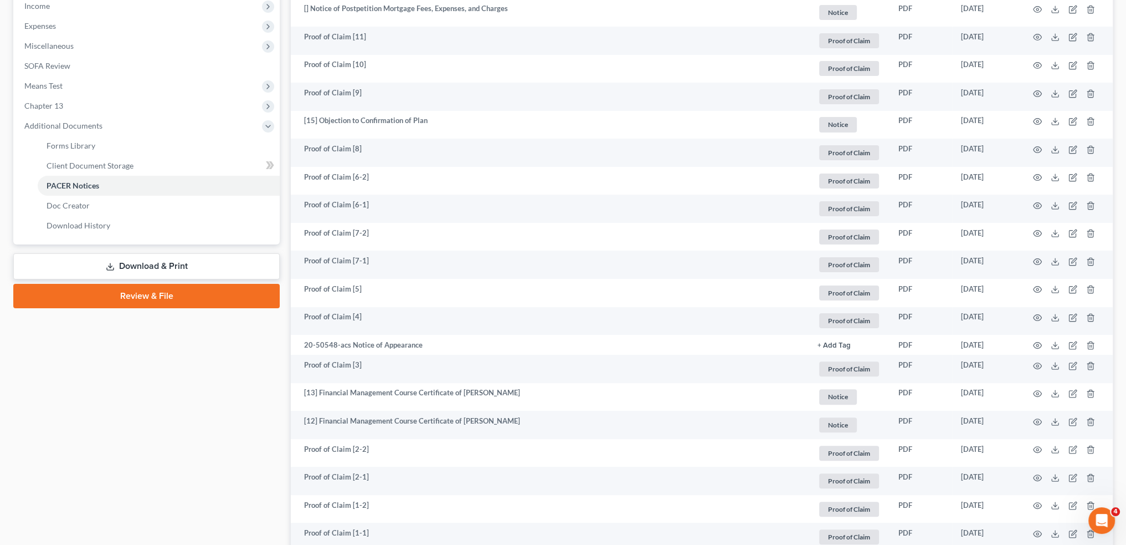
scroll to position [0, 0]
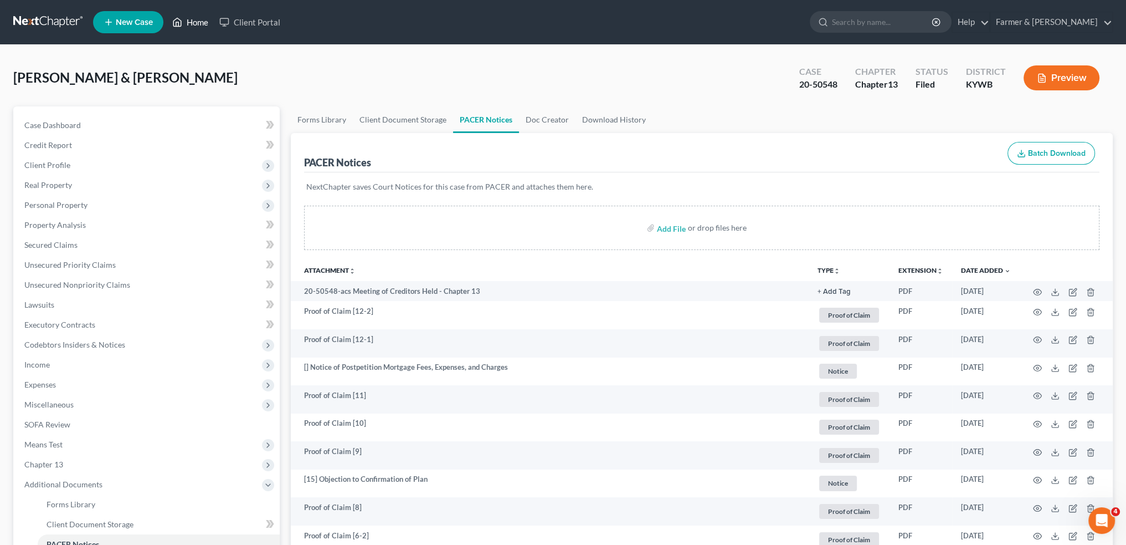
click at [197, 24] on link "Home" at bounding box center [190, 22] width 47 height 20
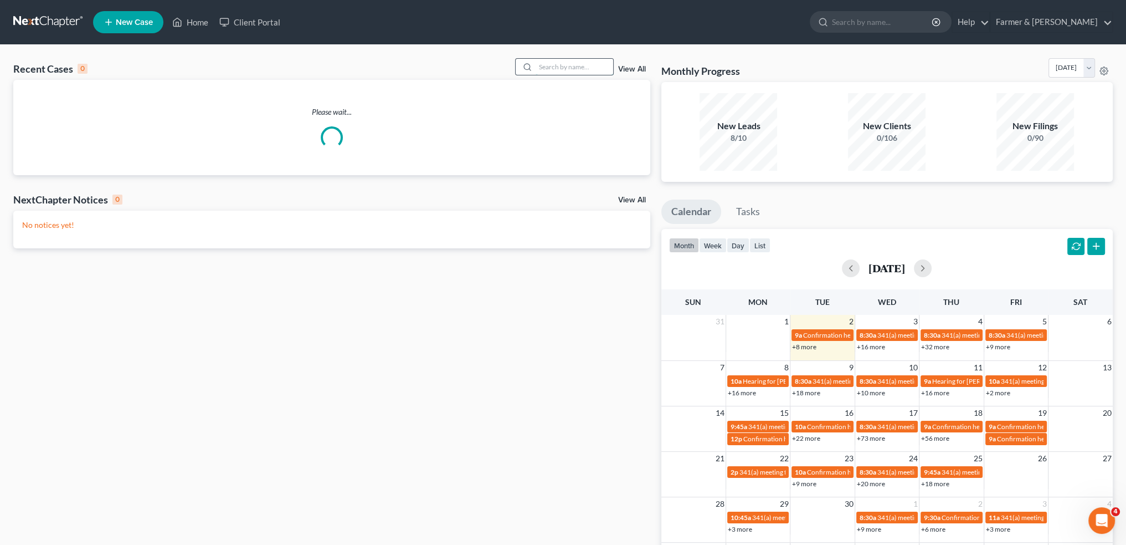
click at [567, 70] on input "search" at bounding box center [575, 67] width 78 height 16
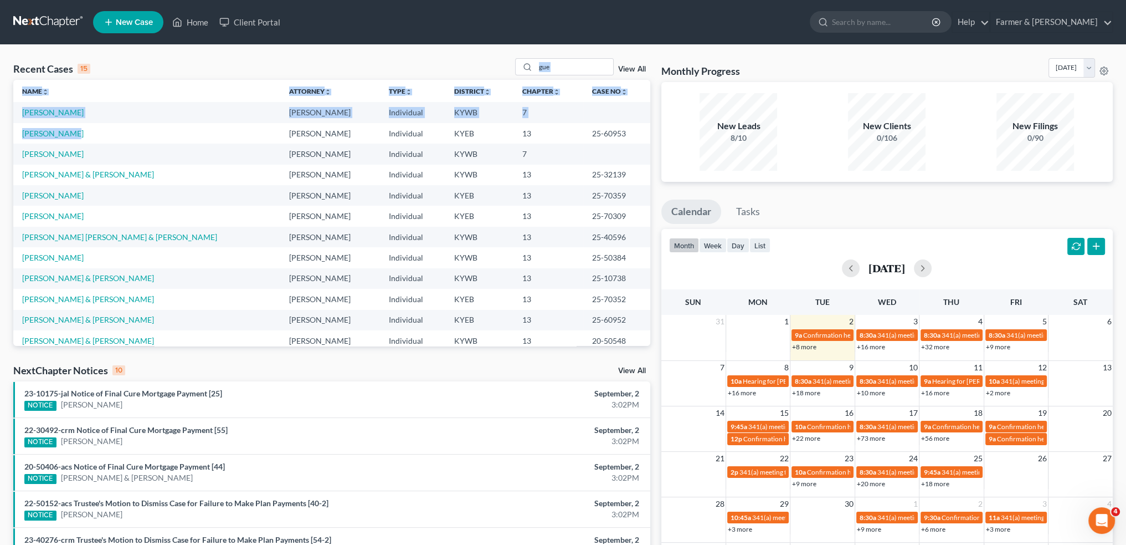
drag, startPoint x: 86, startPoint y: 137, endPoint x: 372, endPoint y: 60, distance: 296.1
click at [317, 67] on div "Recent Cases 15 gue View All Name unfold_more expand_more expand_less Attorney …" at bounding box center [331, 202] width 637 height 288
click at [588, 66] on input "gue" at bounding box center [575, 67] width 78 height 16
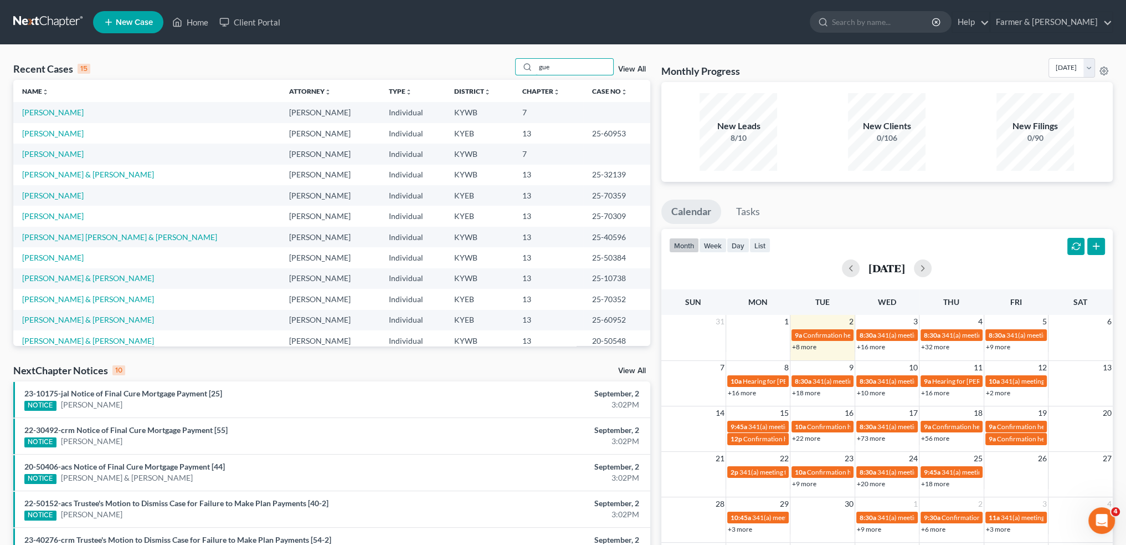
drag, startPoint x: 574, startPoint y: 67, endPoint x: 471, endPoint y: 69, distance: 103.1
click at [471, 69] on div "Recent Cases 15 gue View All" at bounding box center [331, 69] width 637 height 22
type input "gue"
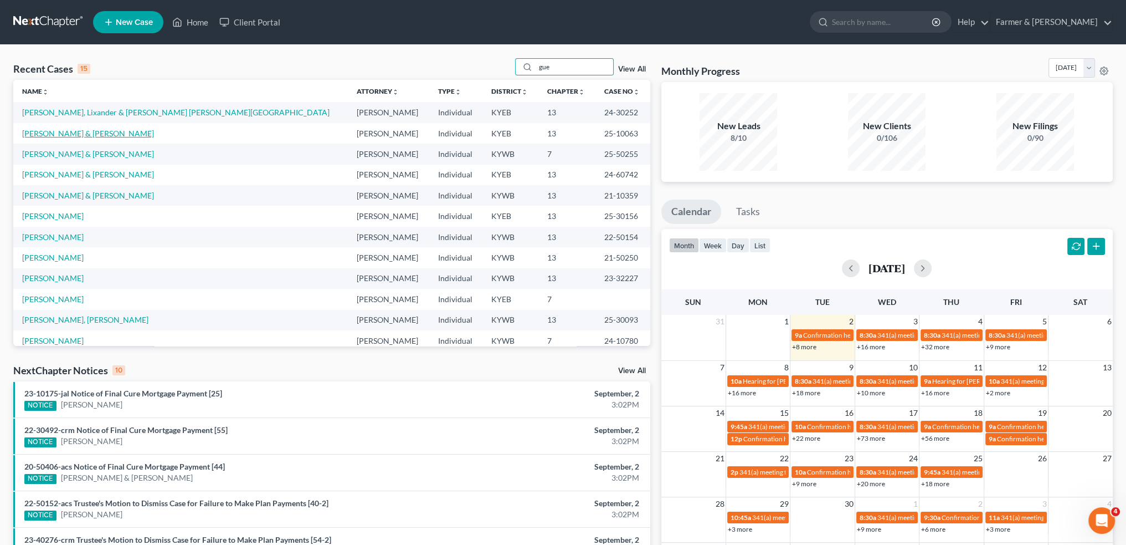
click at [80, 134] on link "[PERSON_NAME] & [PERSON_NAME]" at bounding box center [88, 133] width 132 height 9
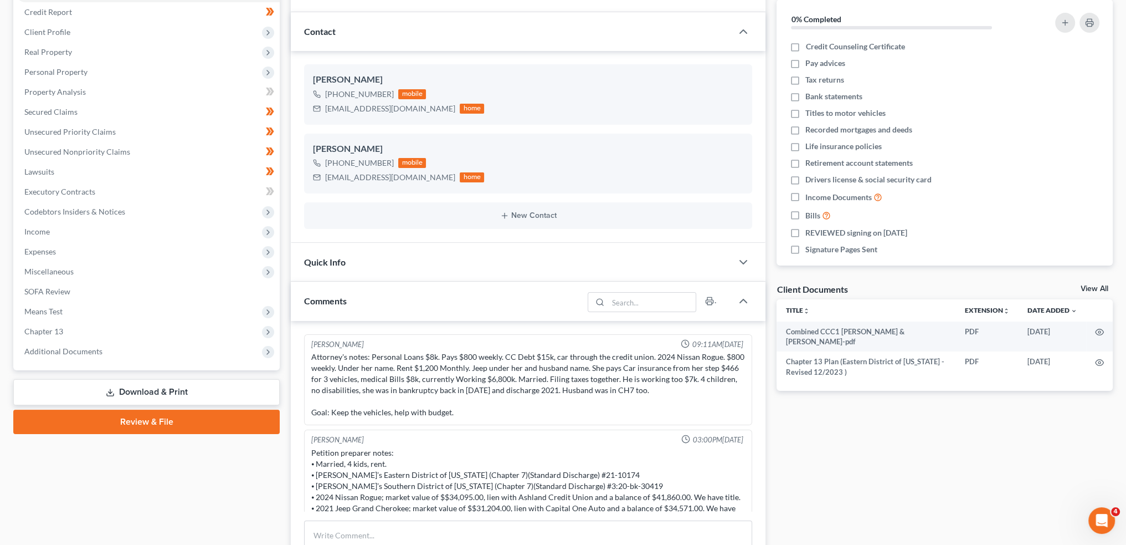
scroll to position [281, 0]
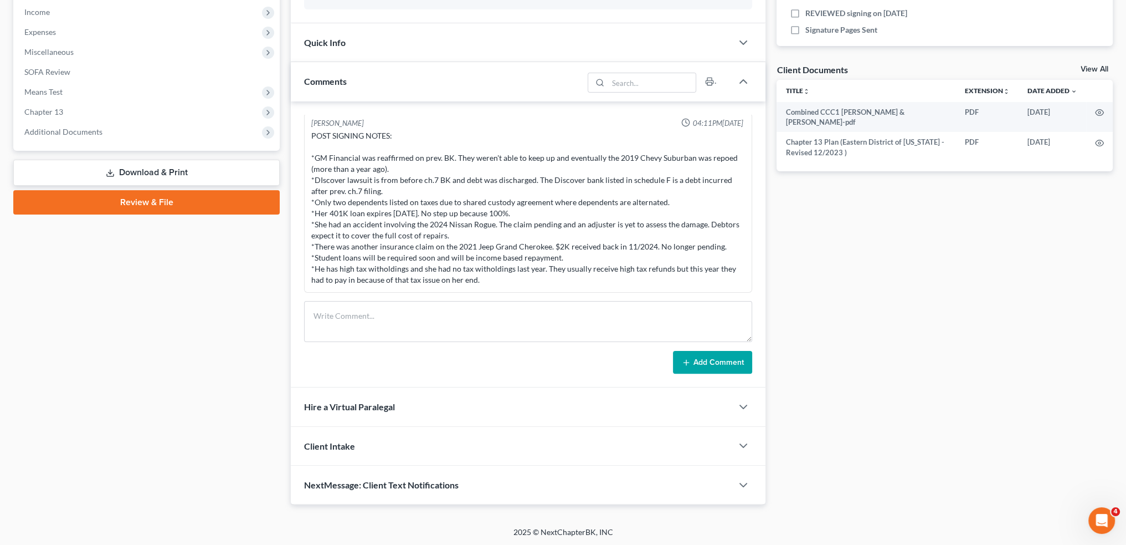
click at [97, 127] on span "Additional Documents" at bounding box center [63, 131] width 78 height 9
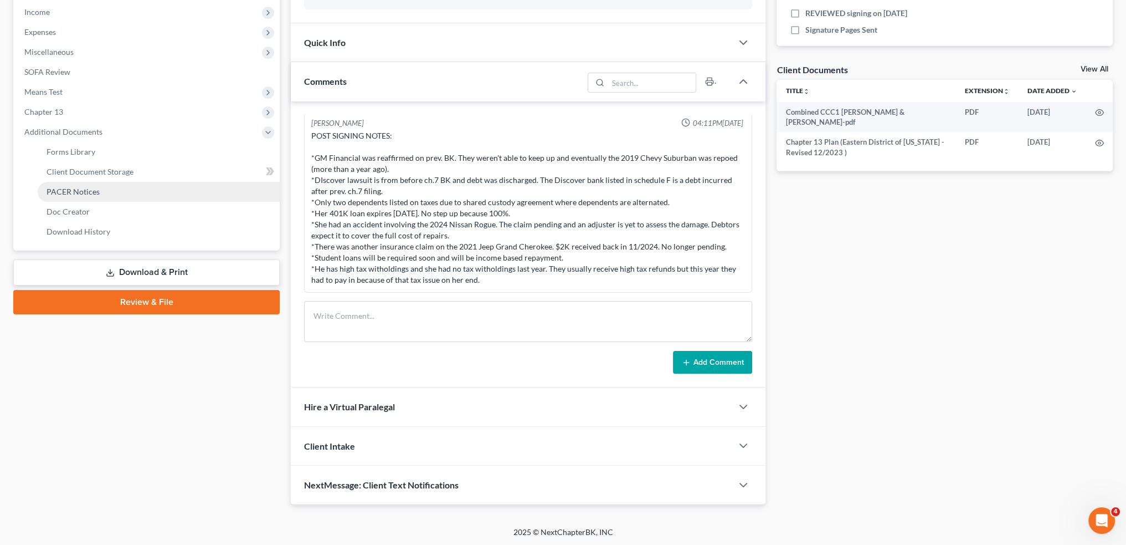
click at [92, 194] on span "PACER Notices" at bounding box center [73, 191] width 53 height 9
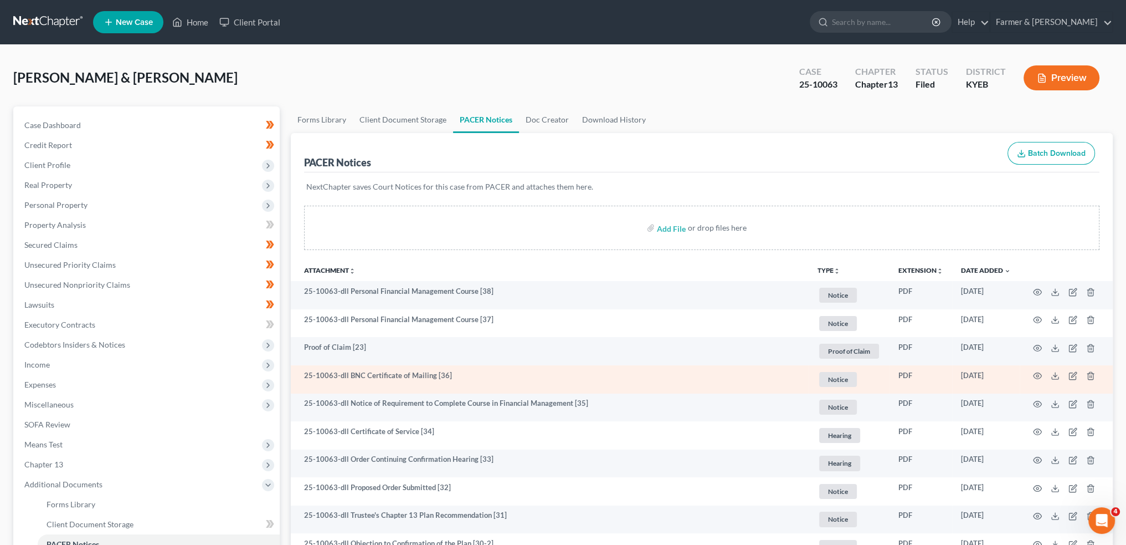
scroll to position [92, 0]
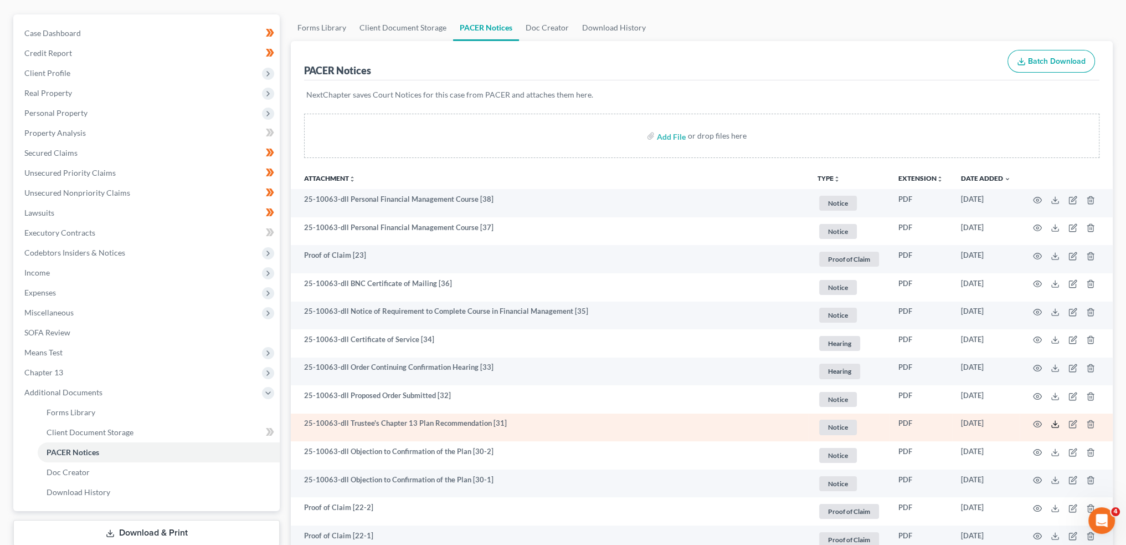
click at [1053, 423] on icon at bounding box center [1055, 423] width 9 height 9
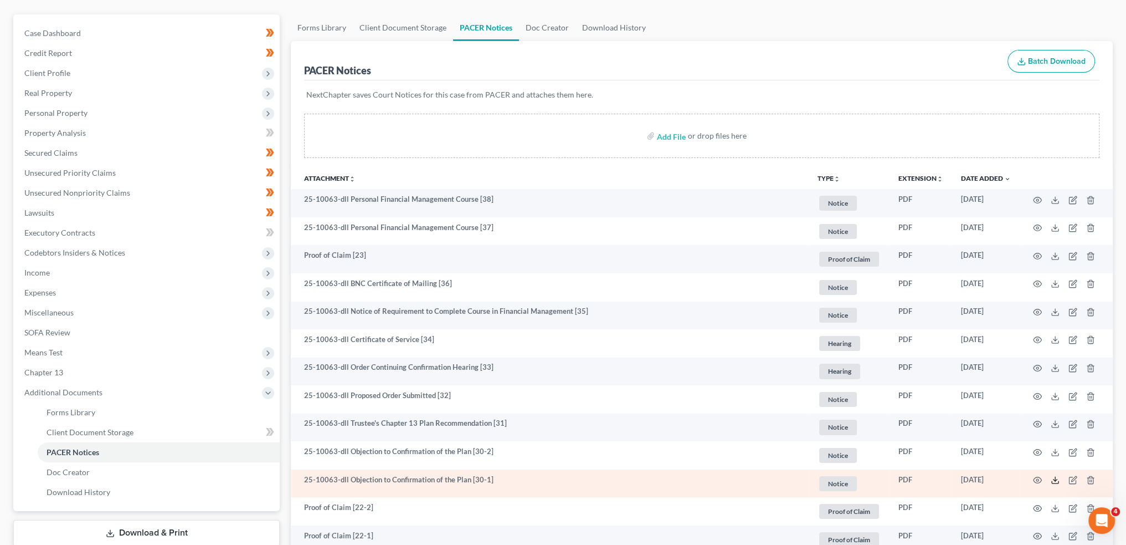
drag, startPoint x: 1062, startPoint y: 480, endPoint x: 1054, endPoint y: 479, distance: 8.4
click at [1059, 480] on td at bounding box center [1066, 483] width 93 height 28
click at [1054, 479] on polyline at bounding box center [1056, 480] width 4 height 2
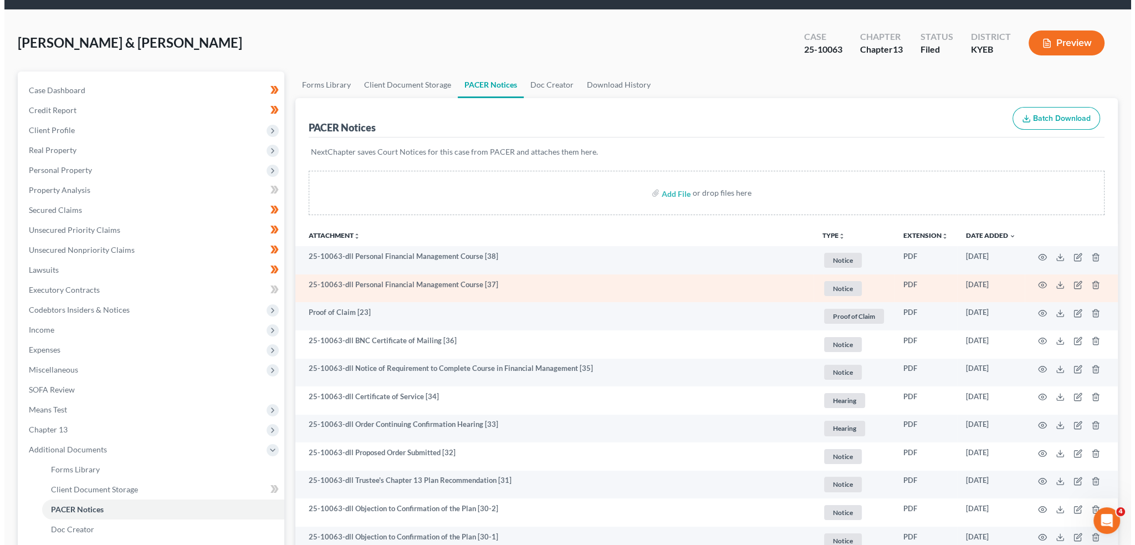
scroll to position [0, 0]
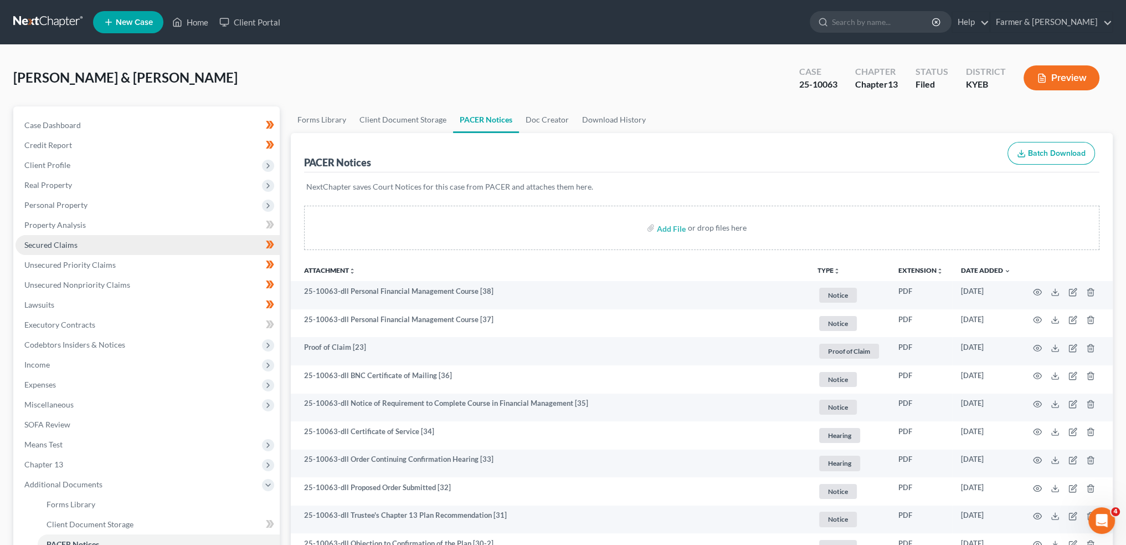
click at [38, 241] on span "Secured Claims" at bounding box center [50, 244] width 53 height 9
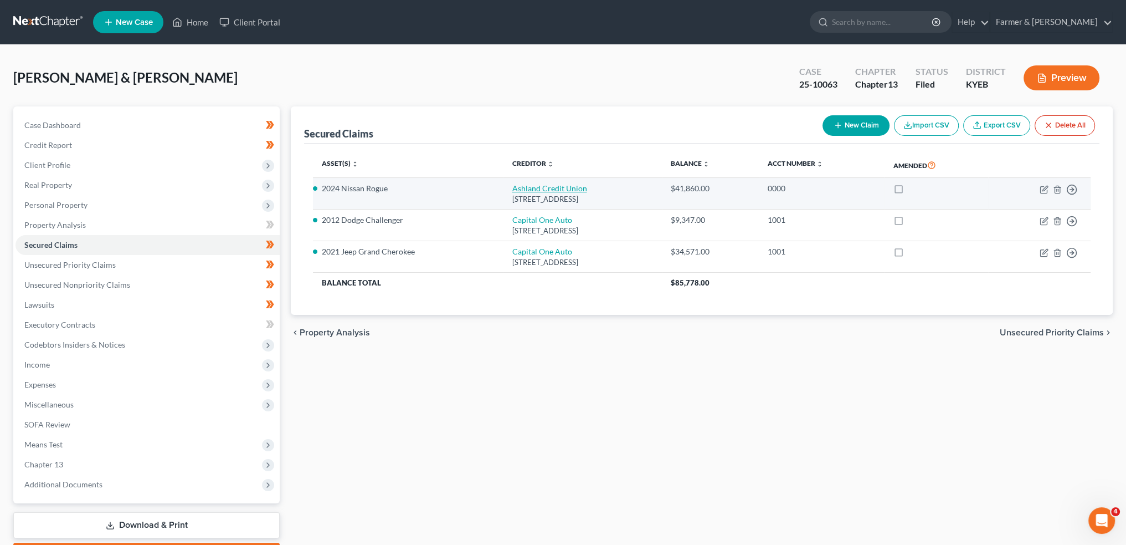
click at [521, 186] on link "Ashland Credit Union" at bounding box center [549, 187] width 75 height 9
select select "18"
select select "0"
select select "16"
select select "4"
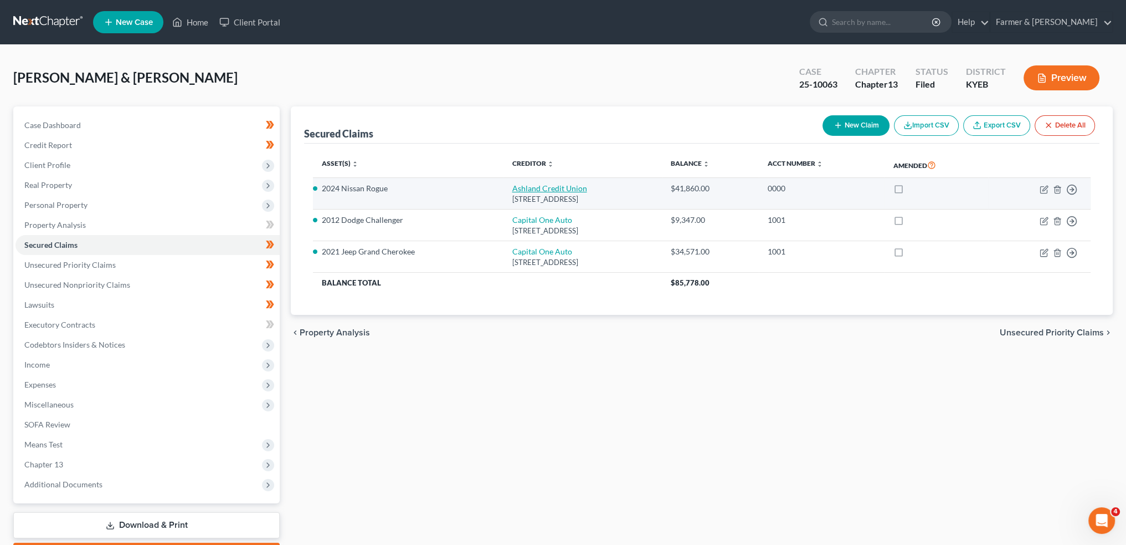
select select "2"
select select "0"
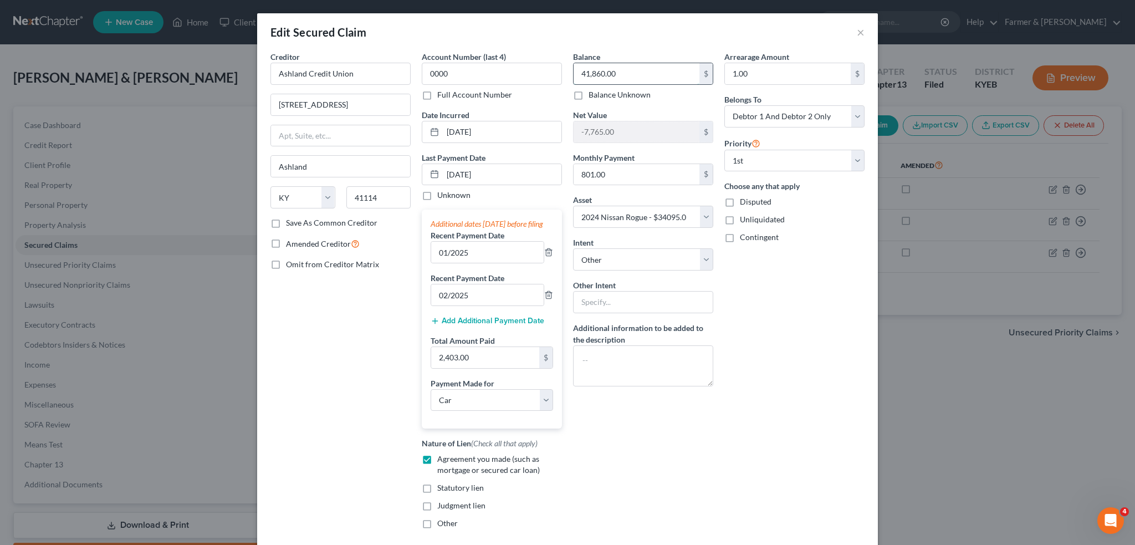
click at [653, 70] on input "41,860.00" at bounding box center [636, 73] width 126 height 21
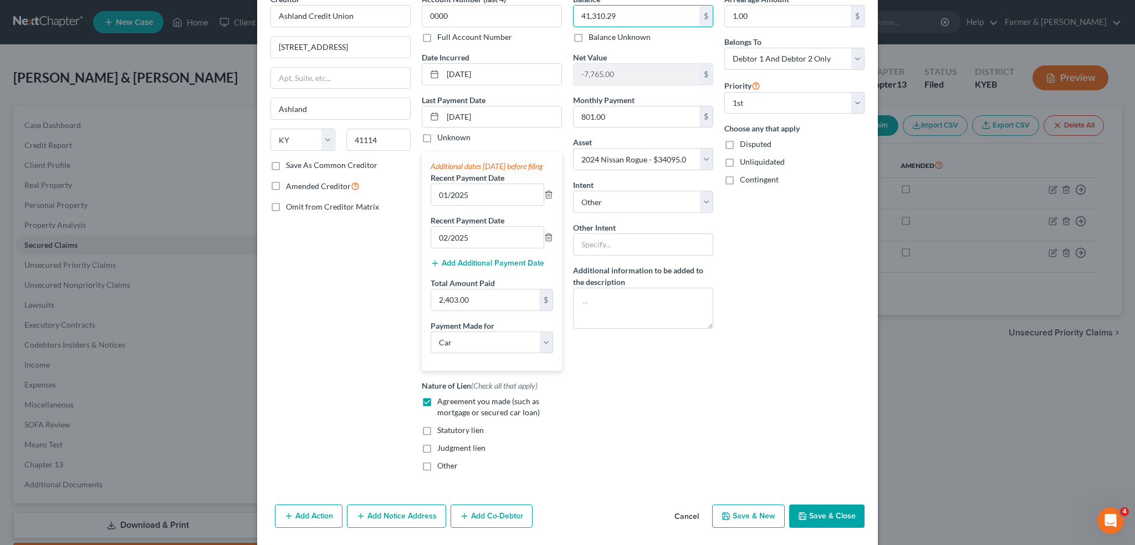
scroll to position [104, 0]
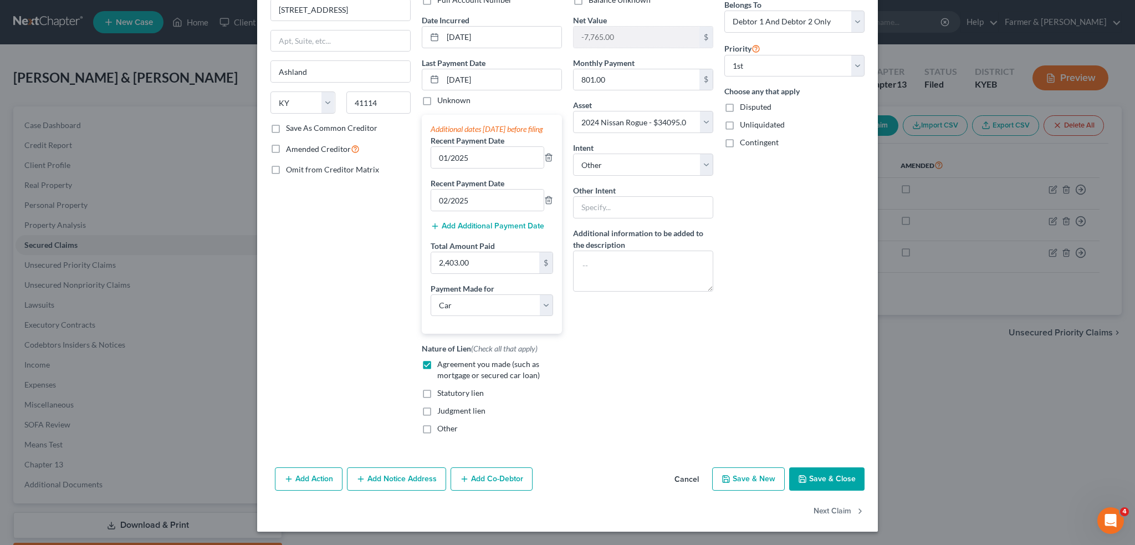
type input "41,310.29"
click at [814, 474] on button "Save & Close" at bounding box center [826, 478] width 75 height 23
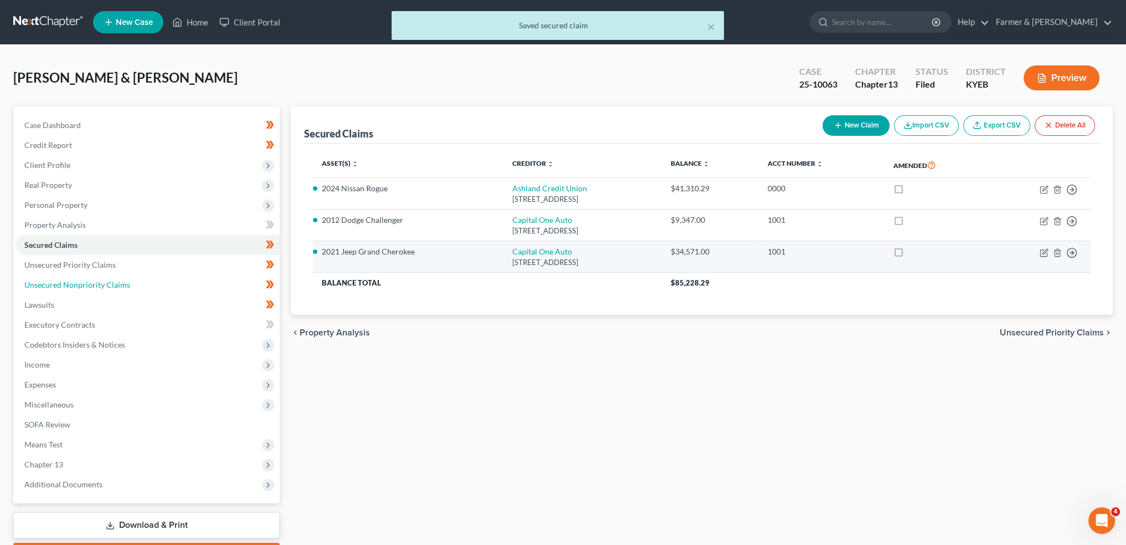
click at [118, 286] on span "Unsecured Nonpriority Claims" at bounding box center [77, 284] width 106 height 9
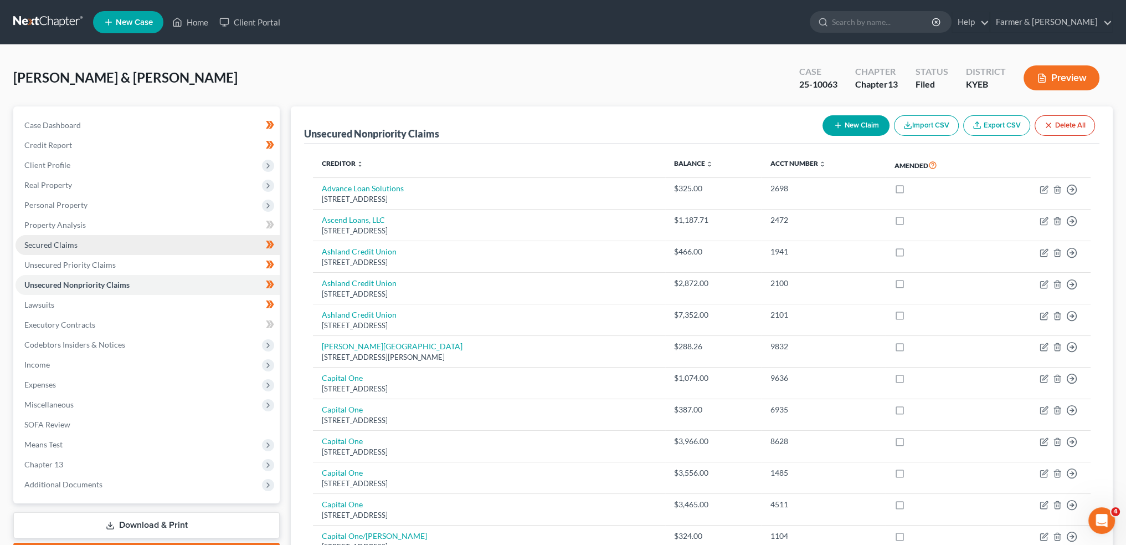
click at [95, 242] on link "Secured Claims" at bounding box center [148, 245] width 264 height 20
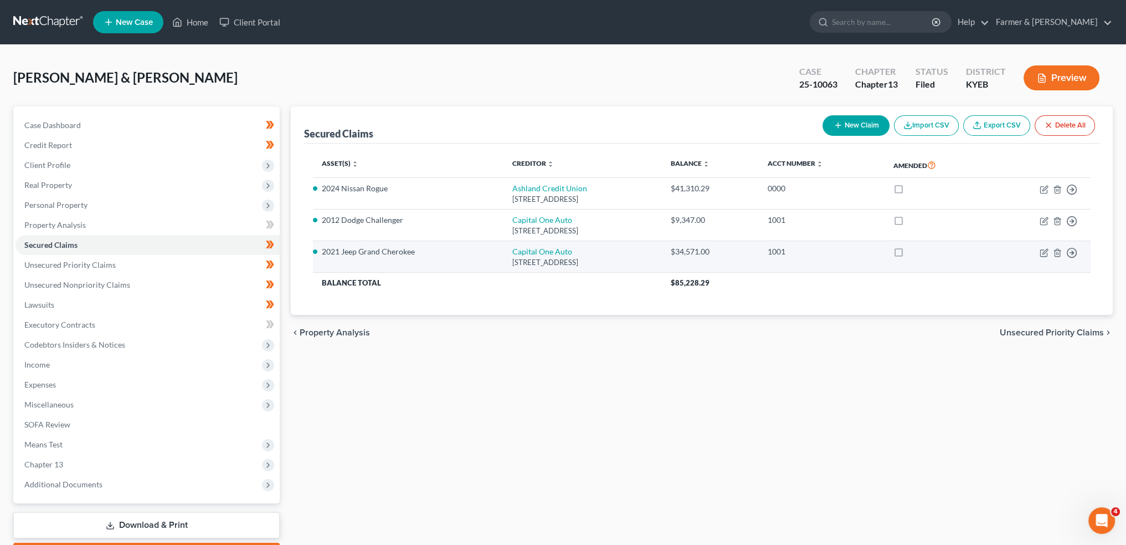
click at [537, 257] on div "[STREET_ADDRESS]" at bounding box center [582, 262] width 141 height 11
click at [534, 249] on link "Capital One Auto" at bounding box center [542, 251] width 60 height 9
select select "45"
select select "0"
select select "10"
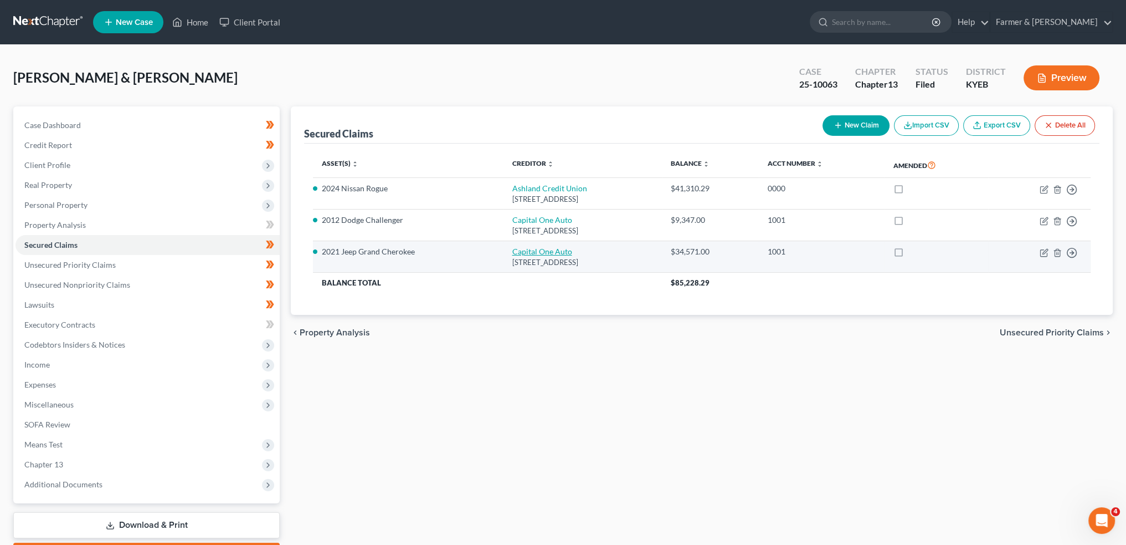
select select "4"
select select "2"
select select "0"
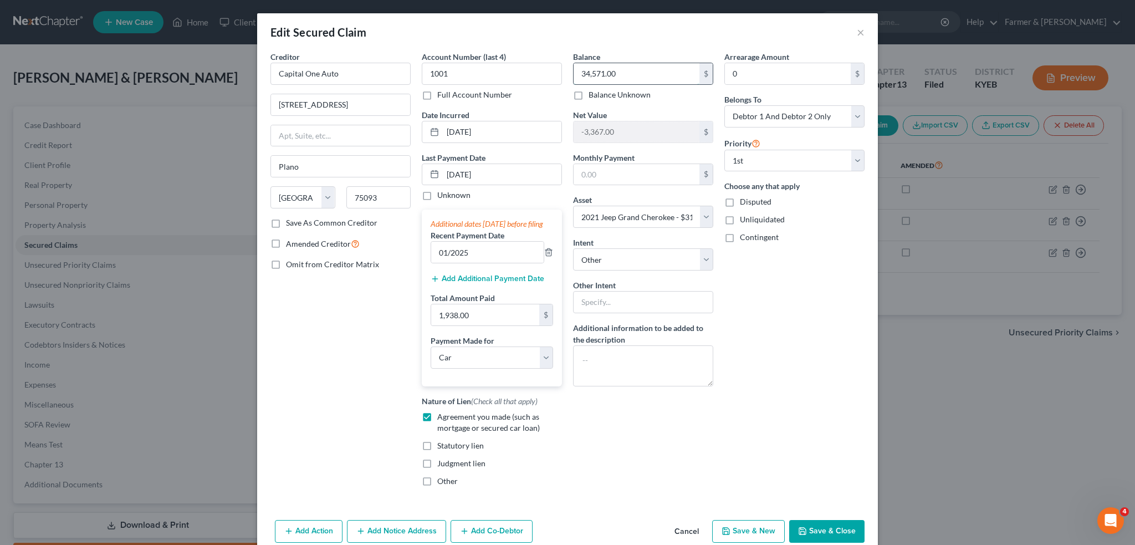
click at [638, 69] on input "34,571.00" at bounding box center [636, 73] width 126 height 21
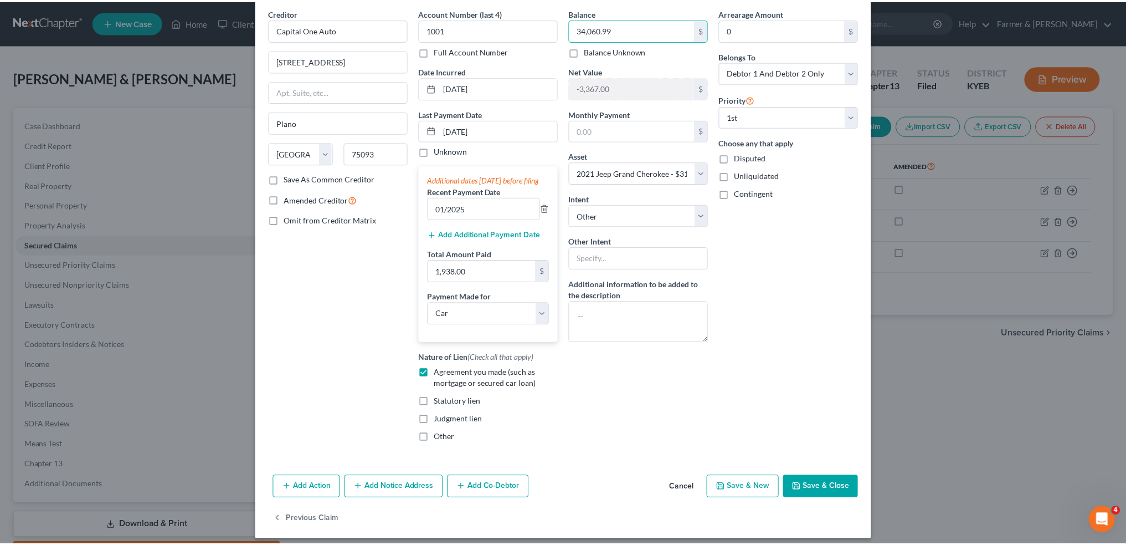
scroll to position [61, 0]
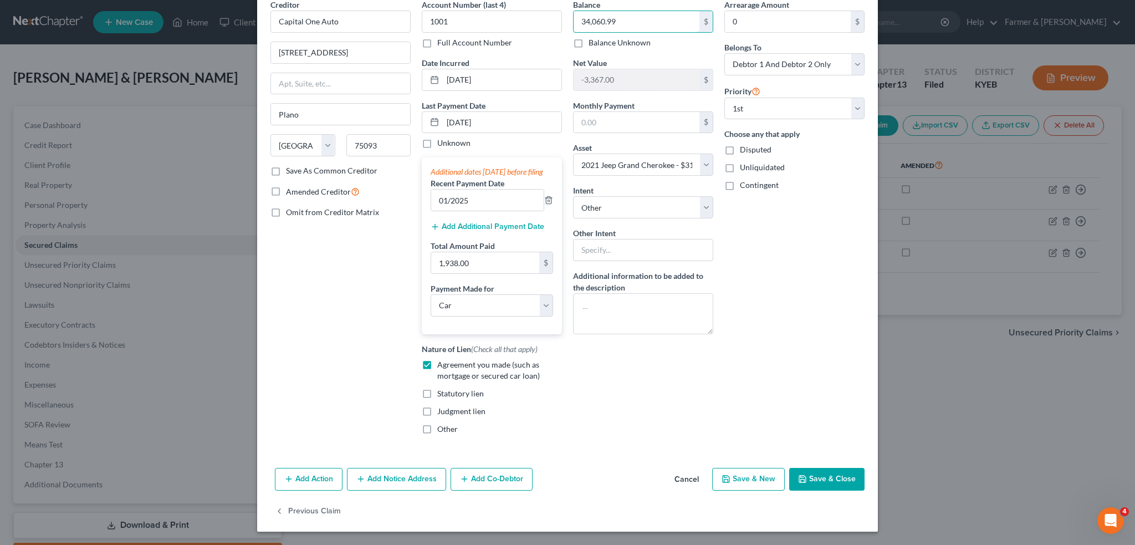
type input "34,060.99"
drag, startPoint x: 838, startPoint y: 474, endPoint x: 1126, endPoint y: 348, distance: 314.1
click at [838, 474] on button "Save & Close" at bounding box center [826, 479] width 75 height 23
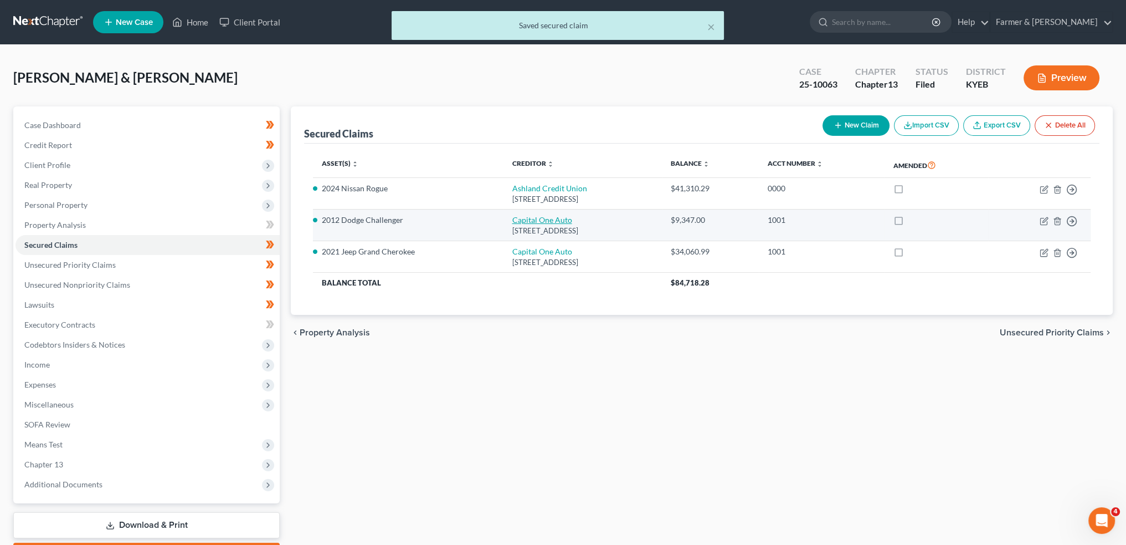
click at [519, 222] on link "Capital One Auto" at bounding box center [542, 219] width 60 height 9
select select "45"
select select "21"
select select "4"
select select "2"
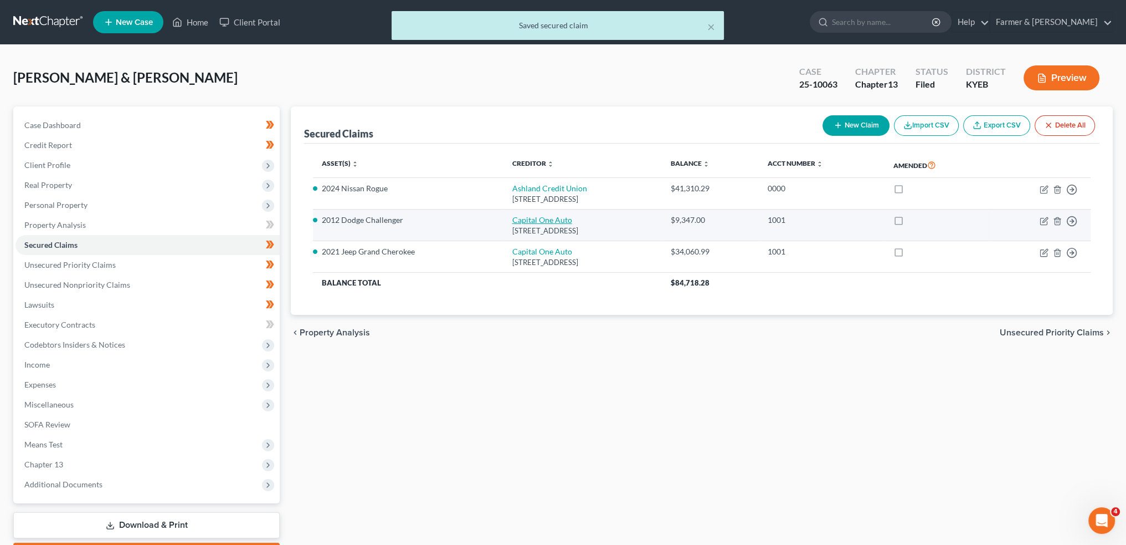
select select "0"
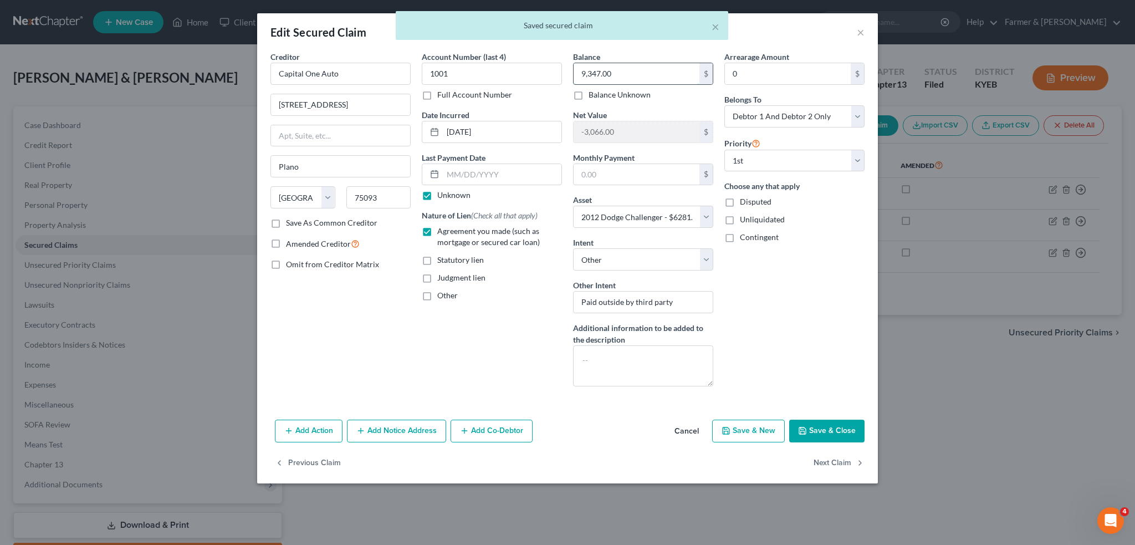
click at [635, 73] on input "9,347.00" at bounding box center [636, 73] width 126 height 21
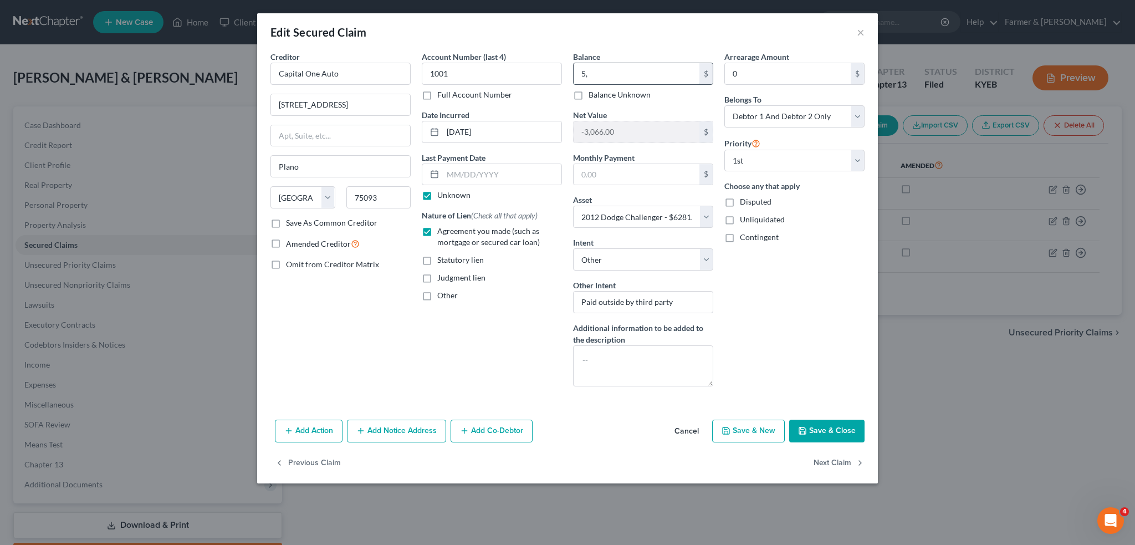
type input "5"
type input "8,980.46"
click at [806, 432] on icon "button" at bounding box center [802, 430] width 7 height 7
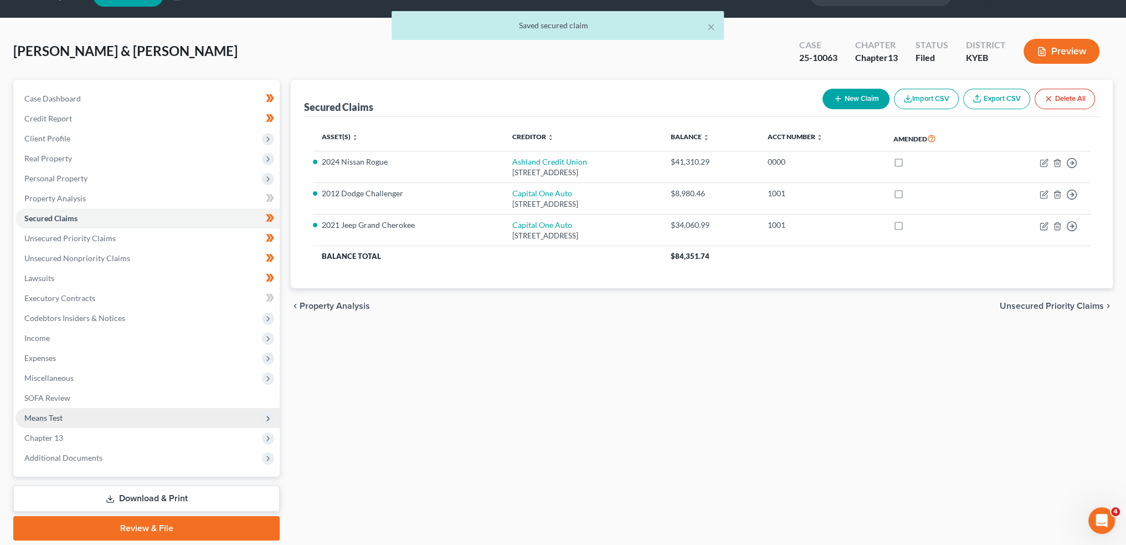
scroll to position [63, 0]
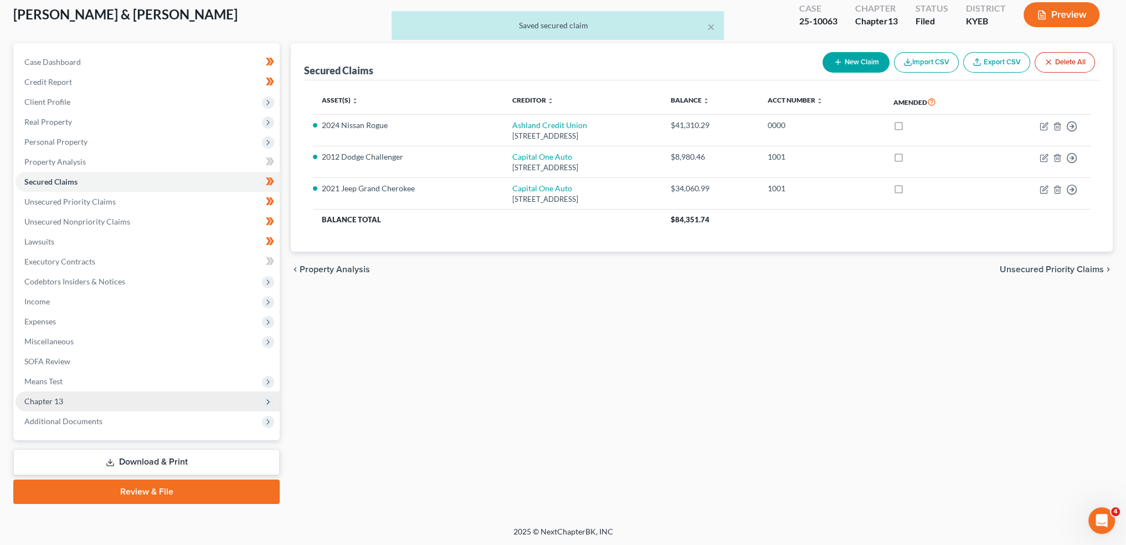
click at [131, 403] on span "Chapter 13" at bounding box center [148, 401] width 264 height 20
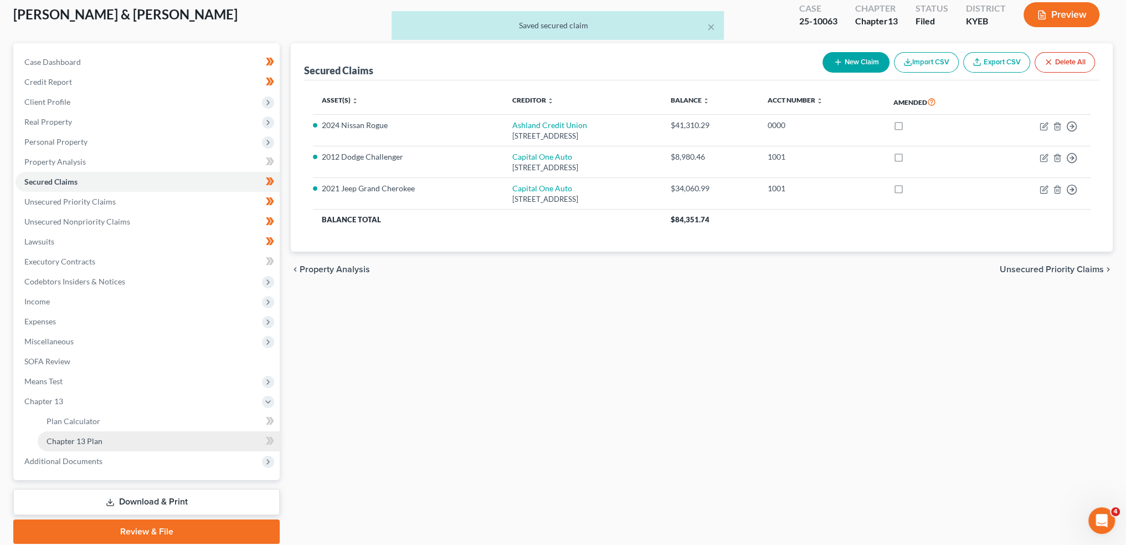
click at [121, 444] on link "Chapter 13 Plan" at bounding box center [159, 441] width 242 height 20
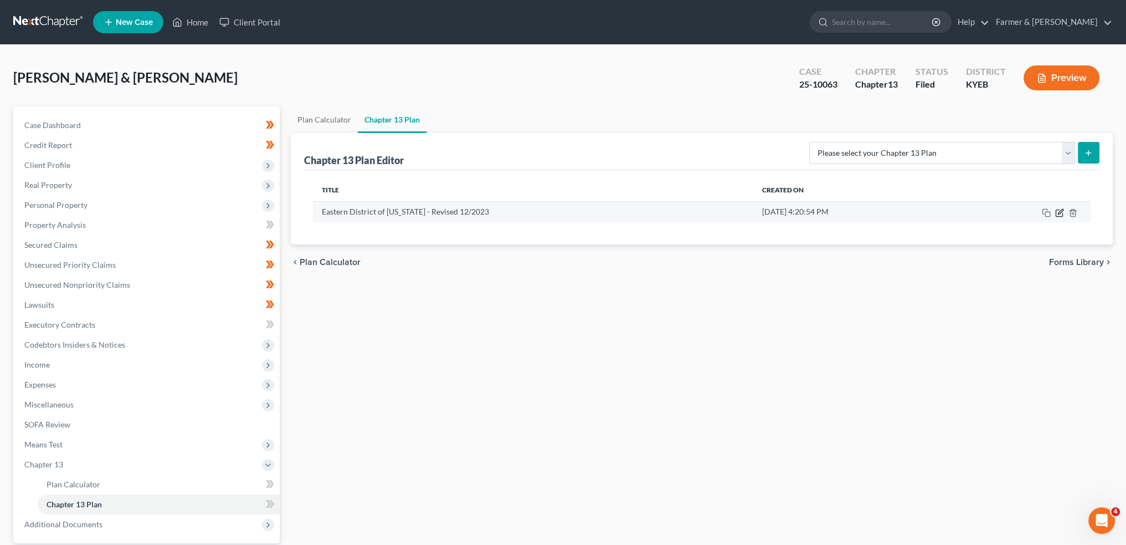
click at [1059, 209] on icon "button" at bounding box center [1059, 212] width 9 height 9
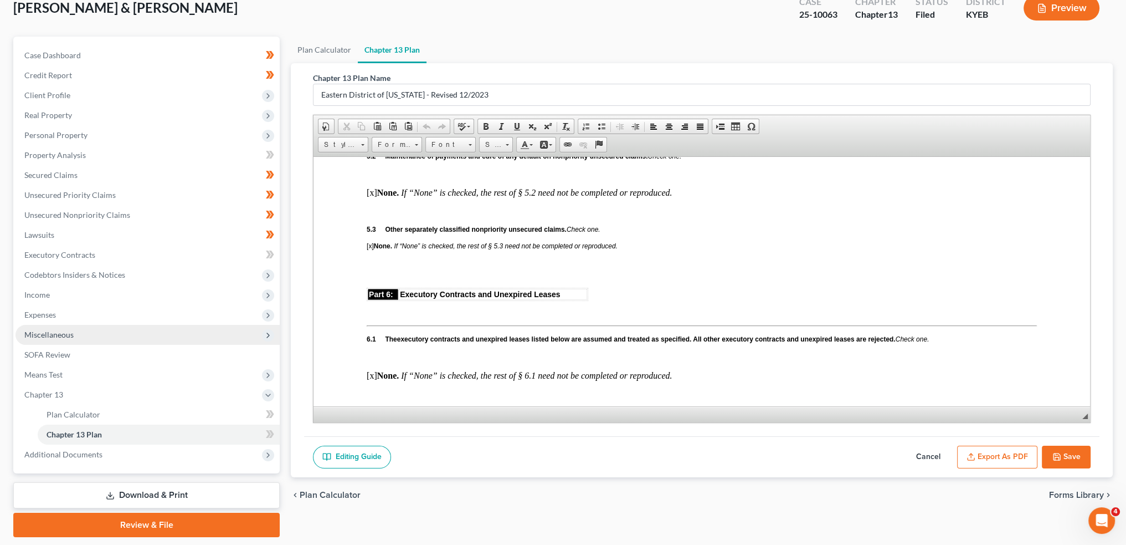
scroll to position [103, 0]
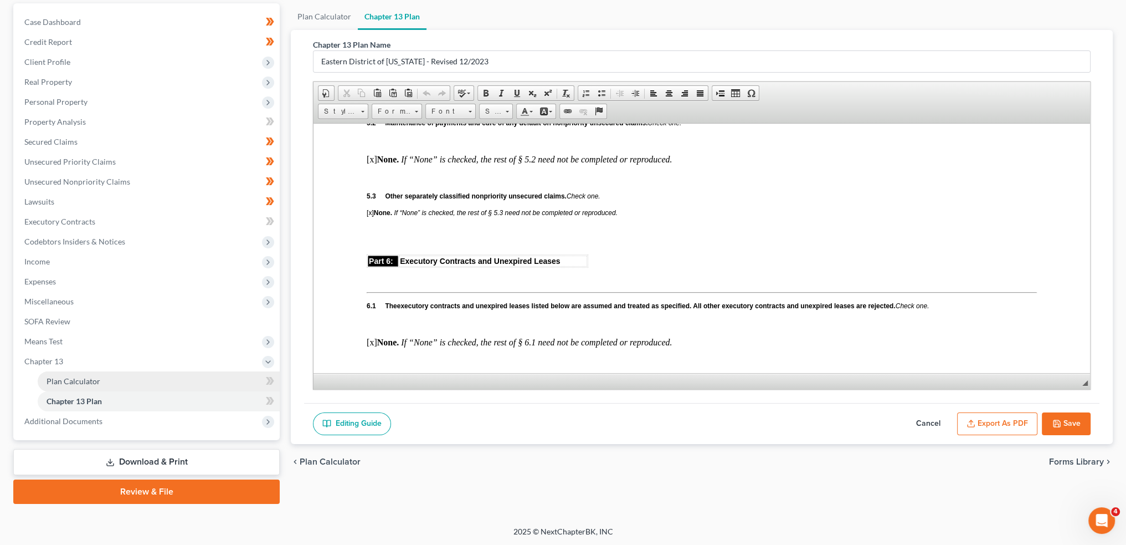
click at [95, 378] on span "Plan Calculator" at bounding box center [74, 380] width 54 height 9
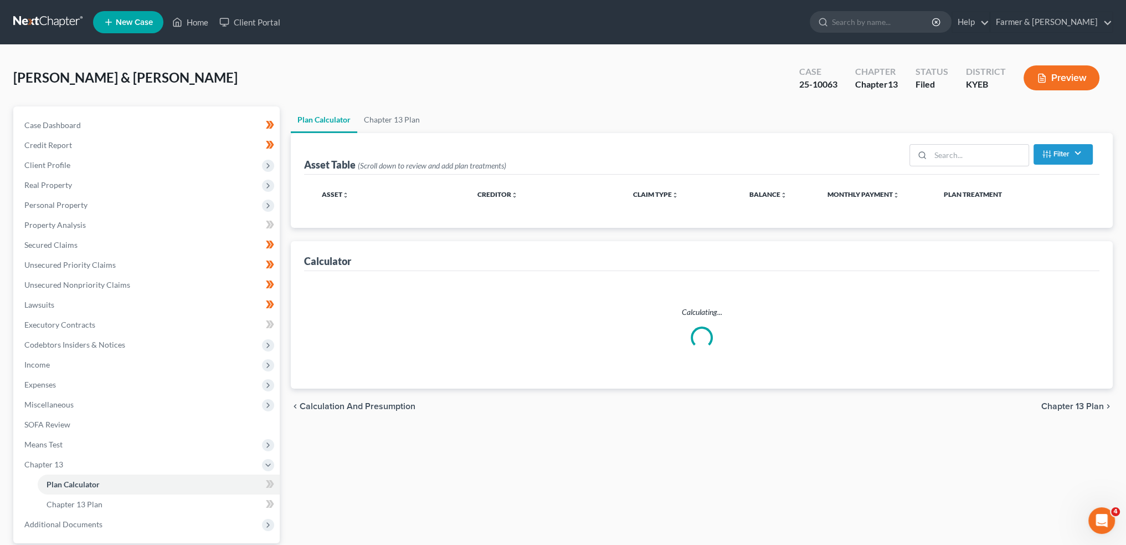
select select "59"
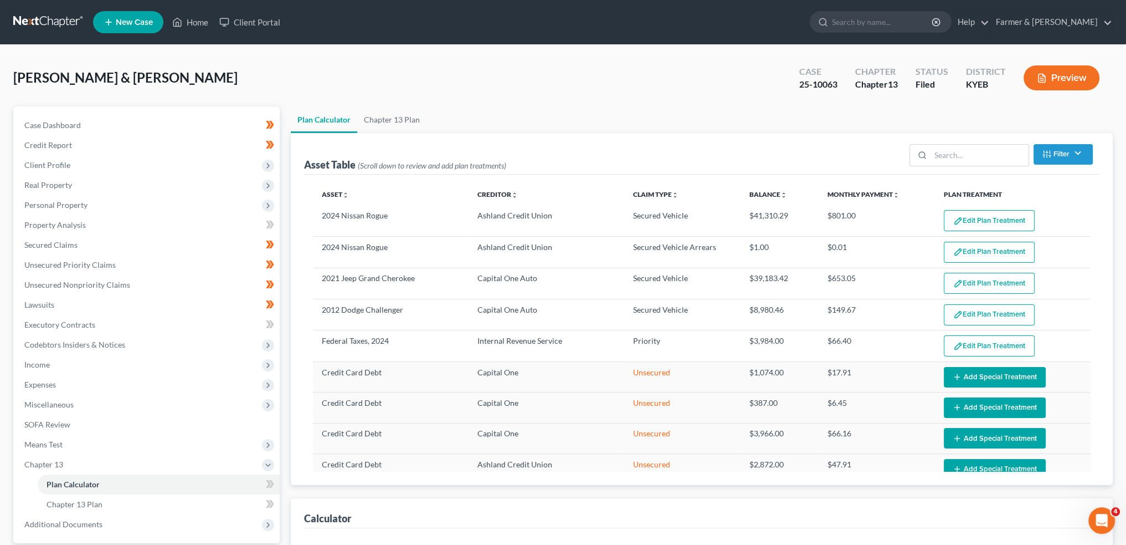
select select "59"
click at [989, 311] on button "Edit Plan Treatment" at bounding box center [989, 314] width 91 height 21
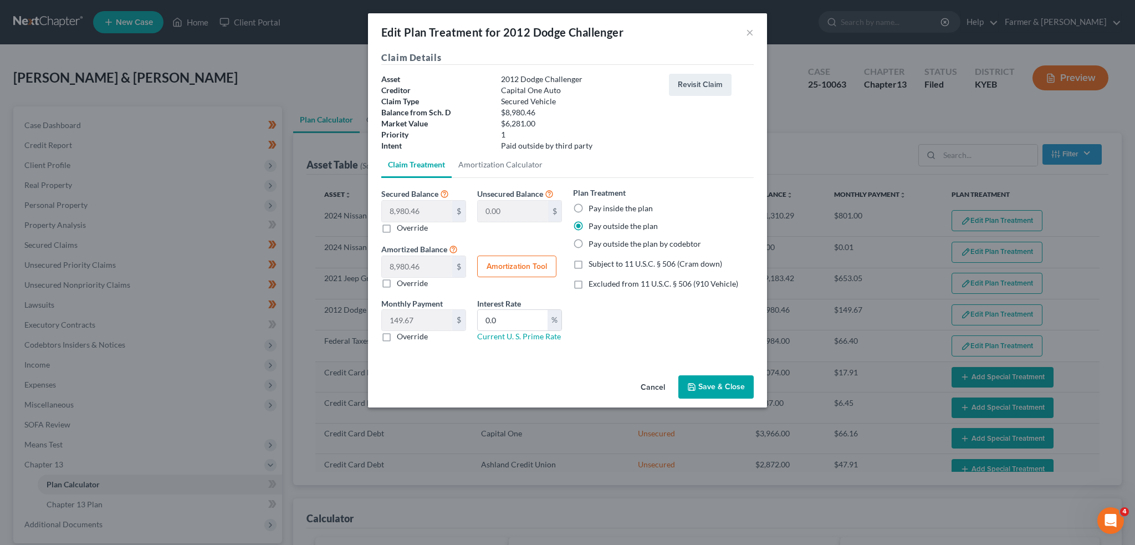
click at [652, 387] on button "Cancel" at bounding box center [653, 387] width 42 height 22
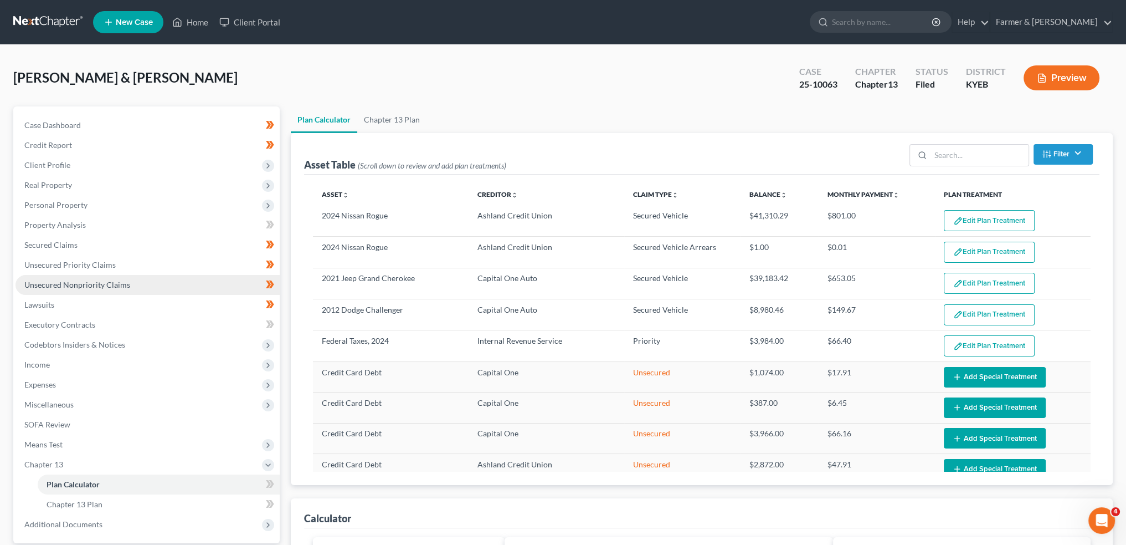
click at [127, 283] on link "Unsecured Nonpriority Claims" at bounding box center [148, 285] width 264 height 20
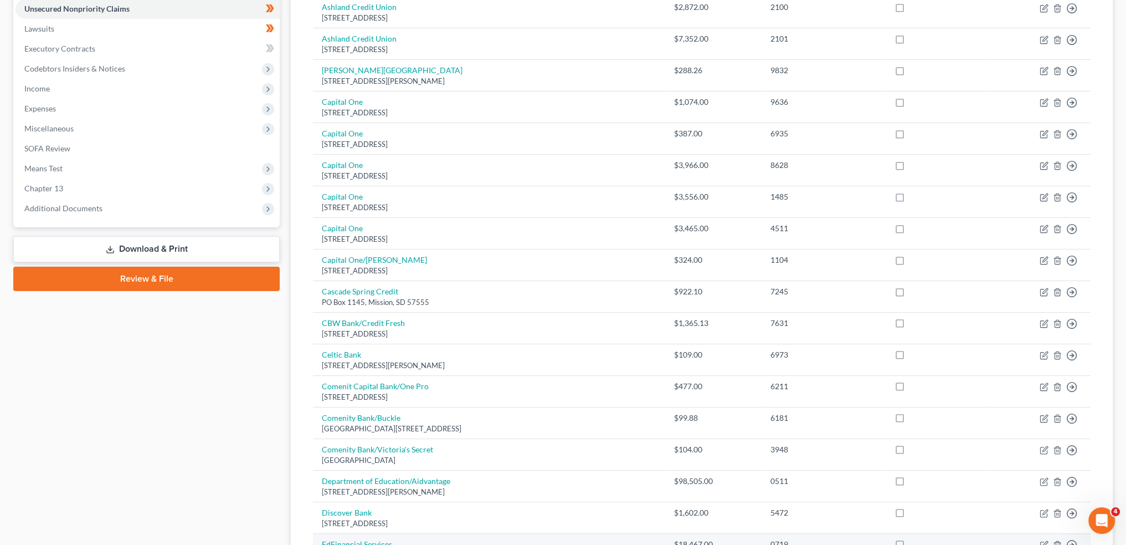
scroll to position [184, 0]
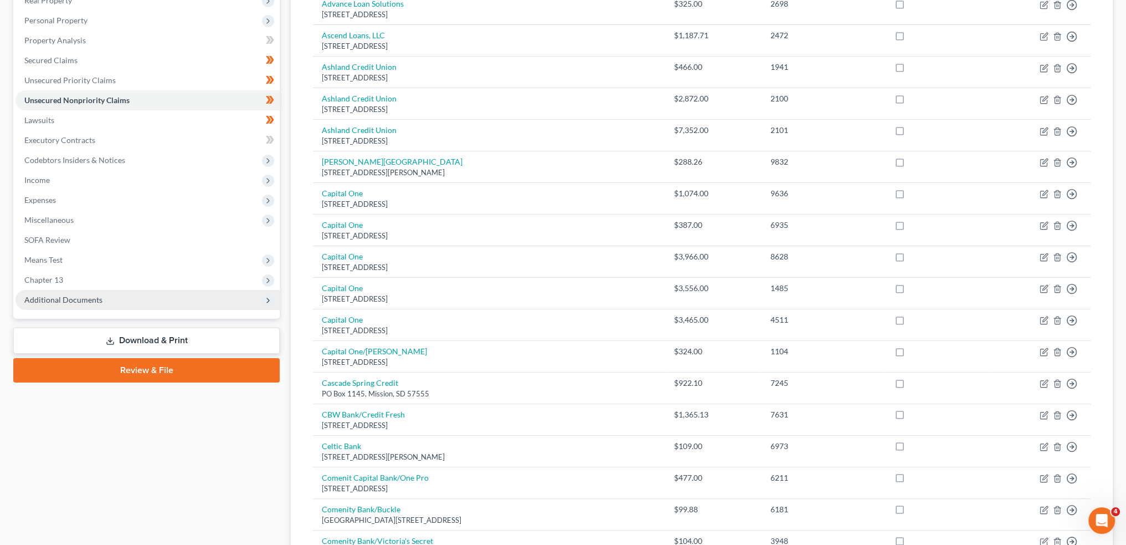
click at [130, 301] on span "Additional Documents" at bounding box center [148, 300] width 264 height 20
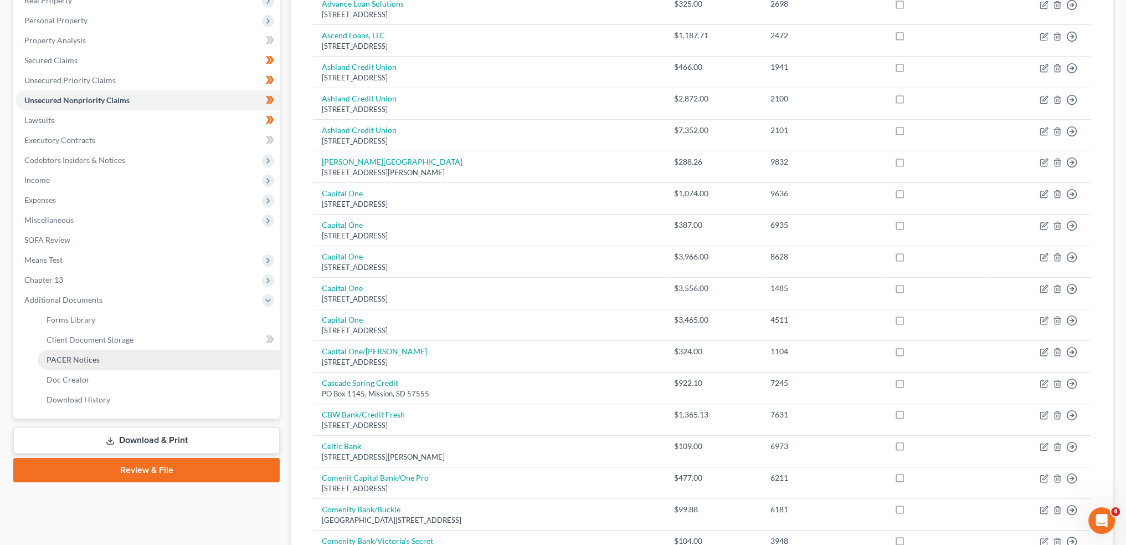
click at [111, 358] on link "PACER Notices" at bounding box center [159, 360] width 242 height 20
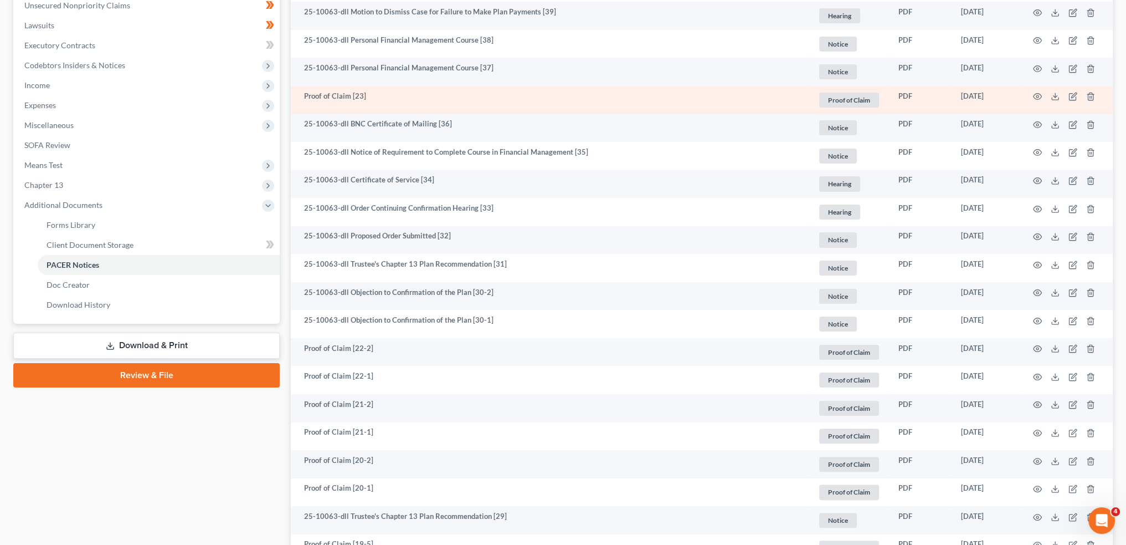
scroll to position [369, 0]
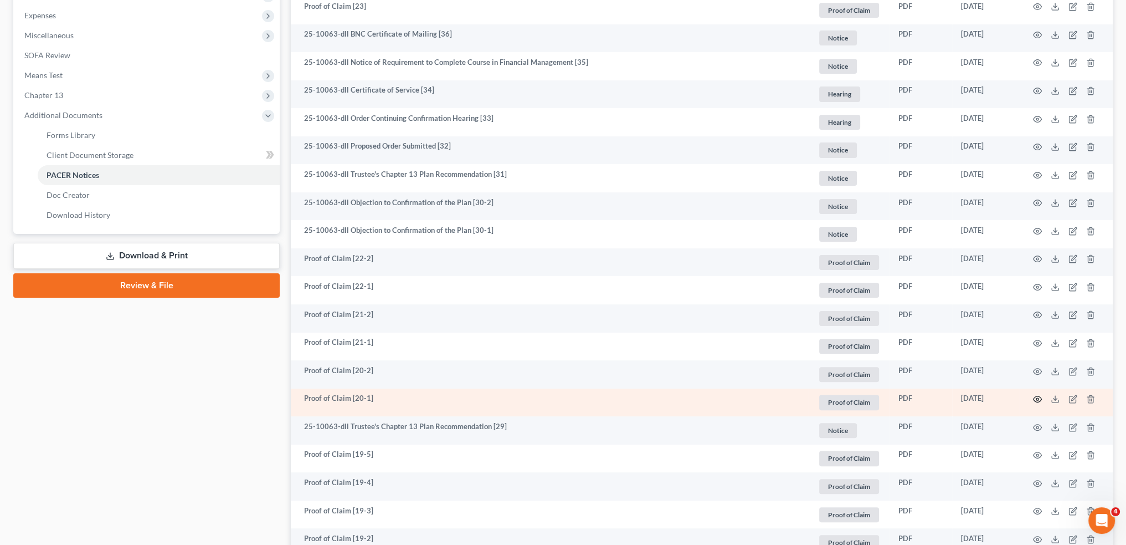
click at [1039, 399] on icon "button" at bounding box center [1037, 398] width 9 height 9
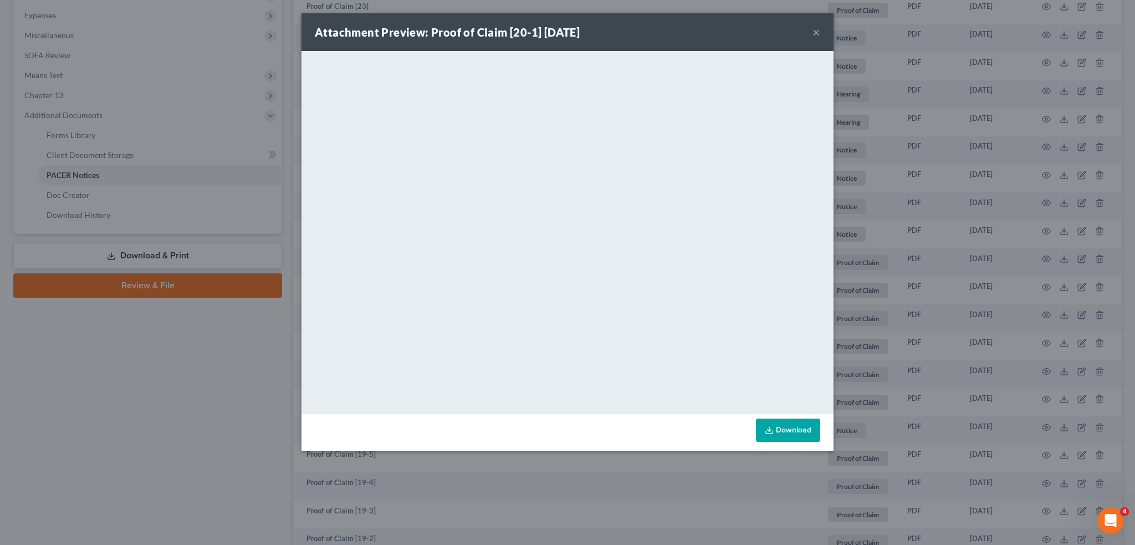
click at [788, 438] on link "Download" at bounding box center [788, 429] width 64 height 23
click at [817, 31] on button "×" at bounding box center [816, 31] width 8 height 13
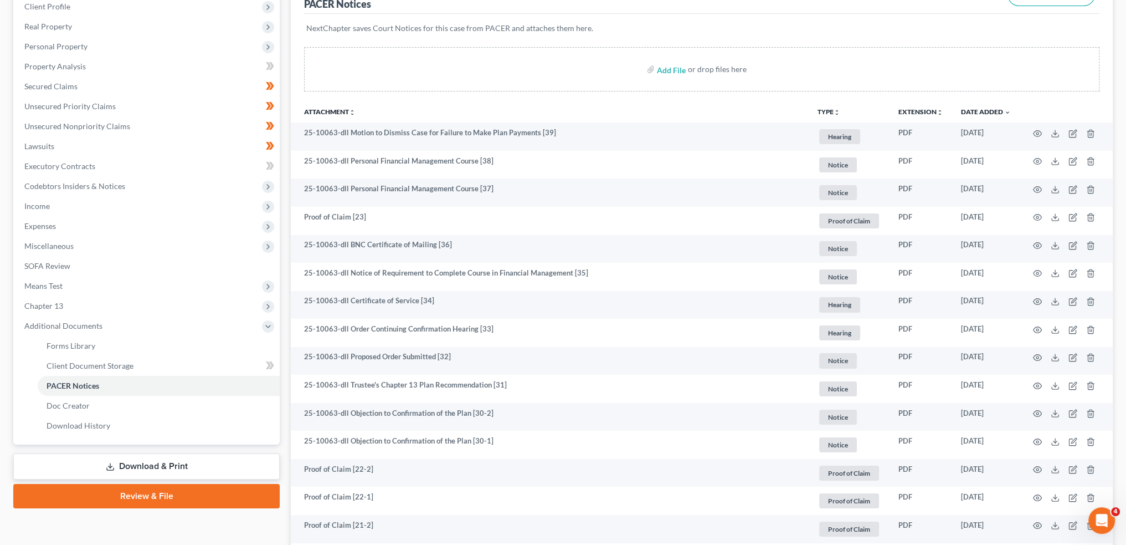
scroll to position [0, 0]
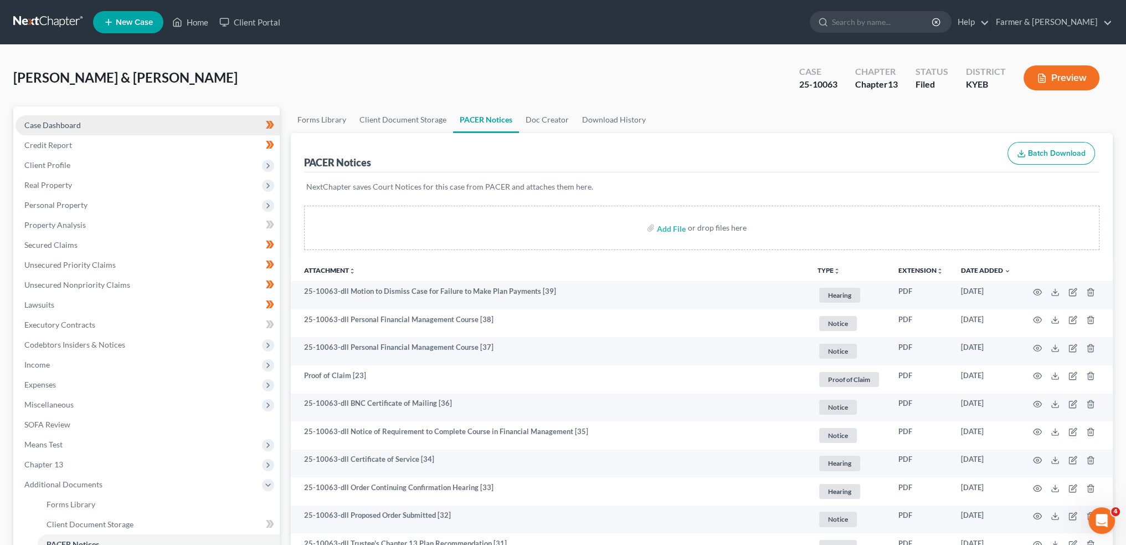
click at [65, 124] on span "Case Dashboard" at bounding box center [52, 124] width 57 height 9
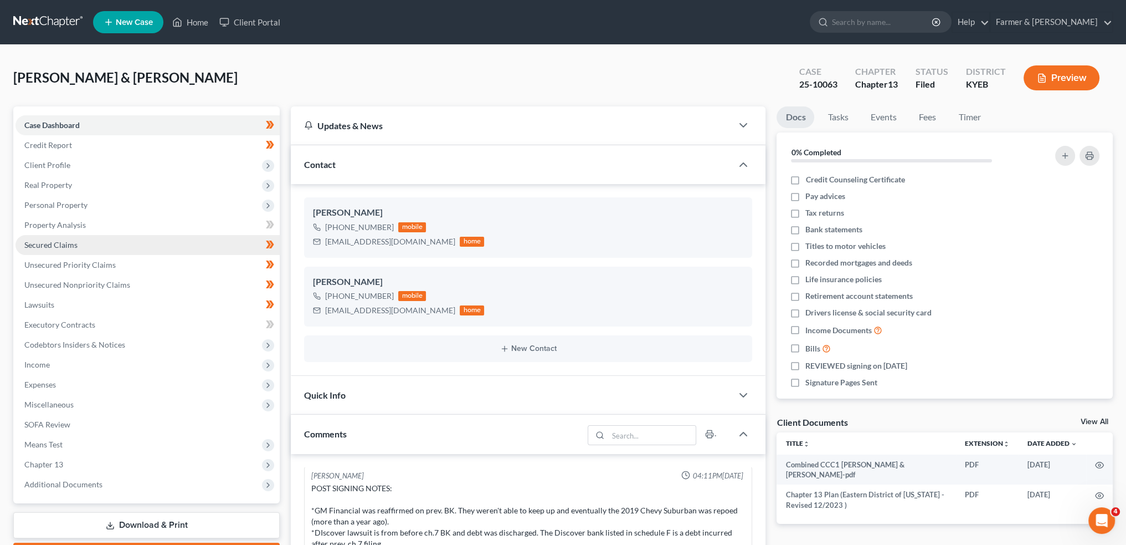
click at [44, 243] on span "Secured Claims" at bounding box center [50, 244] width 53 height 9
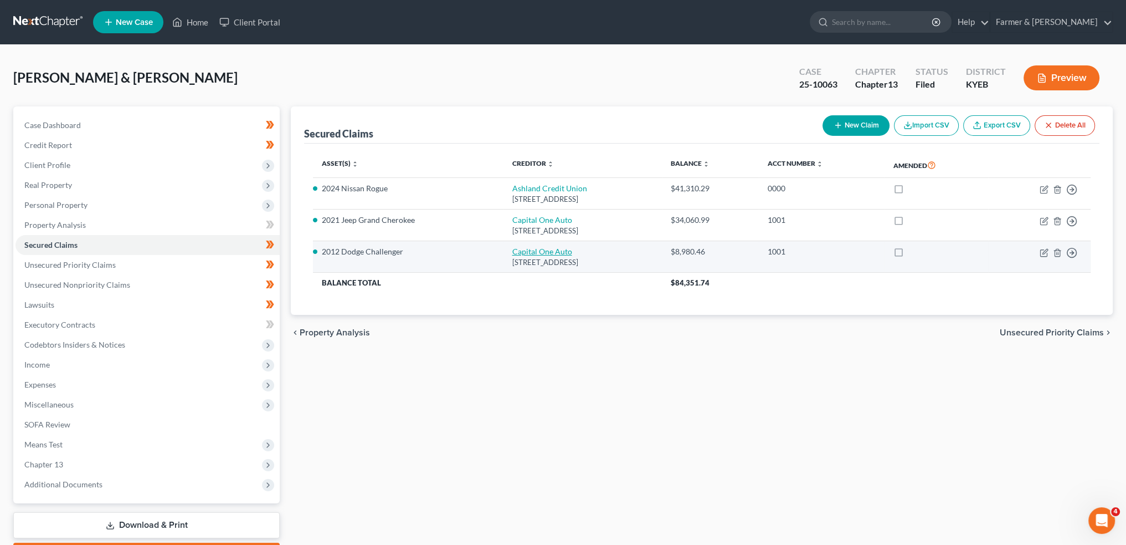
click at [514, 248] on link "Capital One Auto" at bounding box center [542, 251] width 60 height 9
select select "45"
select select "21"
select select "4"
select select "2"
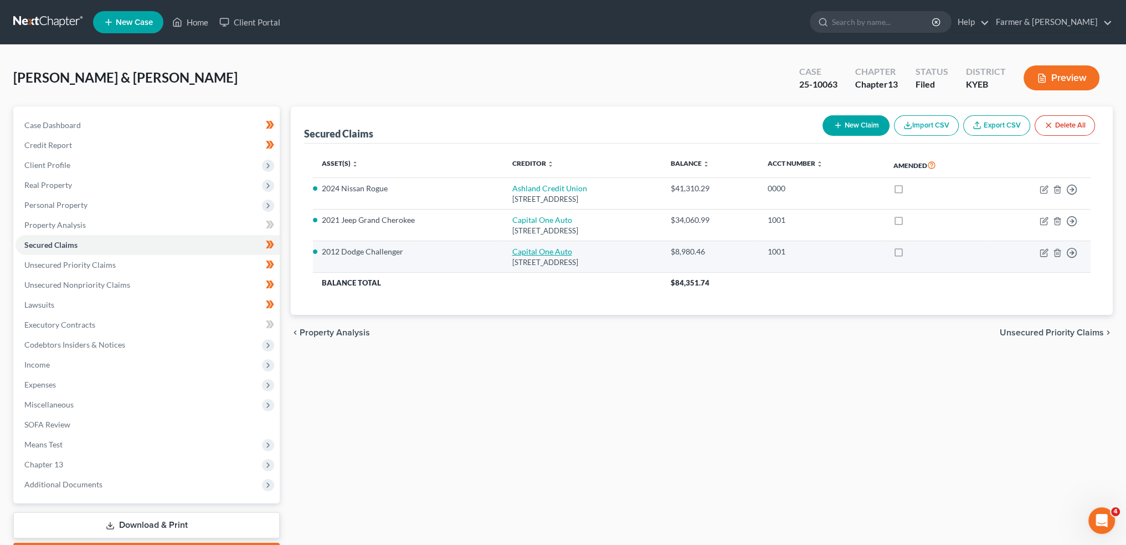
select select "0"
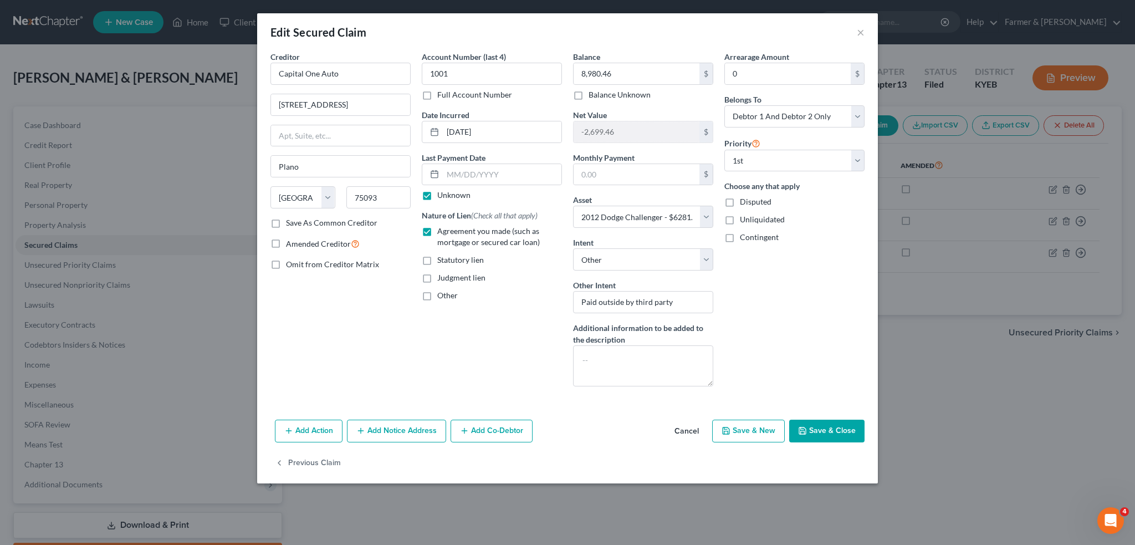
click at [683, 430] on button "Cancel" at bounding box center [686, 431] width 42 height 22
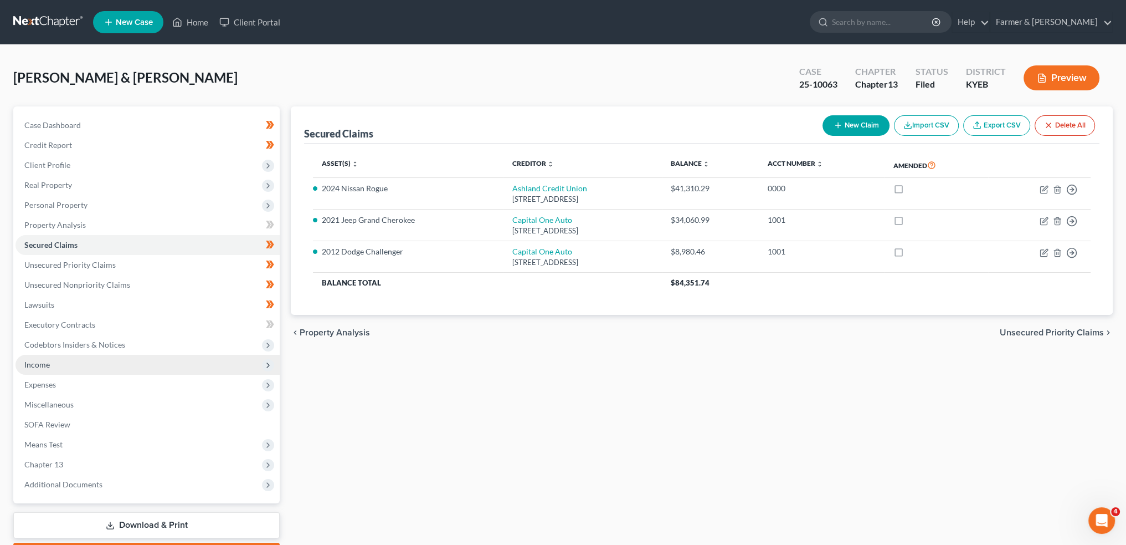
scroll to position [63, 0]
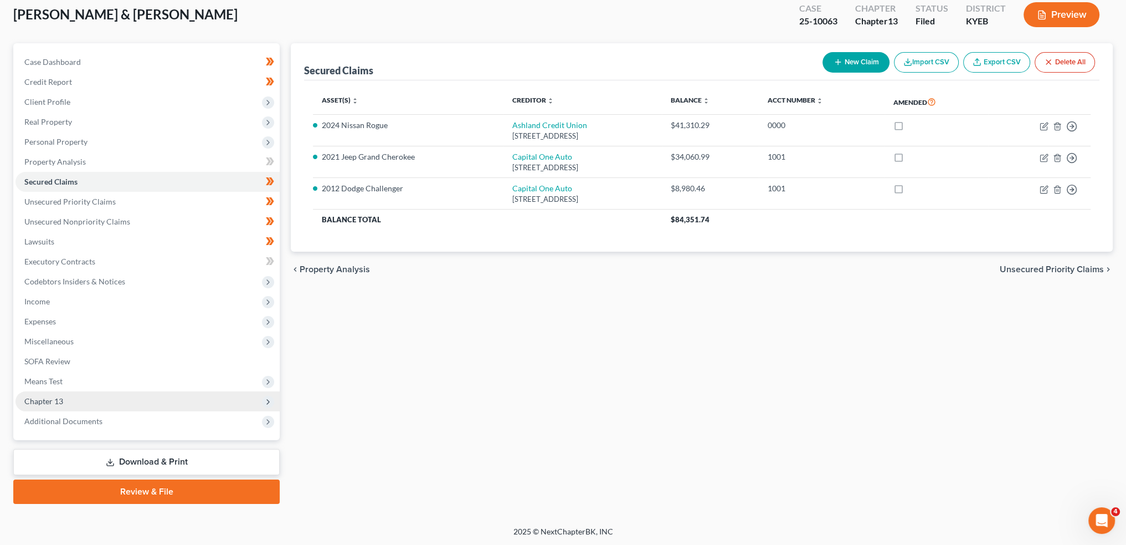
drag, startPoint x: 49, startPoint y: 394, endPoint x: 85, endPoint y: 392, distance: 36.1
click at [50, 393] on span "Chapter 13" at bounding box center [148, 401] width 264 height 20
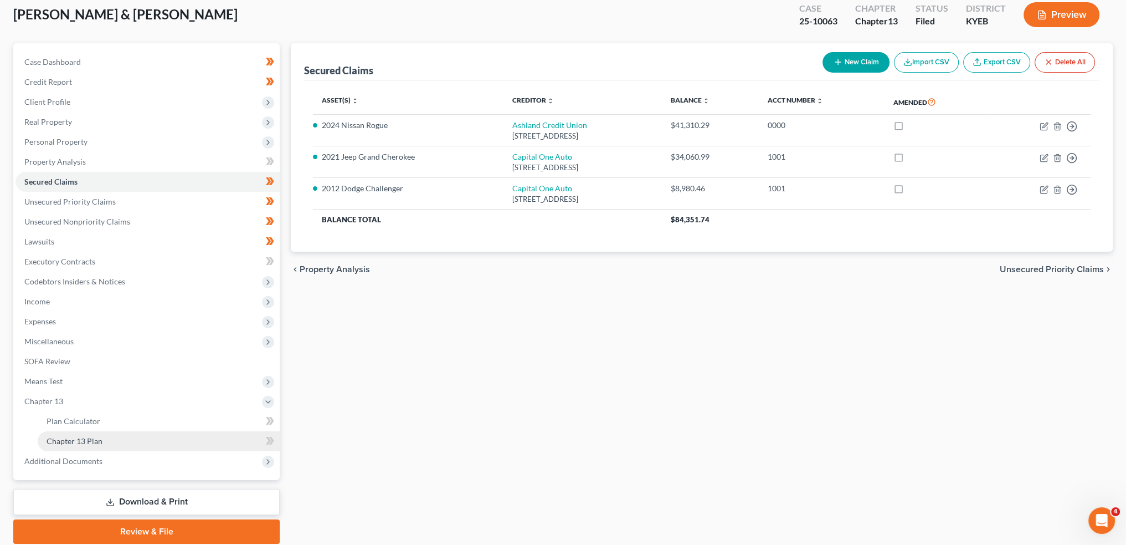
click at [115, 445] on link "Chapter 13 Plan" at bounding box center [159, 441] width 242 height 20
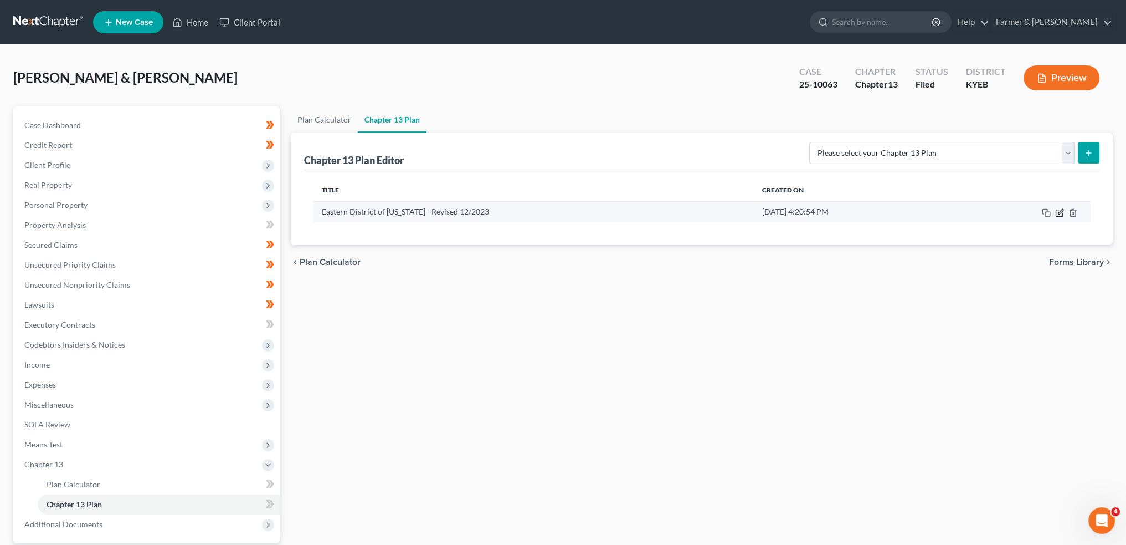
click at [1058, 214] on icon "button" at bounding box center [1059, 212] width 9 height 9
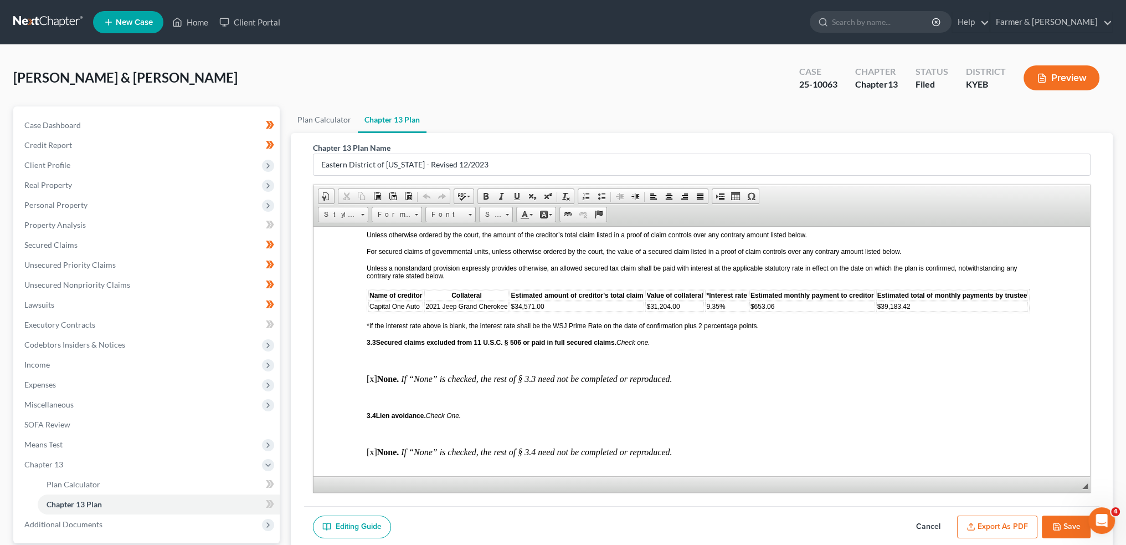
scroll to position [1200, 0]
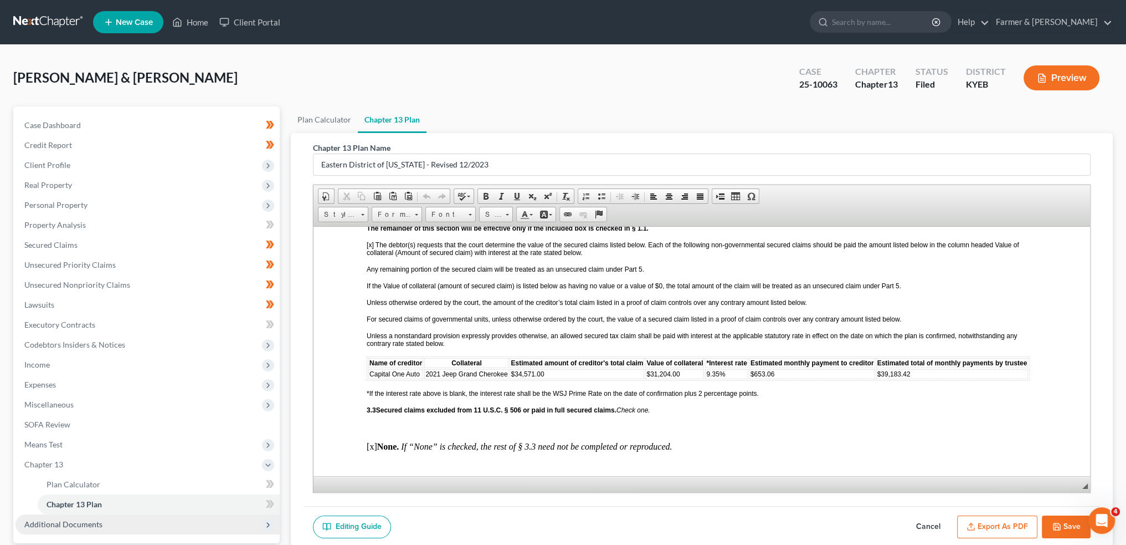
click at [82, 517] on span "Additional Documents" at bounding box center [148, 524] width 264 height 20
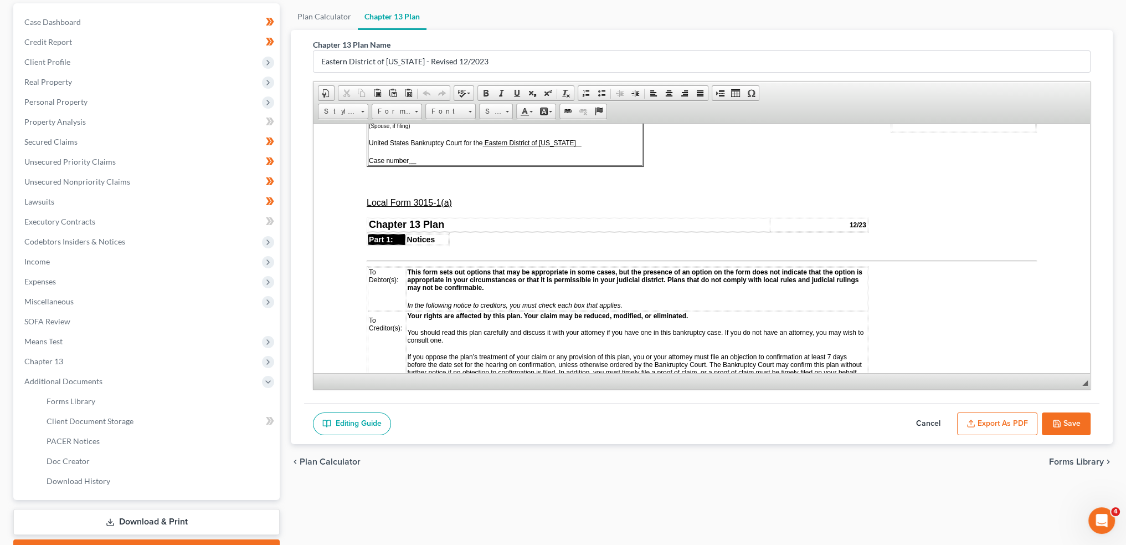
scroll to position [0, 0]
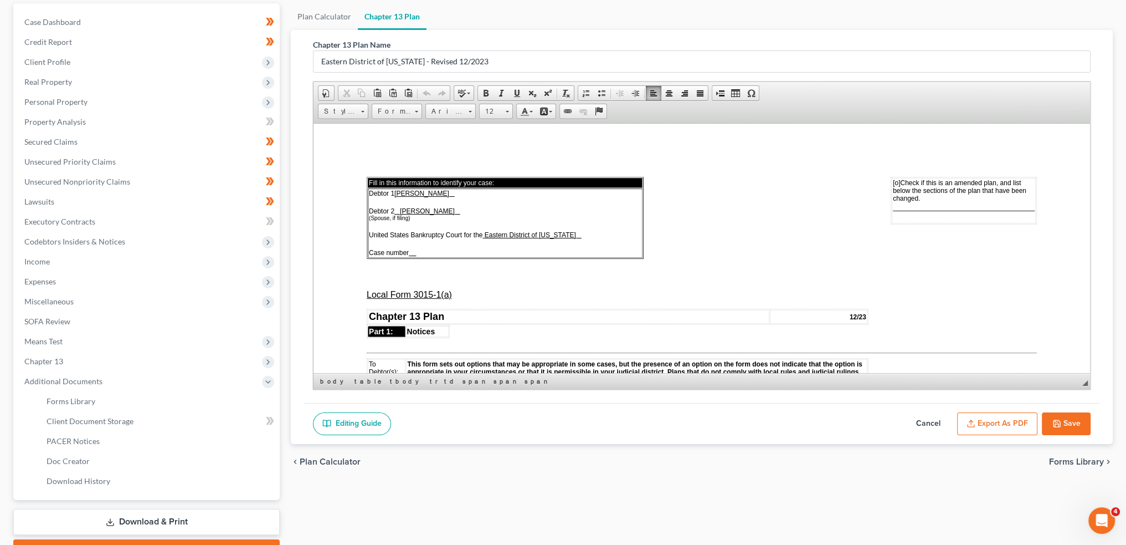
click at [893, 179] on span "[o]" at bounding box center [896, 182] width 7 height 8
click at [895, 205] on span "________________________________" at bounding box center [964, 206] width 142 height 9
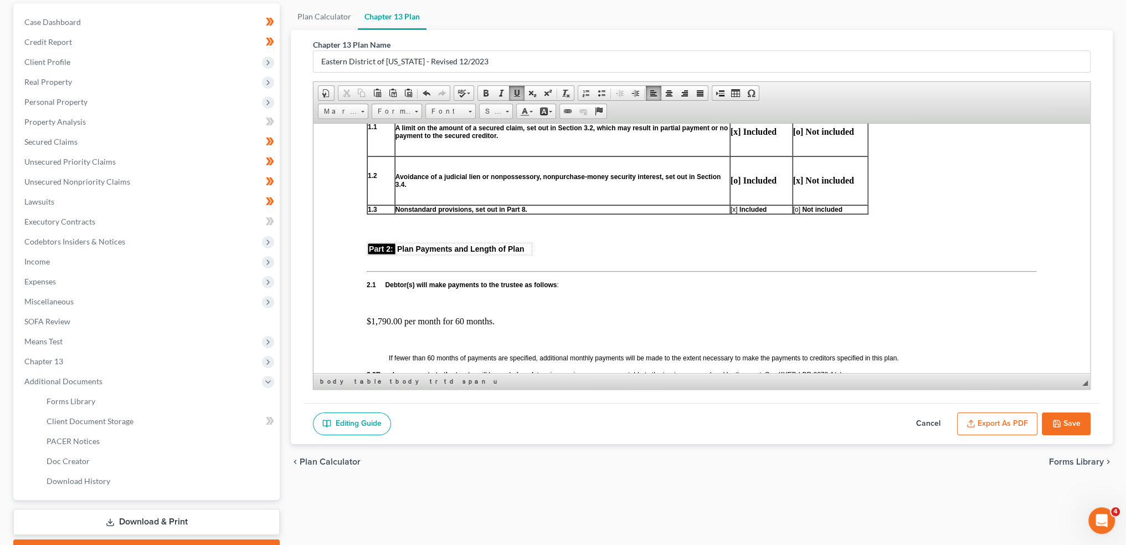
scroll to position [461, 0]
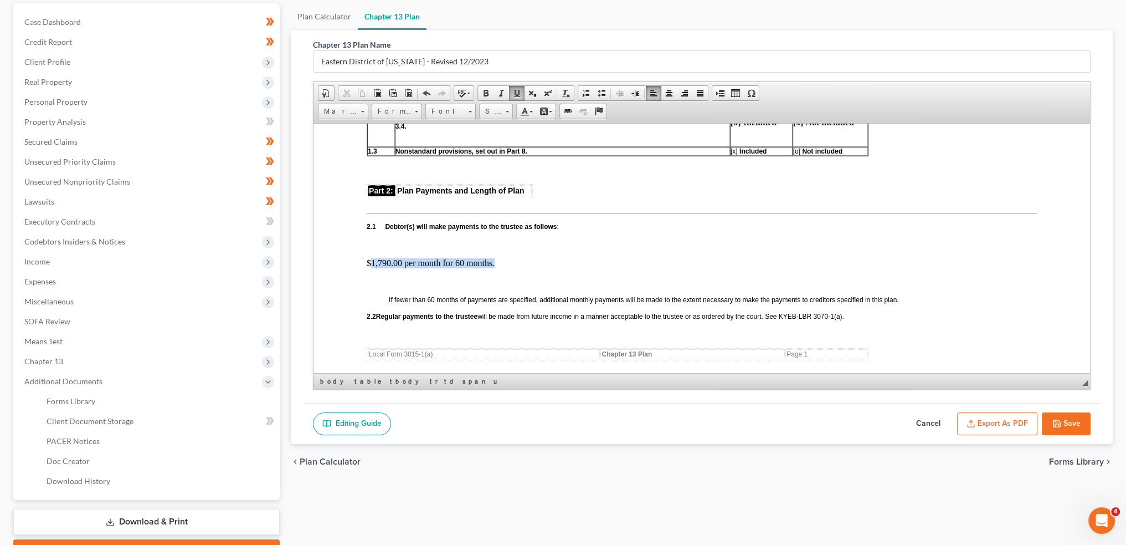
drag, startPoint x: 370, startPoint y: 260, endPoint x: 496, endPoint y: 256, distance: 125.8
click at [496, 258] on p "$1,790.00 per month for 60 months." at bounding box center [702, 263] width 670 height 10
click at [372, 264] on p "$1,790.00 per month for 60 months." at bounding box center [702, 263] width 670 height 10
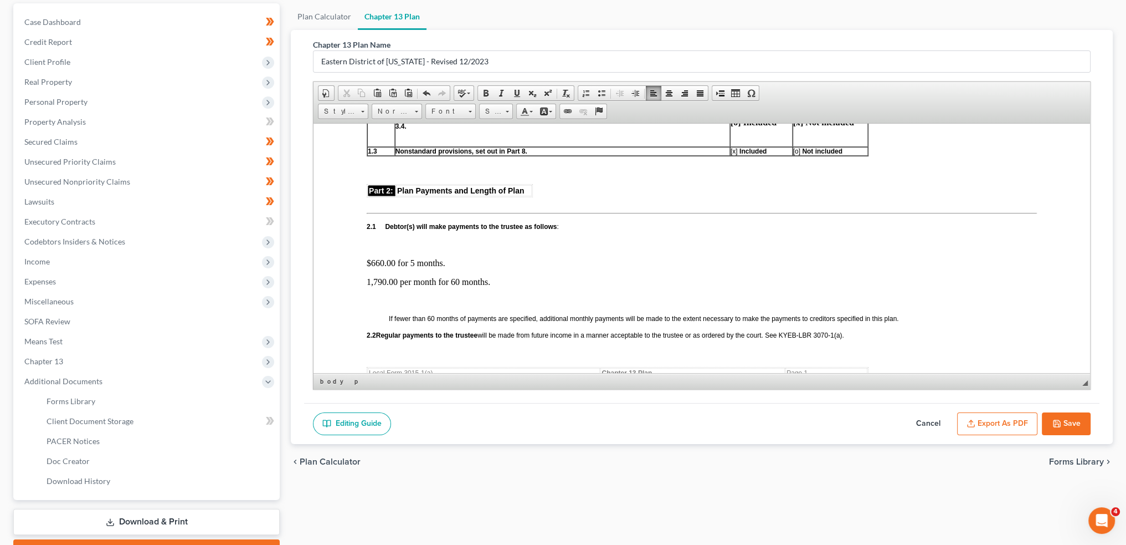
click at [446, 259] on p "$660.00 for 5 months." at bounding box center [702, 263] width 670 height 10
click at [435, 281] on p "1,790.00 per month for 60 months." at bounding box center [702, 281] width 670 height 10
click at [442, 263] on p "$660.00 for 5 months" at bounding box center [702, 263] width 670 height 10
click at [368, 278] on p "1,790.00 per month (beginning [DATE]) for 55 months." at bounding box center [702, 281] width 670 height 10
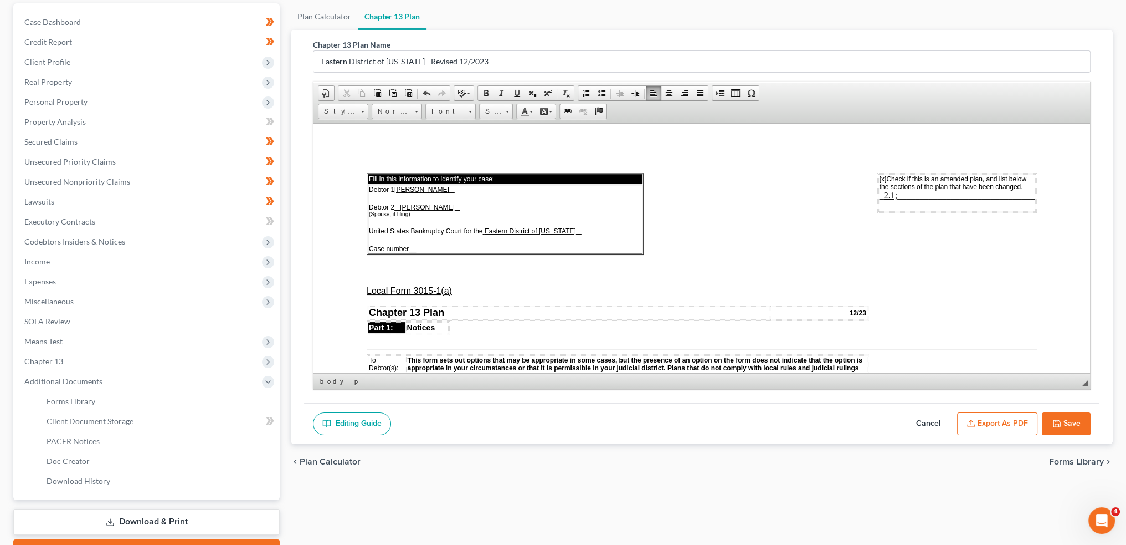
scroll to position [0, 0]
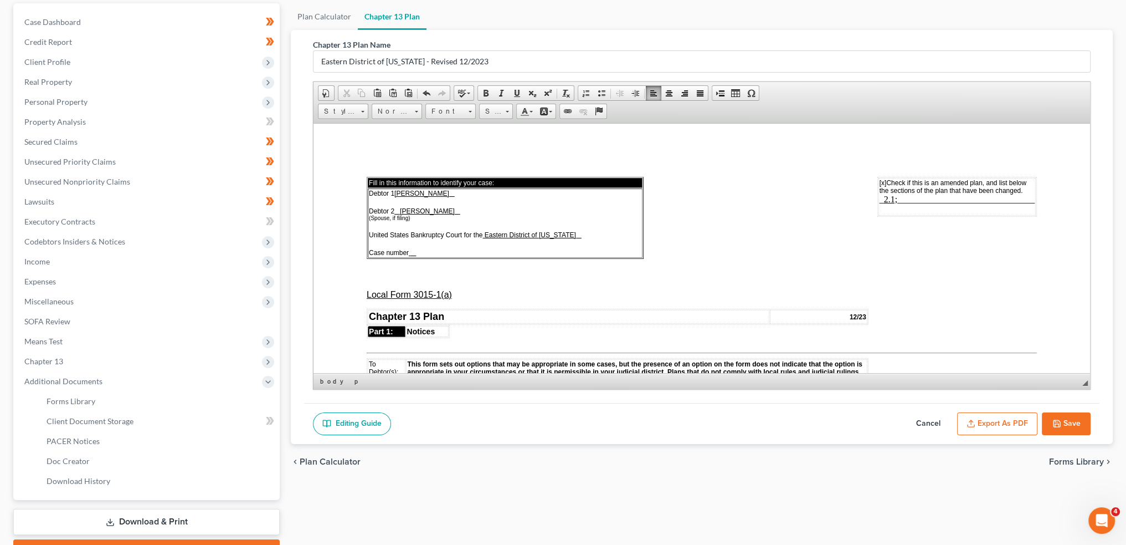
click at [893, 197] on span "_ 2.1; _______________________________" at bounding box center [957, 198] width 155 height 9
click at [891, 198] on span "_ 2.1; _______________________________" at bounding box center [957, 198] width 155 height 9
click at [412, 249] on u at bounding box center [414, 252] width 6 height 8
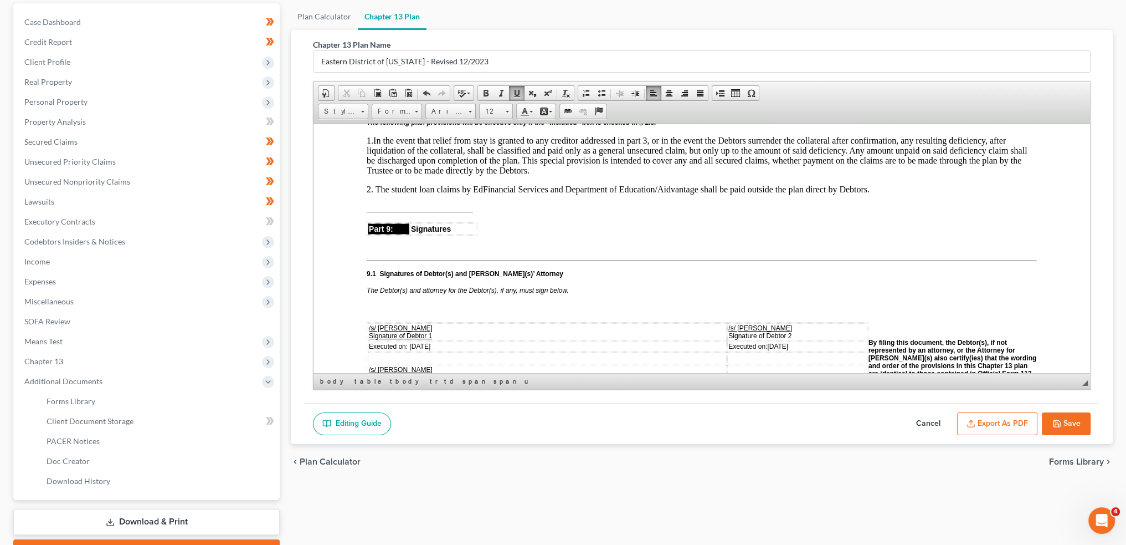
scroll to position [2770, 0]
click at [880, 183] on p "2. The student loan claims by EdFinancial Services and Department of Education/…" at bounding box center [702, 188] width 670 height 10
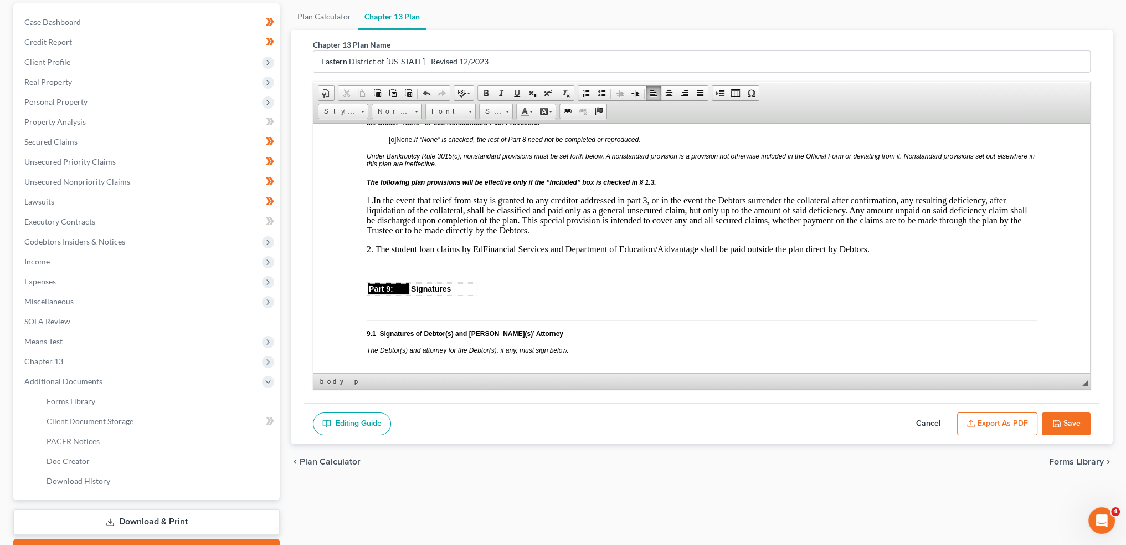
scroll to position [2678, 0]
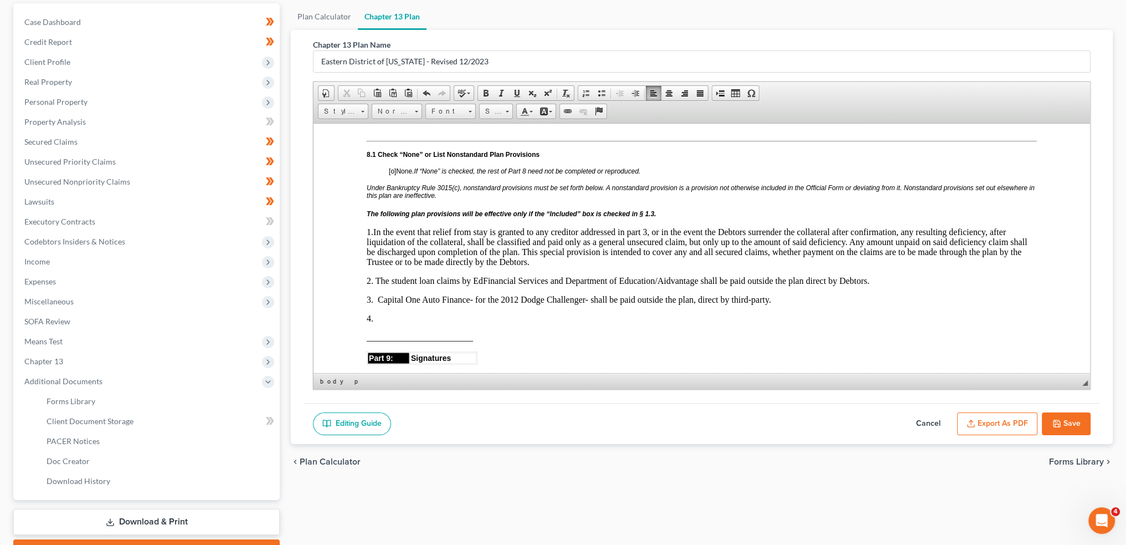
drag, startPoint x: 380, startPoint y: 305, endPoint x: 386, endPoint y: 306, distance: 5.6
click at [380, 313] on p "4." at bounding box center [702, 318] width 670 height 10
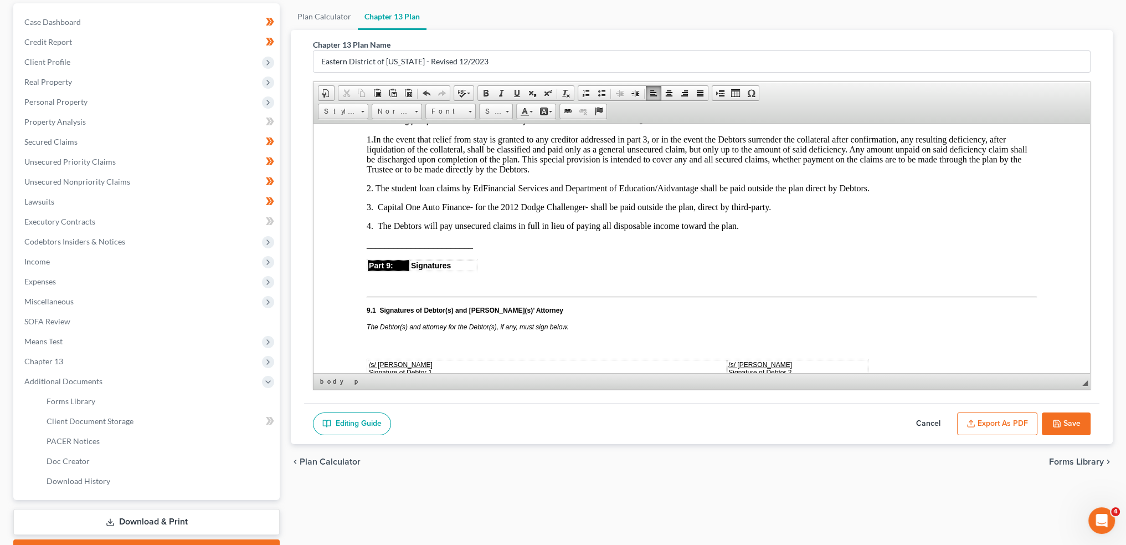
scroll to position [2862, 0]
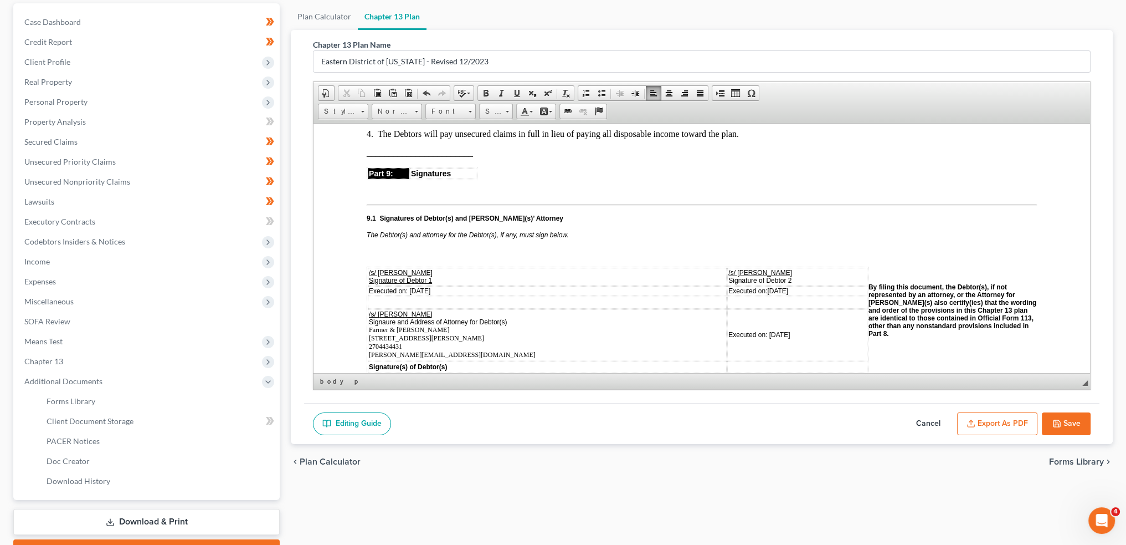
drag, startPoint x: 411, startPoint y: 278, endPoint x: 442, endPoint y: 275, distance: 31.1
click at [430, 286] on span "Executed on: [DATE]" at bounding box center [399, 290] width 61 height 8
drag, startPoint x: 735, startPoint y: 276, endPoint x: 770, endPoint y: 277, distance: 34.4
click at [770, 285] on td "Executed on: [DATE]" at bounding box center [797, 290] width 140 height 10
drag, startPoint x: 737, startPoint y: 317, endPoint x: 770, endPoint y: 314, distance: 32.3
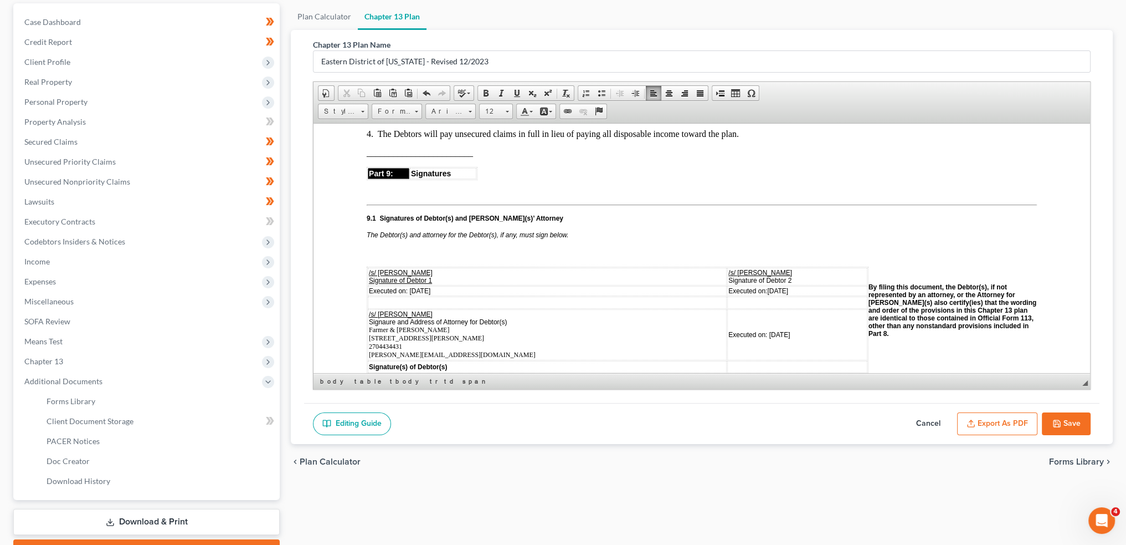
click at [770, 314] on td "Executed on: [DATE]" at bounding box center [797, 334] width 140 height 51
drag, startPoint x: 737, startPoint y: 319, endPoint x: 771, endPoint y: 319, distance: 34.4
click at [771, 319] on td "Executed on: [DATE]" at bounding box center [797, 334] width 140 height 51
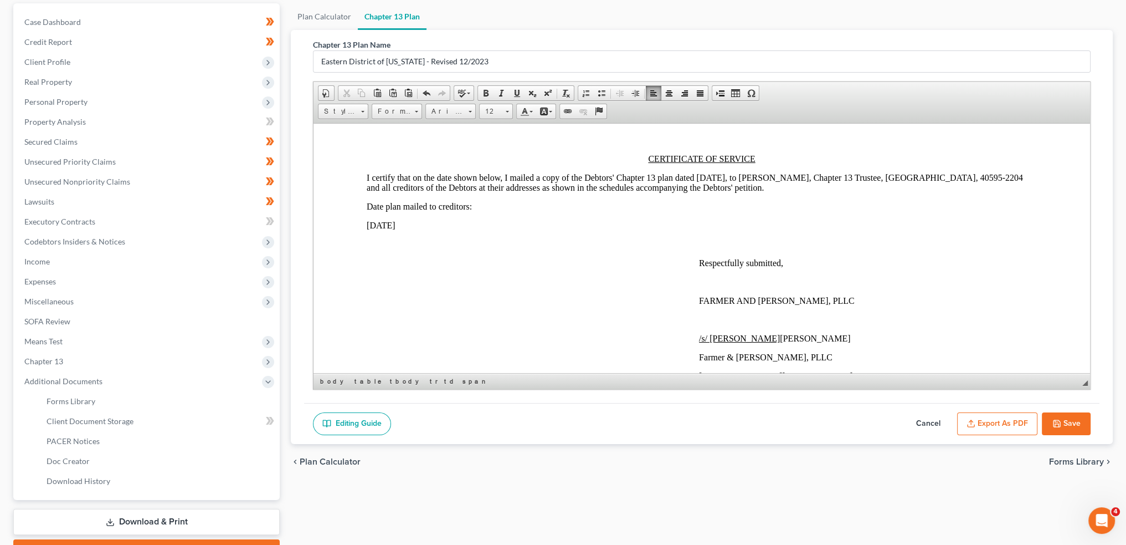
scroll to position [3139, 0]
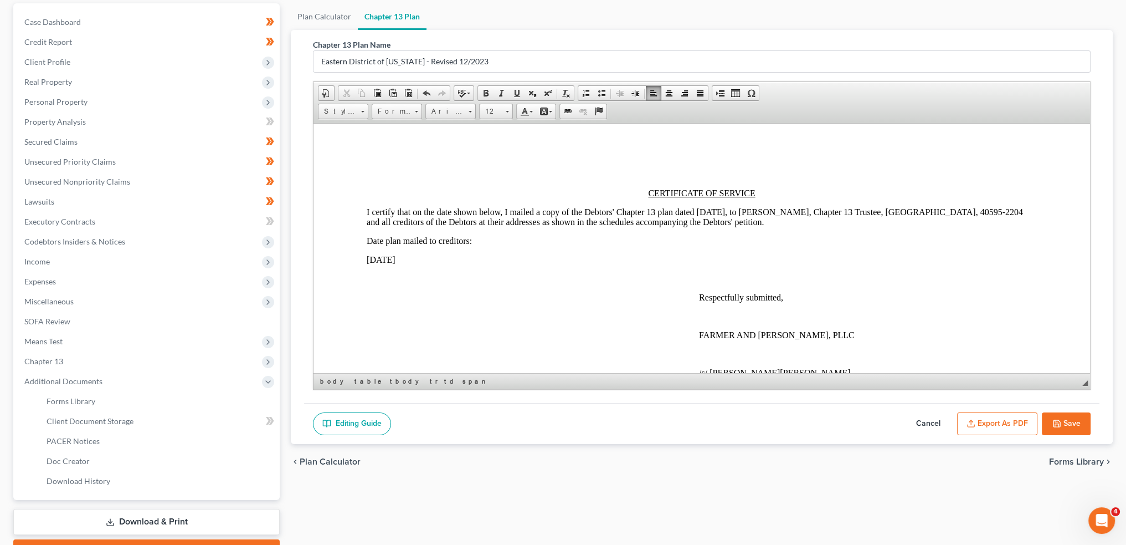
drag, startPoint x: 618, startPoint y: 195, endPoint x: 647, endPoint y: 193, distance: 28.3
click at [622, 207] on p "I certify that on the date shown below, I mailed a copy of the Debtors' Chapter…" at bounding box center [702, 217] width 670 height 20
click at [734, 207] on p "I certify that on the date shown below, I mailed a copy of the Debtors' Amended…" at bounding box center [702, 217] width 670 height 20
drag, startPoint x: 430, startPoint y: 243, endPoint x: 368, endPoint y: 244, distance: 61.5
click at [368, 254] on p "[DATE]" at bounding box center [702, 259] width 670 height 10
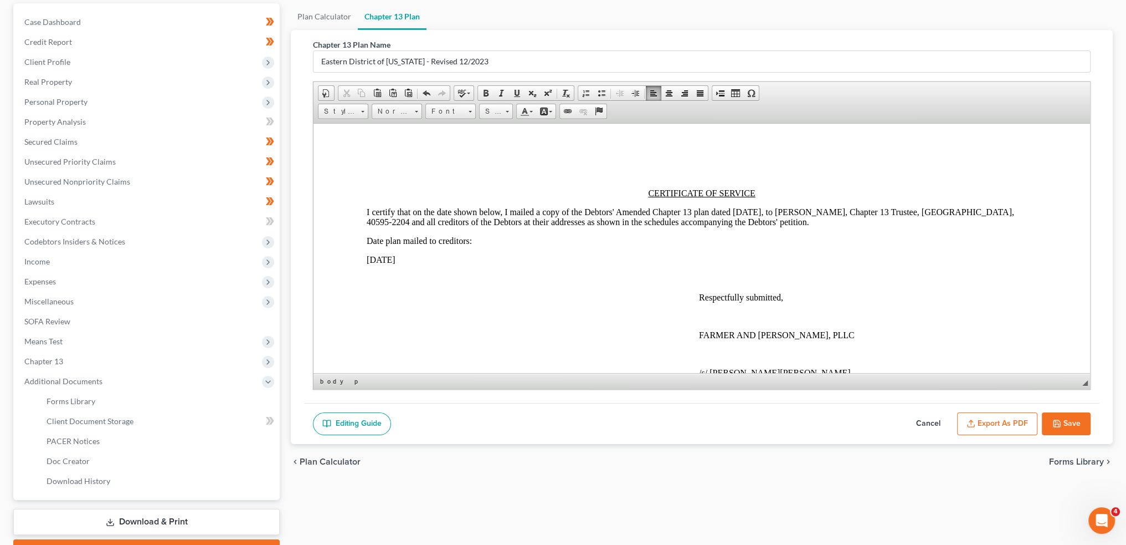
click at [519, 273] on p at bounding box center [702, 278] width 670 height 10
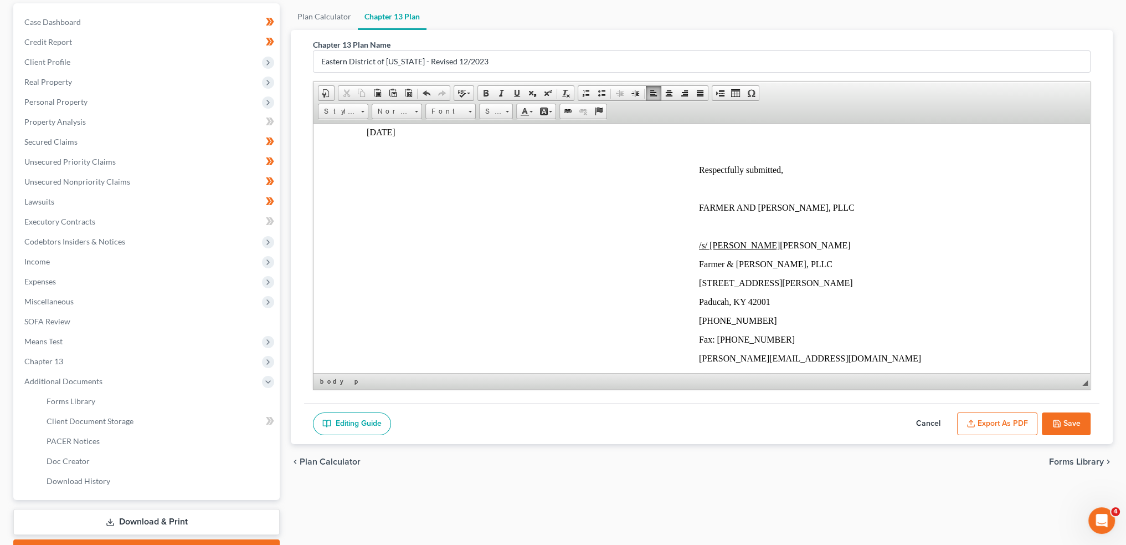
scroll to position [3295, 0]
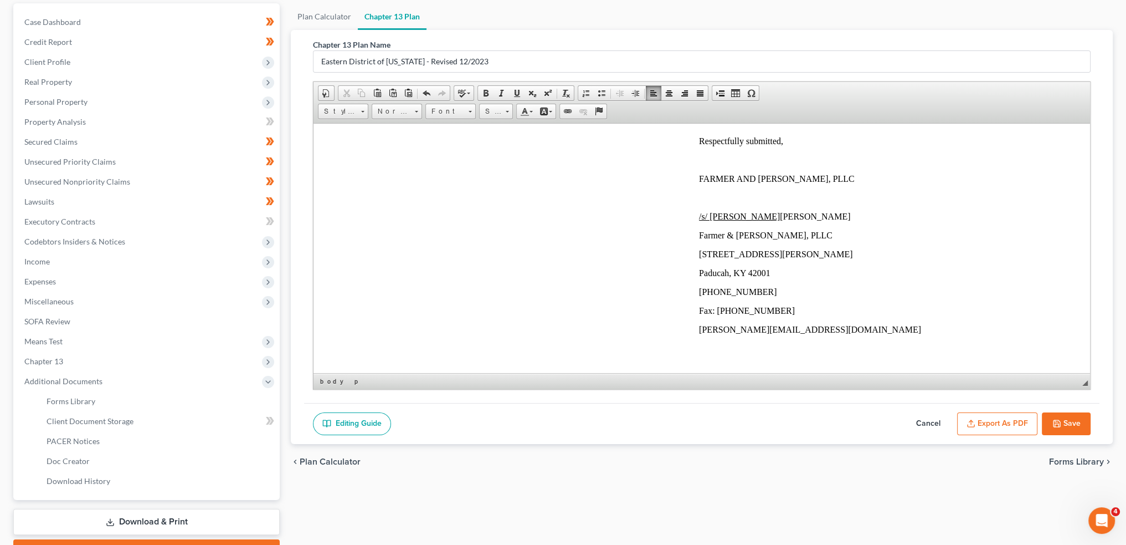
click at [787, 211] on p "/s/ [PERSON_NAME] [PERSON_NAME]" at bounding box center [868, 216] width 338 height 10
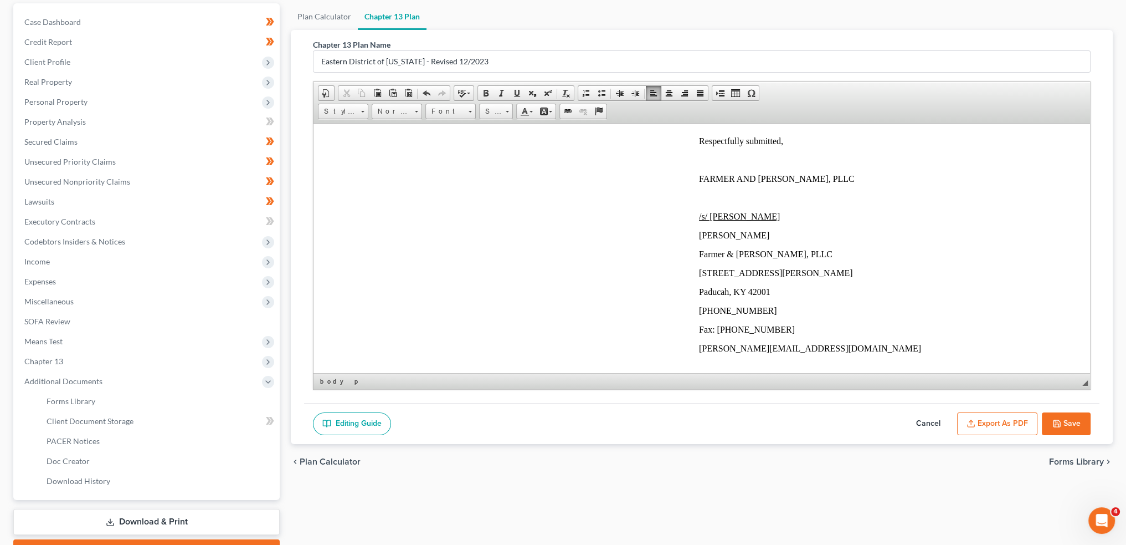
click at [985, 415] on button "Export as PDF" at bounding box center [997, 423] width 80 height 23
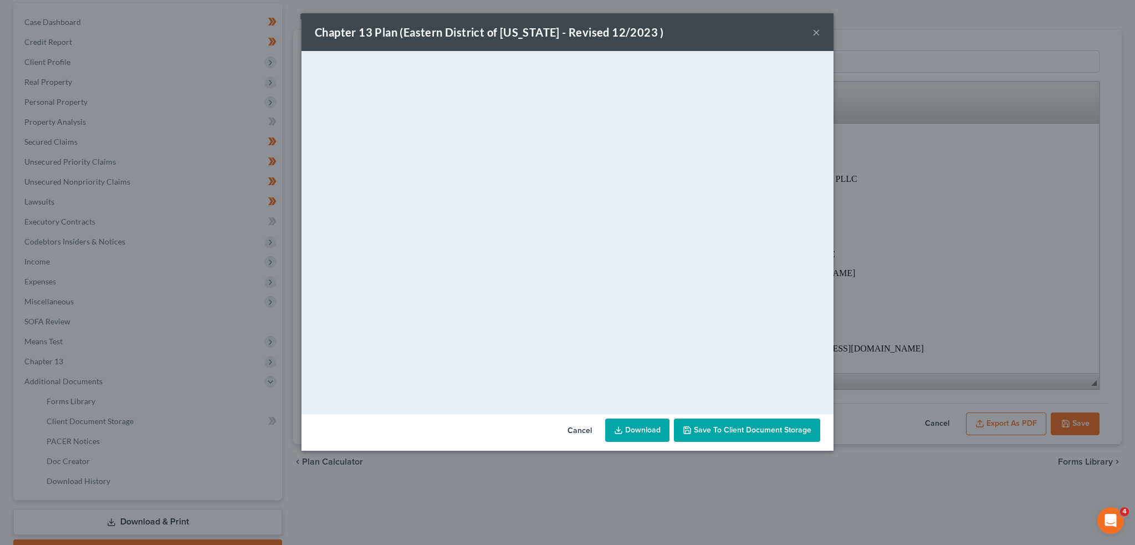
click at [702, 427] on span "Save to Client Document Storage" at bounding box center [752, 429] width 117 height 9
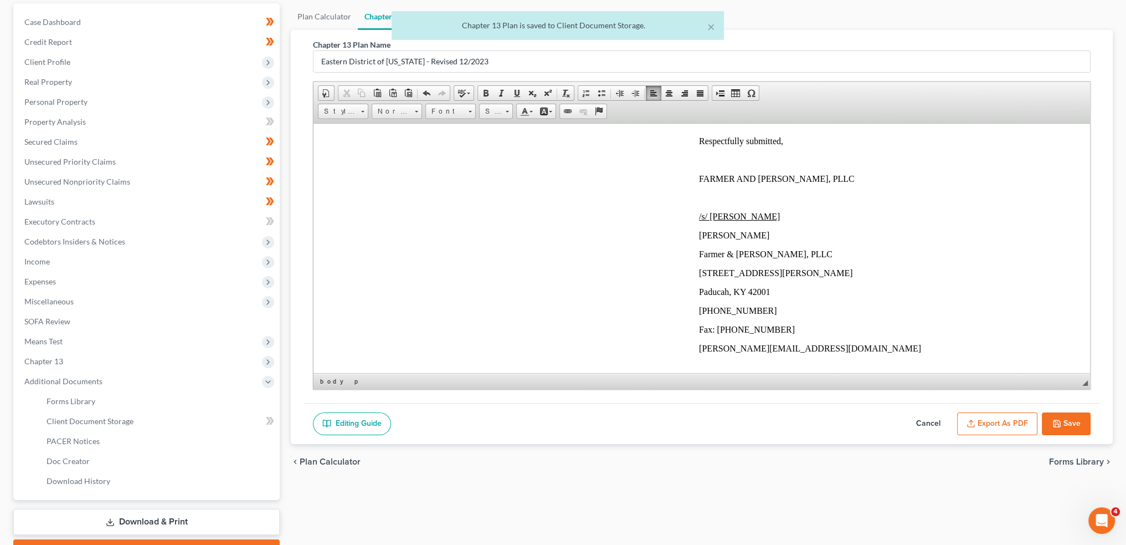
click at [1064, 417] on button "Save" at bounding box center [1066, 423] width 49 height 23
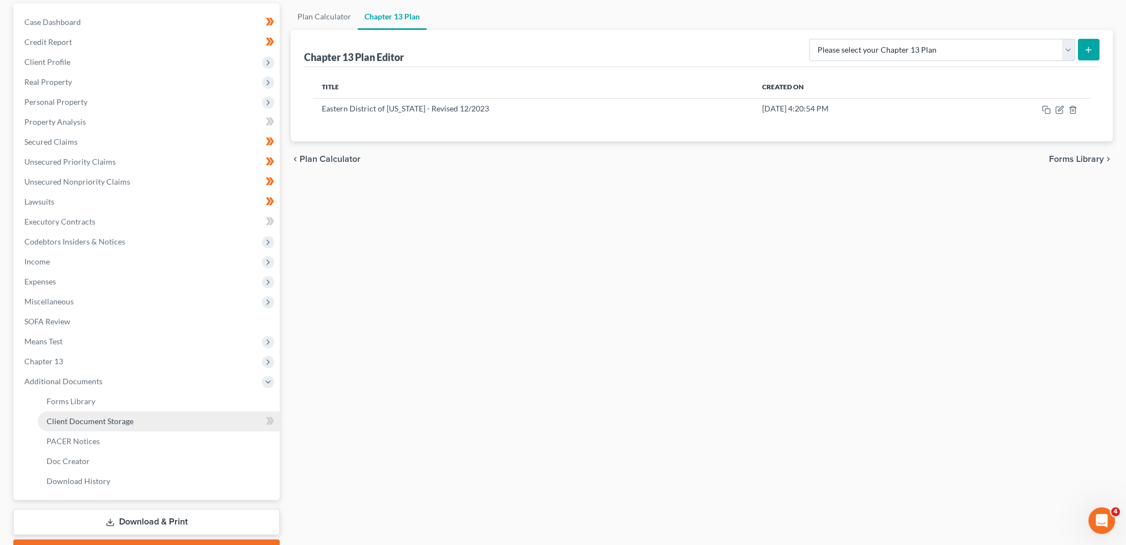
click at [94, 416] on span "Client Document Storage" at bounding box center [90, 420] width 87 height 9
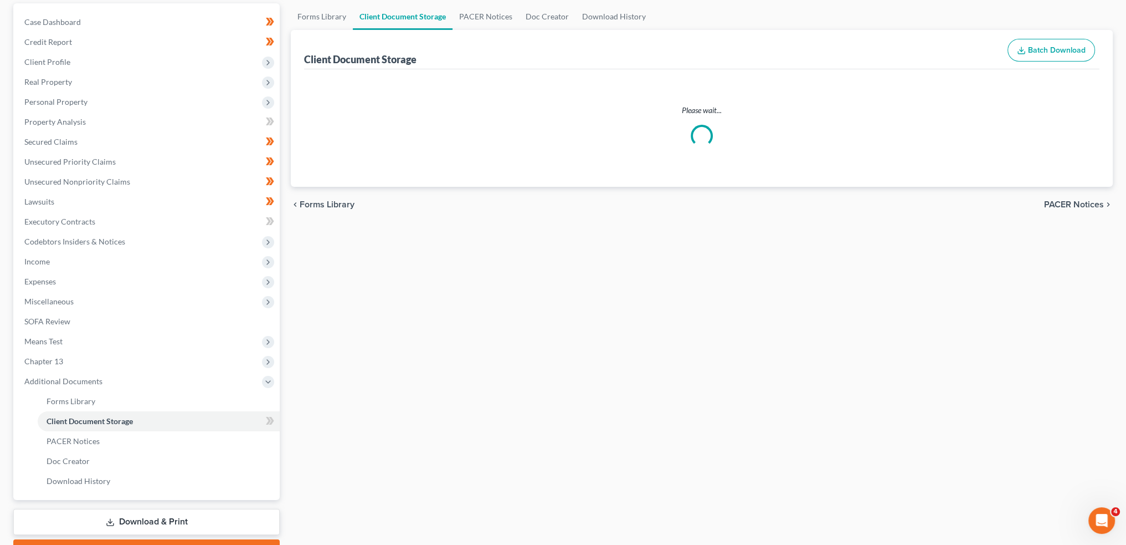
scroll to position [102, 0]
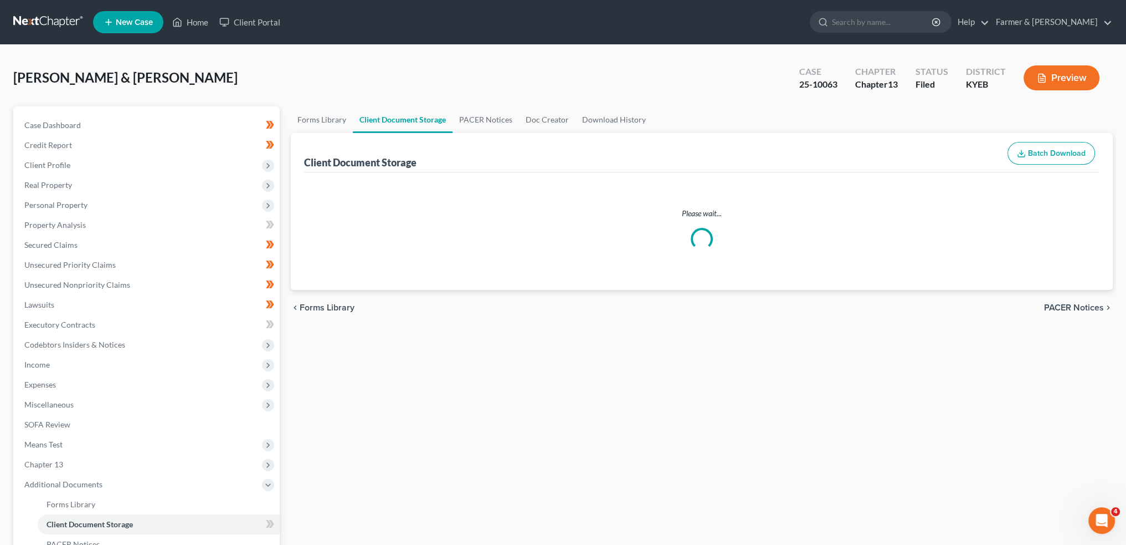
select select "12"
select select "7"
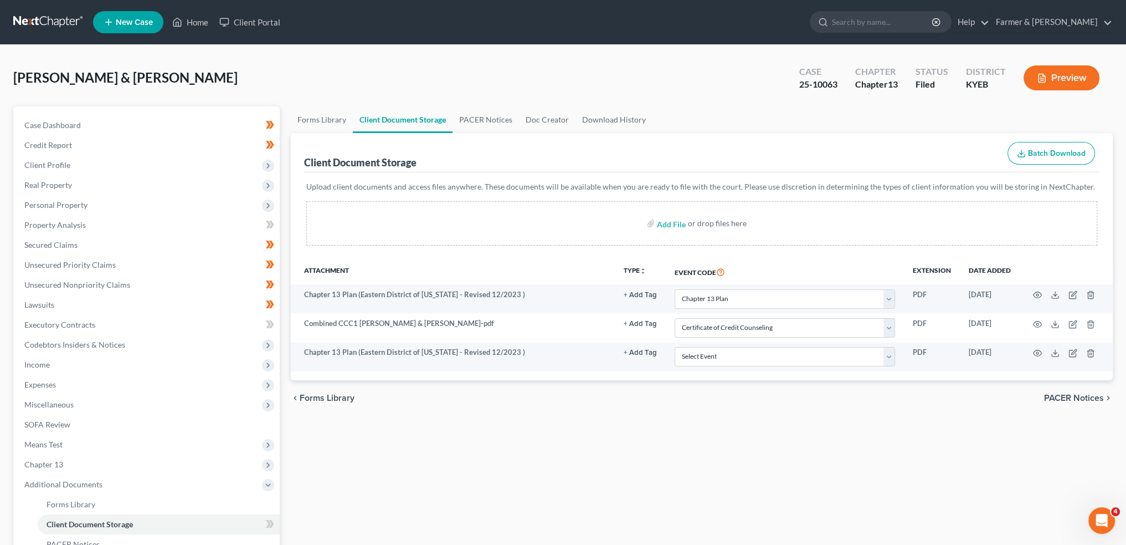
scroll to position [0, 0]
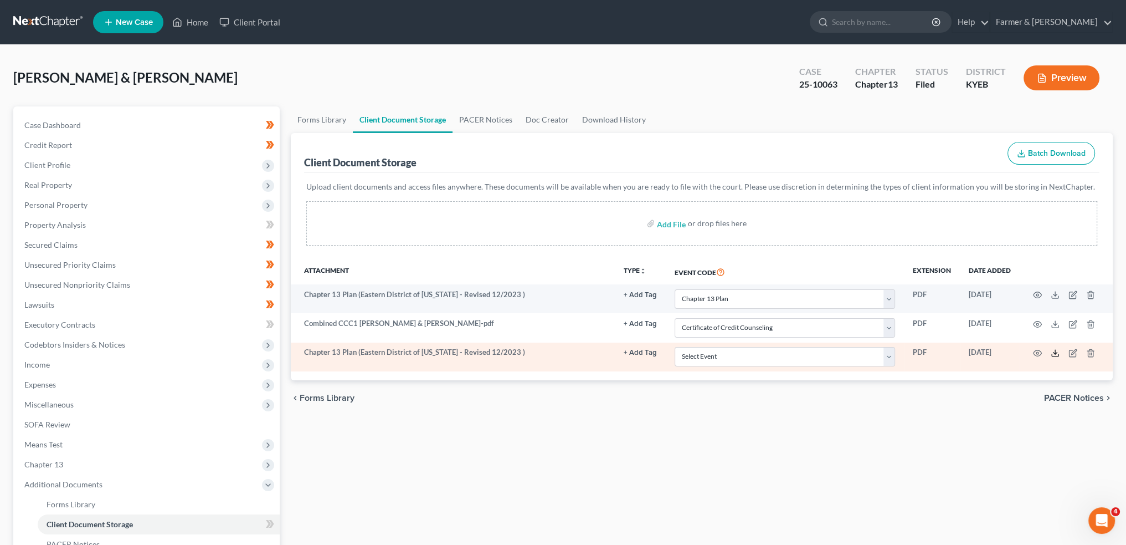
click at [1055, 352] on line at bounding box center [1055, 352] width 0 height 4
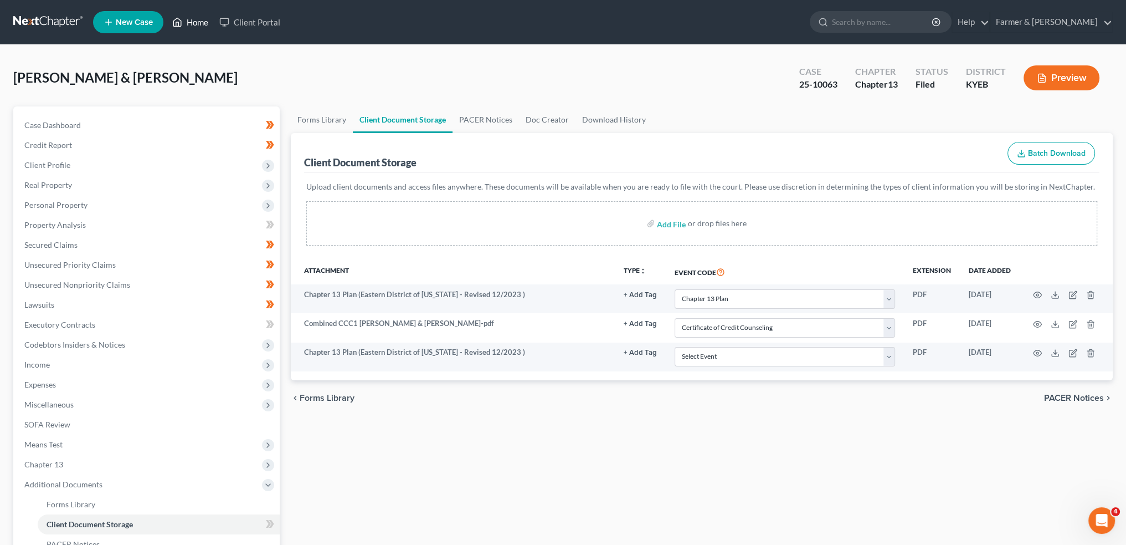
click at [444, 73] on div "[PERSON_NAME] & [PERSON_NAME] Upgraded Case 25-10063 Chapter Chapter 13 Status …" at bounding box center [563, 82] width 1100 height 48
drag, startPoint x: 194, startPoint y: 19, endPoint x: 422, endPoint y: 81, distance: 235.5
click at [194, 19] on link "Home" at bounding box center [190, 22] width 47 height 20
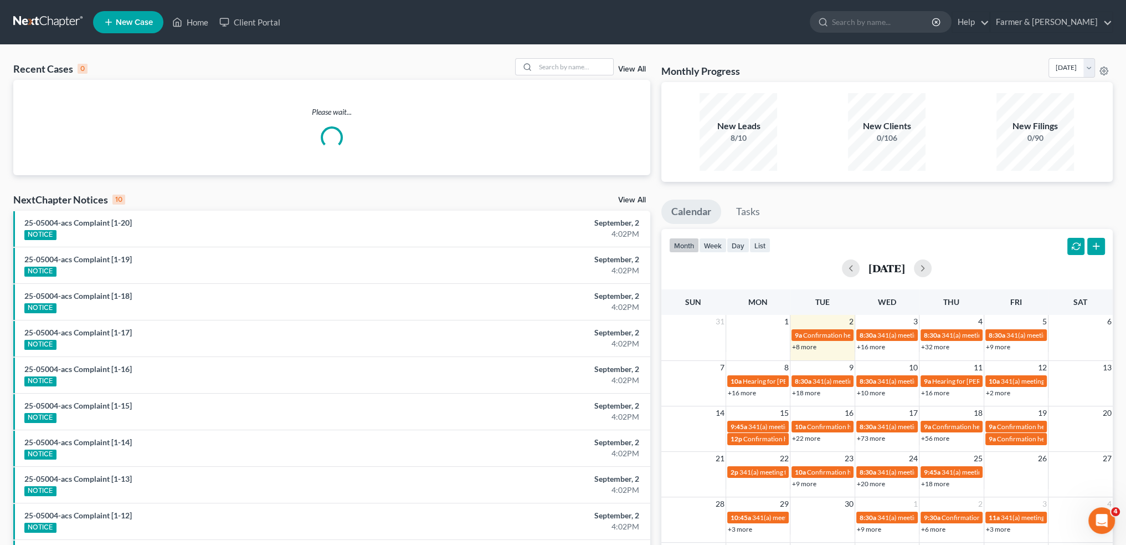
click at [574, 57] on div "Recent Cases 0 View All Please wait... NextChapter Notices 10 View All 25-05004…" at bounding box center [563, 332] width 1126 height 575
click at [579, 68] on input "search" at bounding box center [575, 67] width 78 height 16
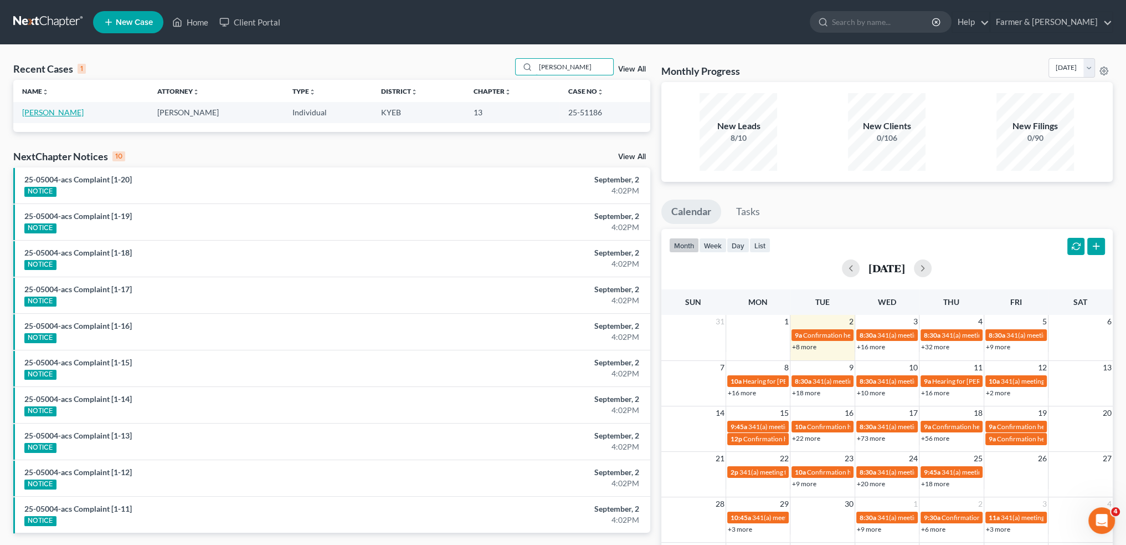
type input "[PERSON_NAME]"
click at [50, 110] on link "[PERSON_NAME]" at bounding box center [52, 111] width 61 height 9
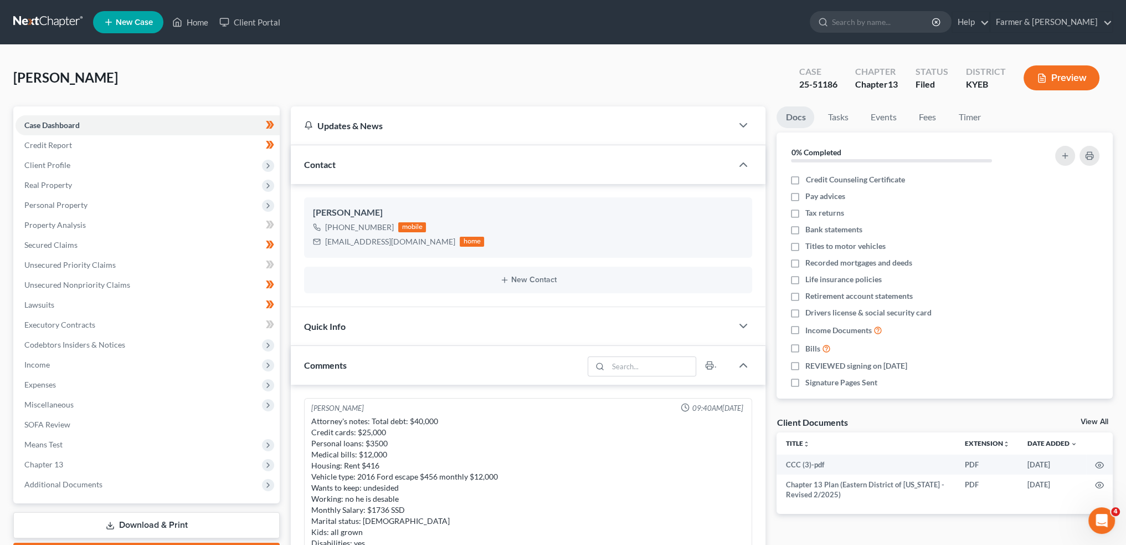
scroll to position [326, 0]
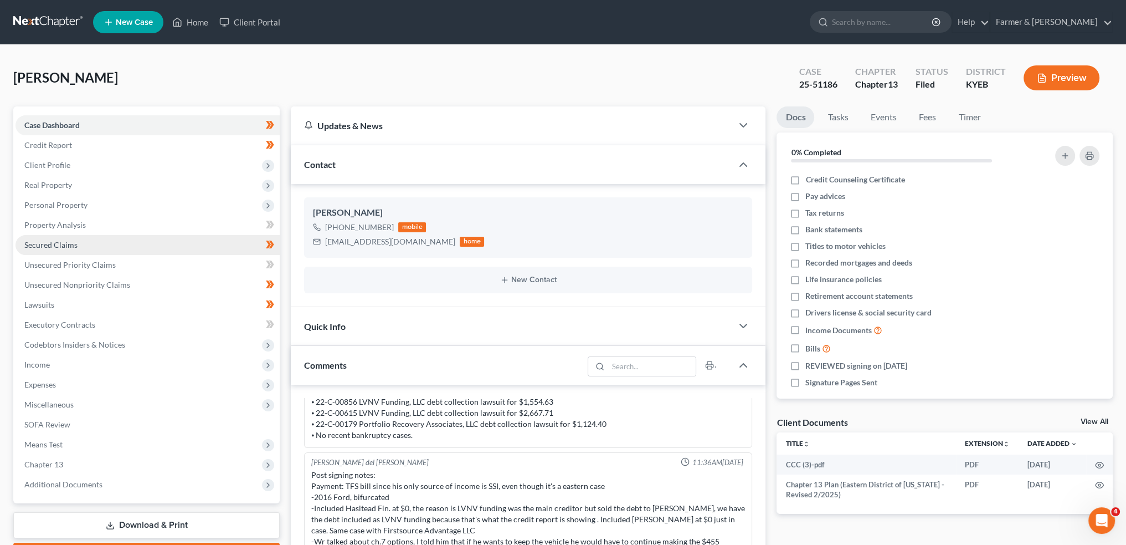
click at [117, 247] on link "Secured Claims" at bounding box center [148, 245] width 264 height 20
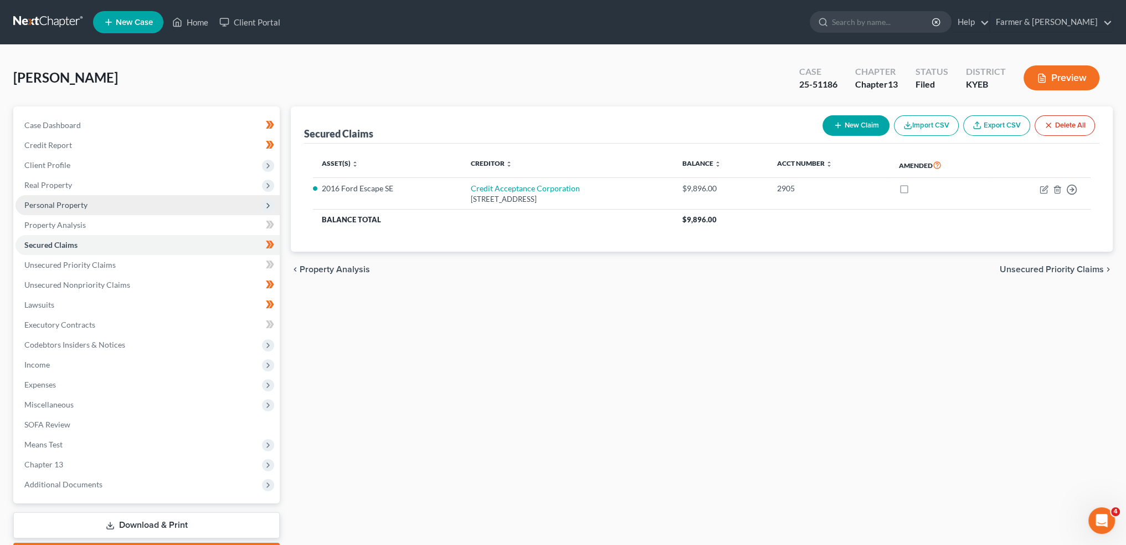
click at [105, 204] on span "Personal Property" at bounding box center [148, 205] width 264 height 20
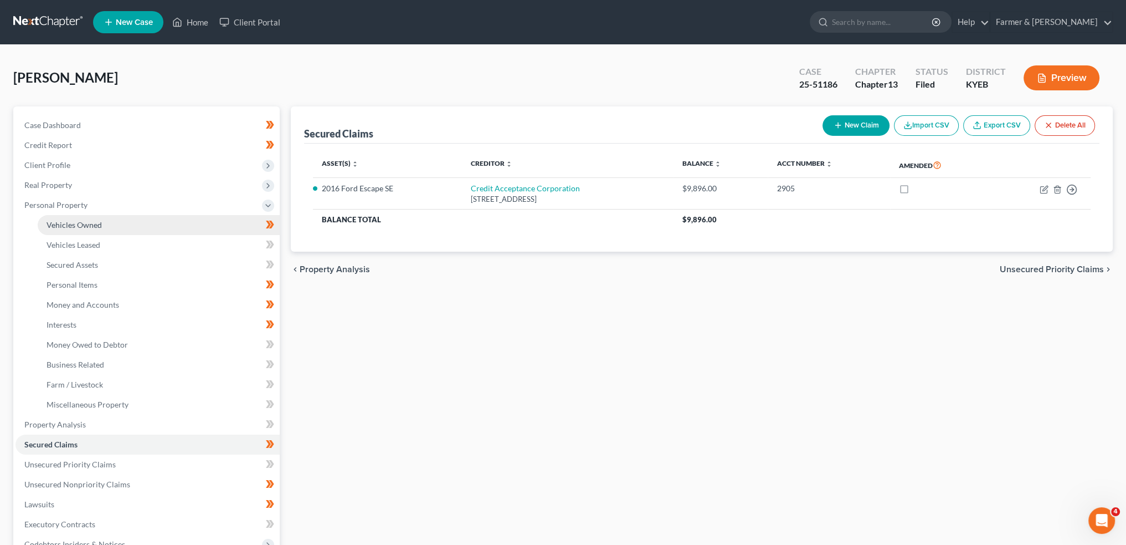
click at [109, 224] on link "Vehicles Owned" at bounding box center [159, 225] width 242 height 20
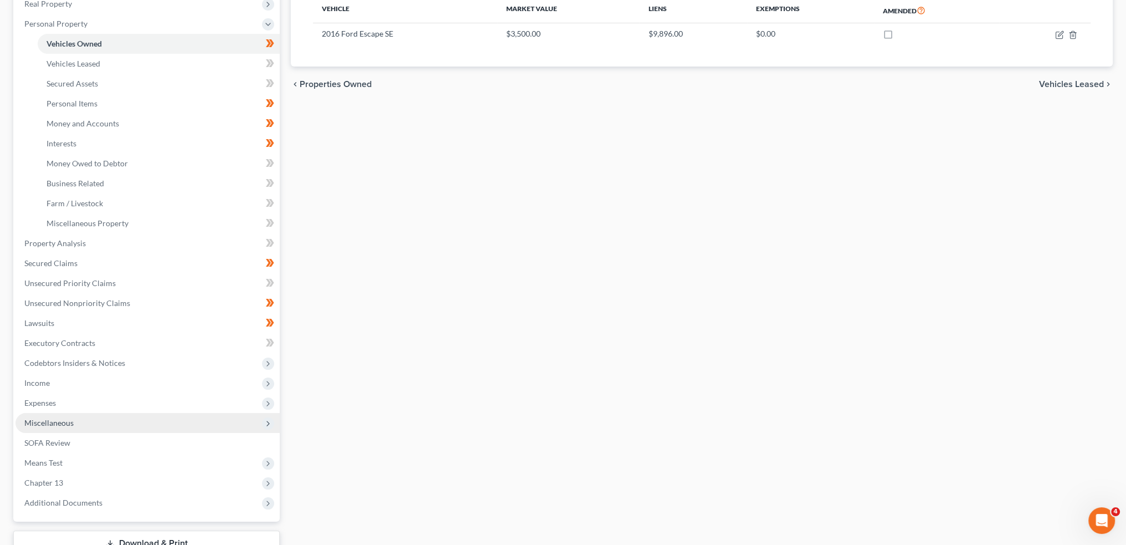
scroll to position [263, 0]
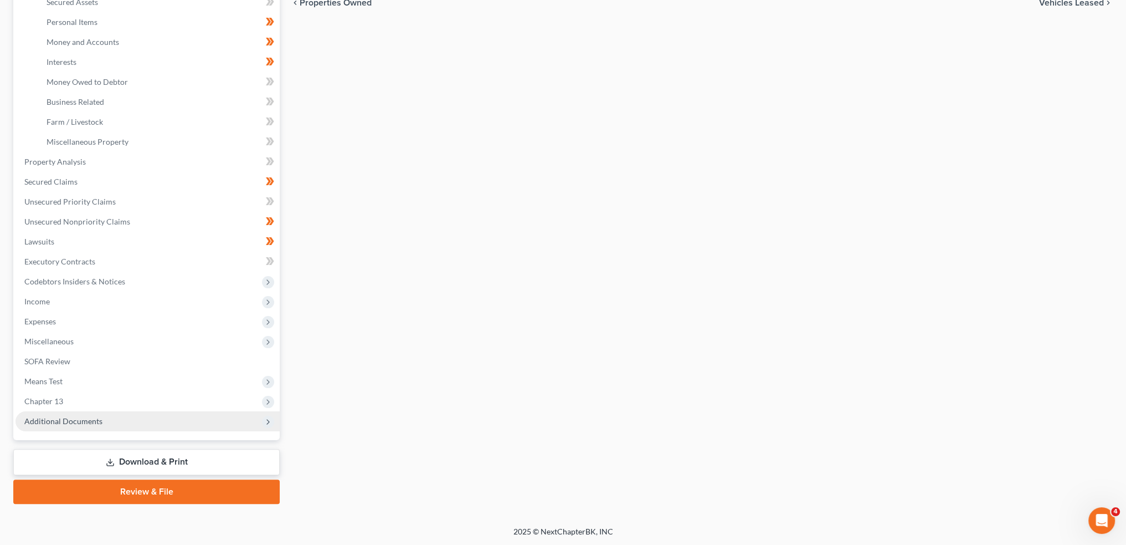
click at [124, 426] on span "Additional Documents" at bounding box center [148, 421] width 264 height 20
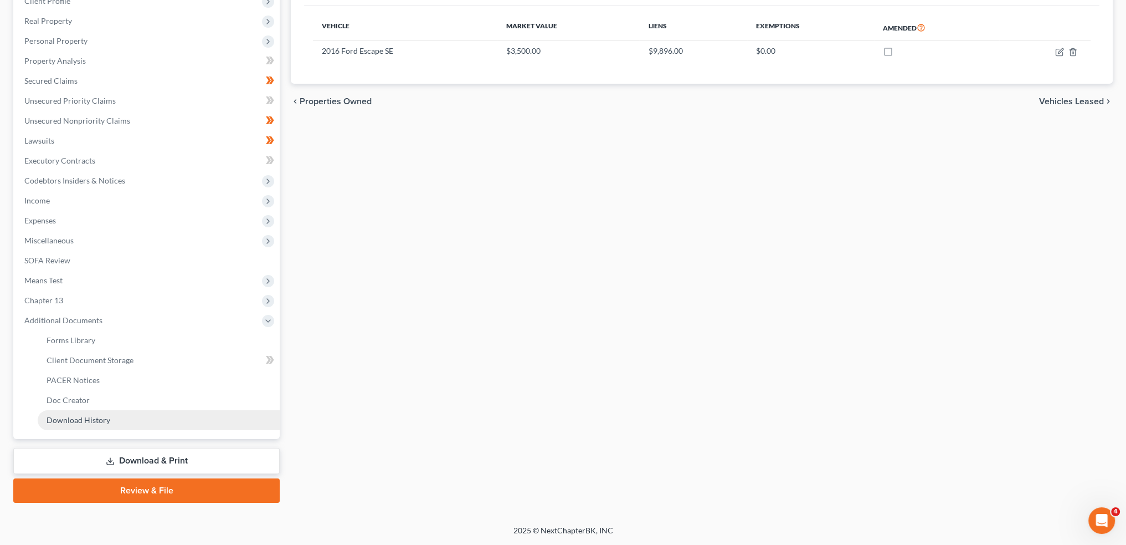
scroll to position [163, 0]
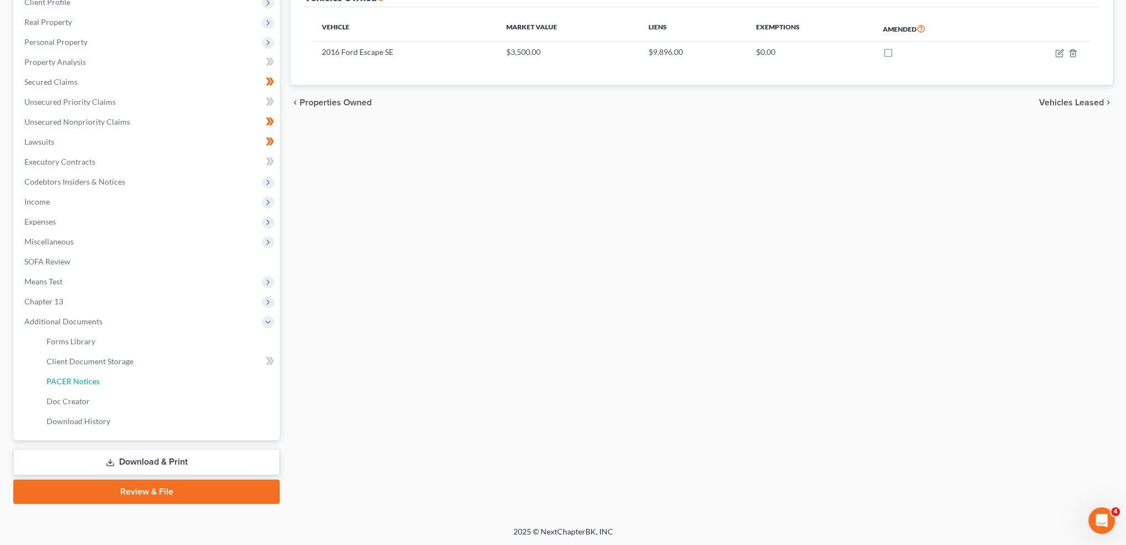
click at [91, 375] on link "PACER Notices" at bounding box center [159, 381] width 242 height 20
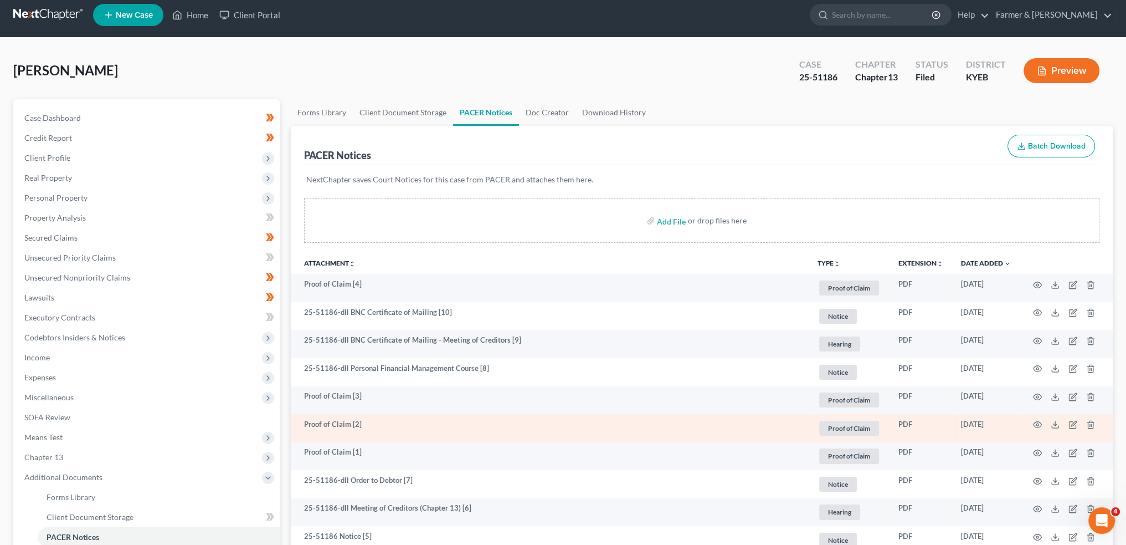
scroll to position [92, 0]
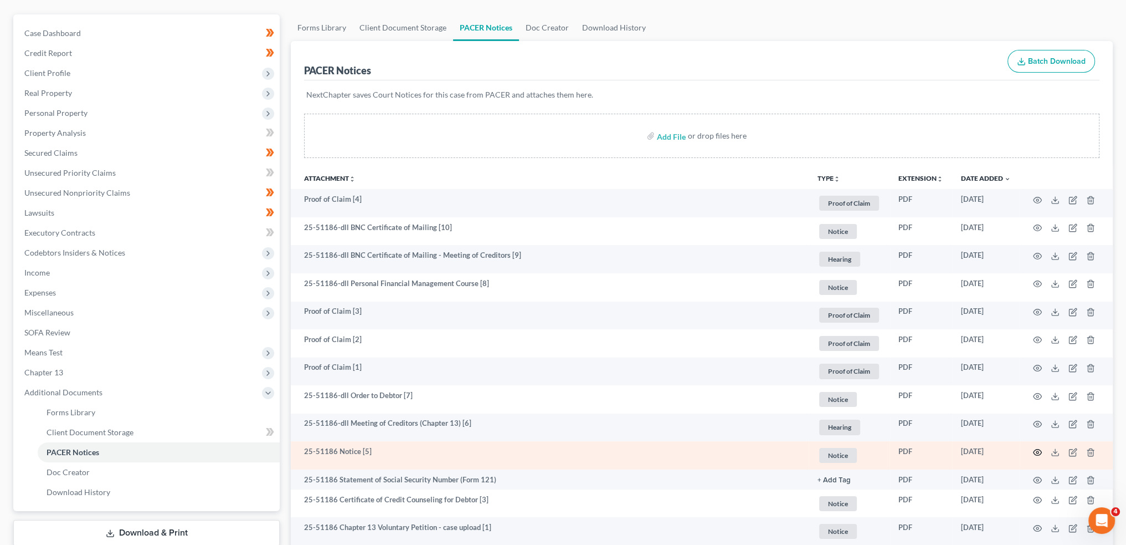
click at [1035, 449] on icon "button" at bounding box center [1037, 452] width 9 height 9
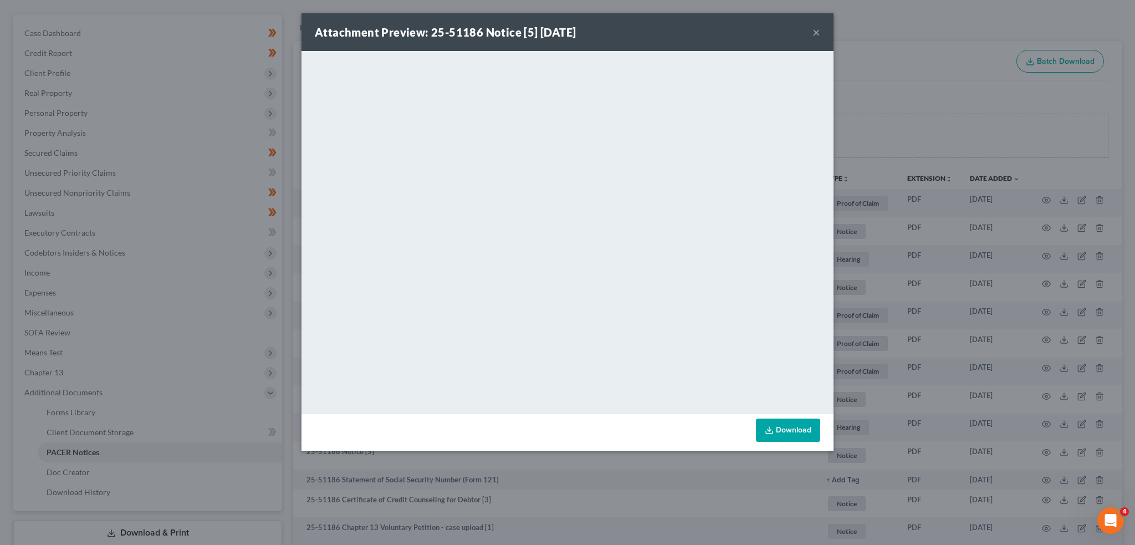
click at [813, 29] on button "×" at bounding box center [816, 31] width 8 height 13
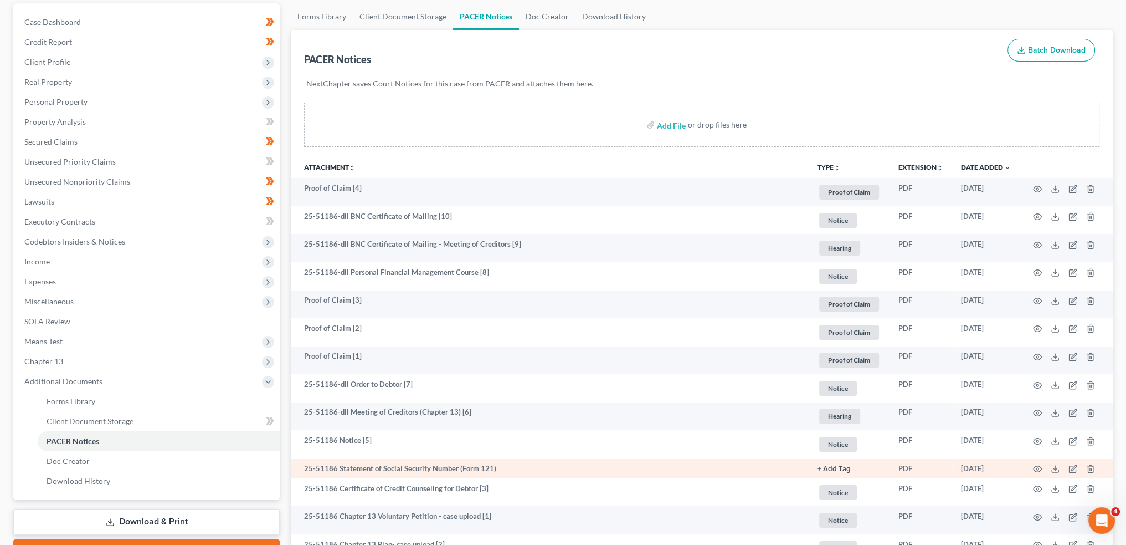
scroll to position [206, 0]
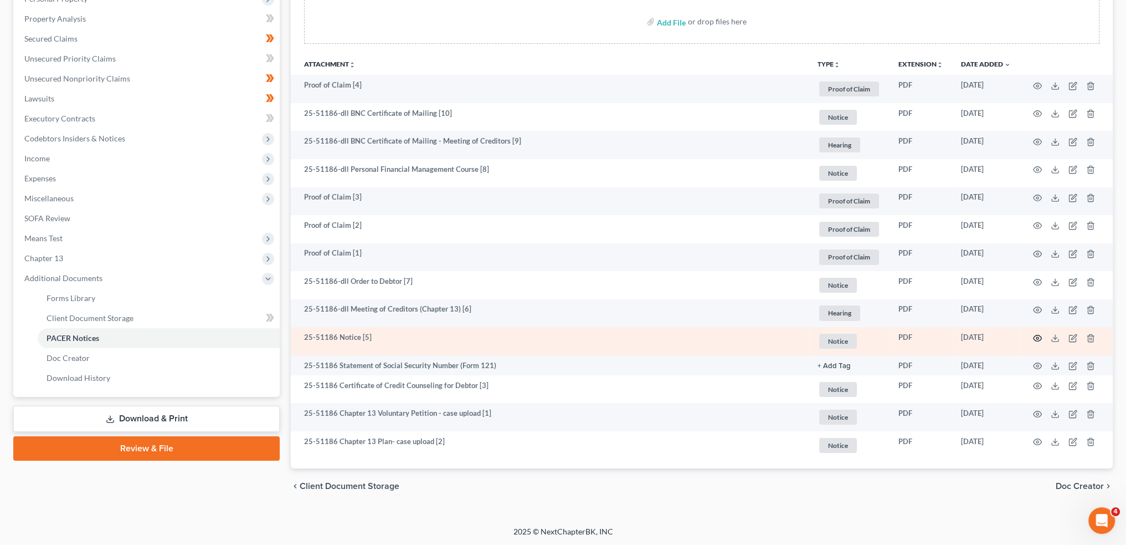
click at [1033, 334] on icon "button" at bounding box center [1037, 338] width 9 height 9
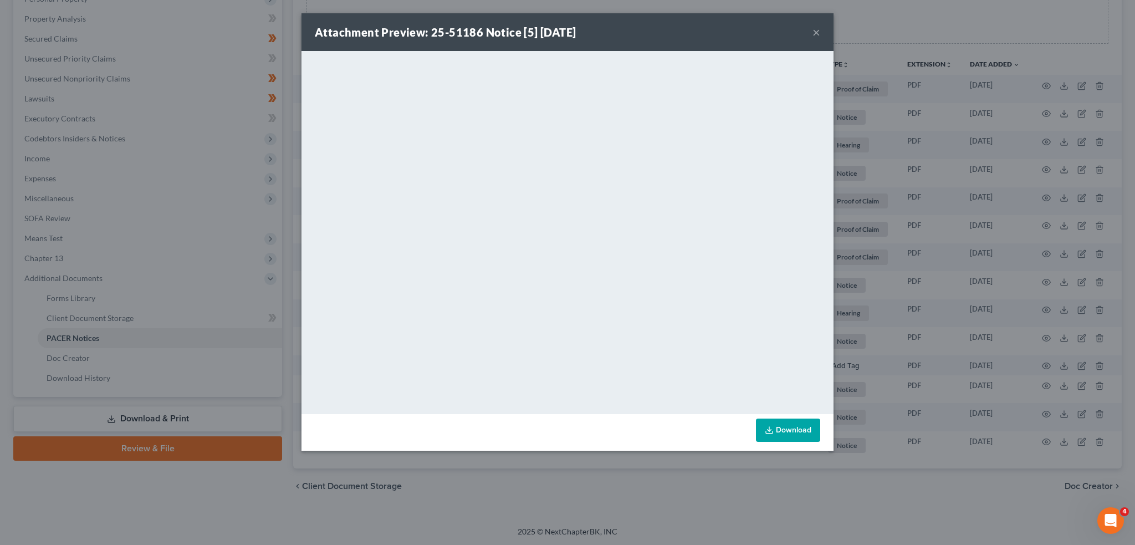
click at [816, 30] on button "×" at bounding box center [816, 31] width 8 height 13
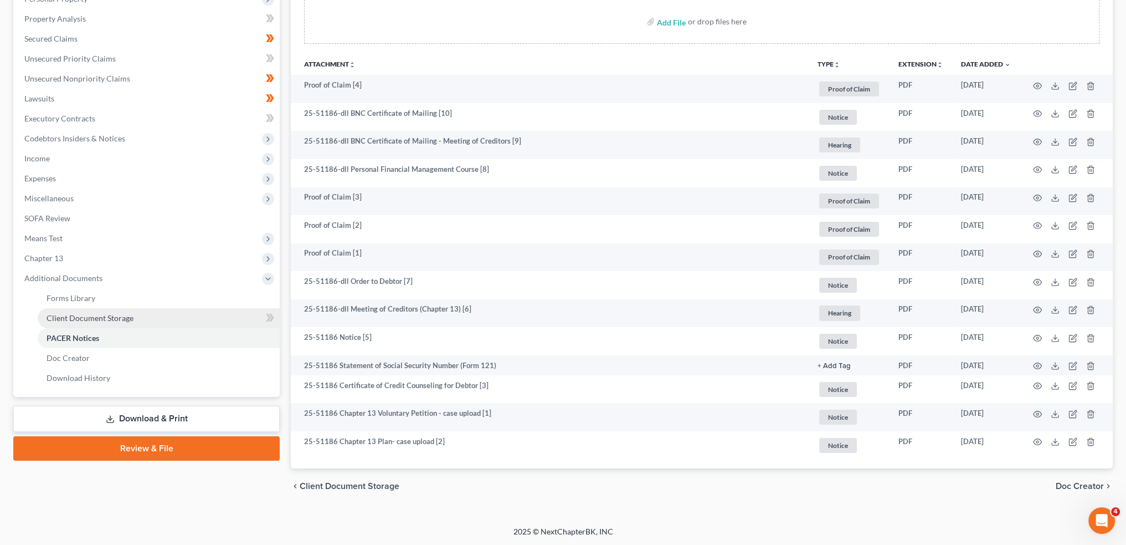
click at [138, 316] on link "Client Document Storage" at bounding box center [159, 318] width 242 height 20
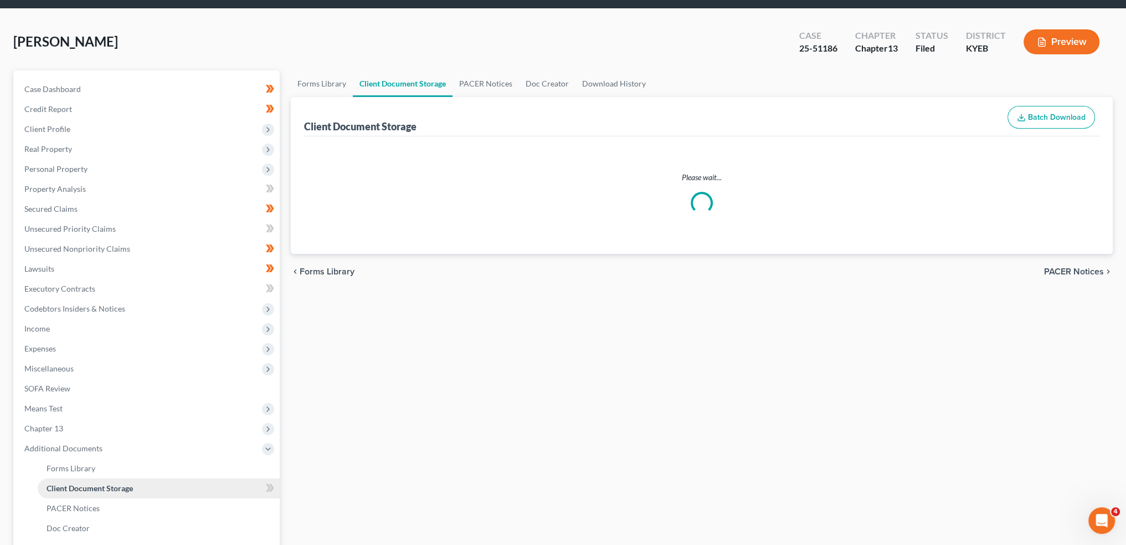
select select "12"
select select "7"
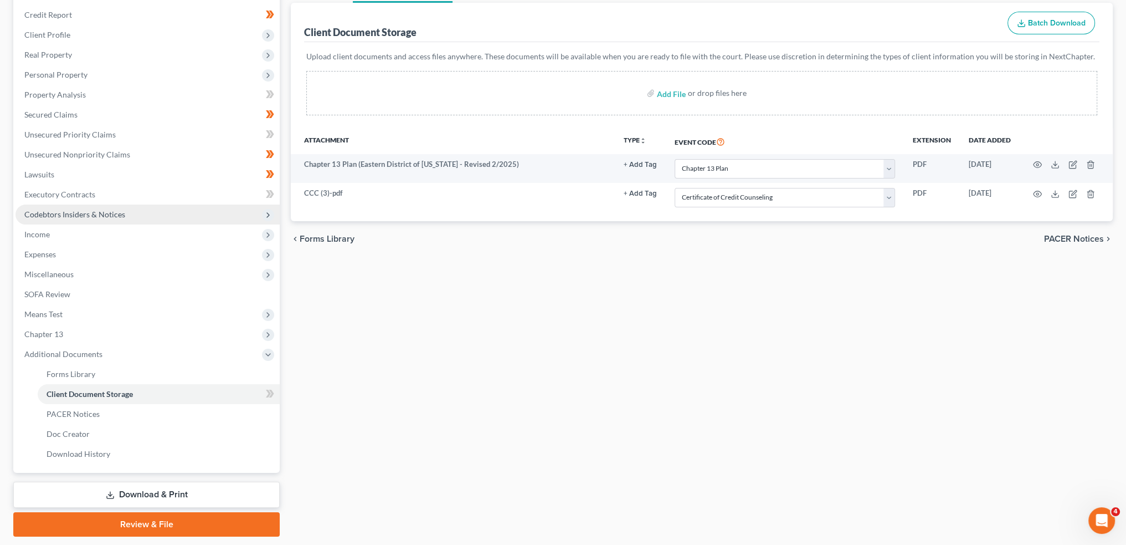
scroll to position [163, 0]
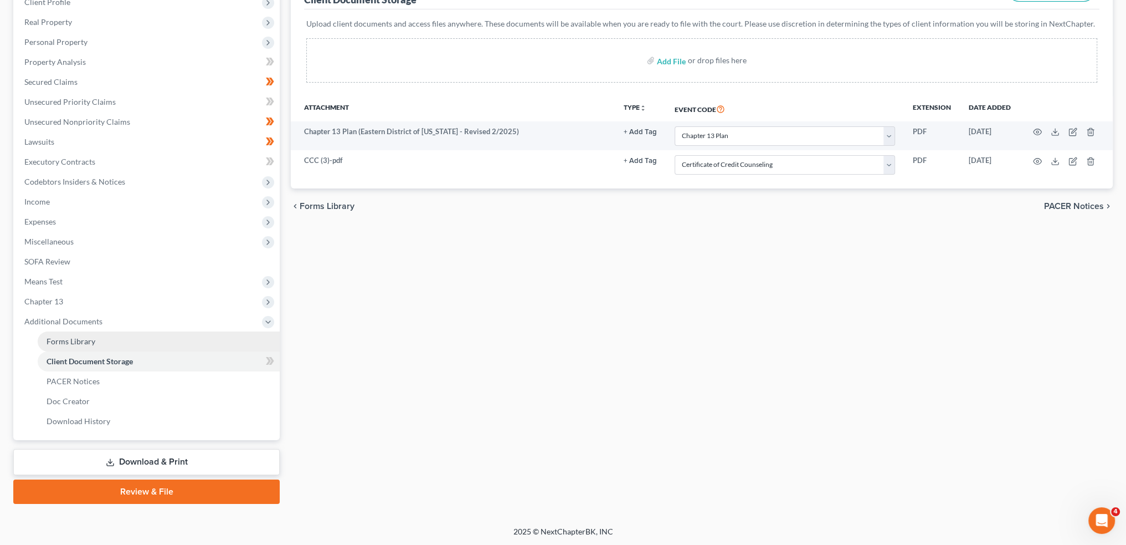
click at [145, 341] on link "Forms Library" at bounding box center [159, 341] width 242 height 20
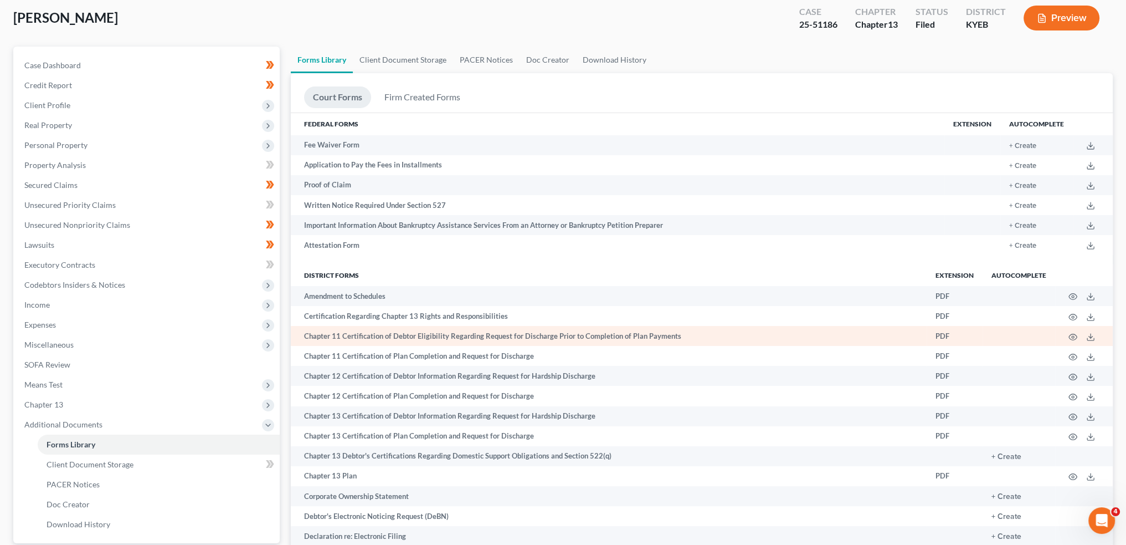
scroll to position [92, 0]
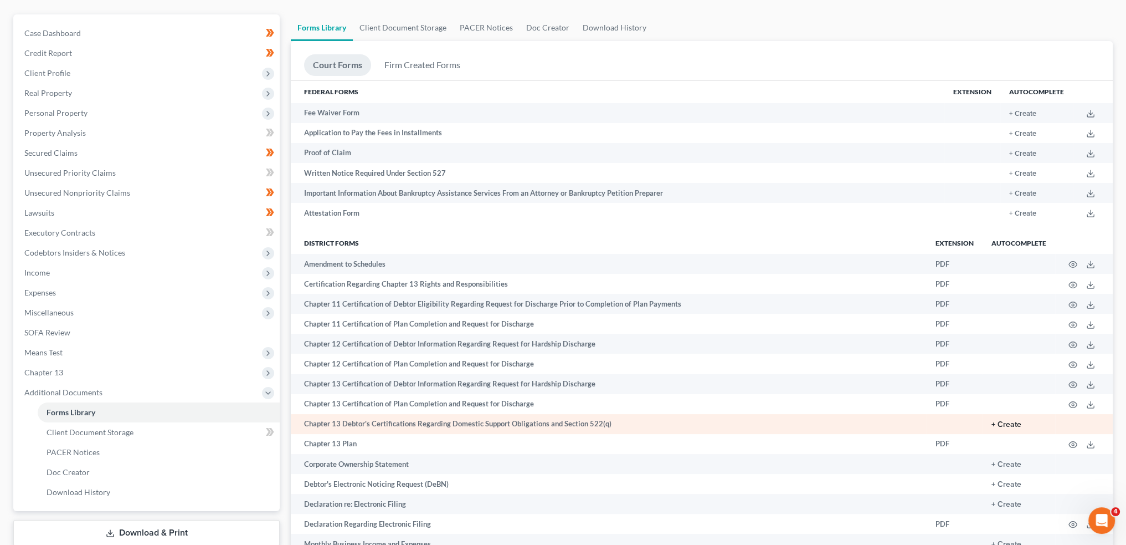
click at [1011, 425] on button "+ Create" at bounding box center [1007, 424] width 30 height 8
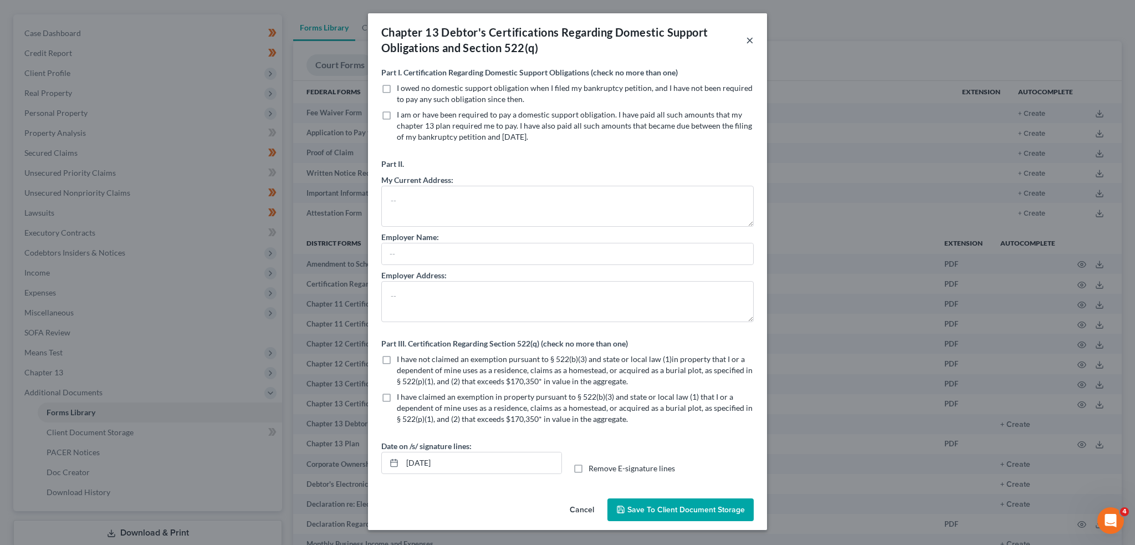
click at [750, 42] on button "×" at bounding box center [750, 39] width 8 height 13
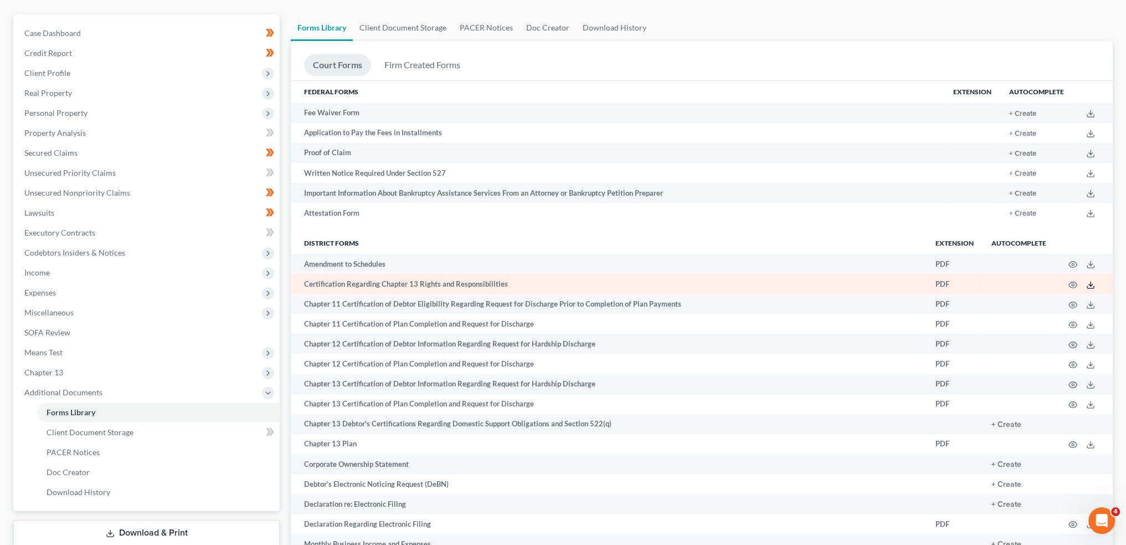
click at [1091, 285] on polyline at bounding box center [1091, 285] width 4 height 2
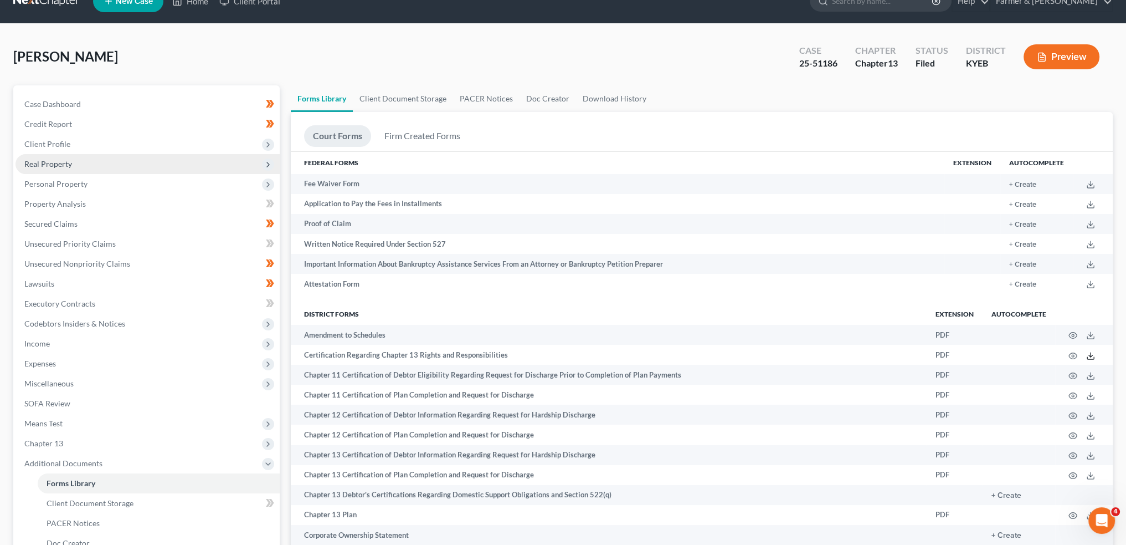
scroll to position [0, 0]
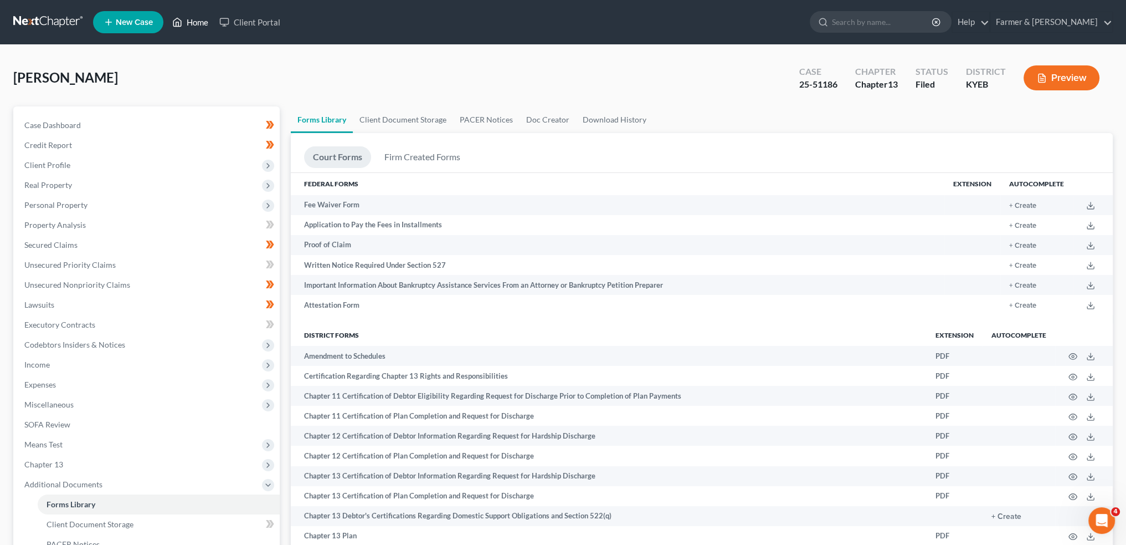
click at [201, 17] on link "Home" at bounding box center [190, 22] width 47 height 20
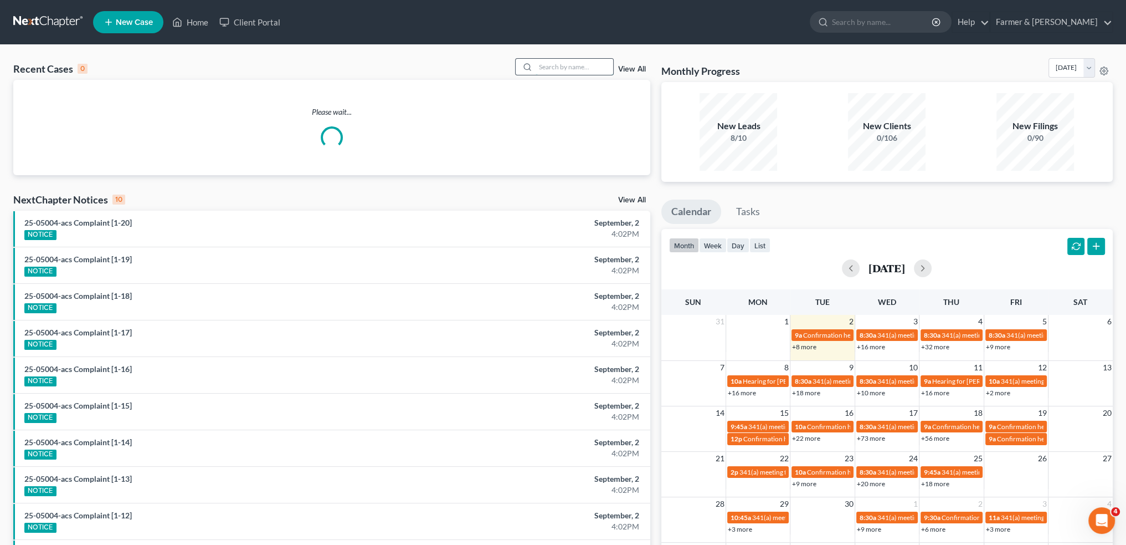
click at [552, 62] on input "search" at bounding box center [575, 67] width 78 height 16
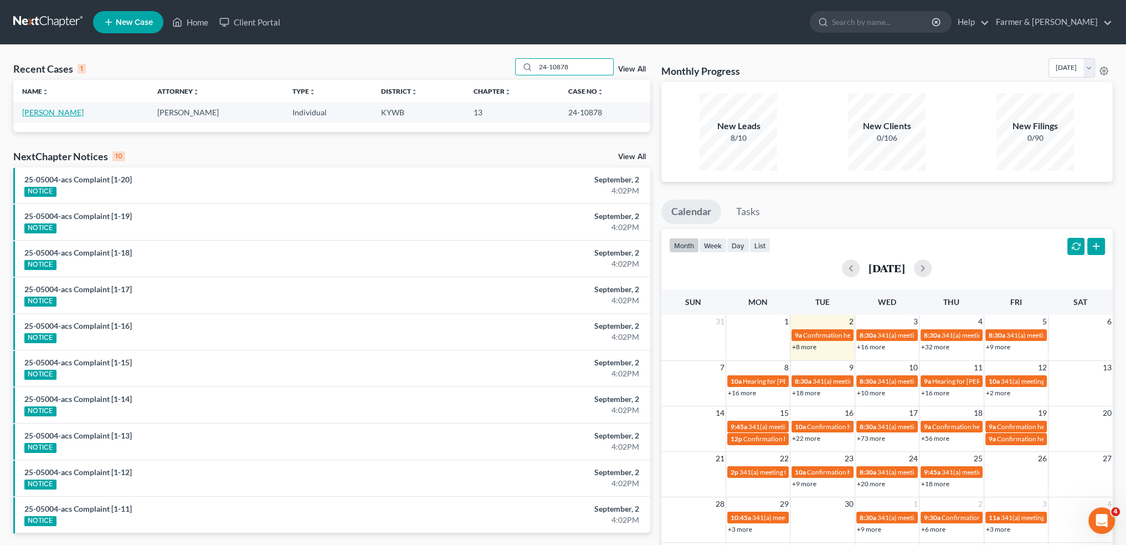
type input "24-10878"
click at [58, 114] on link "[PERSON_NAME]" at bounding box center [52, 111] width 61 height 9
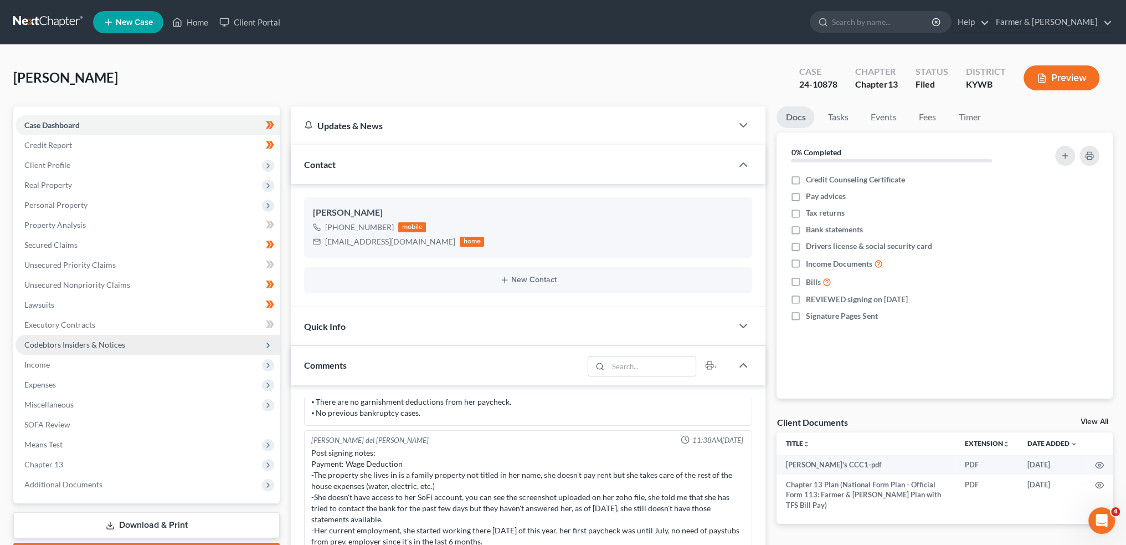
scroll to position [92, 0]
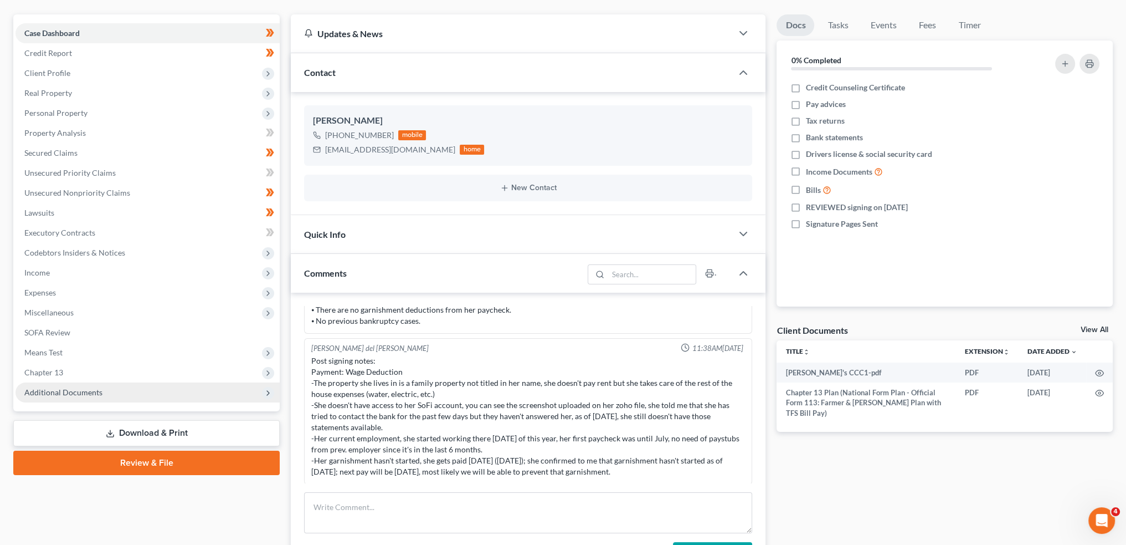
click at [88, 396] on span "Additional Documents" at bounding box center [63, 391] width 78 height 9
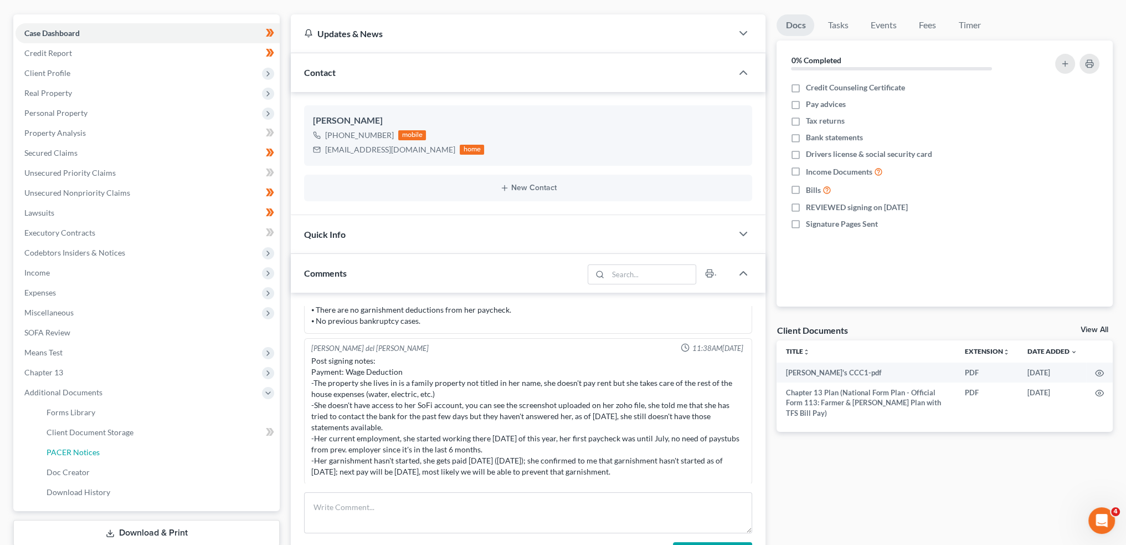
drag, startPoint x: 84, startPoint y: 456, endPoint x: 1130, endPoint y: 270, distance: 1061.9
click at [83, 456] on span "PACER Notices" at bounding box center [73, 451] width 53 height 9
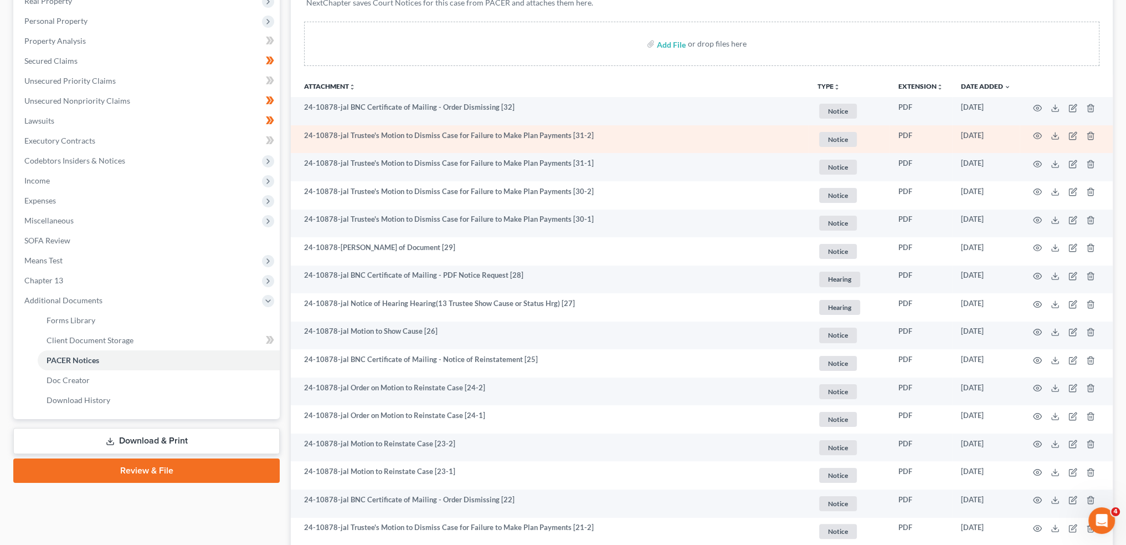
scroll to position [184, 0]
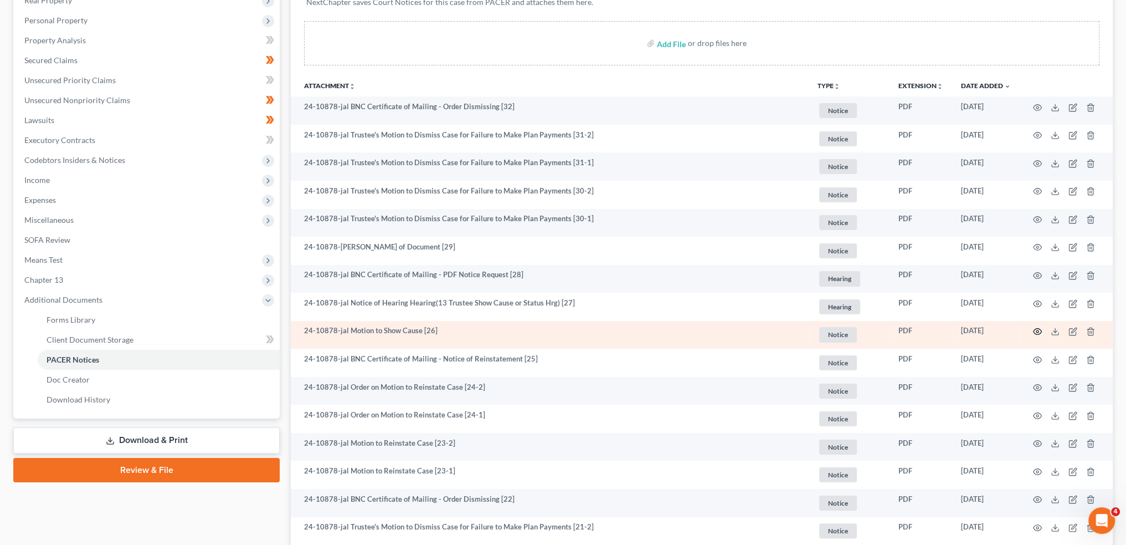
click at [1035, 329] on icon "button" at bounding box center [1037, 331] width 9 height 9
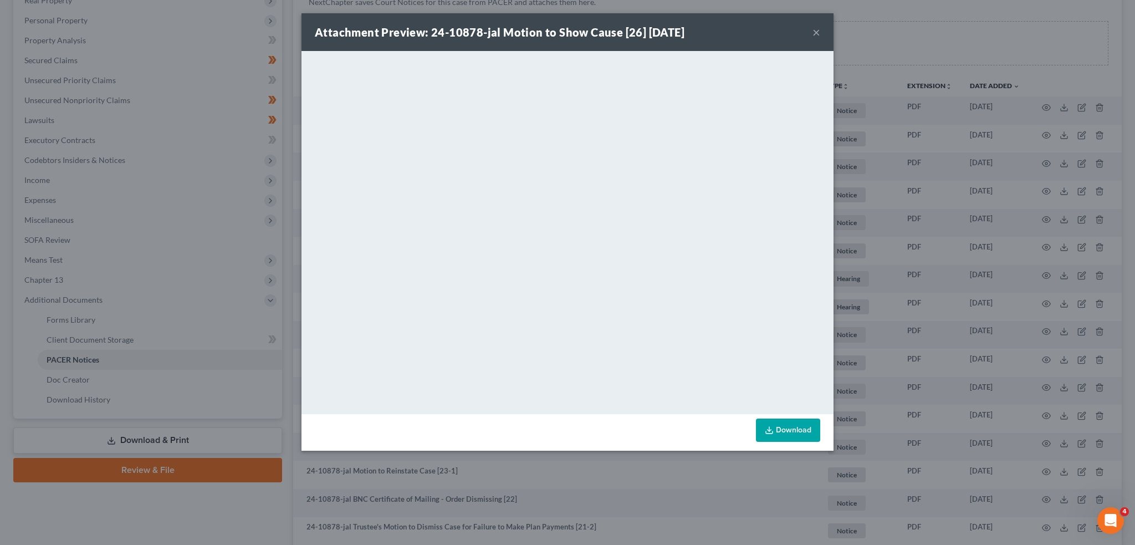
click at [817, 32] on button "×" at bounding box center [816, 31] width 8 height 13
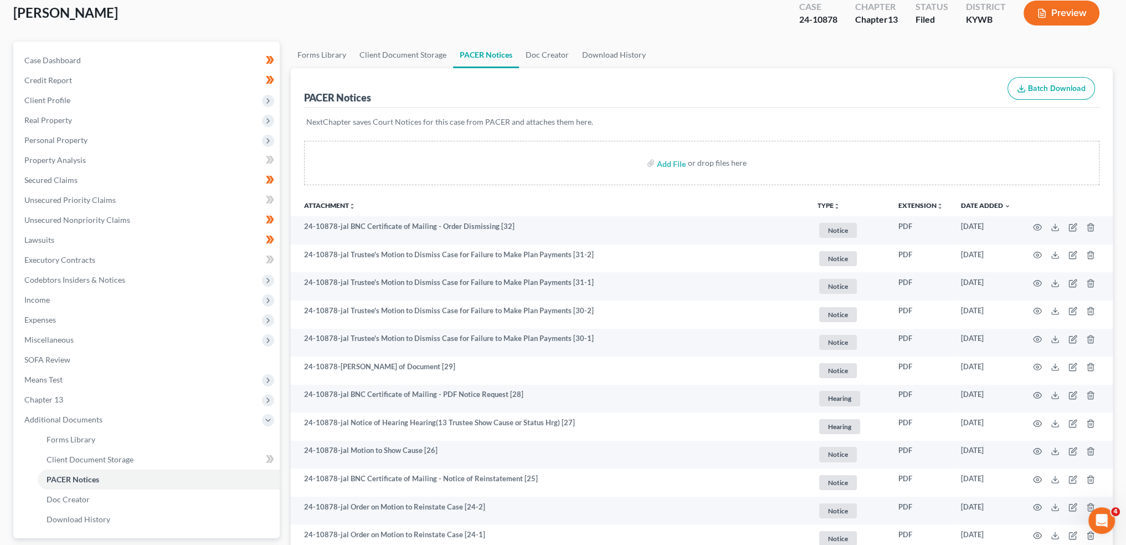
scroll to position [0, 0]
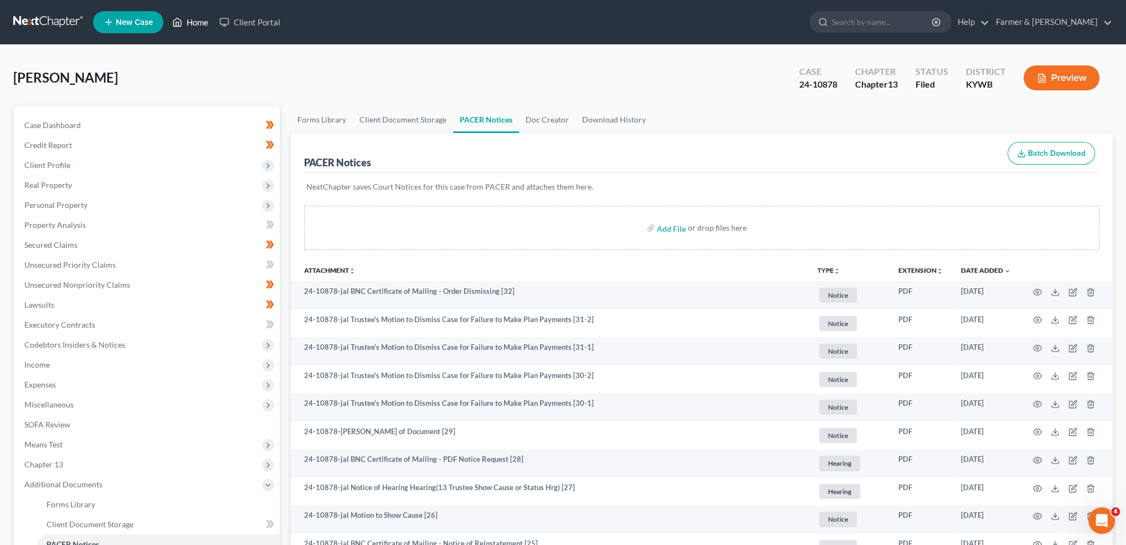
drag, startPoint x: 144, startPoint y: 66, endPoint x: 188, endPoint y: 22, distance: 62.7
click at [144, 66] on div "[PERSON_NAME] Upgraded Case 24-10878 Chapter Chapter 13 Status [GEOGRAPHIC_DATA…" at bounding box center [563, 82] width 1100 height 48
click at [188, 22] on link "Home" at bounding box center [190, 22] width 47 height 20
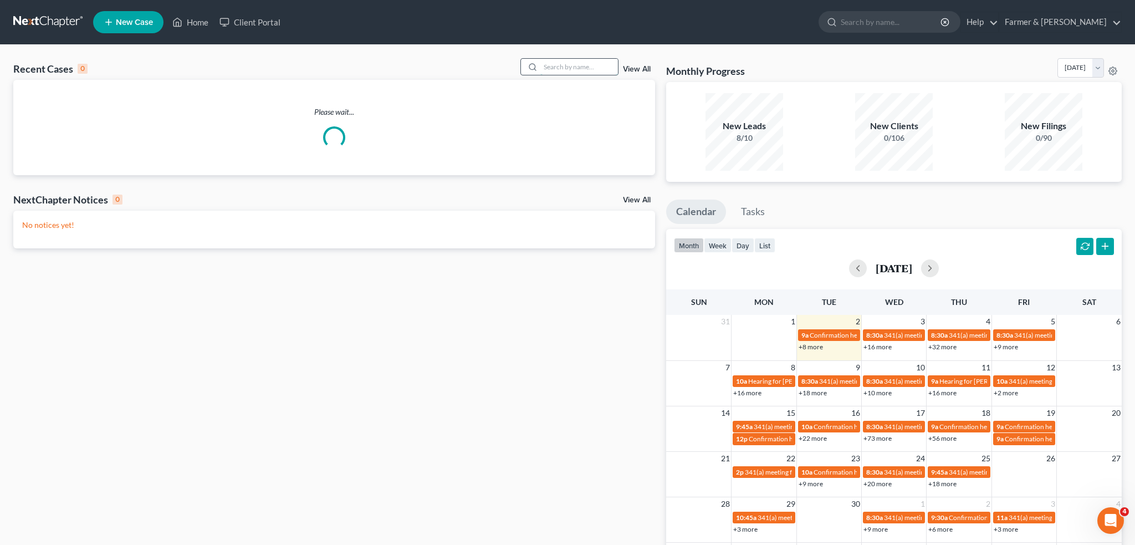
click at [571, 64] on input "search" at bounding box center [579, 67] width 78 height 16
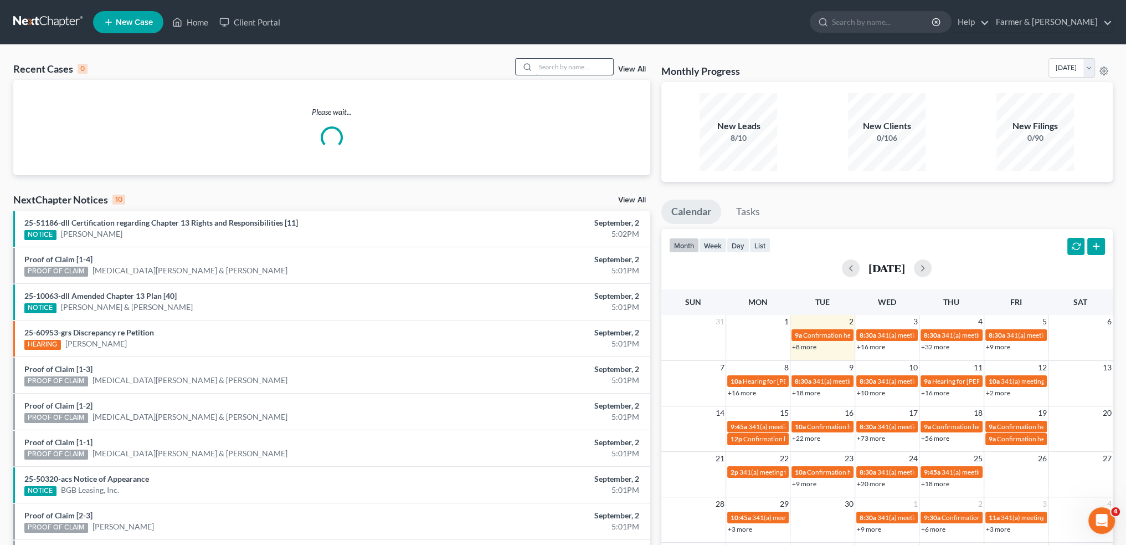
type input "r"
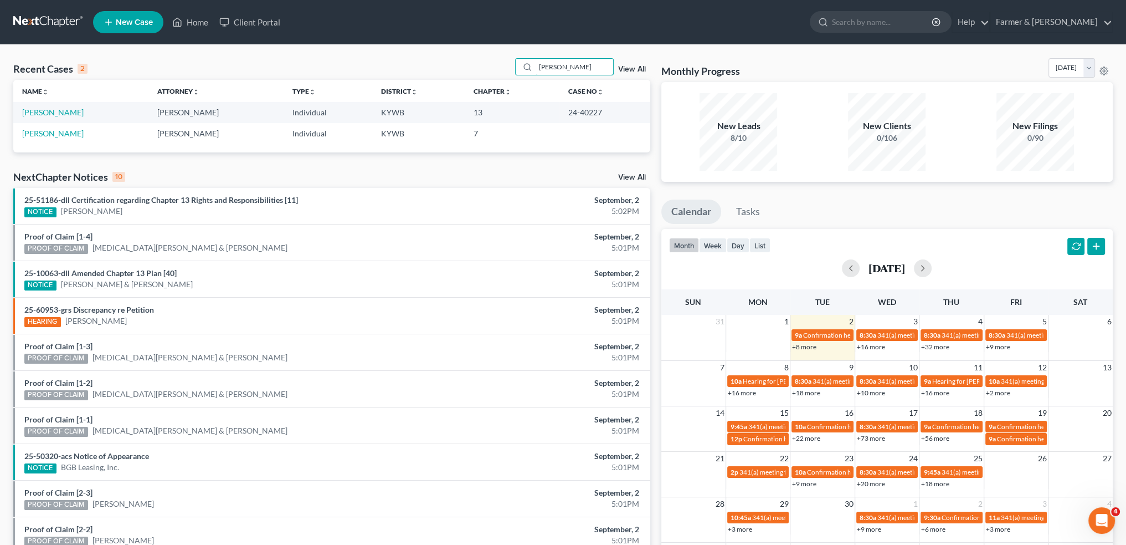
type input "[PERSON_NAME]"
click at [54, 107] on td "[PERSON_NAME]" at bounding box center [80, 112] width 135 height 20
click at [54, 111] on link "[PERSON_NAME]" at bounding box center [52, 111] width 61 height 9
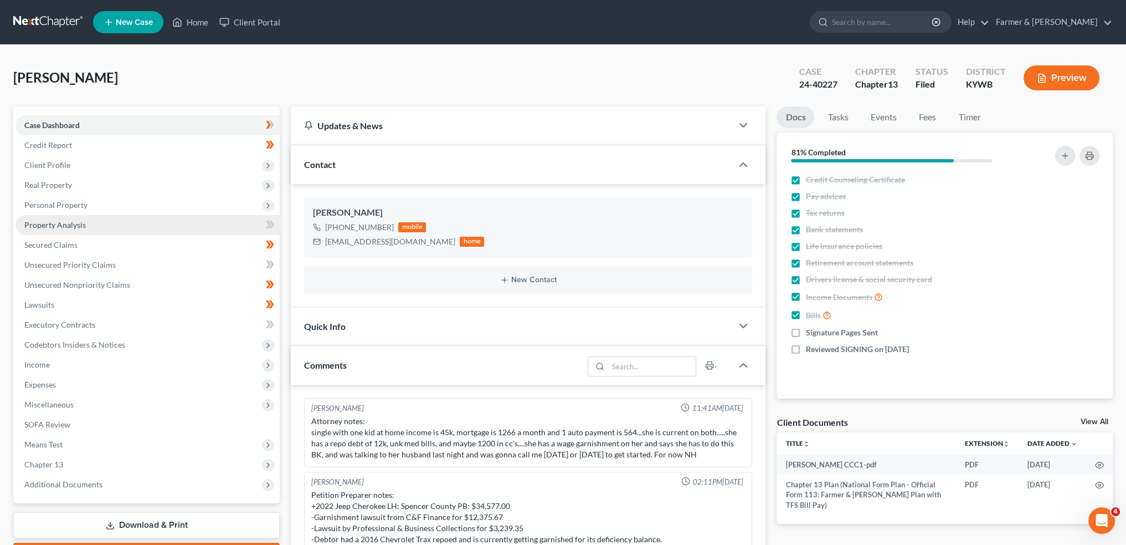
scroll to position [104, 0]
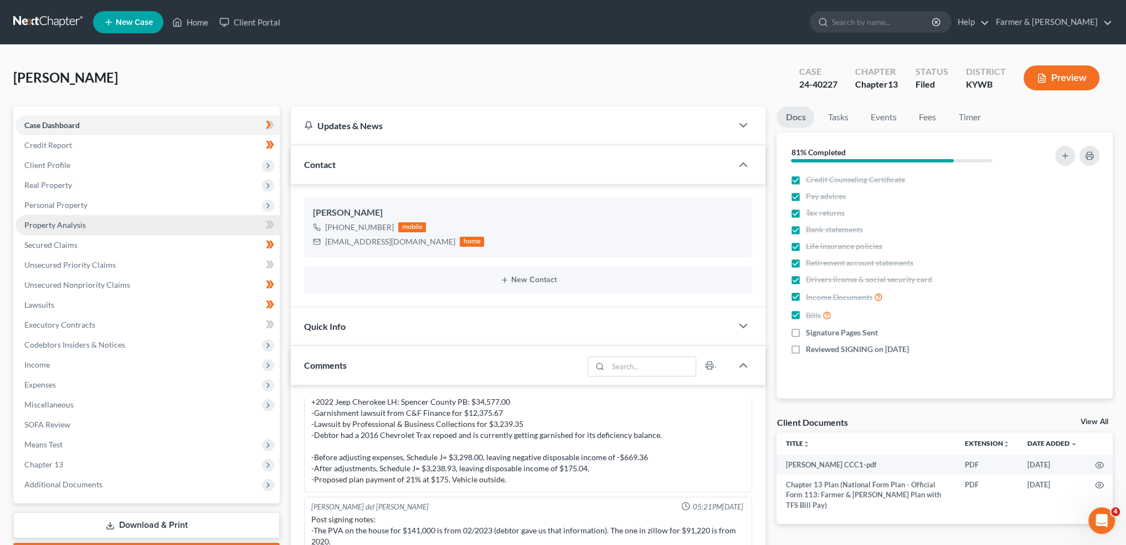
click at [78, 221] on span "Property Analysis" at bounding box center [54, 224] width 61 height 9
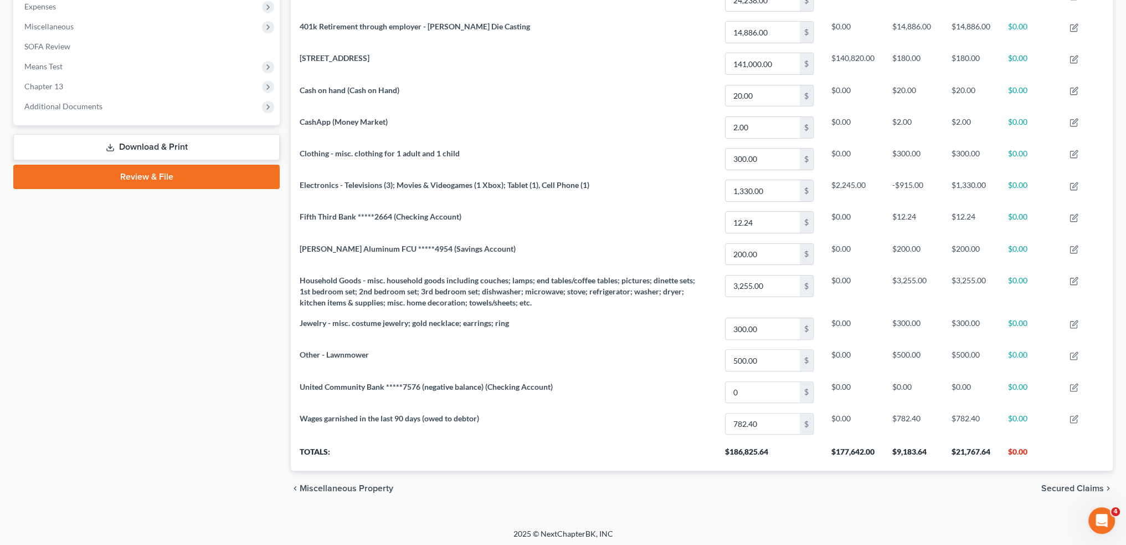
scroll to position [101, 0]
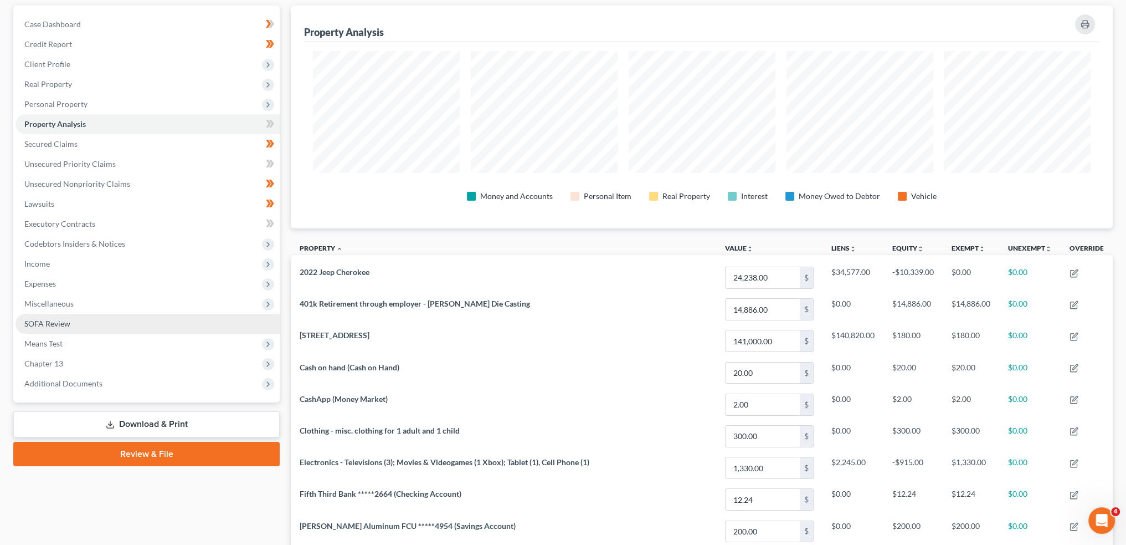
click at [71, 319] on link "SOFA Review" at bounding box center [148, 324] width 264 height 20
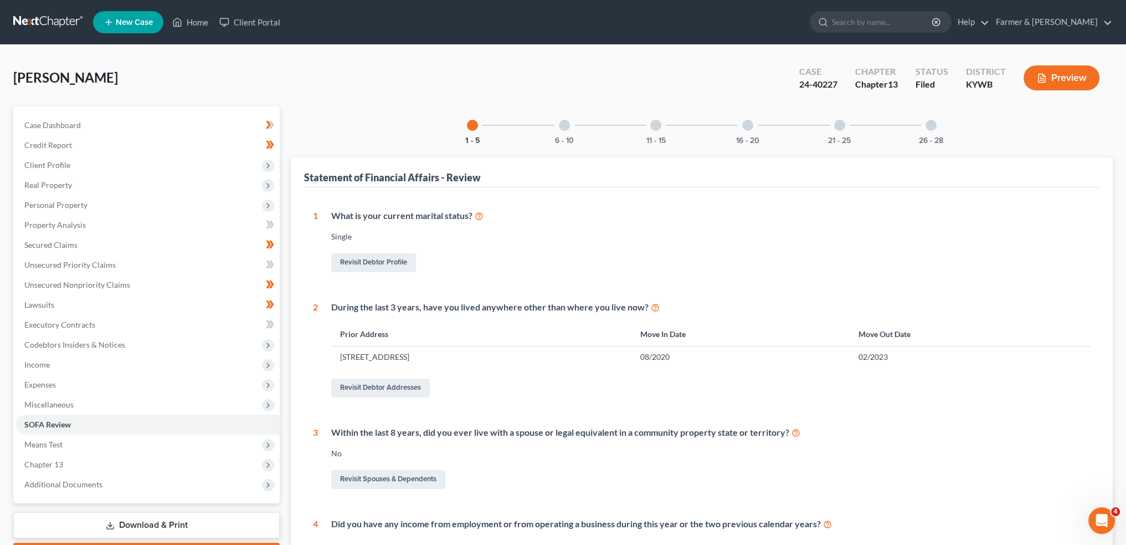
click at [566, 128] on div at bounding box center [564, 125] width 11 height 11
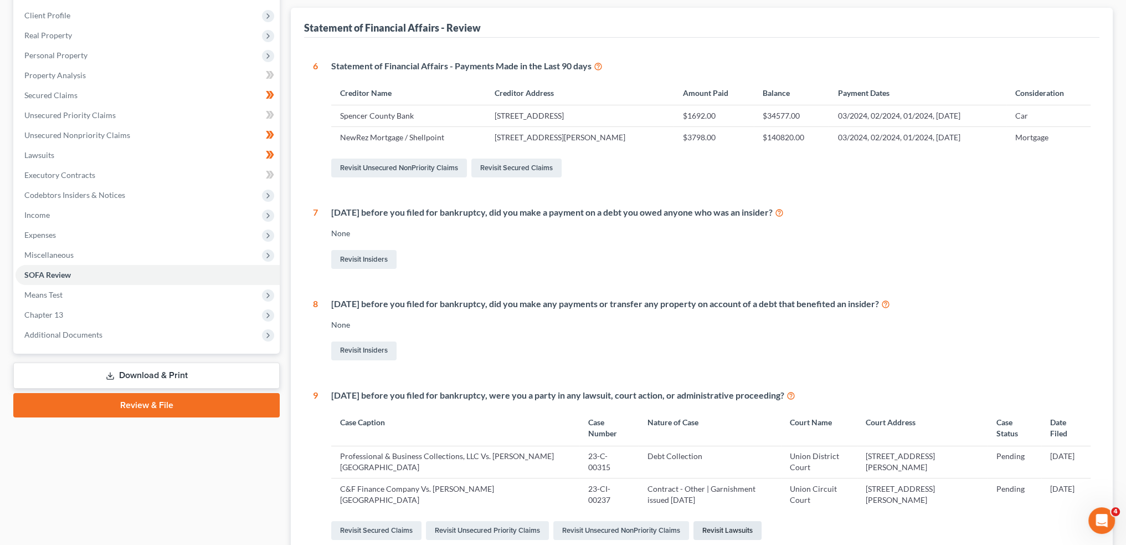
scroll to position [63, 0]
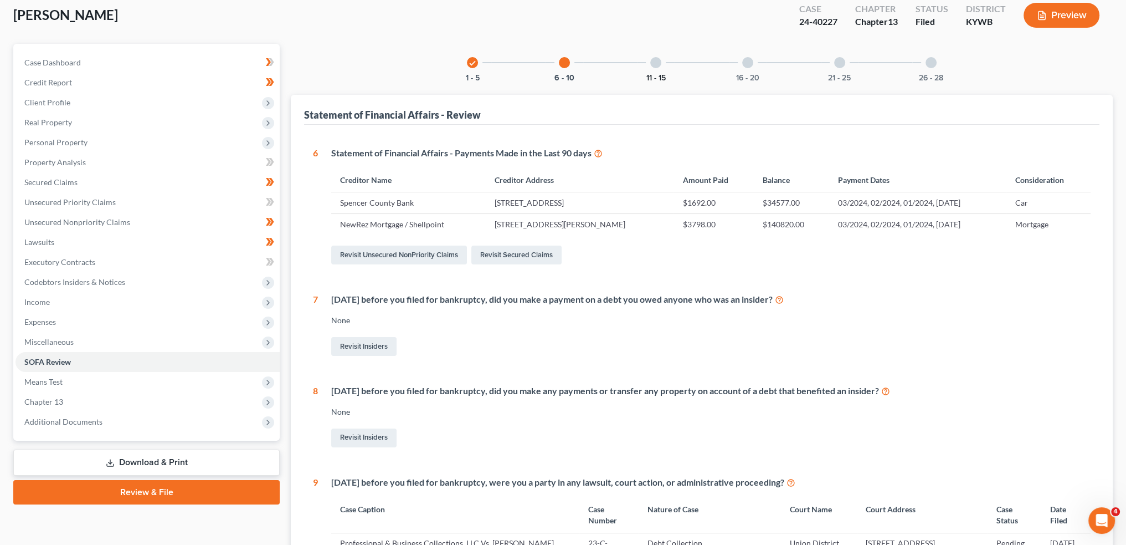
click at [659, 74] on button "11 - 15" at bounding box center [656, 78] width 19 height 8
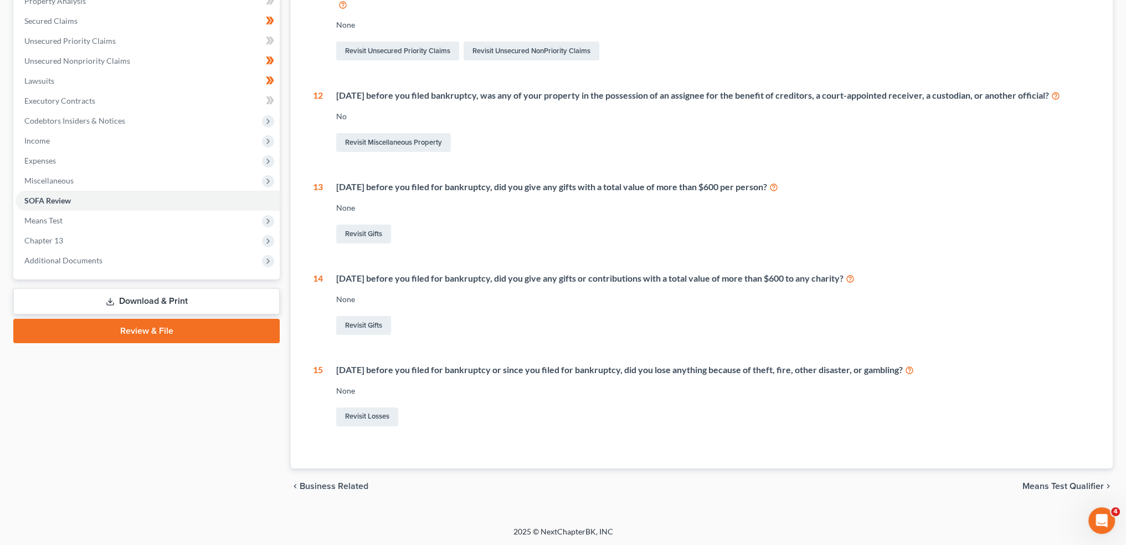
scroll to position [0, 0]
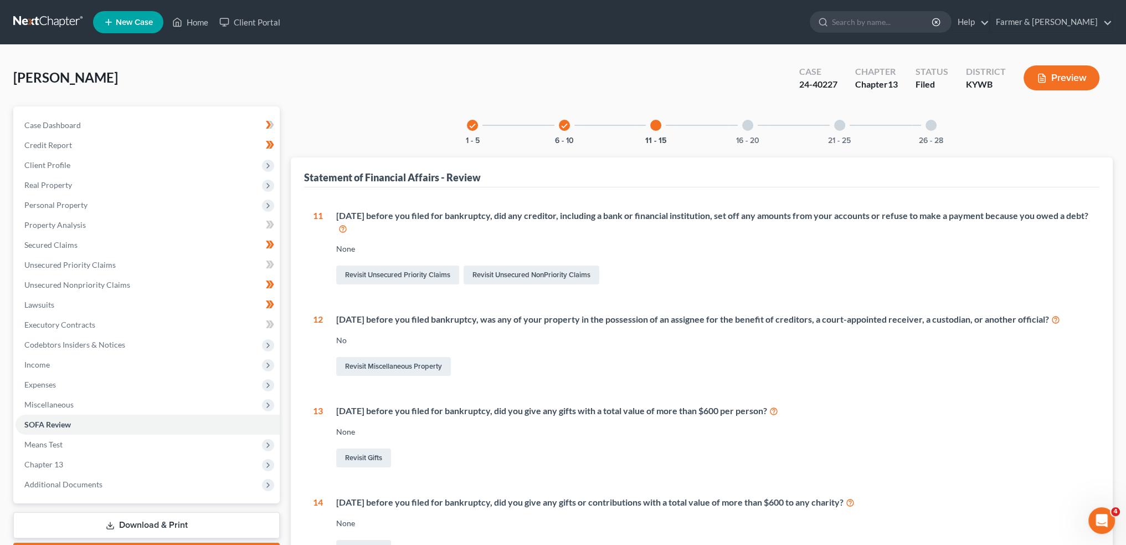
click at [750, 122] on div at bounding box center [747, 125] width 11 height 11
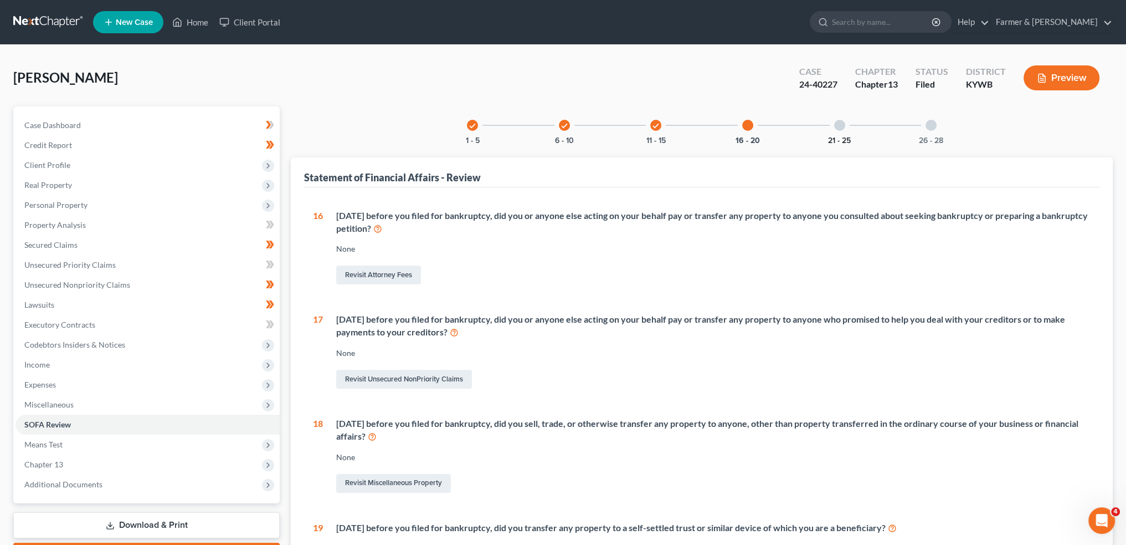
click at [840, 137] on button "21 - 25" at bounding box center [839, 141] width 23 height 8
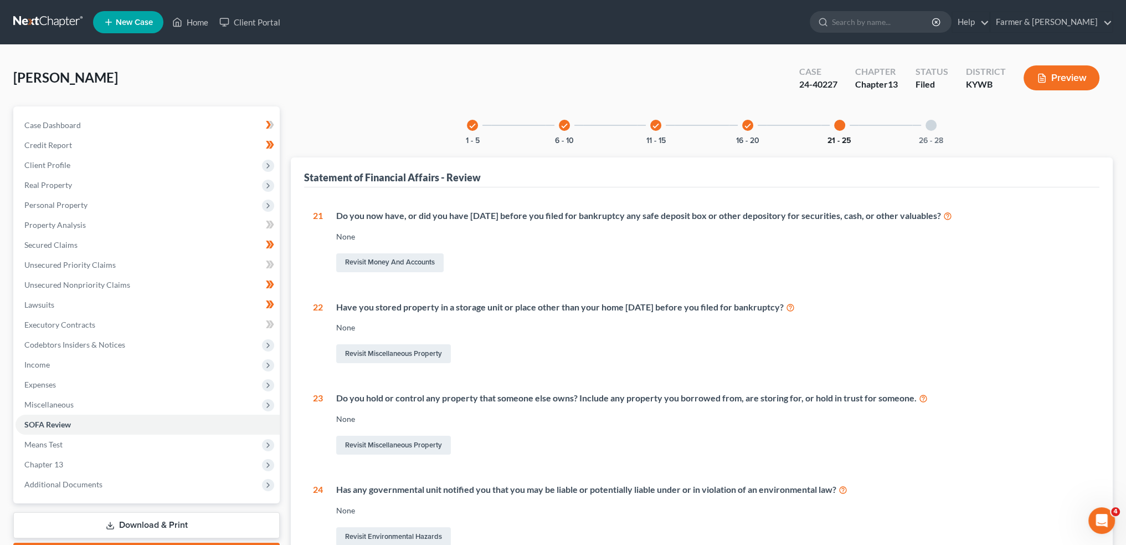
scroll to position [211, 0]
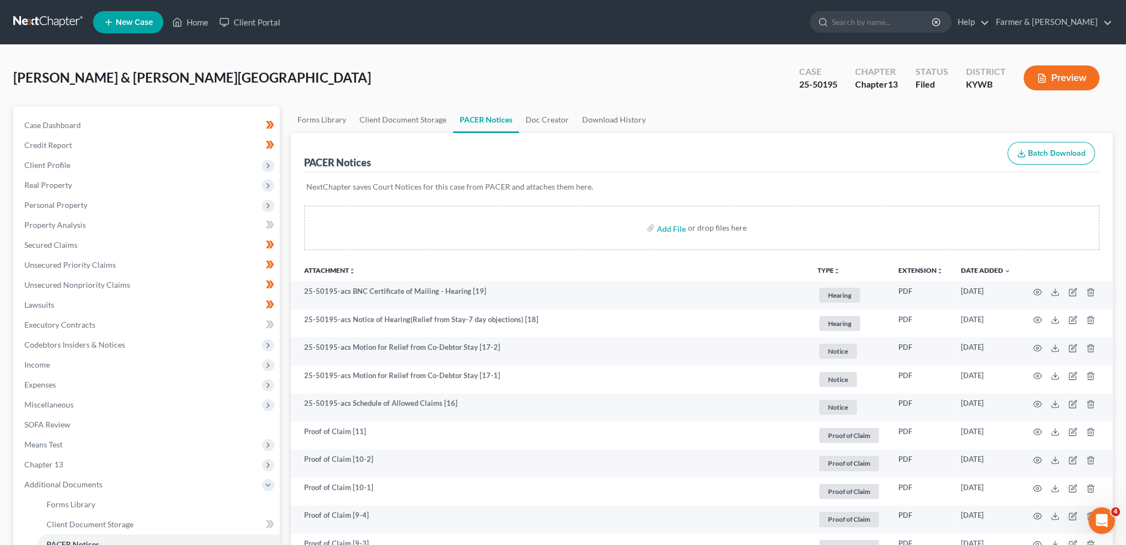
click at [201, 11] on ul "New Case Home Client Portal - No Result - See all results Or Press Enter... Hel…" at bounding box center [603, 22] width 1020 height 29
click at [198, 19] on link "Home" at bounding box center [190, 22] width 47 height 20
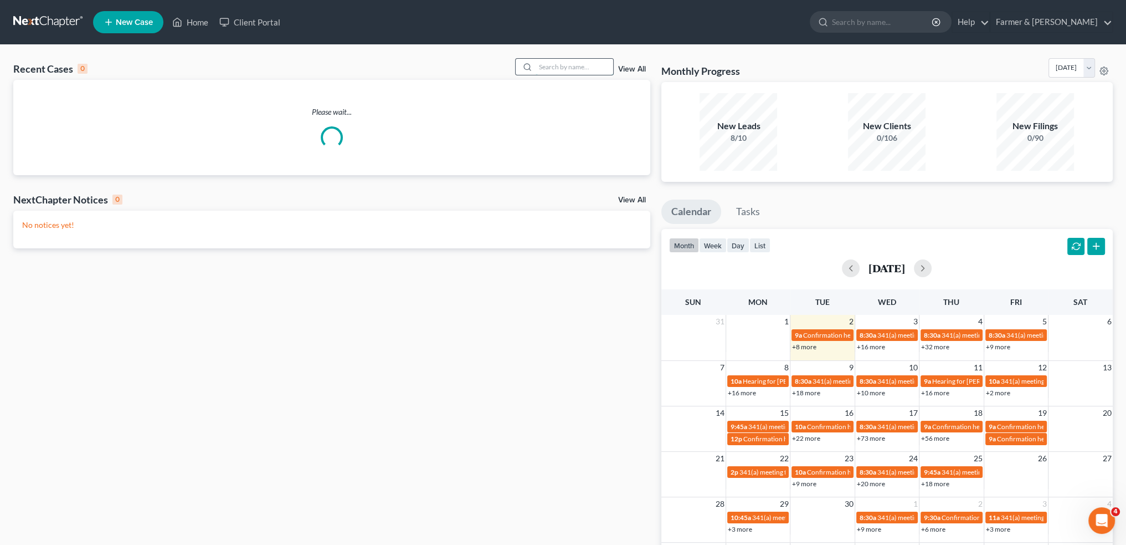
click at [563, 61] on input "search" at bounding box center [575, 67] width 78 height 16
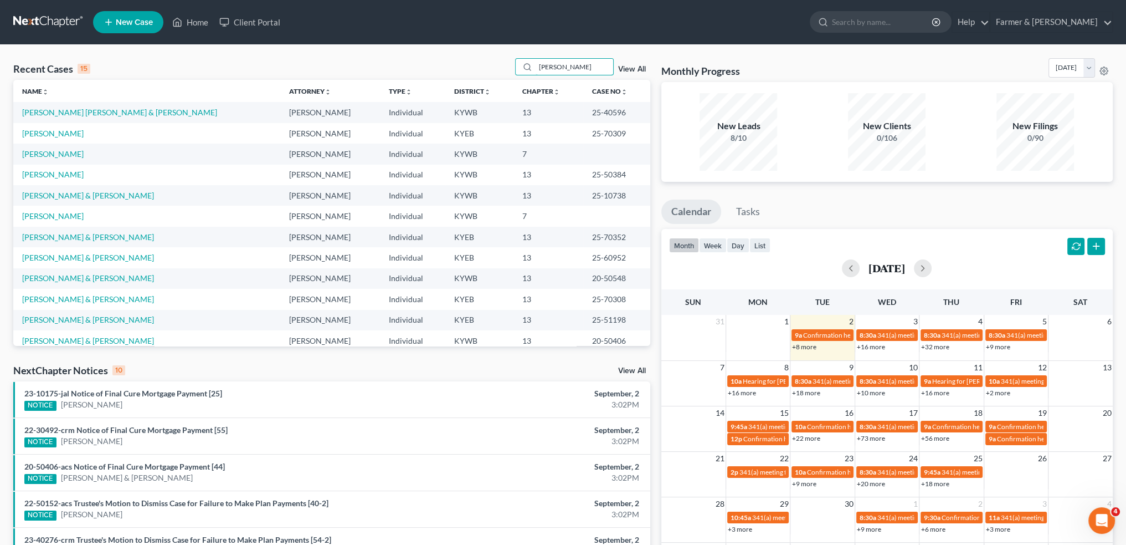
type input "pete mason"
click at [42, 117] on link "[PERSON_NAME] [PERSON_NAME] & [PERSON_NAME]" at bounding box center [119, 111] width 195 height 9
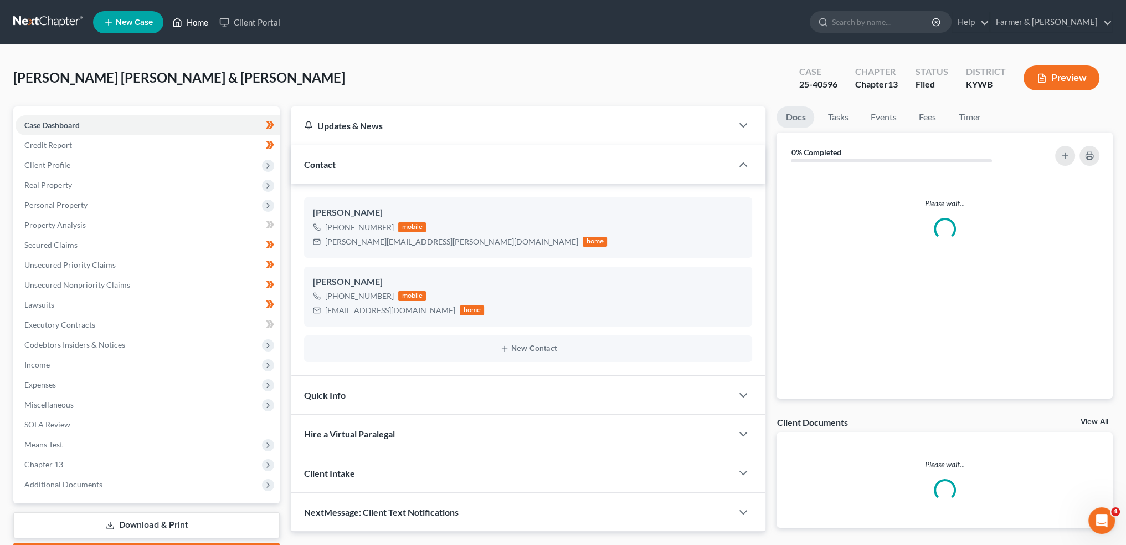
click at [191, 16] on link "Home" at bounding box center [190, 22] width 47 height 20
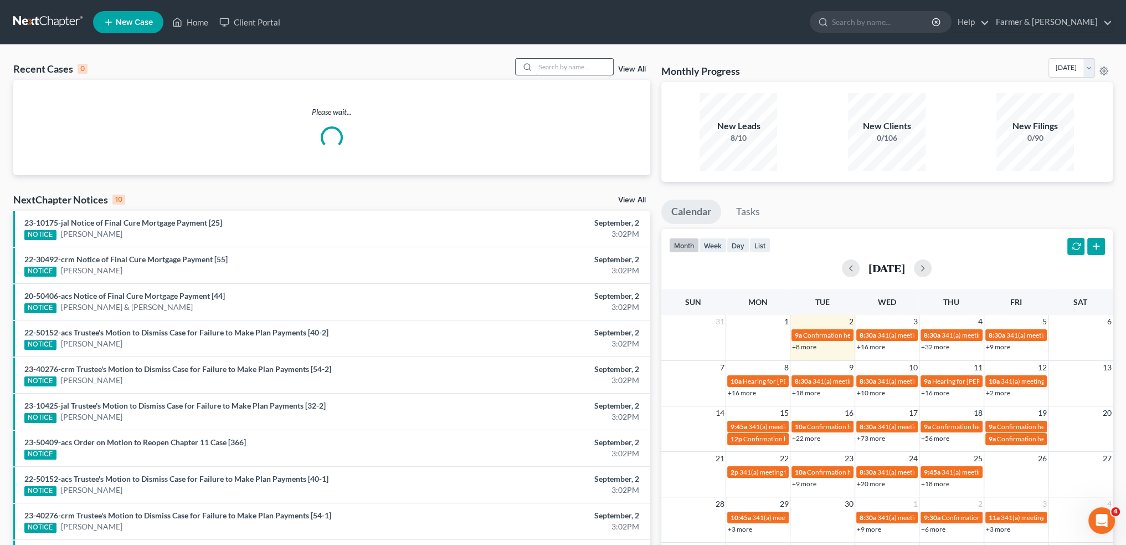
click at [593, 63] on input "search" at bounding box center [575, 67] width 78 height 16
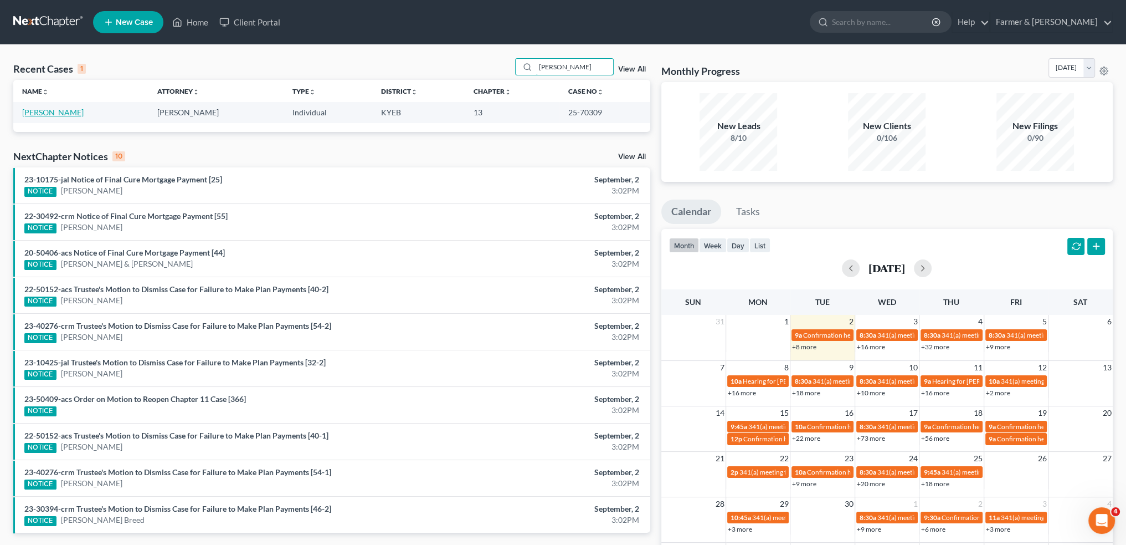
type input "pete mason"
click at [40, 110] on link "[PERSON_NAME]" at bounding box center [52, 111] width 61 height 9
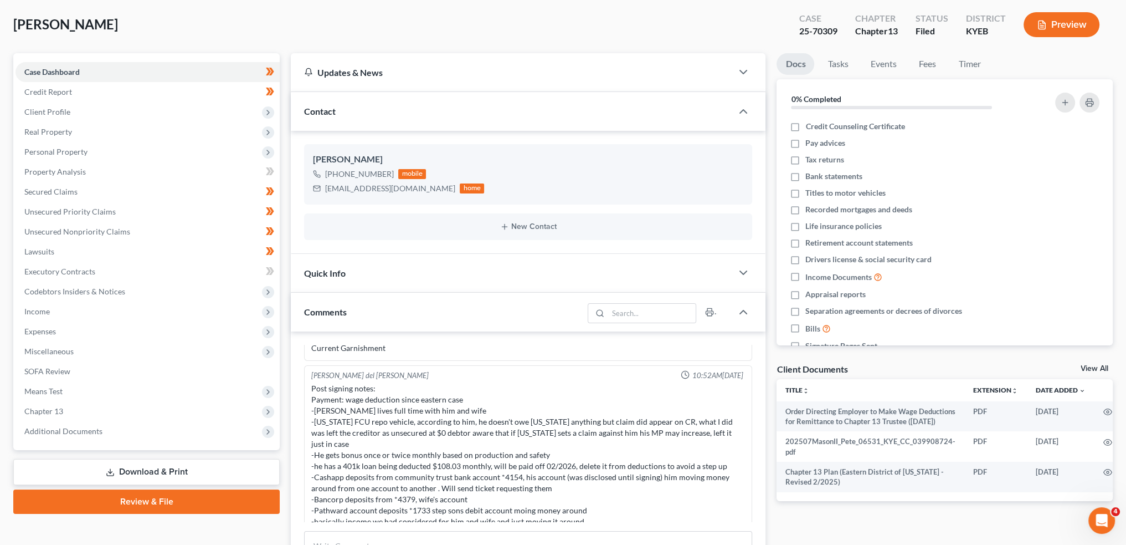
scroll to position [284, 0]
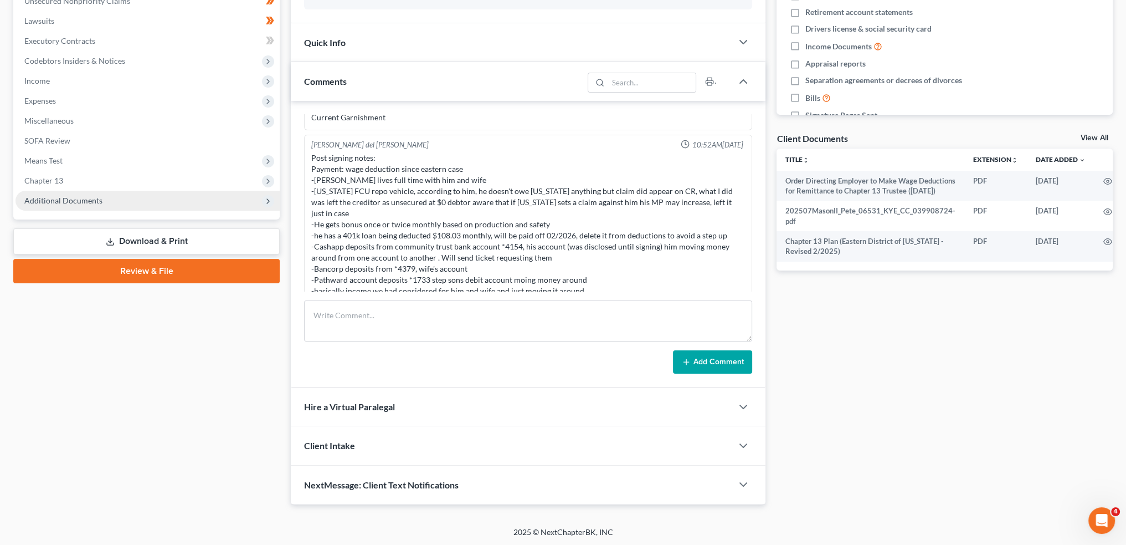
click at [80, 198] on span "Additional Documents" at bounding box center [63, 200] width 78 height 9
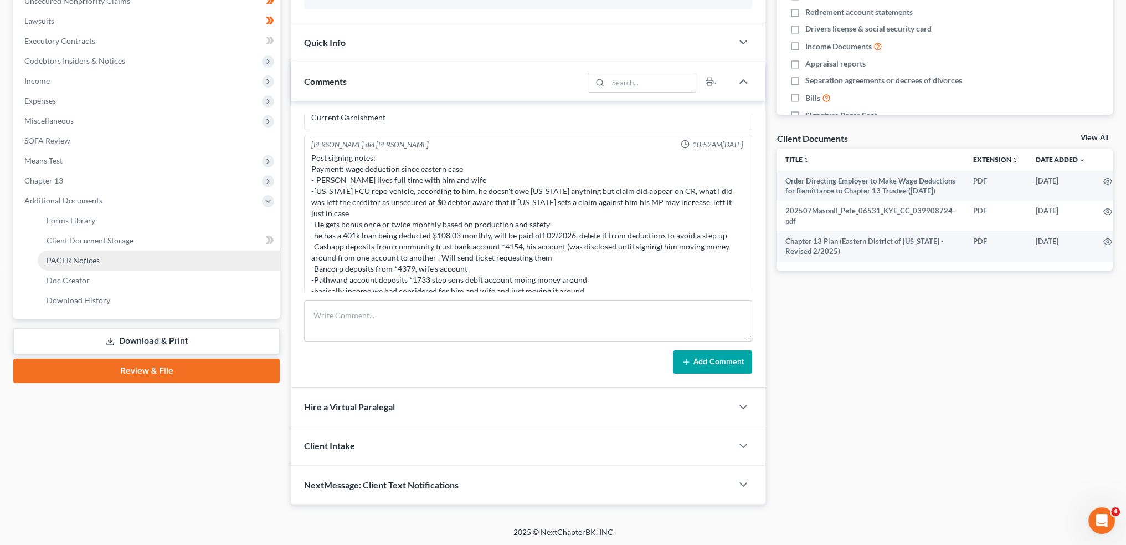
click at [76, 264] on span "PACER Notices" at bounding box center [73, 259] width 53 height 9
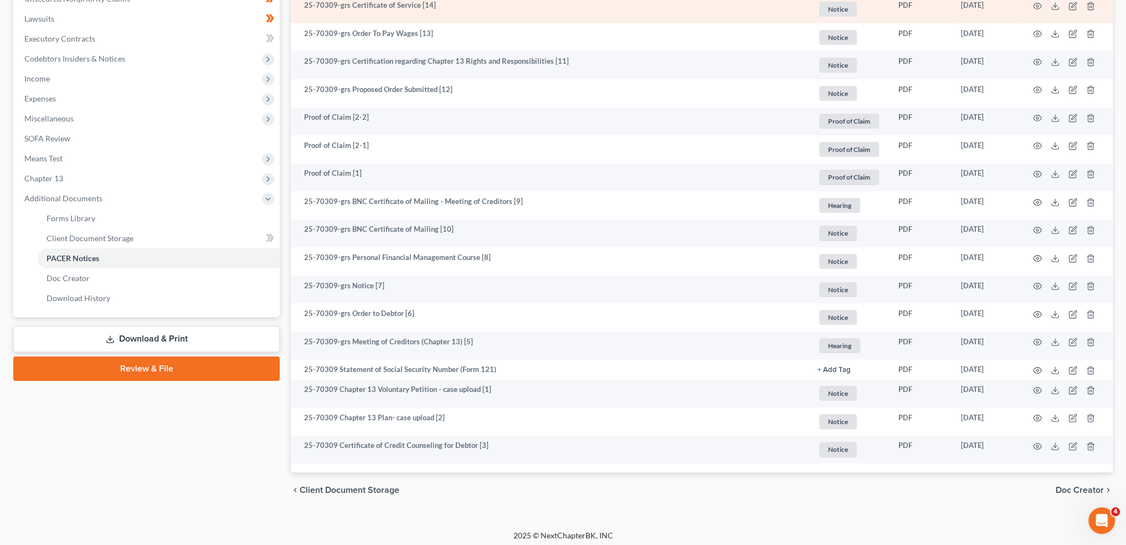
scroll to position [290, 0]
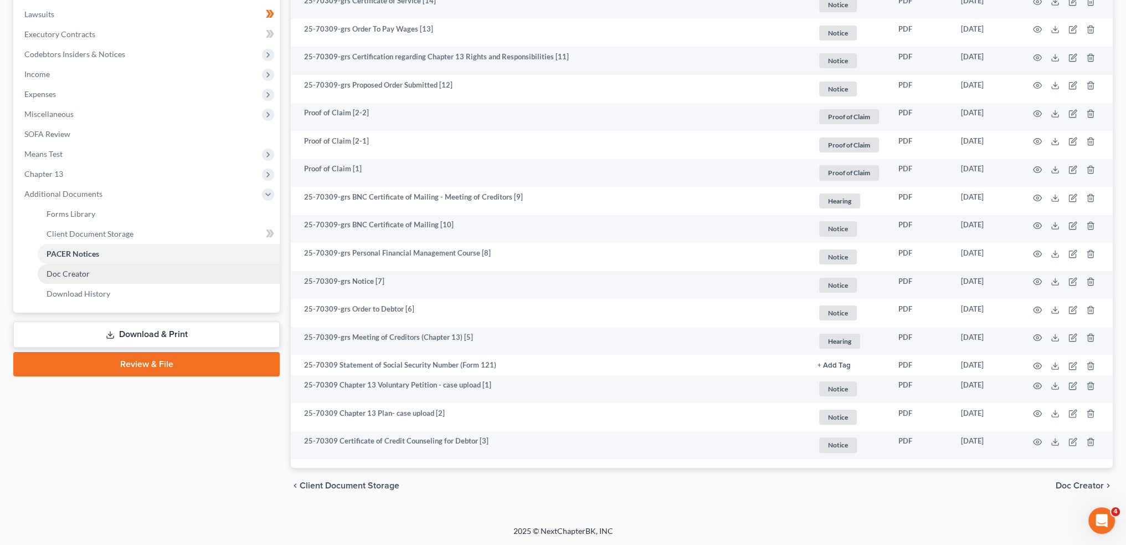
scroll to position [290, 0]
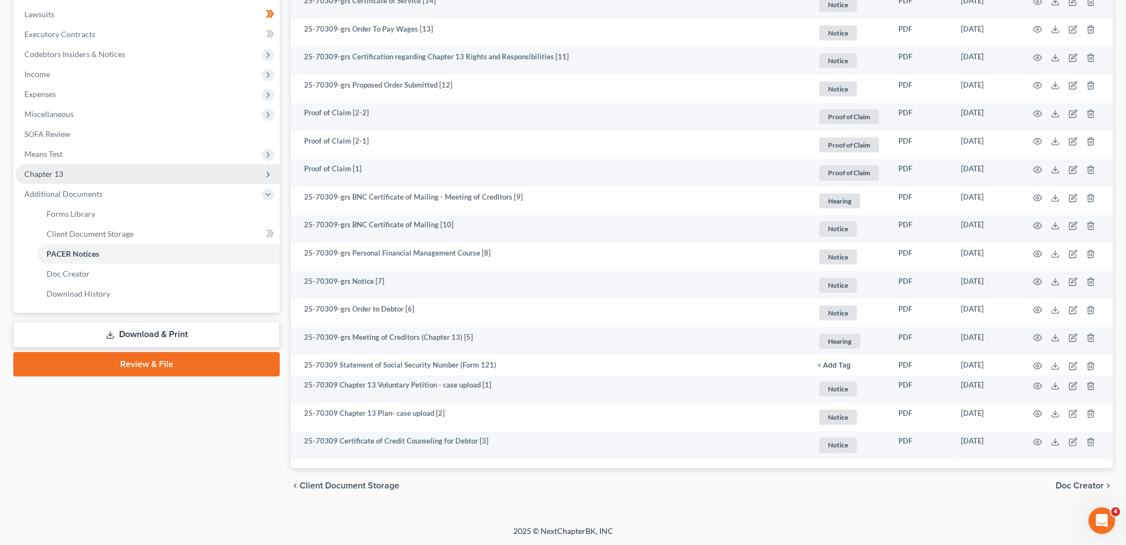
click at [120, 172] on span "Chapter 13" at bounding box center [148, 174] width 264 height 20
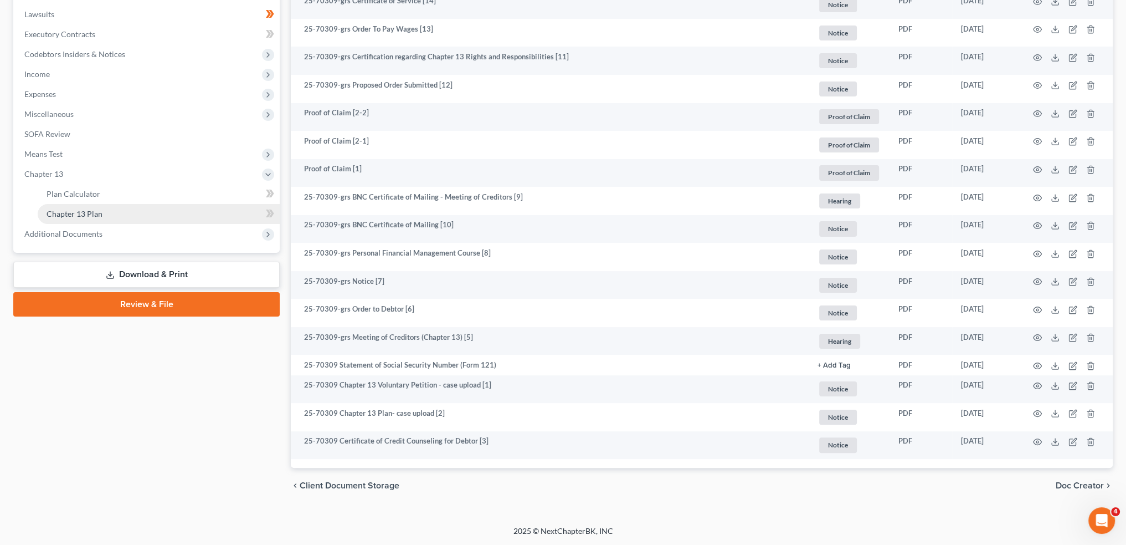
click at [117, 211] on link "Chapter 13 Plan" at bounding box center [159, 214] width 242 height 20
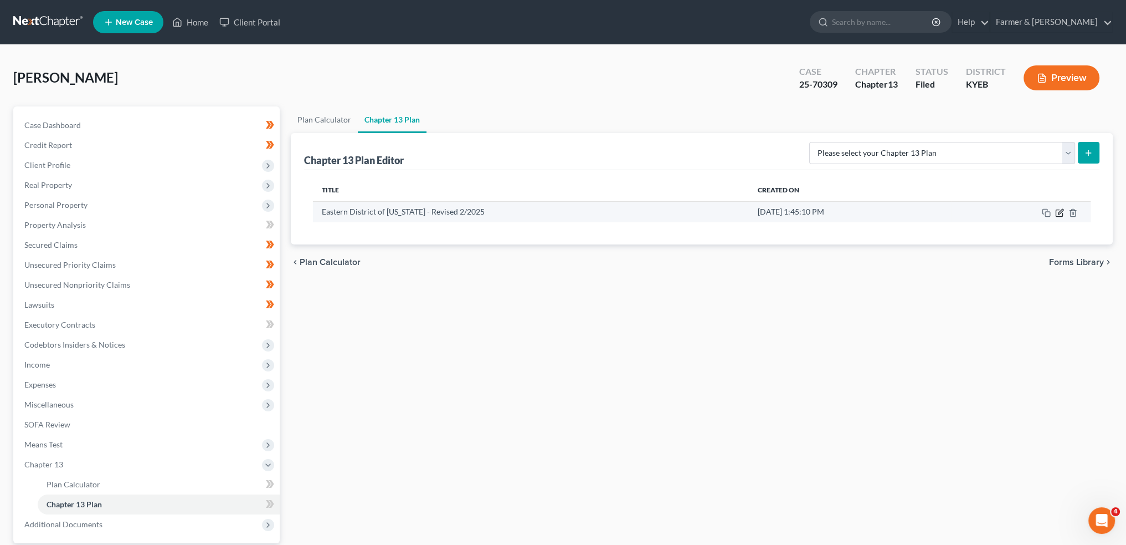
click at [1058, 212] on icon "button" at bounding box center [1060, 211] width 5 height 5
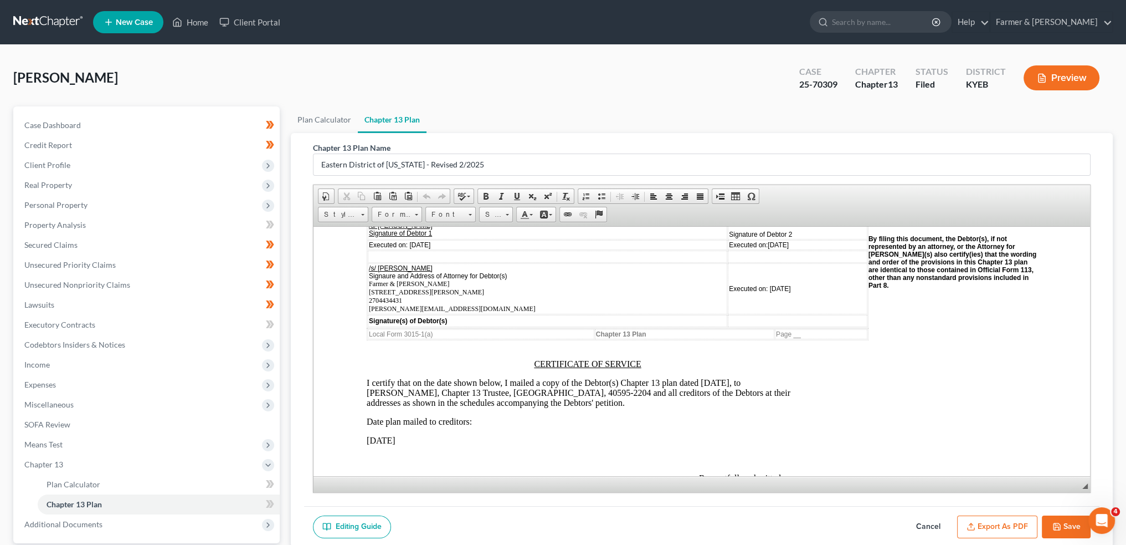
scroll to position [2770, 0]
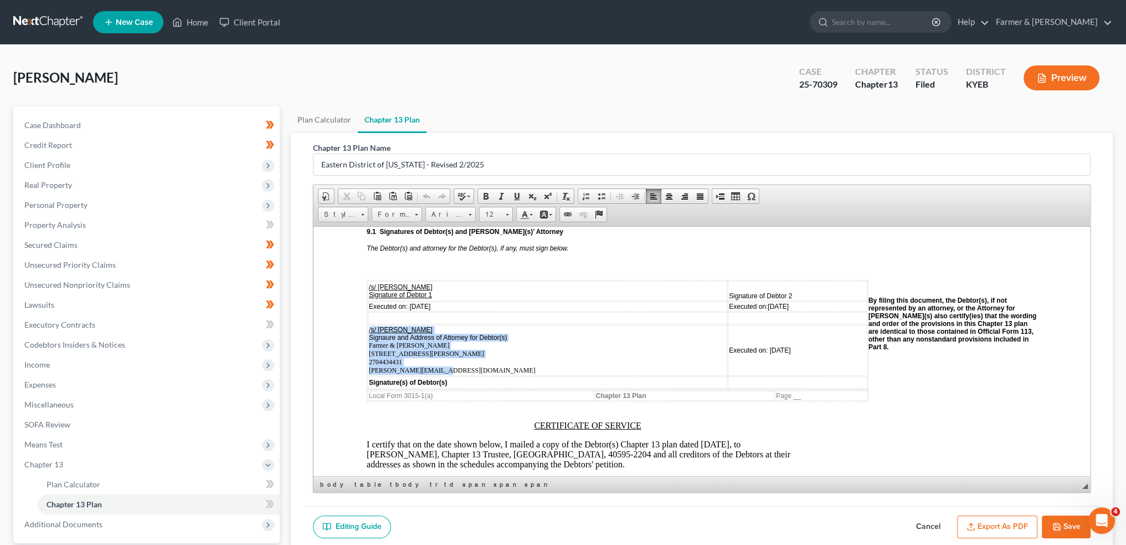
drag, startPoint x: 437, startPoint y: 359, endPoint x: 370, endPoint y: 324, distance: 75.8
click at [370, 324] on td "/s/ Todd Farmer Signaure and Address of Attorney for Debtor(s) Farmer & Wright …" at bounding box center [548, 349] width 360 height 51
click at [439, 357] on td "/s/ Todd Farmer Signaure and Address of Attorney for Debtor(s) Farmer & Wright …" at bounding box center [548, 349] width 360 height 51
drag, startPoint x: 437, startPoint y: 359, endPoint x: 367, endPoint y: 324, distance: 78.3
click at [368, 324] on td "/s/ Todd Farmer Signaure and Address of Attorney for Debtor(s) Farmer & Wright …" at bounding box center [548, 349] width 360 height 51
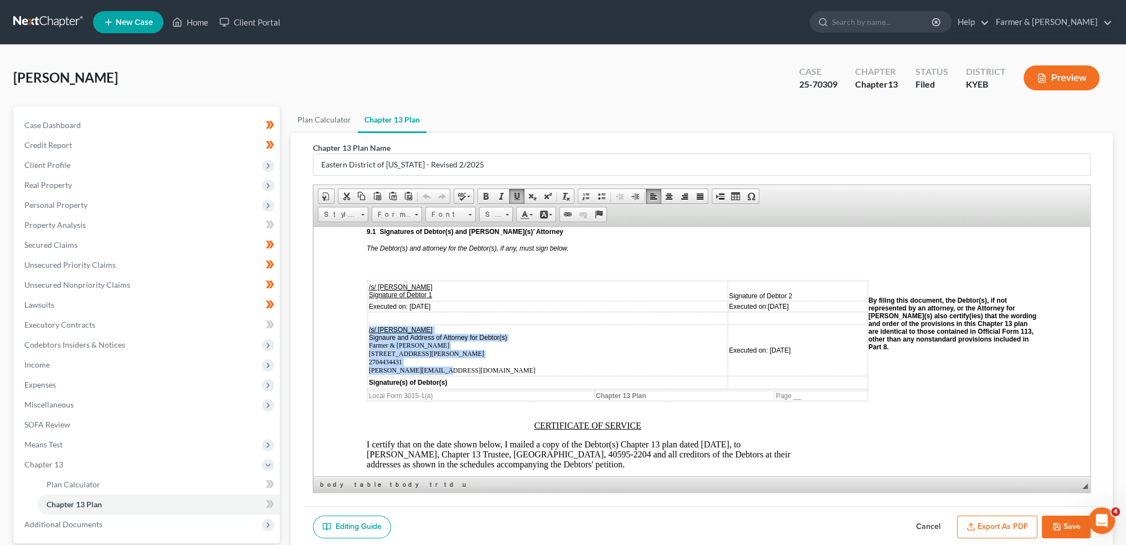
copy td "/s/ Todd Farmer Signaure and Address of Attorney for Debtor(s) Farmer & Wright …"
click at [490, 362] on td "/s/ Todd Farmer Signaure and Address of Attorney for Debtor(s) Farmer & Wright …" at bounding box center [548, 349] width 360 height 51
drag, startPoint x: 370, startPoint y: 339, endPoint x: 422, endPoint y: 357, distance: 55.2
click at [422, 357] on span "Signaure and Address of Attorney for Debtor(s) Farmer & Wright 4975 Alben Barkl…" at bounding box center [452, 353] width 167 height 40
click at [444, 360] on td "/s/ Todd Farmer Signaure and Address of Attorney for Debtor(s) Farmer & Wright …" at bounding box center [548, 349] width 360 height 51
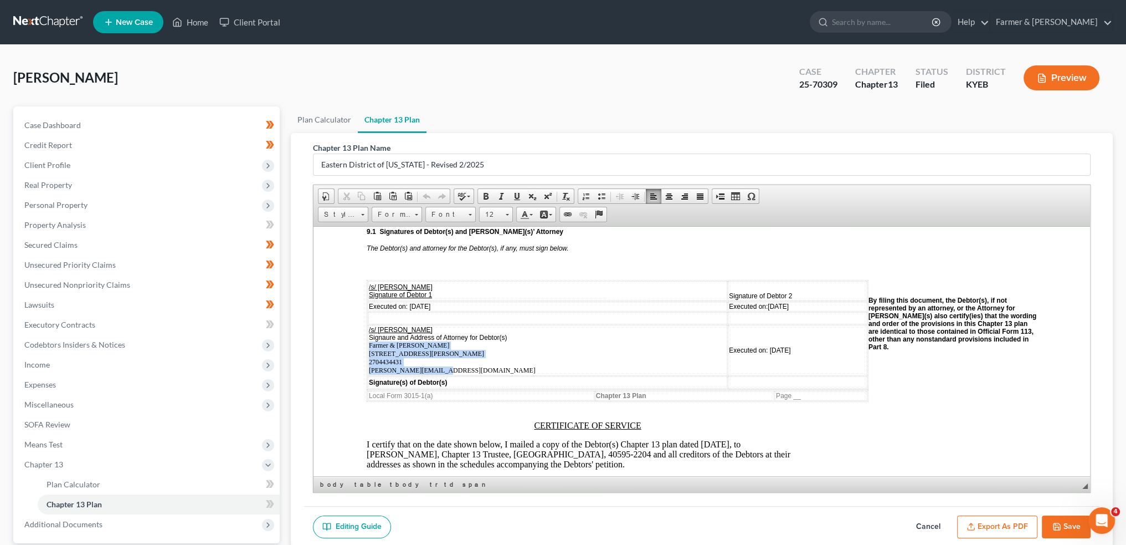
drag, startPoint x: 368, startPoint y: 337, endPoint x: 438, endPoint y: 357, distance: 71.9
click at [438, 357] on td "/s/ Todd Farmer Signaure and Address of Attorney for Debtor(s) Farmer & Wright …" at bounding box center [548, 349] width 360 height 51
copy span "Farmer & Wright 4975 Alben Barkley Drive Suite 1, Paducah, KY 42001 2704434431 …"
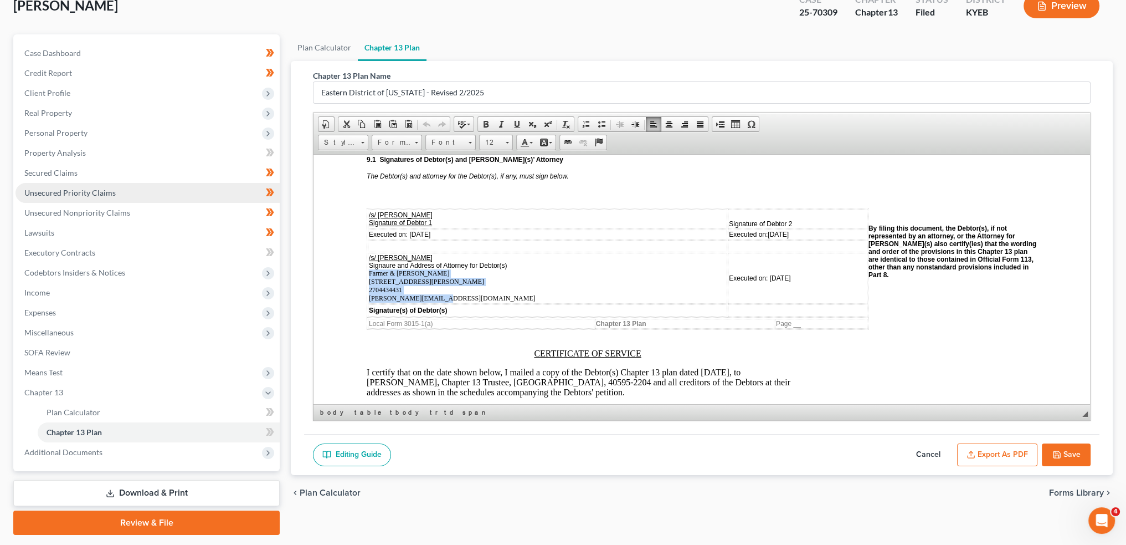
scroll to position [103, 0]
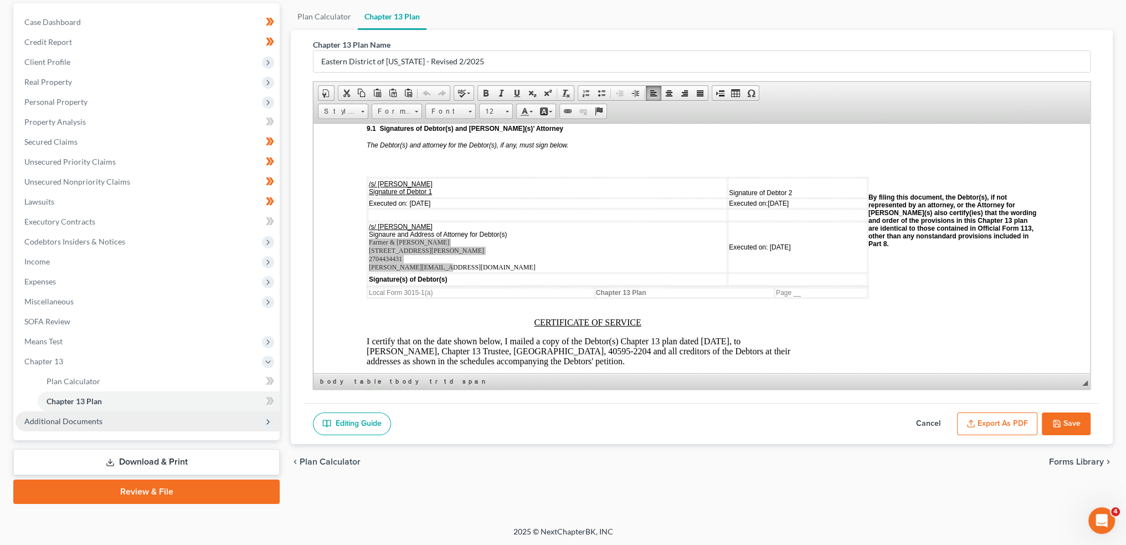
click at [92, 420] on span "Additional Documents" at bounding box center [63, 420] width 78 height 9
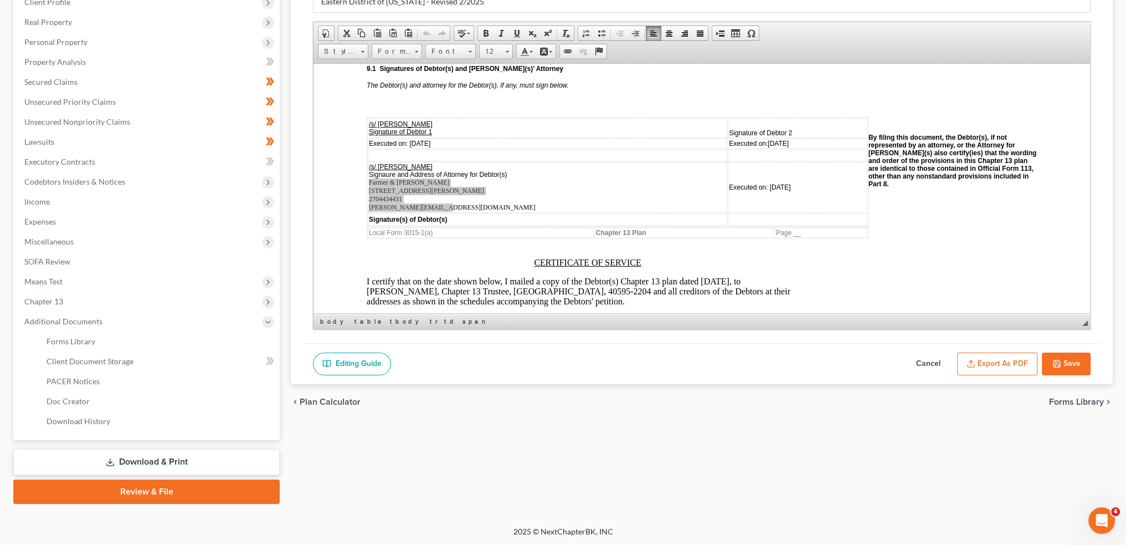
click at [117, 465] on link "Download & Print" at bounding box center [146, 462] width 266 height 26
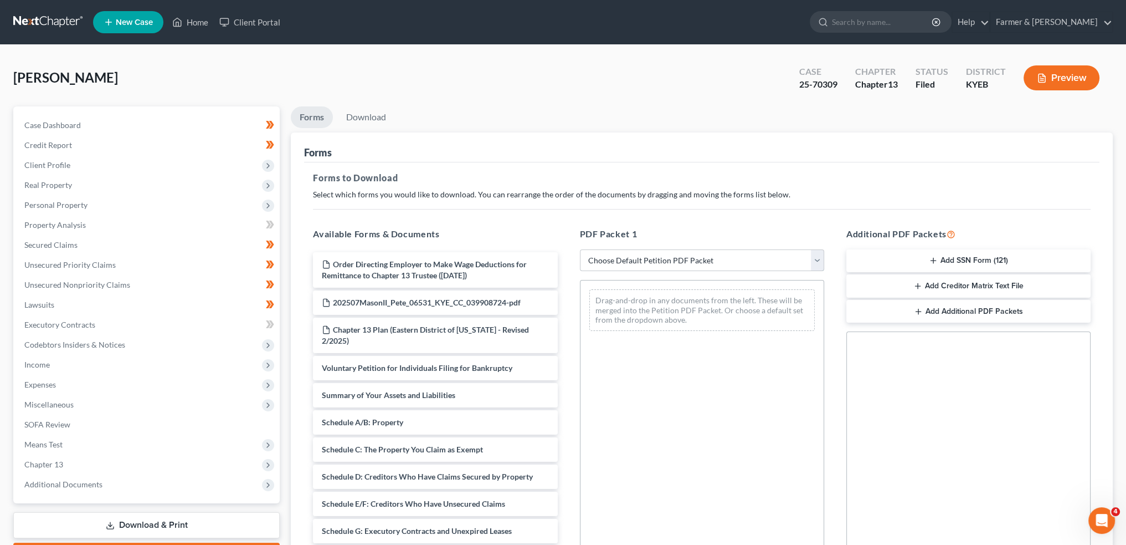
click at [676, 260] on select "Choose Default Petition PDF Packet Complete Bankruptcy Petition (all forms and …" at bounding box center [702, 260] width 244 height 22
select select "0"
click at [580, 249] on select "Choose Default Petition PDF Packet Complete Bankruptcy Petition (all forms and …" at bounding box center [702, 260] width 244 height 22
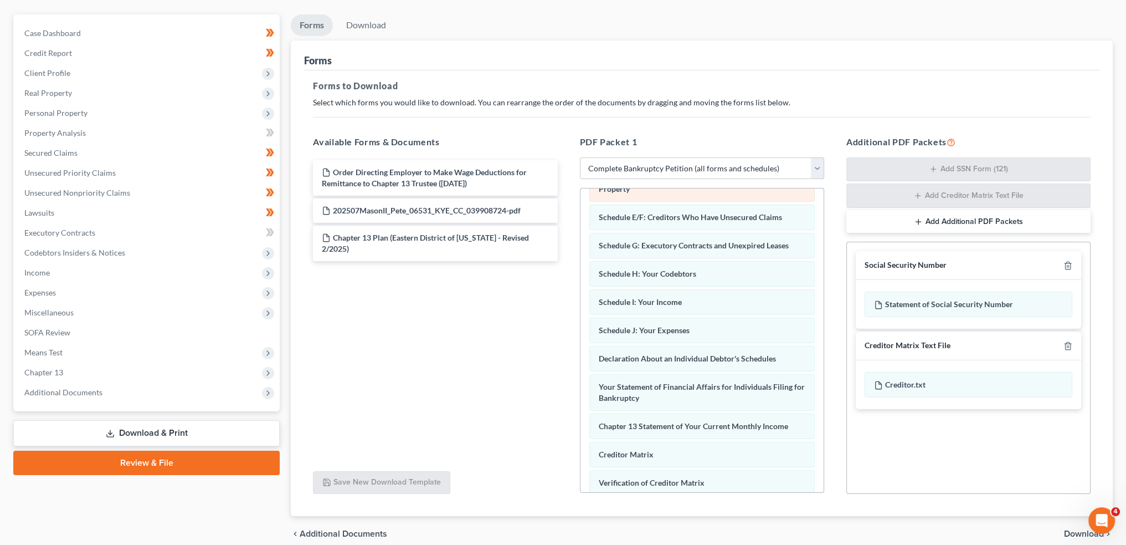
scroll to position [184, 0]
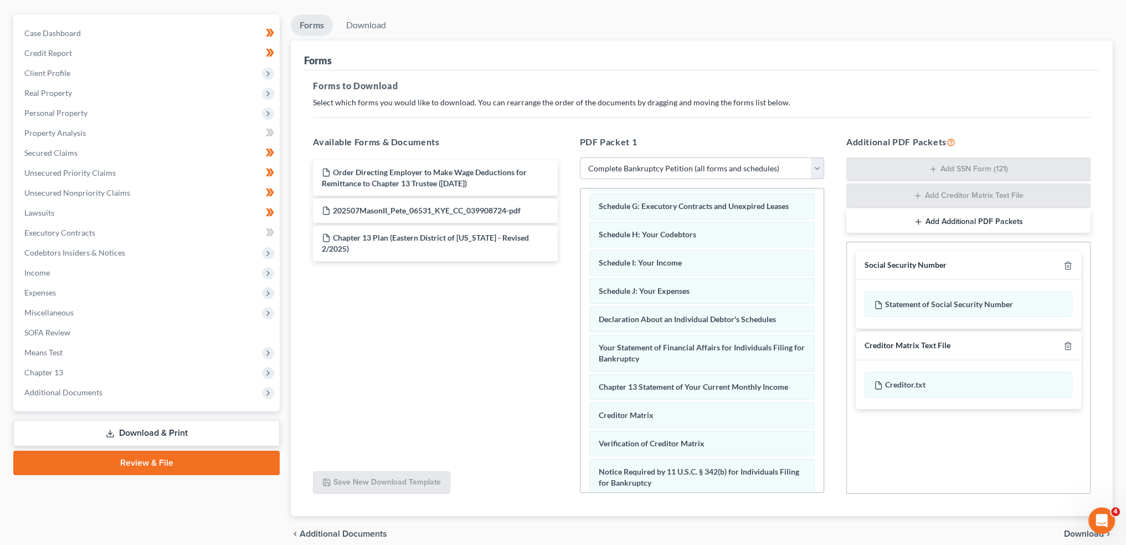
click at [439, 357] on div "Order Directing Employer to Make Wage Deductions for Remittance to Chapter 13 T…" at bounding box center [435, 309] width 262 height 305
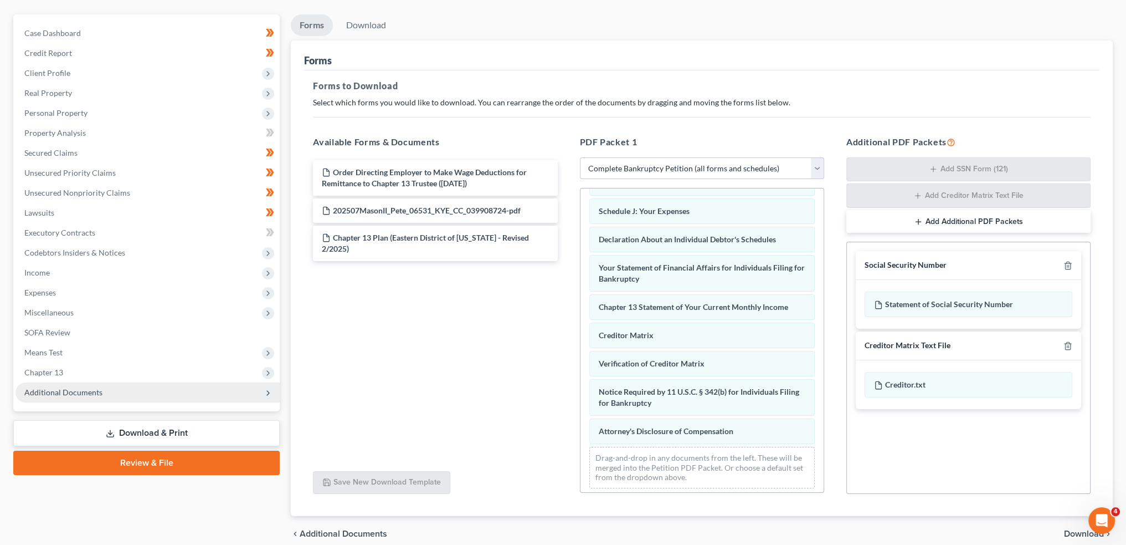
click at [70, 393] on span "Additional Documents" at bounding box center [63, 391] width 78 height 9
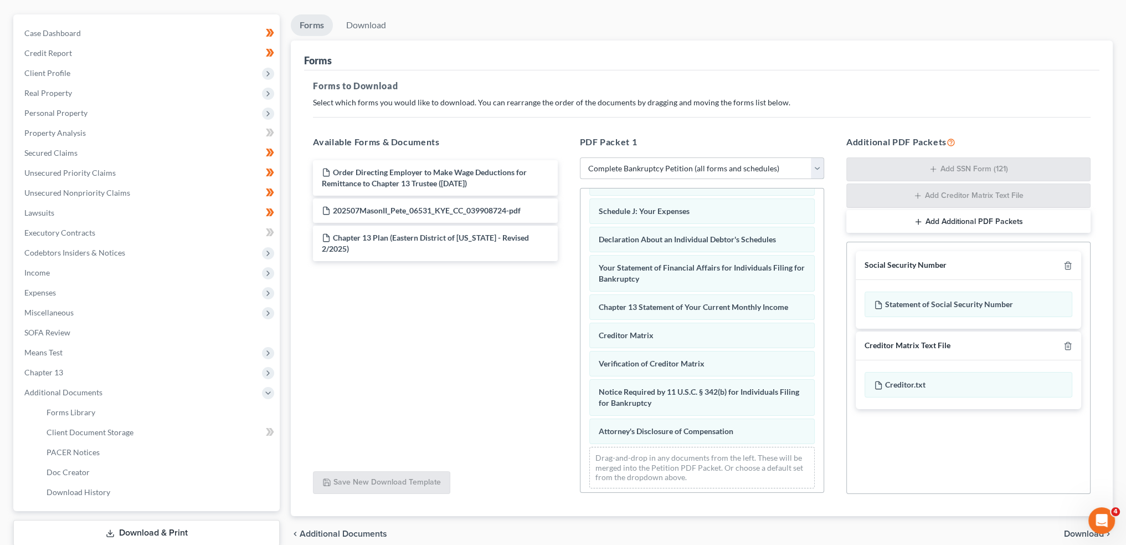
click at [703, 157] on select "Choose Default Petition PDF Packet Complete Bankruptcy Petition (all forms and …" at bounding box center [702, 168] width 244 height 22
click at [702, 161] on select "Choose Default Petition PDF Packet Complete Bankruptcy Petition (all forms and …" at bounding box center [702, 168] width 244 height 22
click at [677, 80] on h5 "Forms to Download" at bounding box center [702, 85] width 778 height 13
